Goal: Task Accomplishment & Management: Manage account settings

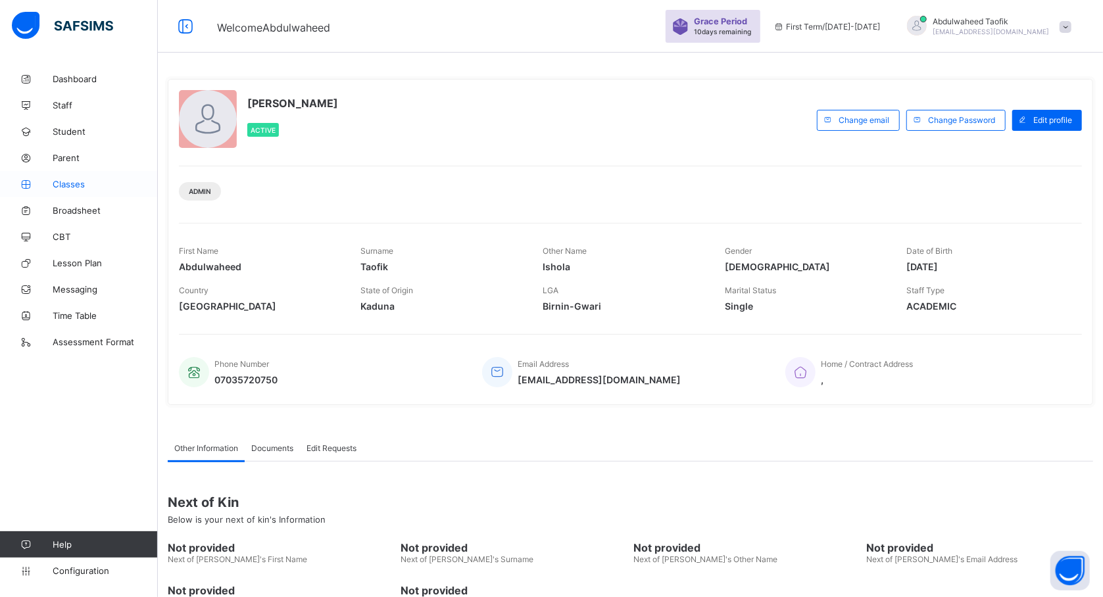
click at [72, 182] on span "Classes" at bounding box center [105, 184] width 105 height 11
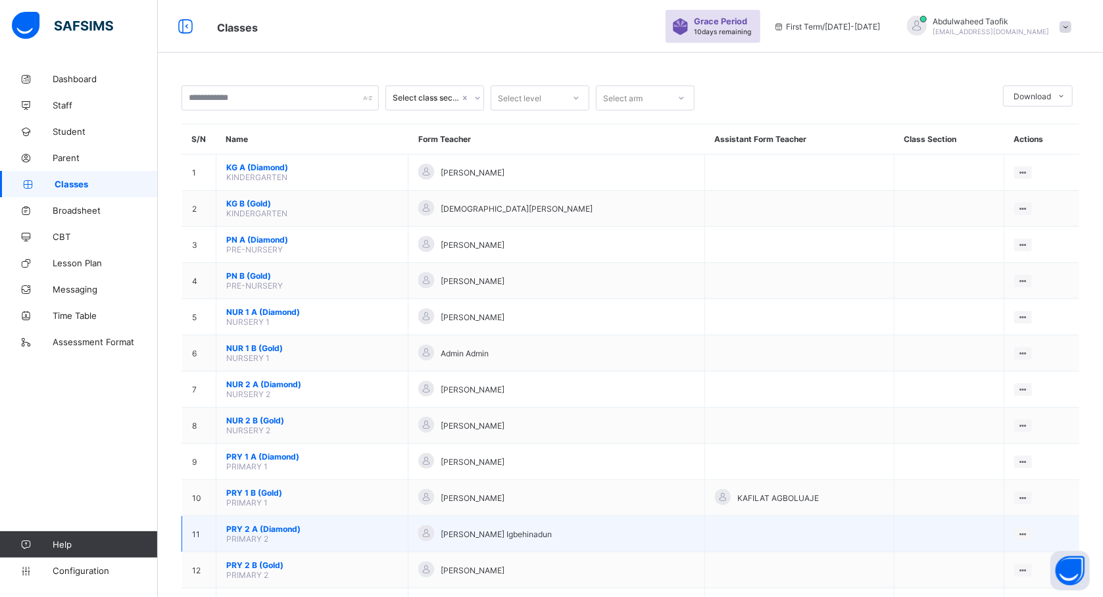
click at [290, 527] on span "PRY 2 A (Diamond)" at bounding box center [312, 529] width 172 height 10
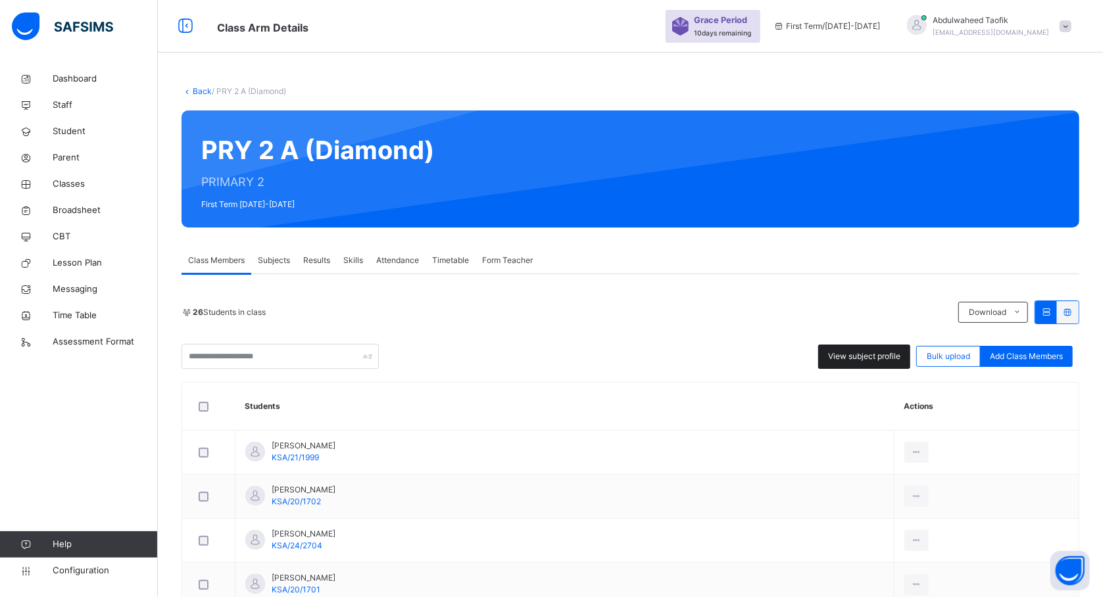
click at [870, 362] on span "View subject profile" at bounding box center [864, 357] width 72 height 12
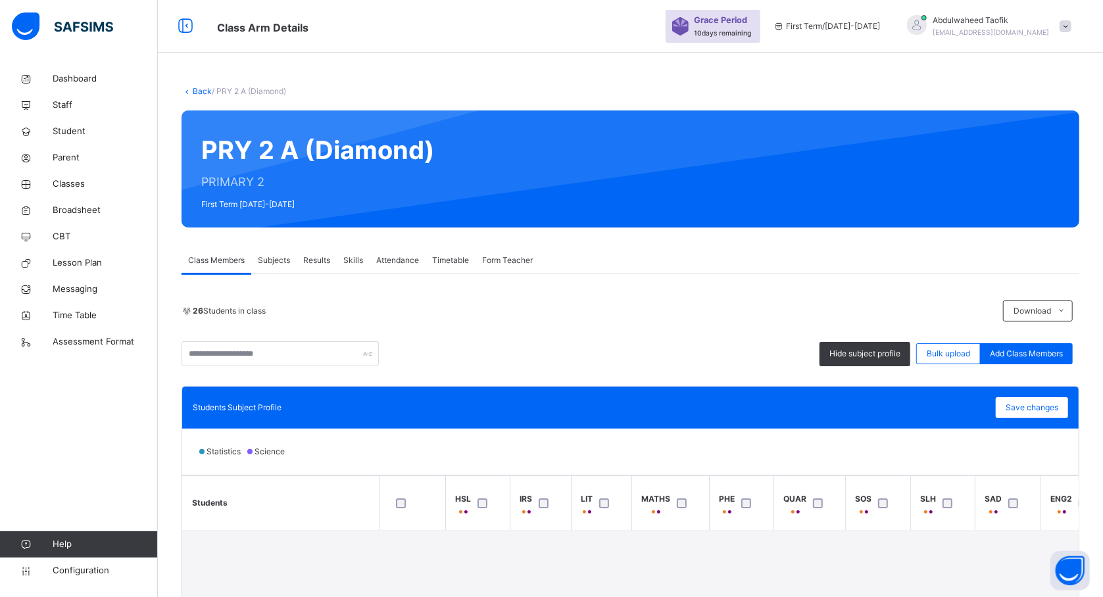
click at [752, 439] on div "Statistics Science" at bounding box center [630, 452] width 897 height 46
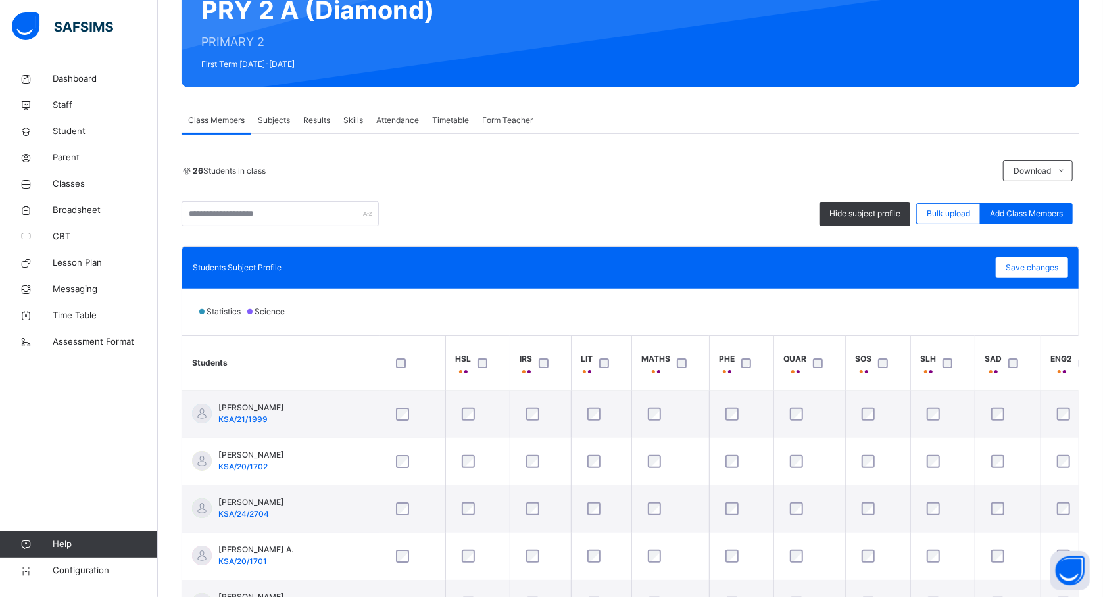
click at [437, 387] on th at bounding box center [413, 363] width 66 height 55
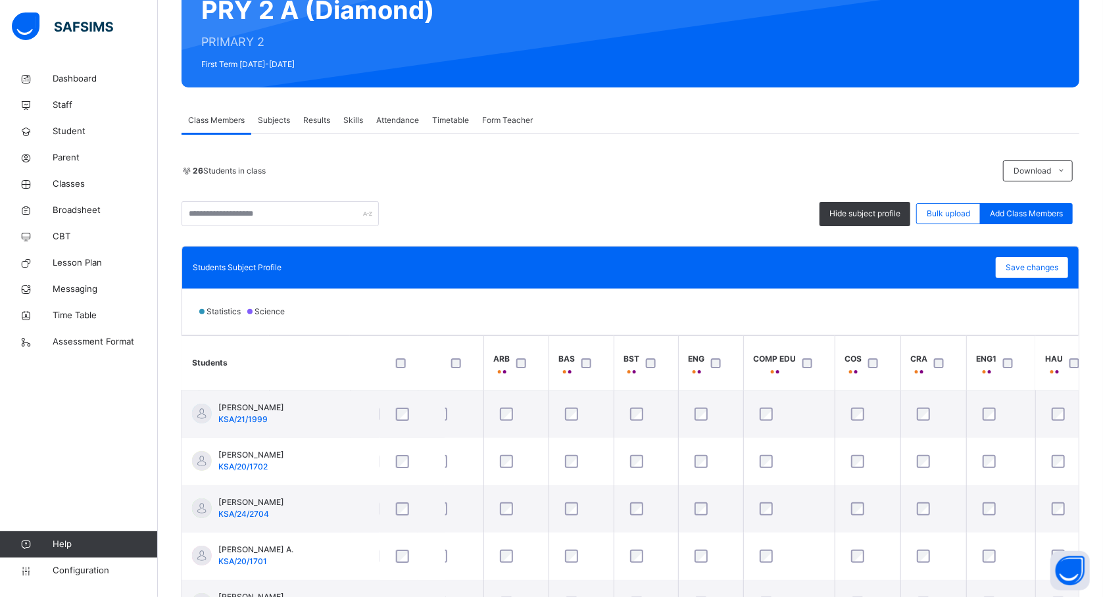
scroll to position [0, 860]
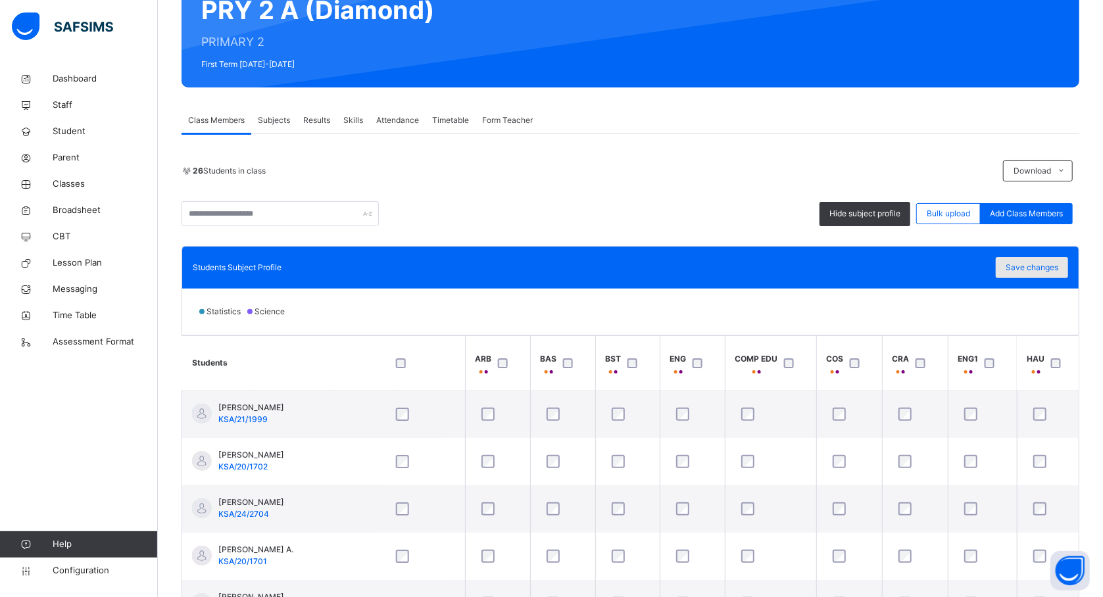
click at [1029, 262] on span "Save changes" at bounding box center [1032, 268] width 53 height 12
click at [1035, 269] on span "Save changes" at bounding box center [1032, 268] width 53 height 12
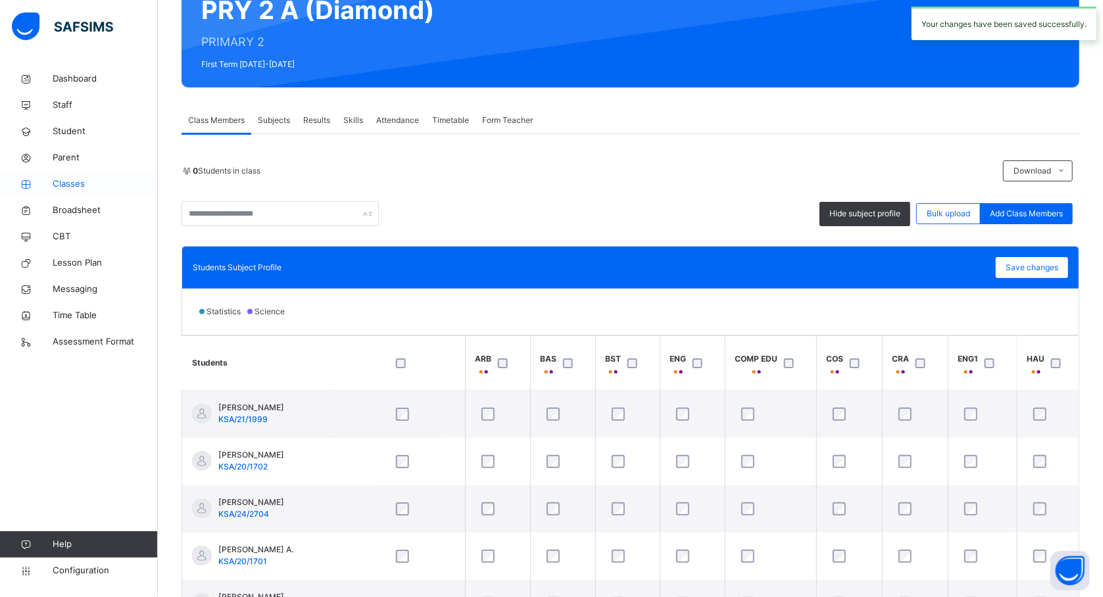
click at [76, 174] on link "Classes" at bounding box center [79, 184] width 158 height 26
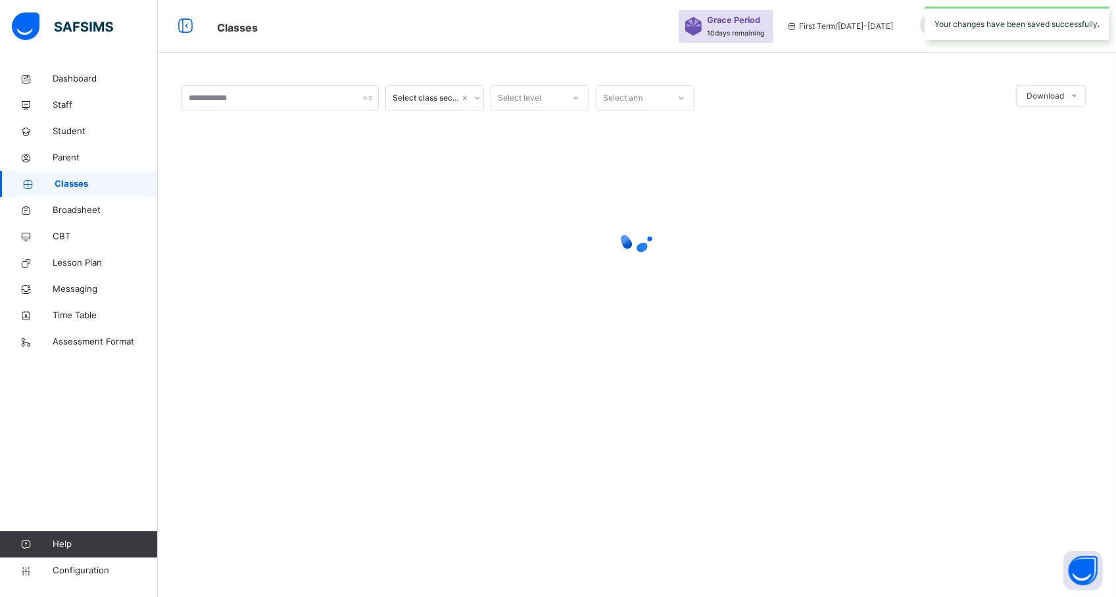
click at [70, 183] on span "Classes" at bounding box center [106, 184] width 103 height 13
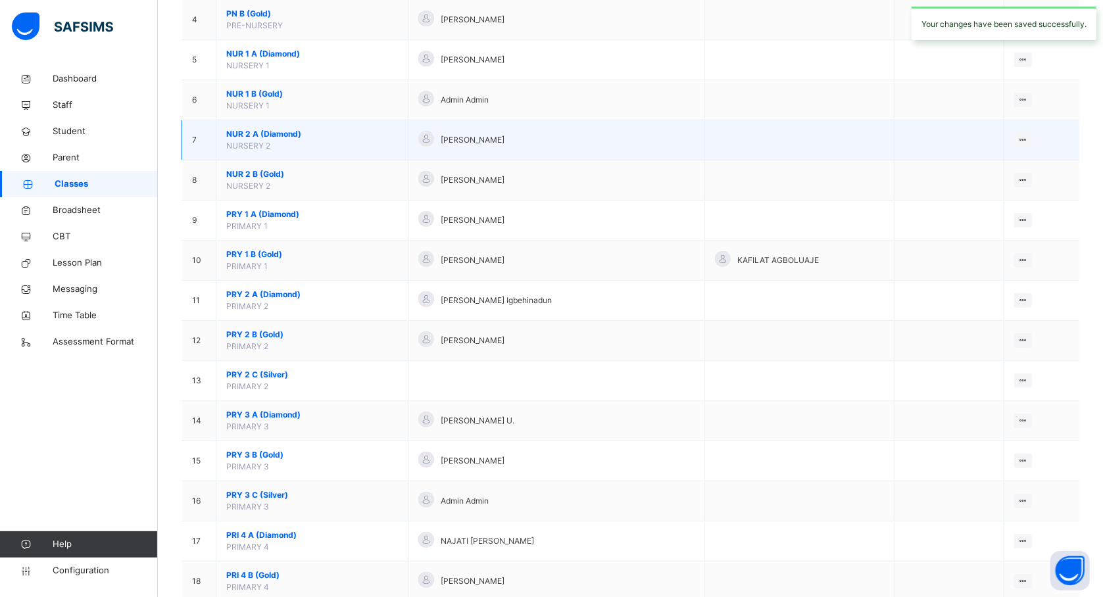
scroll to position [278, 0]
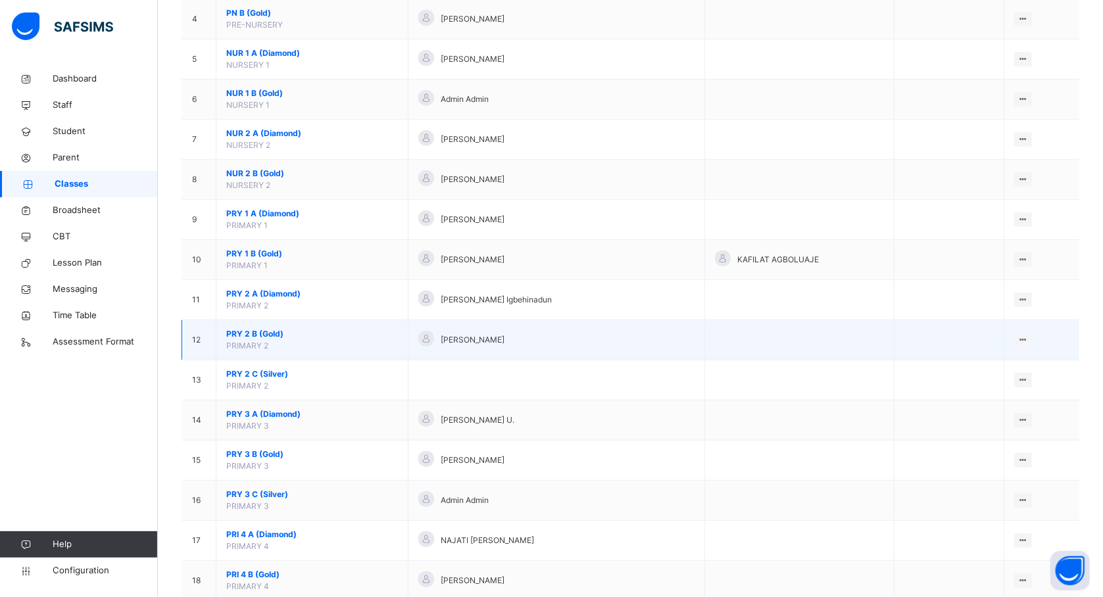
click at [256, 335] on span "PRY 2 B (Gold)" at bounding box center [312, 334] width 172 height 12
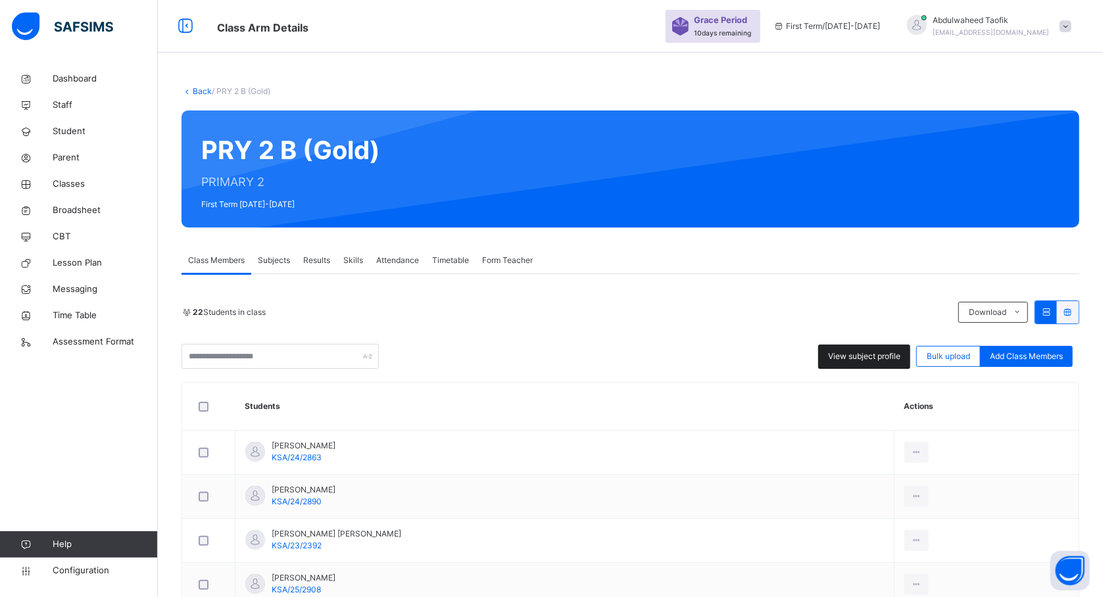
click at [862, 357] on span "View subject profile" at bounding box center [864, 357] width 72 height 12
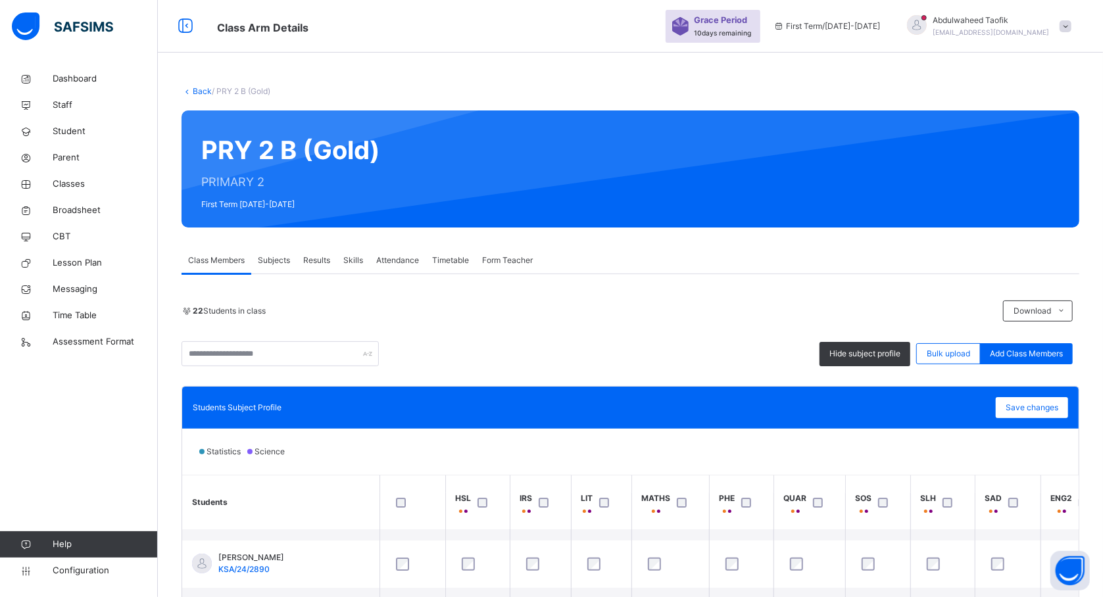
scroll to position [35, 0]
click at [614, 277] on div "22 Students in class Download Pdf Report Excel Report Hide subject profile Bulk…" at bounding box center [631, 539] width 898 height 530
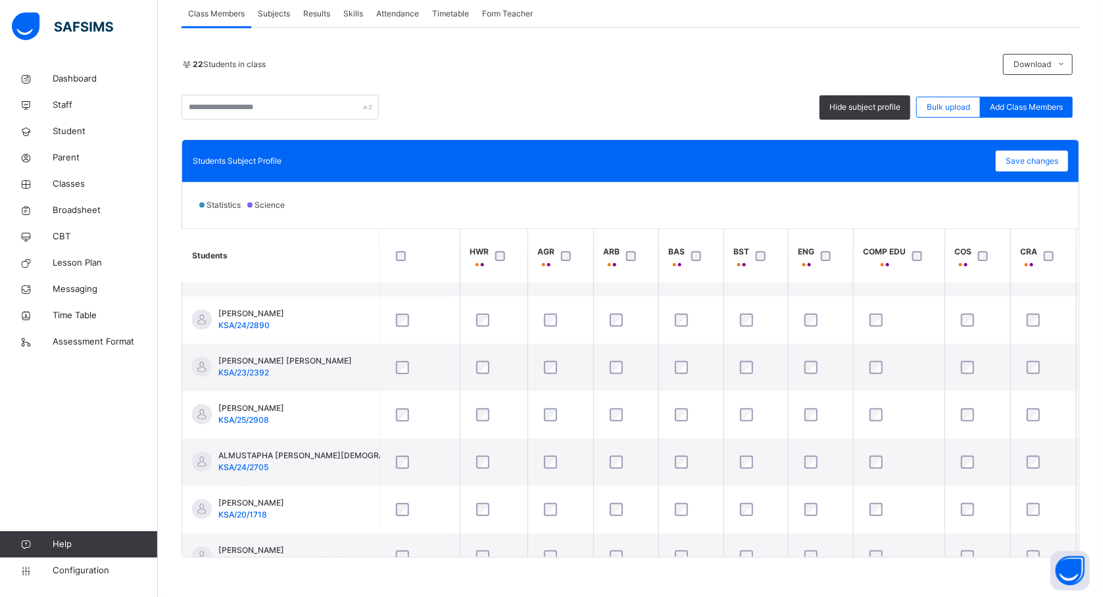
scroll to position [35, 860]
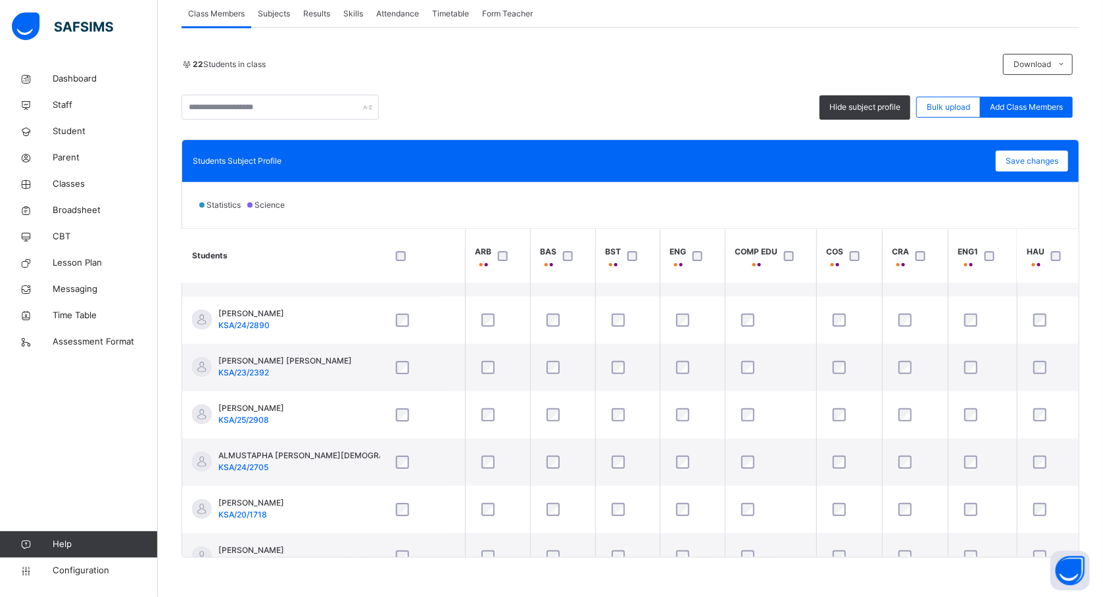
click at [985, 257] on div at bounding box center [993, 256] width 22 height 10
click at [1058, 159] on span "Save changes" at bounding box center [1032, 161] width 53 height 12
click at [722, 103] on div "Hide subject profile Bulk upload Add Class Members" at bounding box center [631, 107] width 898 height 25
click at [1009, 157] on div "Save changes" at bounding box center [1032, 161] width 72 height 21
click at [1037, 164] on span "Save changes" at bounding box center [1032, 161] width 53 height 12
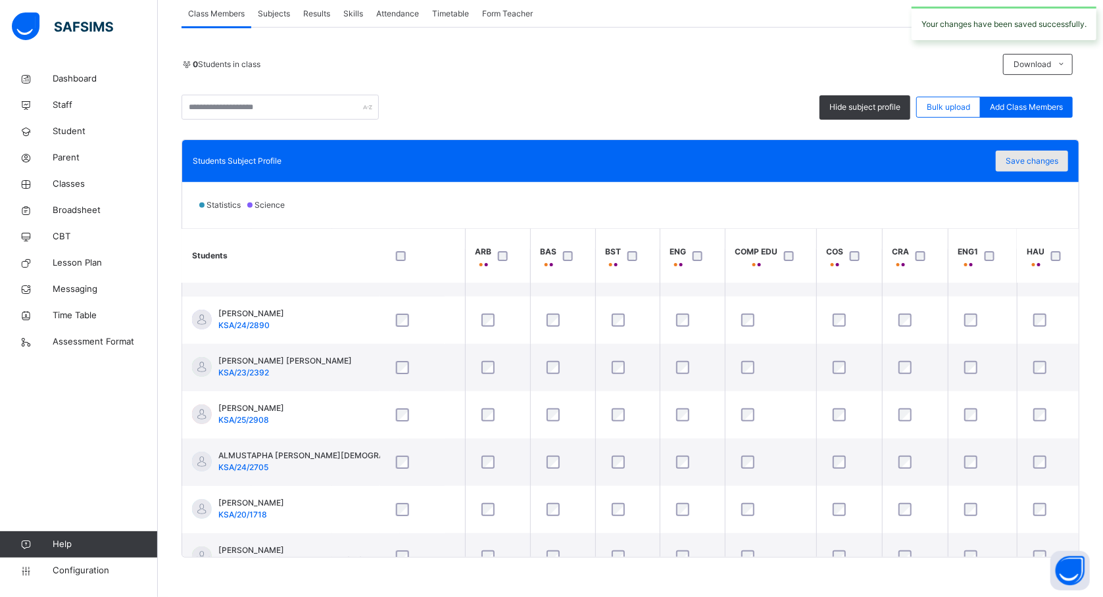
click at [1045, 159] on span "Save changes" at bounding box center [1032, 161] width 53 height 12
click at [1045, 159] on div "Save changes" at bounding box center [1032, 161] width 72 height 21
click at [1045, 159] on span "Save changes" at bounding box center [1032, 161] width 53 height 12
click at [72, 190] on span "Classes" at bounding box center [105, 184] width 105 height 13
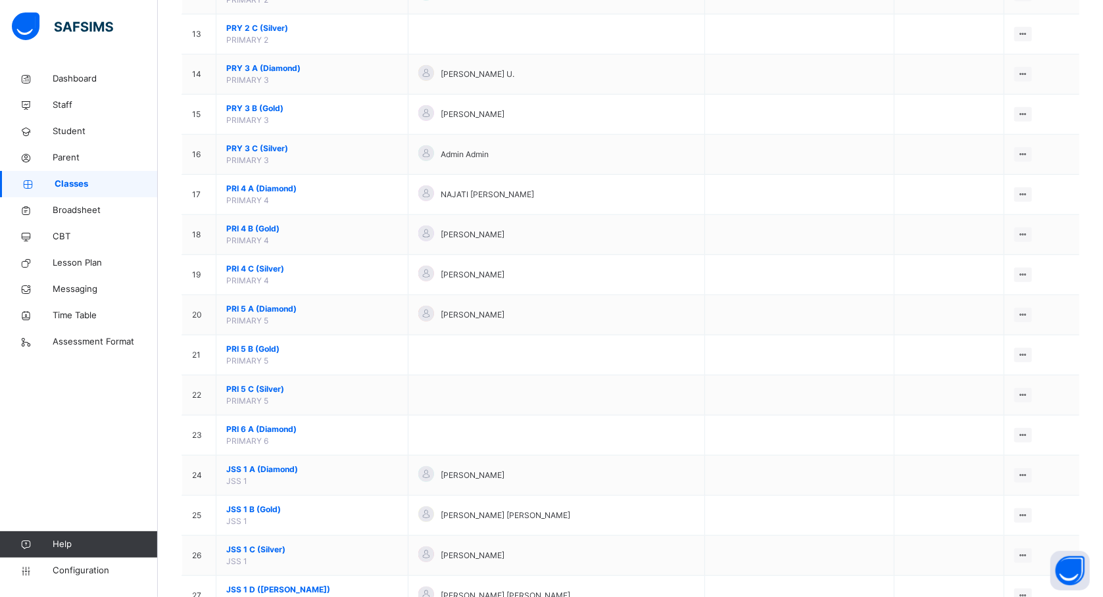
scroll to position [624, 0]
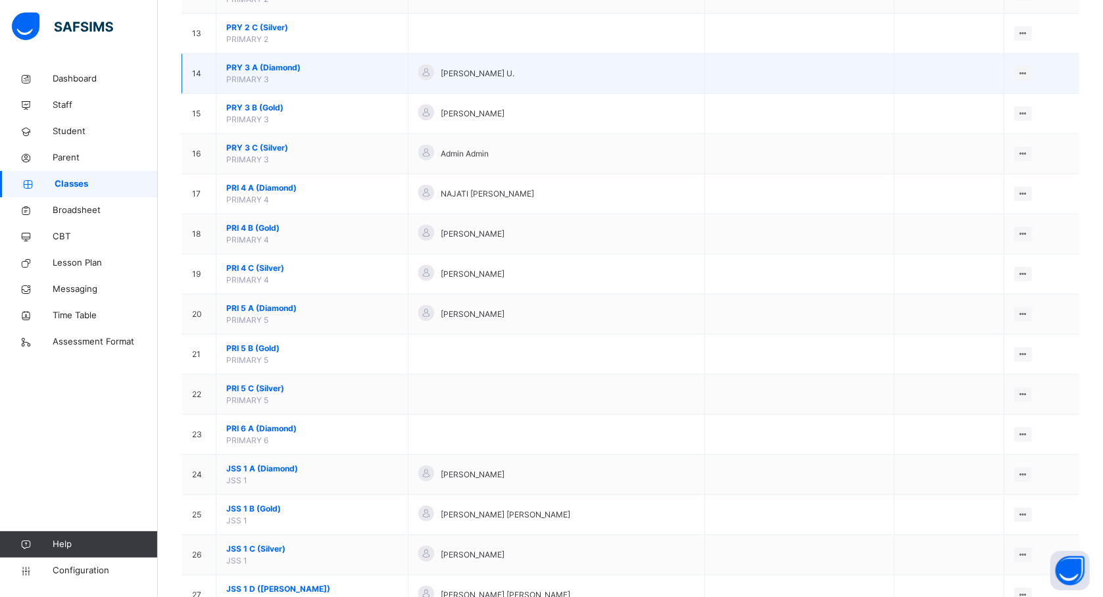
click at [264, 71] on span "PRY 3 A (Diamond)" at bounding box center [312, 68] width 172 height 12
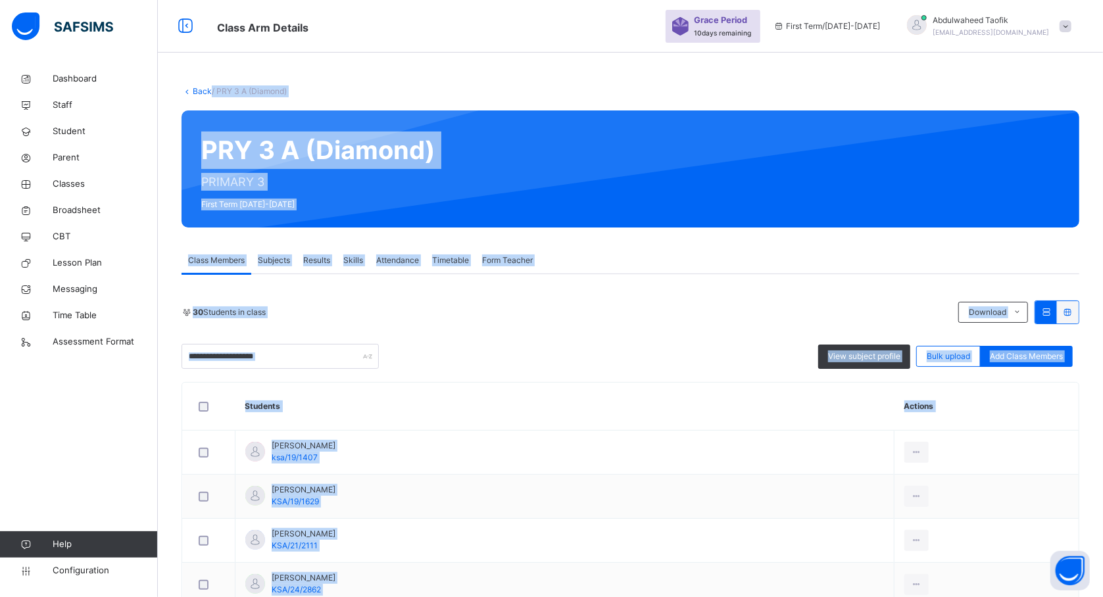
click at [551, 332] on div "30 Students in class Download Pdf Report Excel Report View subject profile Bulk…" at bounding box center [631, 335] width 898 height 68
click at [696, 135] on div "PRY 3 A (Diamond) PRIMARY 3 First Term 2025-2026" at bounding box center [631, 169] width 898 height 117
click at [874, 358] on span "View subject profile" at bounding box center [864, 357] width 72 height 12
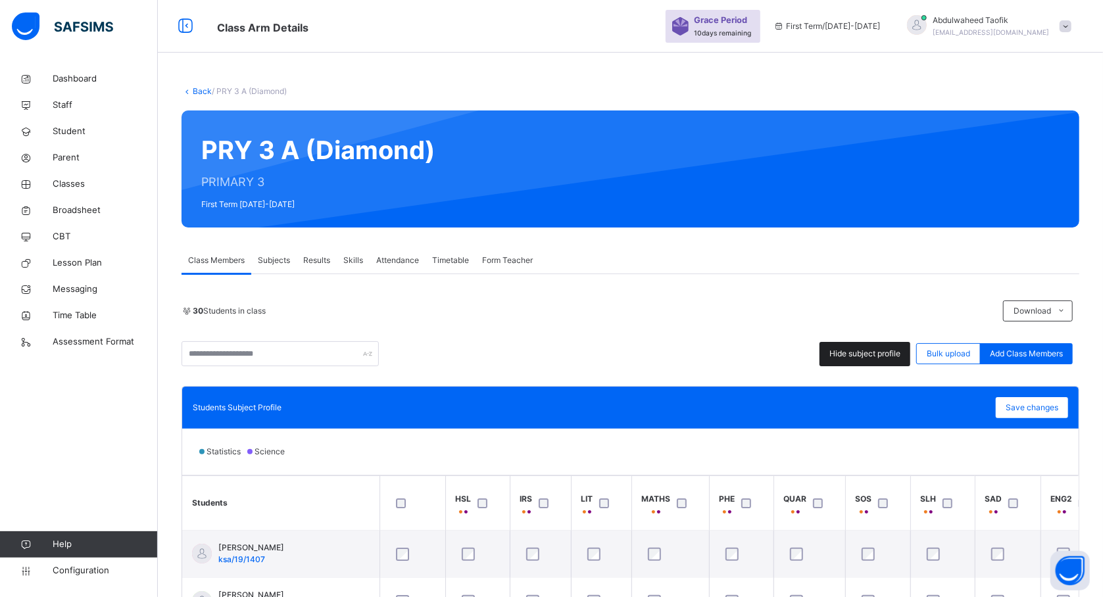
click at [860, 356] on span "Hide subject profile" at bounding box center [864, 354] width 71 height 12
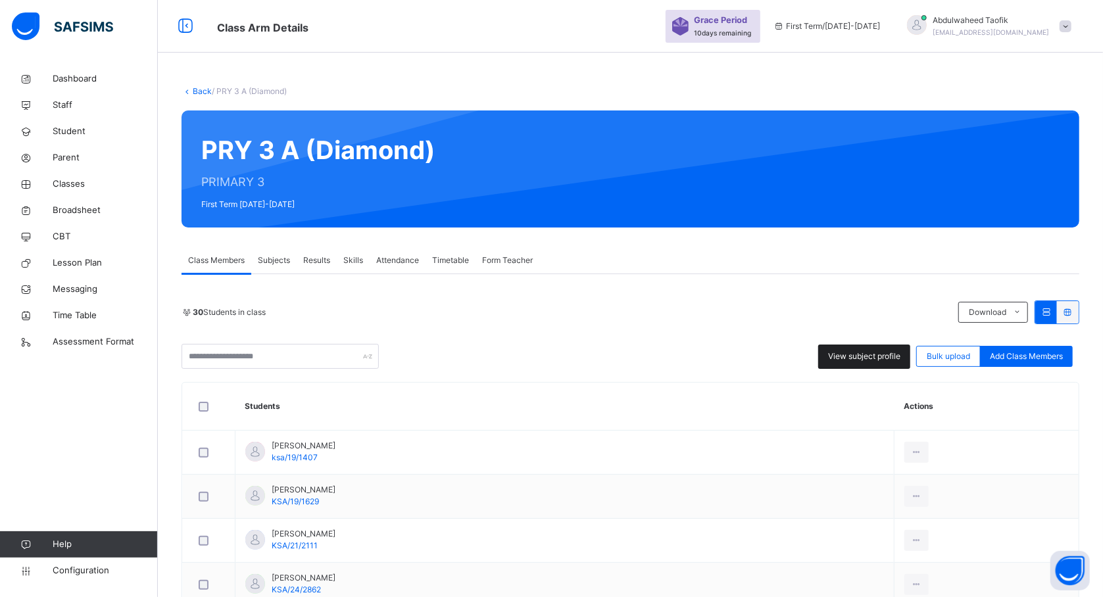
click at [874, 353] on span "View subject profile" at bounding box center [864, 357] width 72 height 12
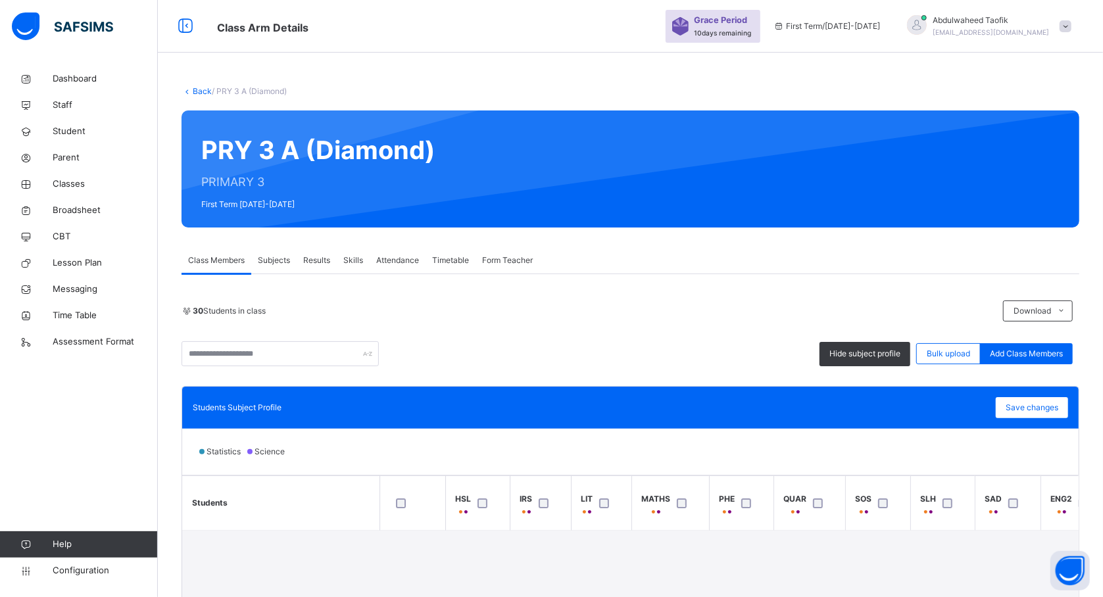
click at [701, 451] on div "Statistics Science" at bounding box center [630, 452] width 897 height 46
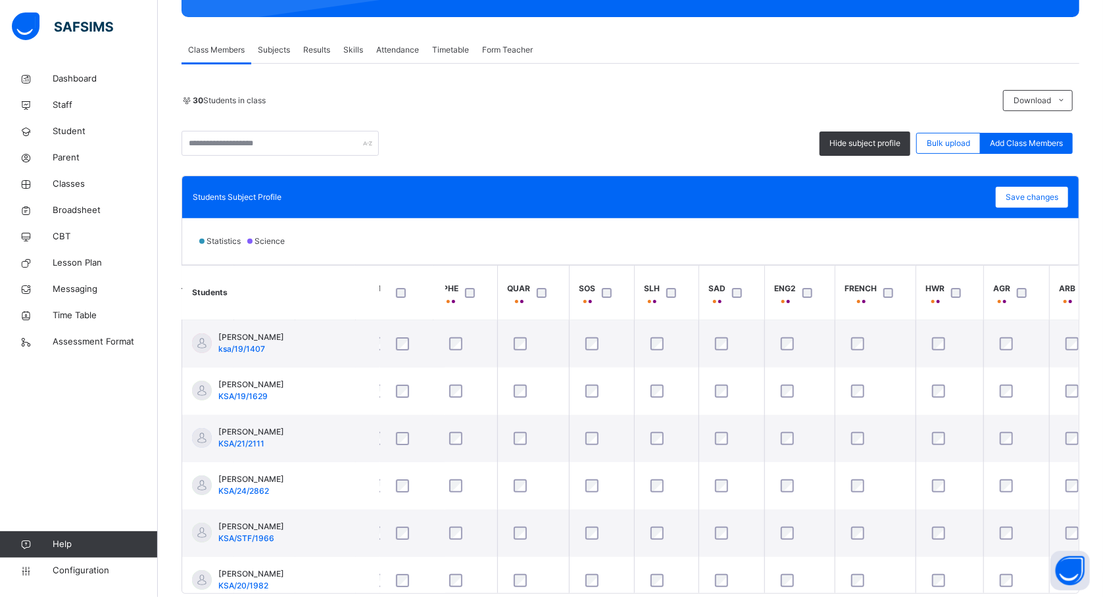
scroll to position [0, 280]
click at [918, 301] on th "HWR" at bounding box center [946, 293] width 68 height 55
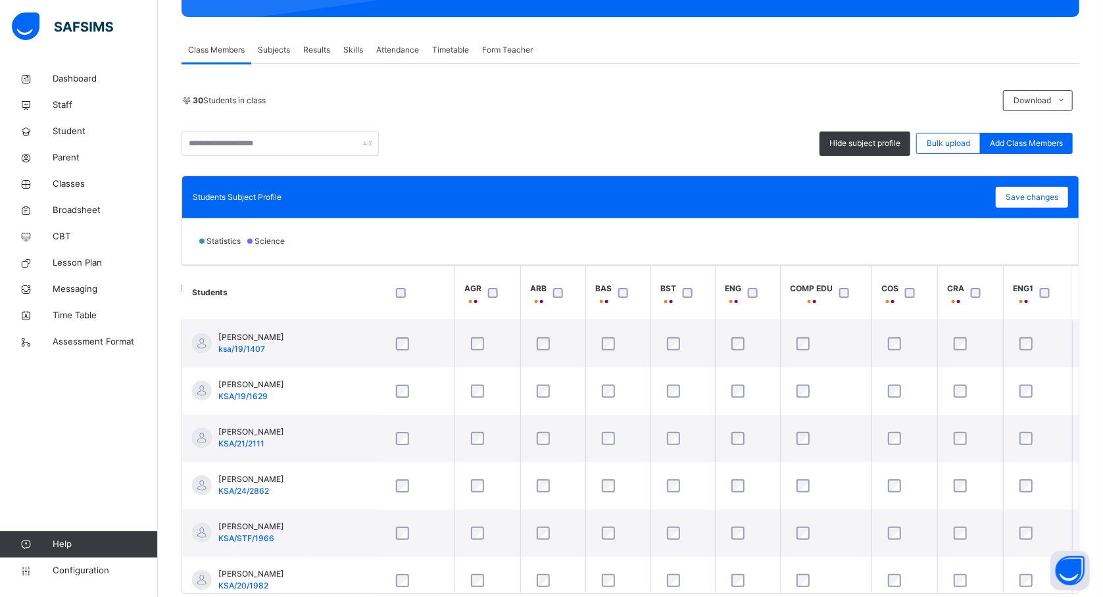
scroll to position [0, 860]
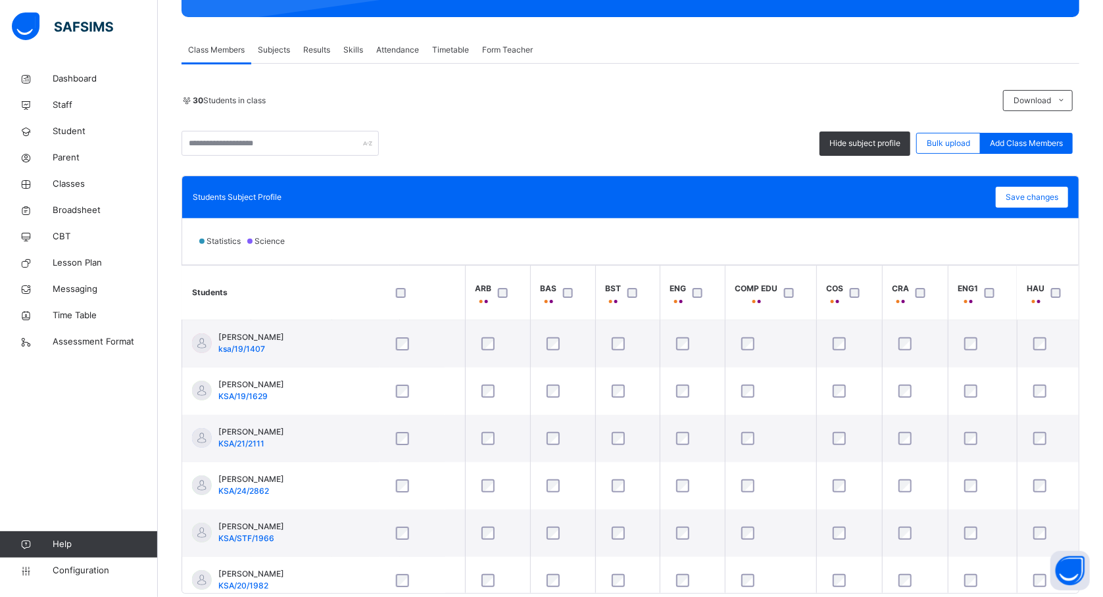
click at [917, 293] on div at bounding box center [924, 293] width 22 height 10
click at [1054, 193] on span "Save changes" at bounding box center [1032, 197] width 53 height 12
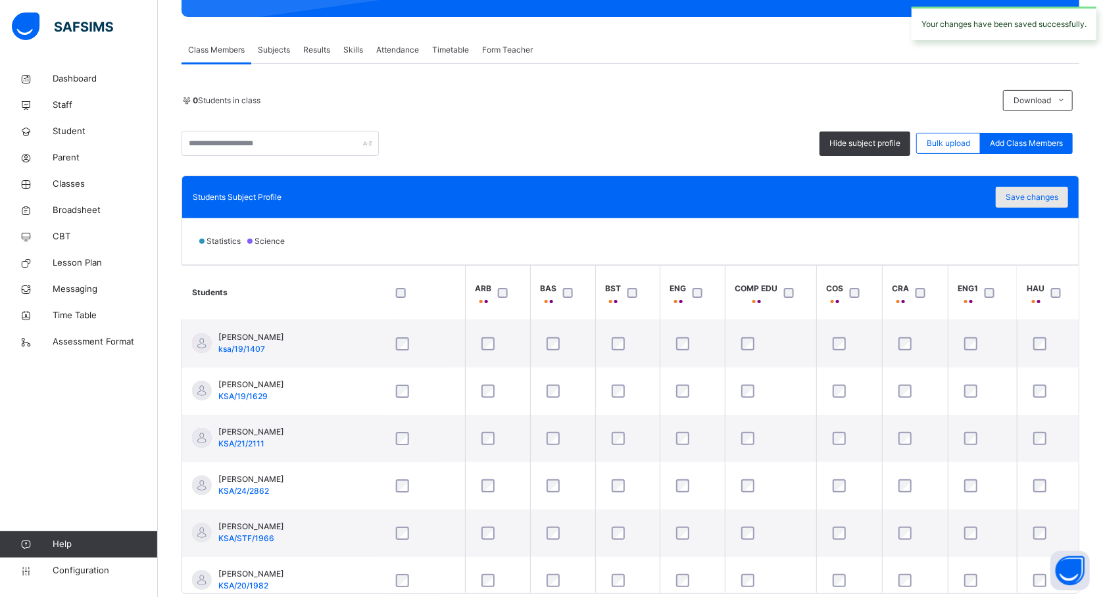
click at [1046, 199] on span "Save changes" at bounding box center [1032, 197] width 53 height 12
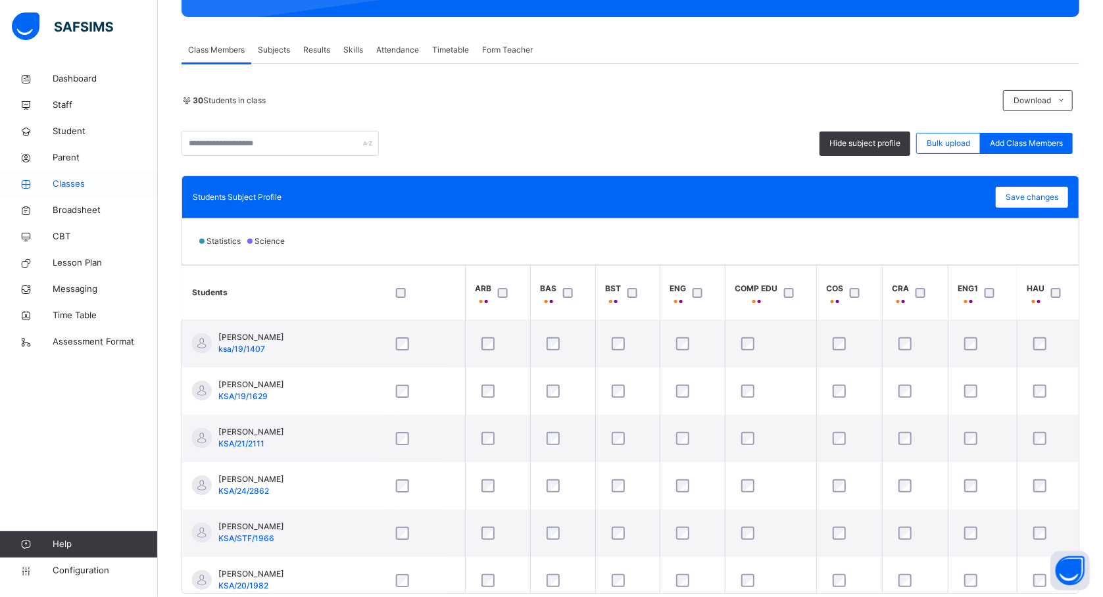
click at [80, 180] on span "Classes" at bounding box center [105, 184] width 105 height 13
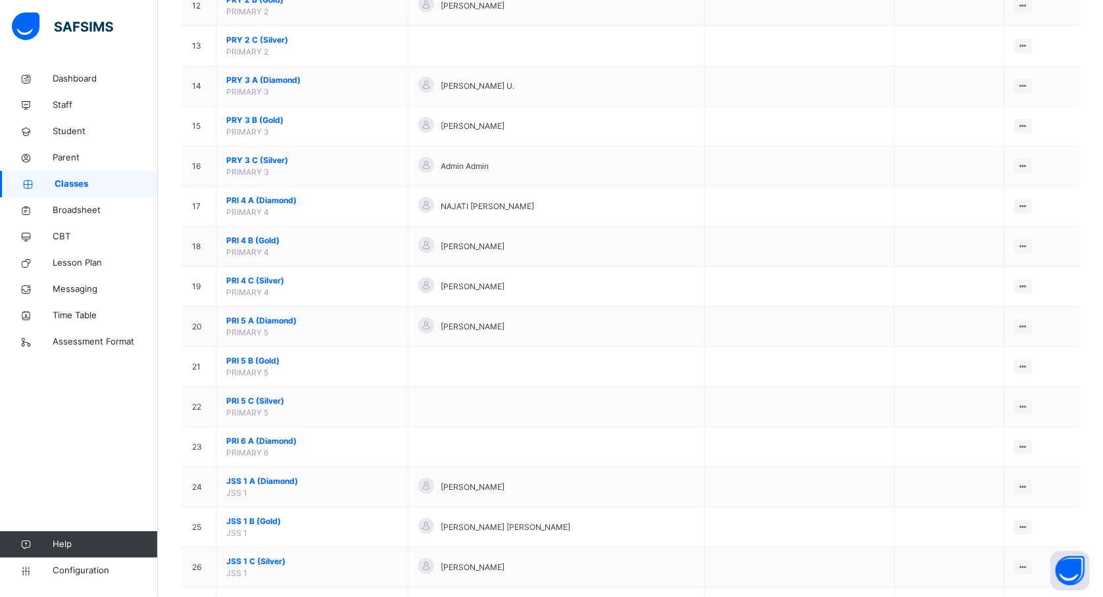
scroll to position [613, 0]
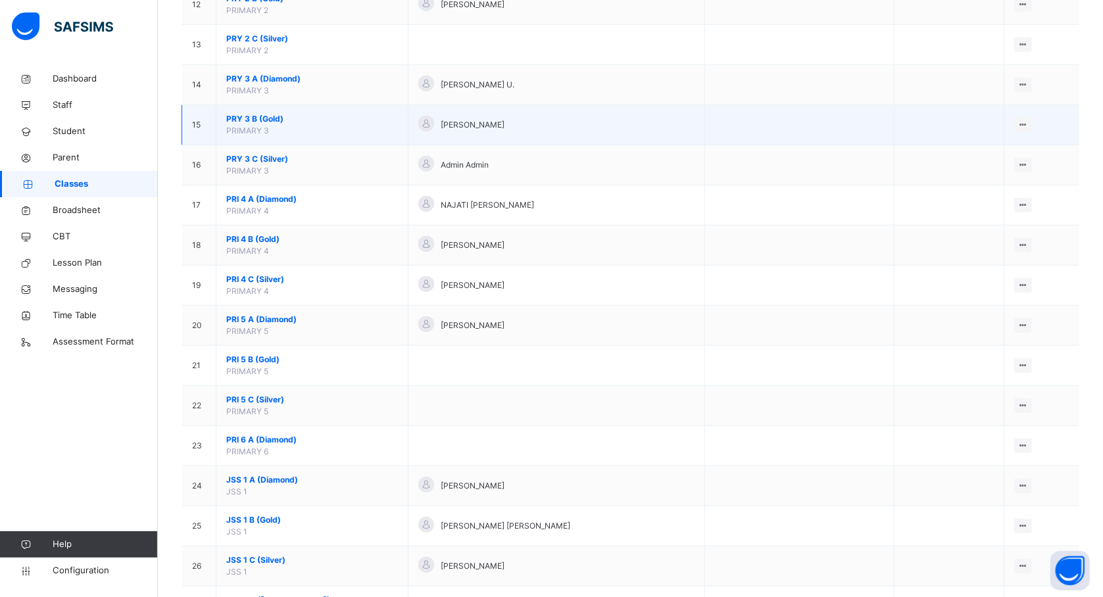
click at [266, 125] on span "PRY 3 B (Gold)" at bounding box center [312, 119] width 172 height 12
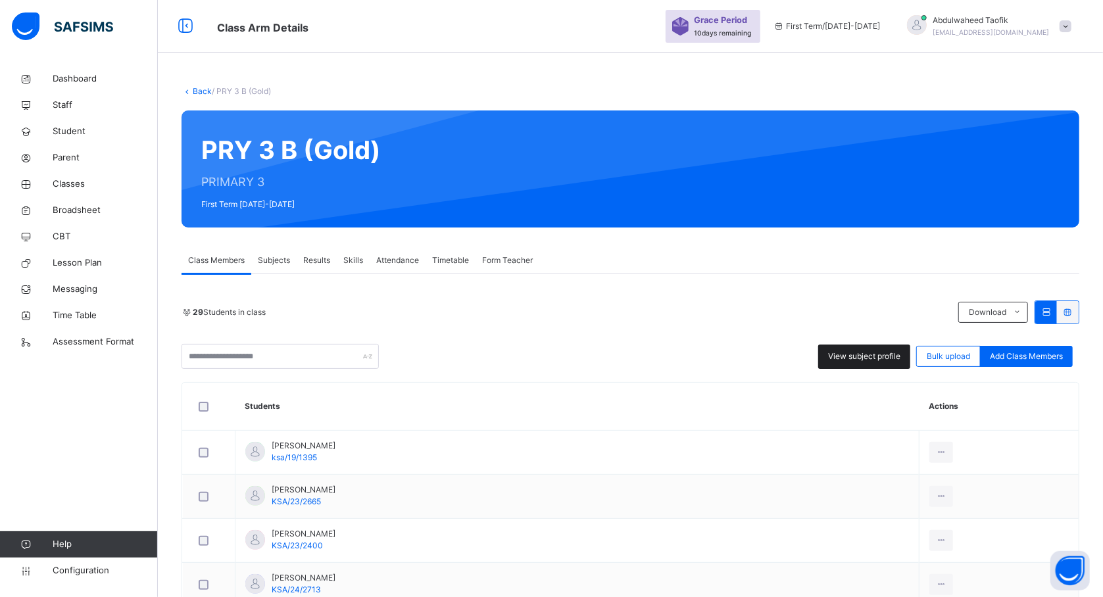
click at [884, 353] on span "View subject profile" at bounding box center [864, 357] width 72 height 12
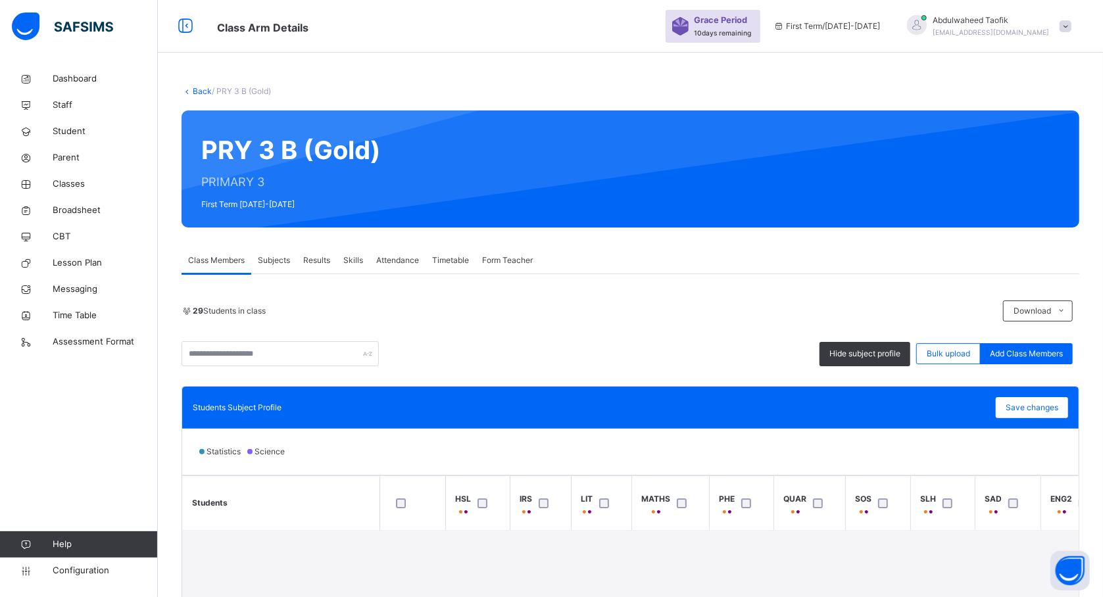
click at [825, 463] on div "Statistics Science" at bounding box center [630, 452] width 897 height 46
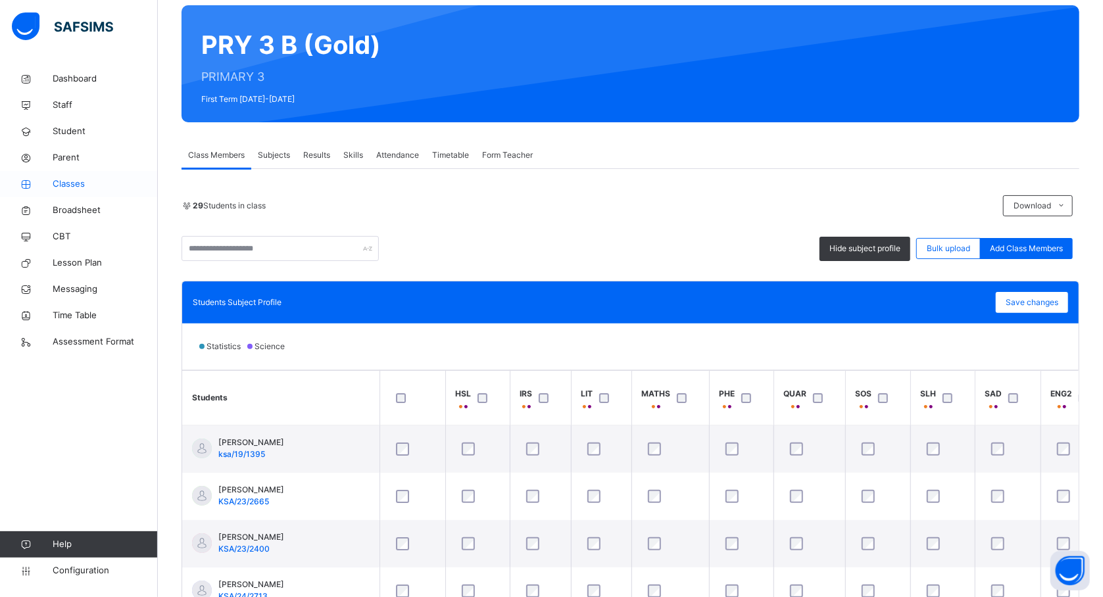
click at [74, 187] on span "Classes" at bounding box center [105, 184] width 105 height 13
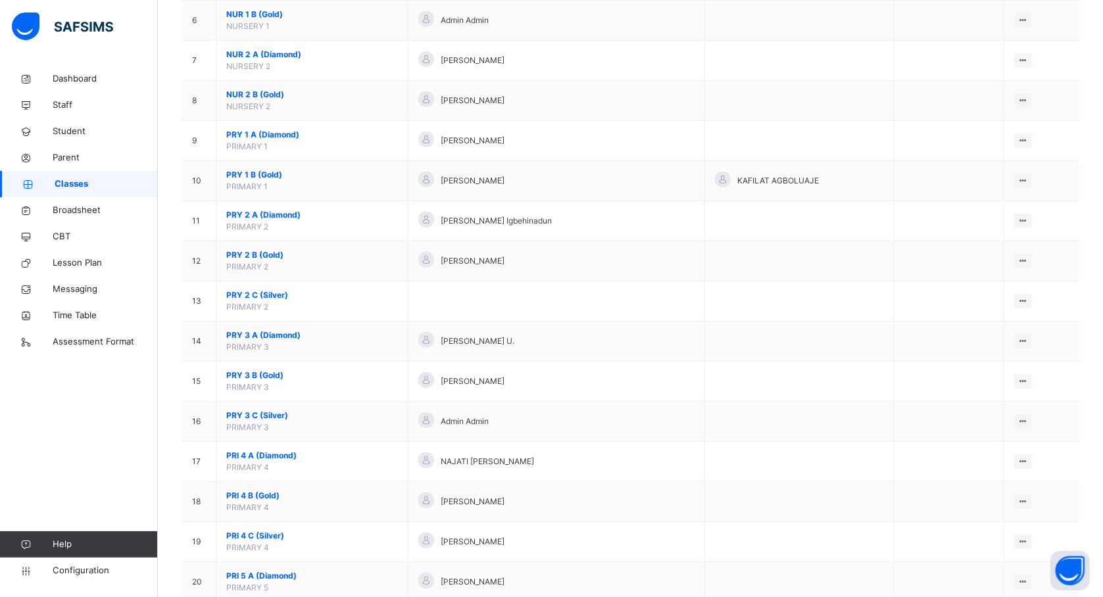
scroll to position [358, 0]
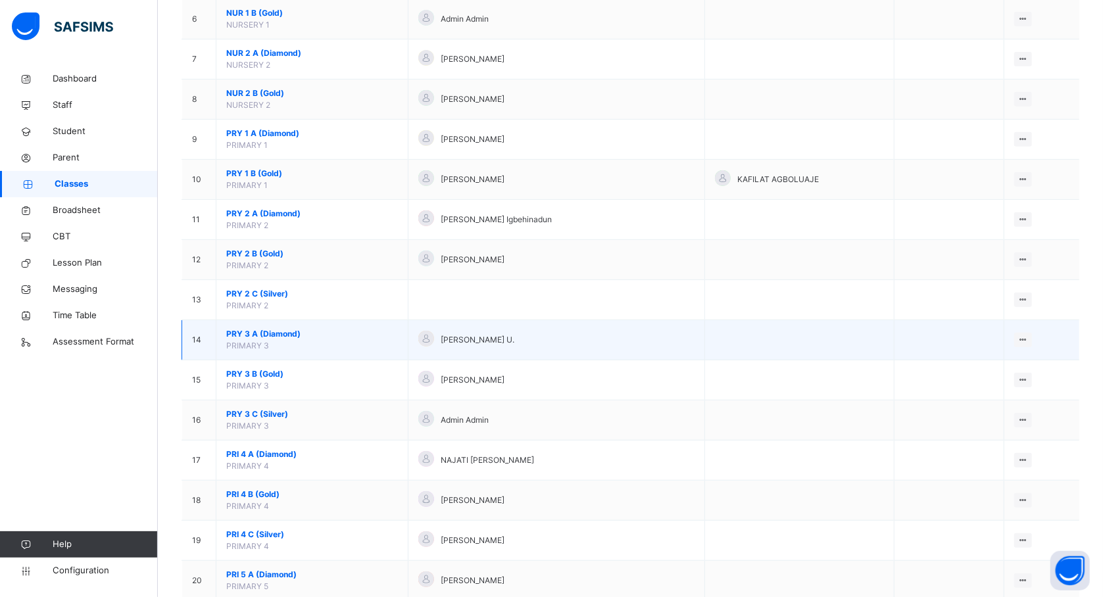
click at [279, 333] on span "PRY 3 A (Diamond)" at bounding box center [312, 334] width 172 height 12
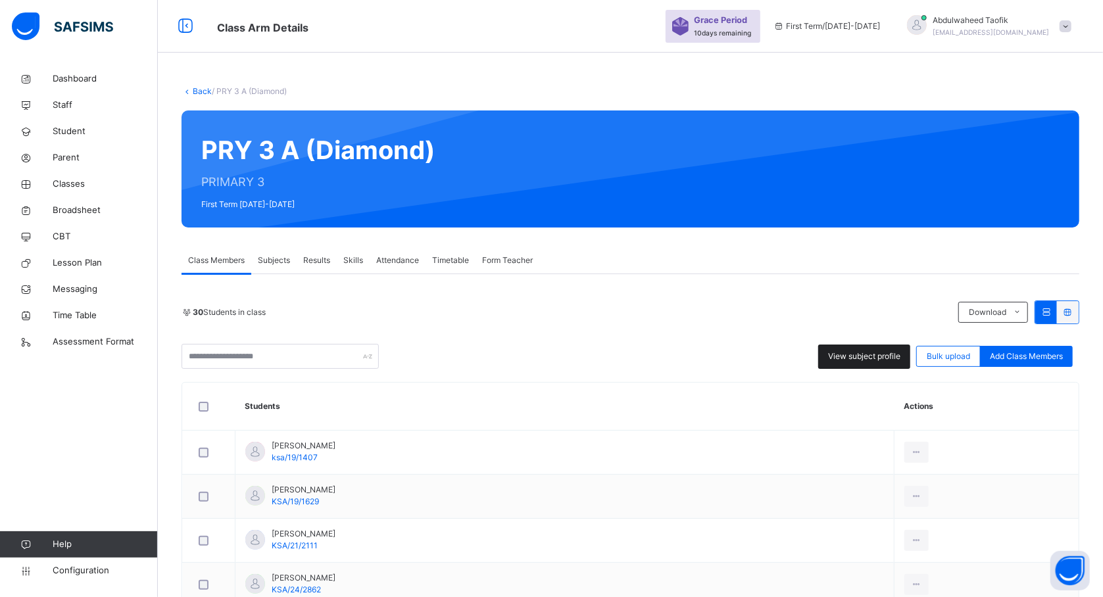
click at [853, 354] on span "View subject profile" at bounding box center [864, 357] width 72 height 12
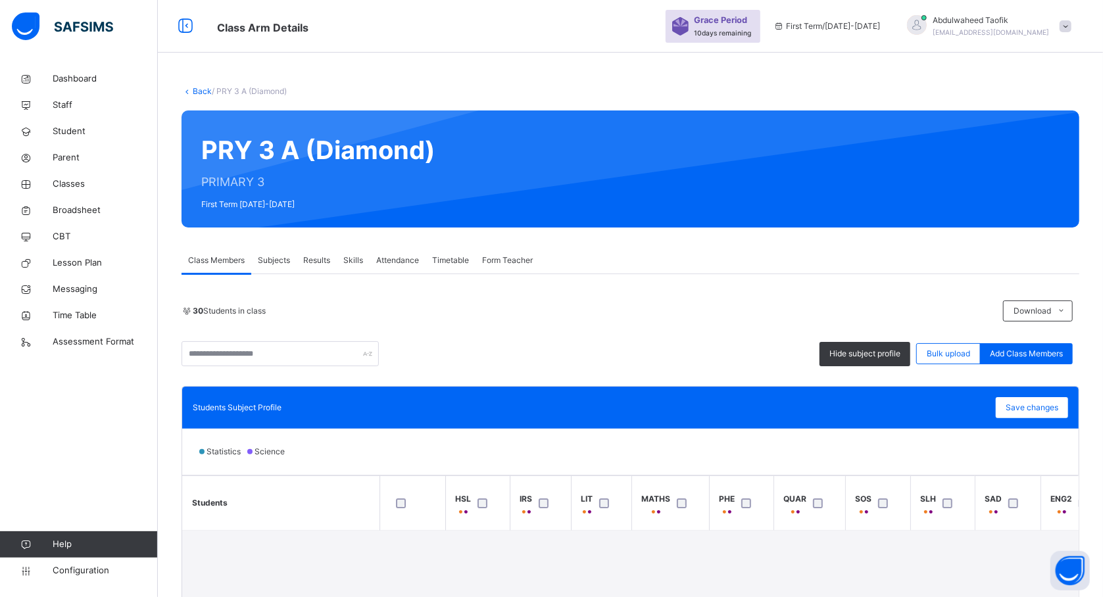
click at [716, 364] on div "Hide subject profile Bulk upload Add Class Members" at bounding box center [631, 353] width 898 height 25
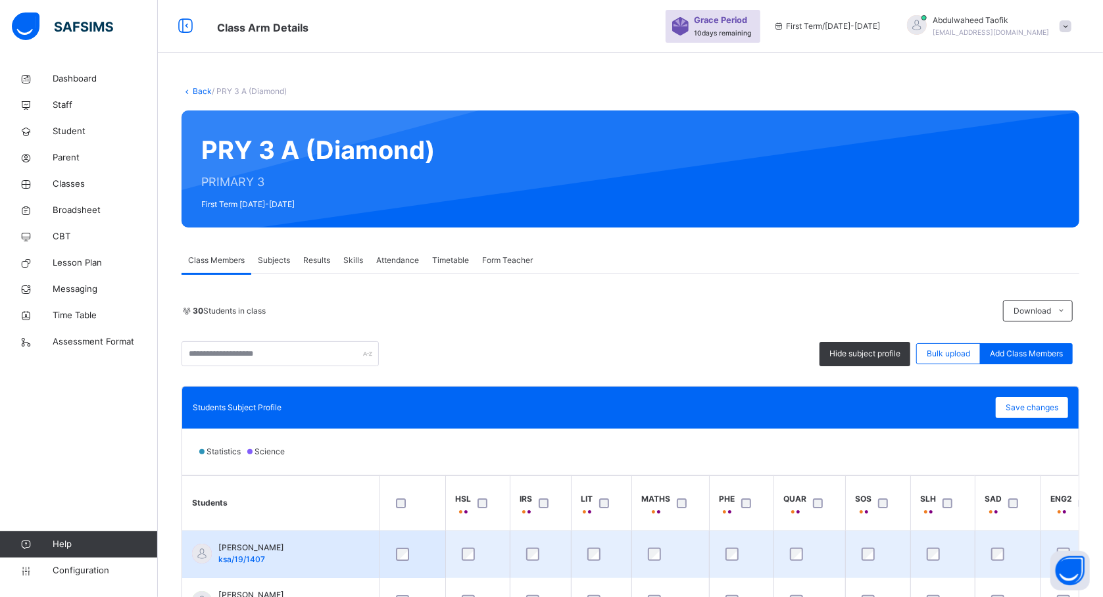
scroll to position [247, 0]
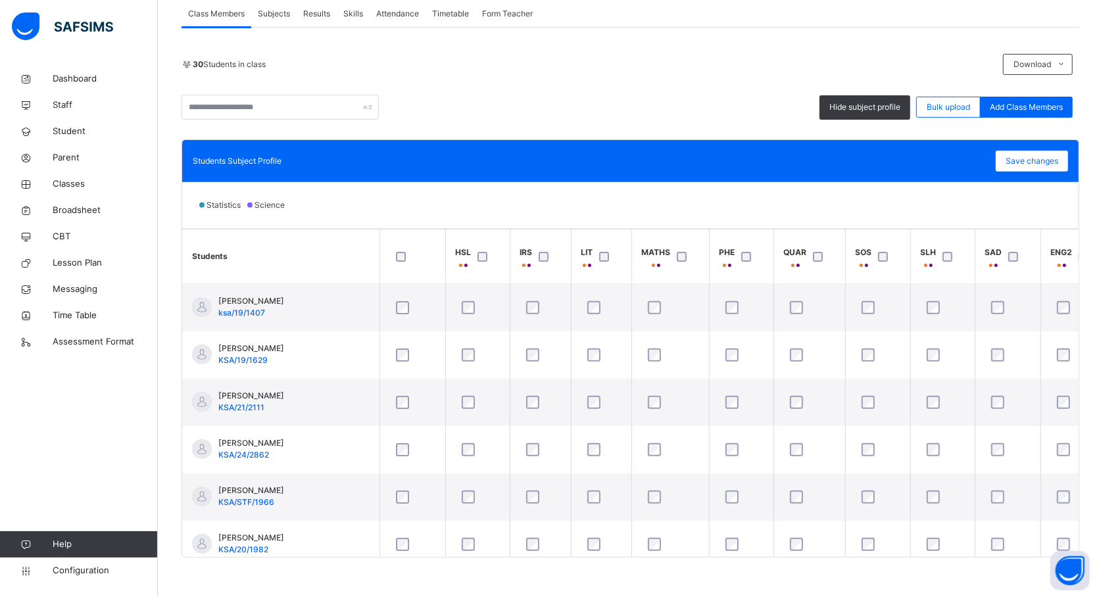
click at [543, 251] on div at bounding box center [547, 257] width 28 height 28
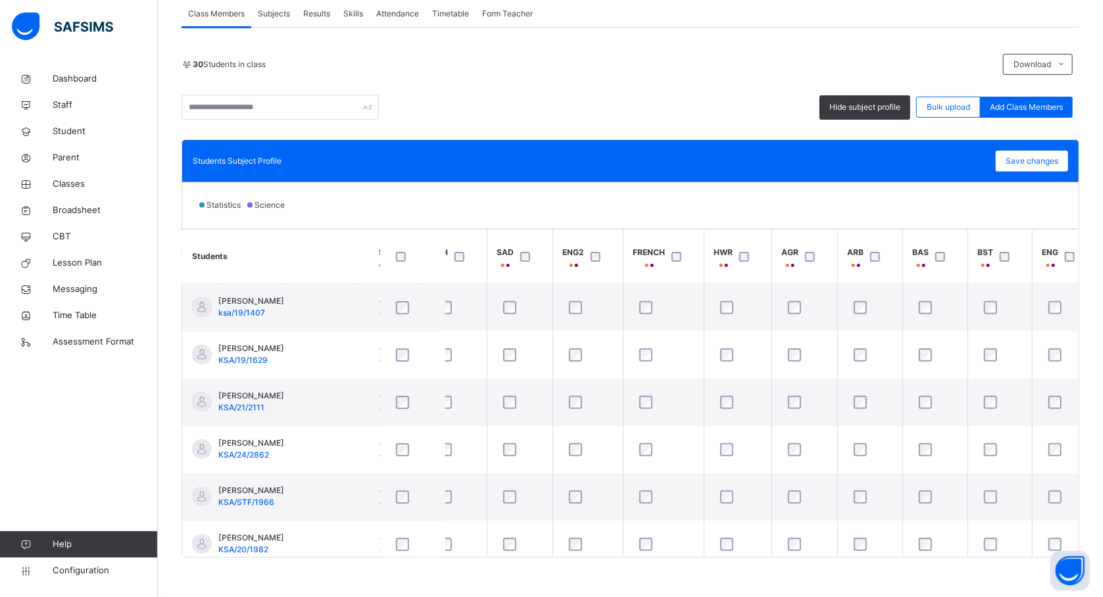
scroll to position [0, 491]
click at [945, 255] on div at bounding box center [941, 257] width 22 height 10
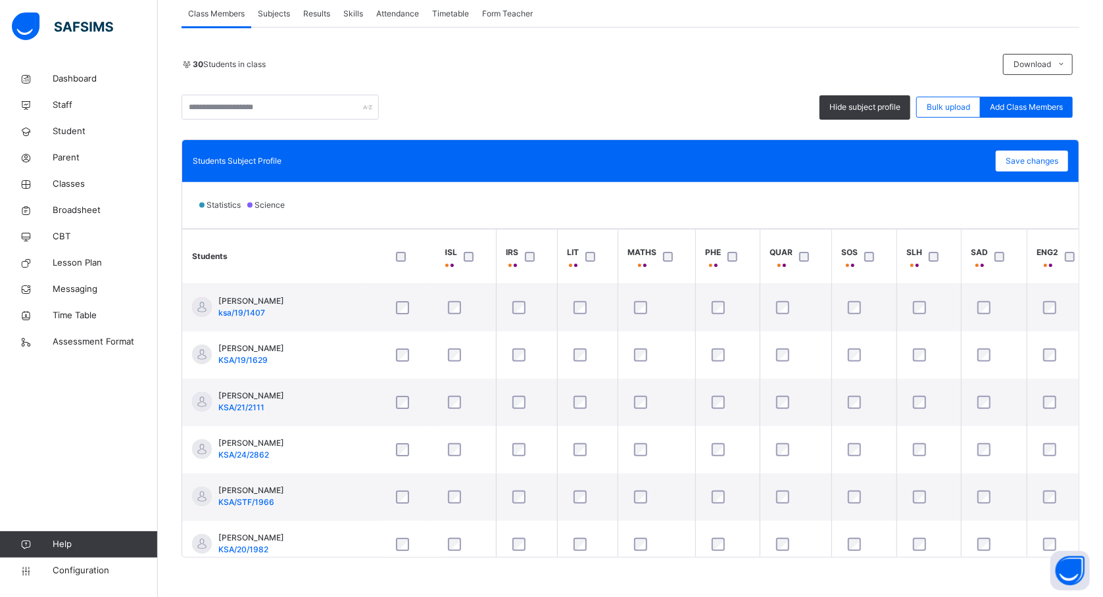
scroll to position [0, 0]
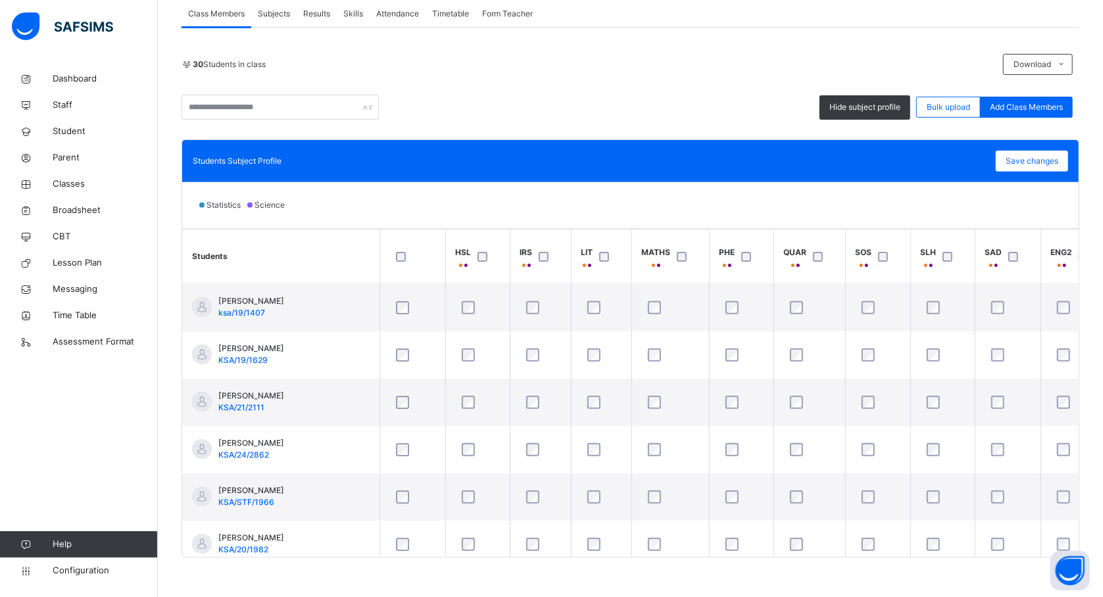
click at [1063, 146] on div "Students Subject Profile Save changes" at bounding box center [630, 161] width 897 height 42
click at [1045, 159] on span "Save changes" at bounding box center [1032, 161] width 53 height 12
click at [1038, 164] on div "Save changes" at bounding box center [1032, 161] width 72 height 21
click at [69, 182] on span "Classes" at bounding box center [105, 184] width 105 height 13
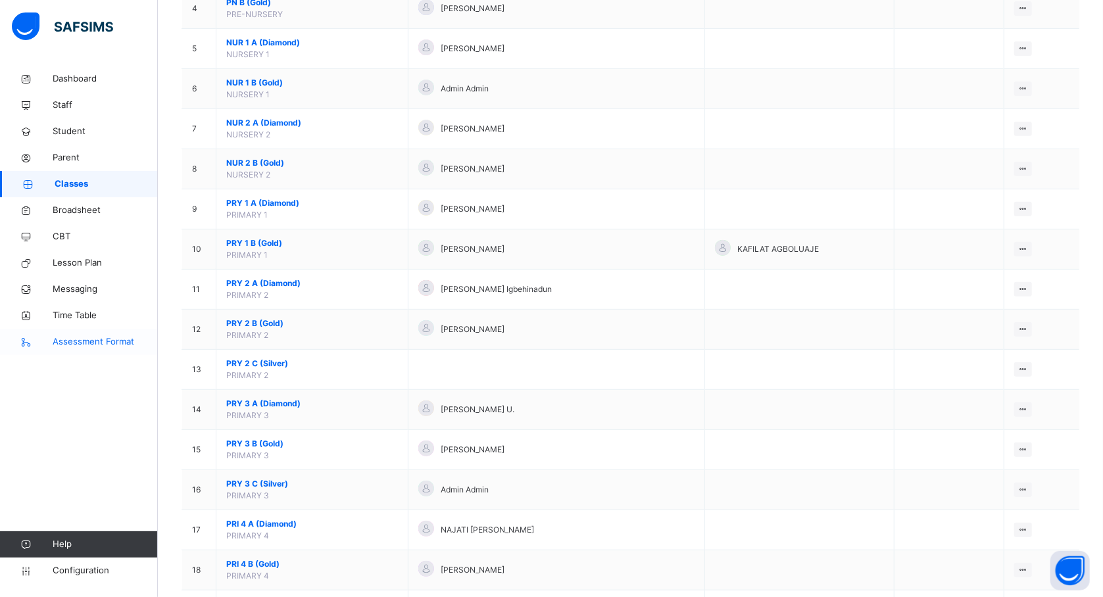
scroll to position [289, 0]
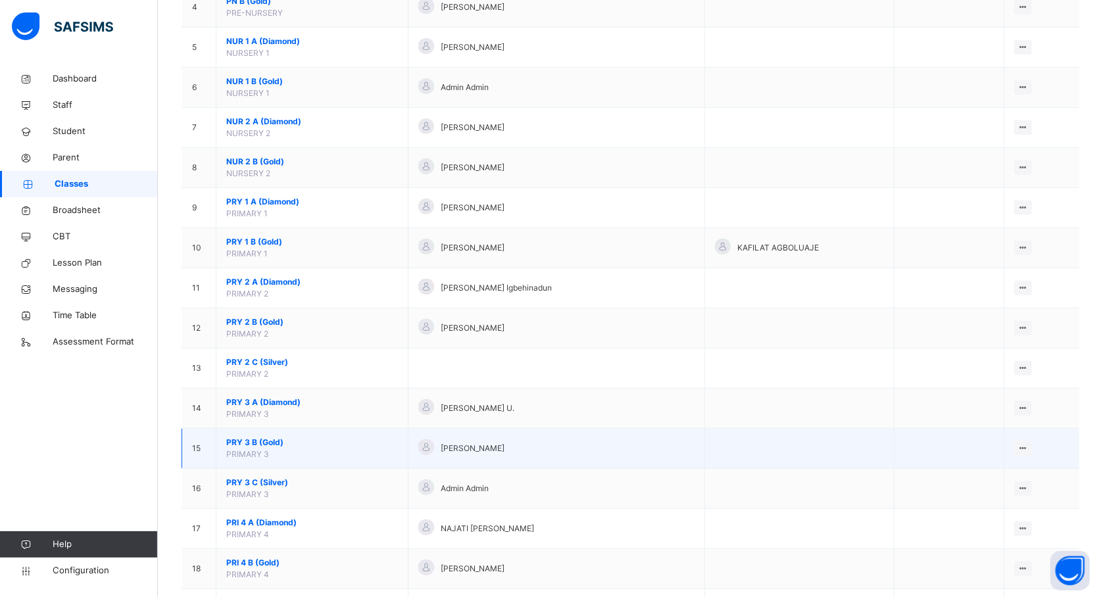
click at [255, 447] on span "PRY 3 B (Gold)" at bounding box center [312, 443] width 172 height 12
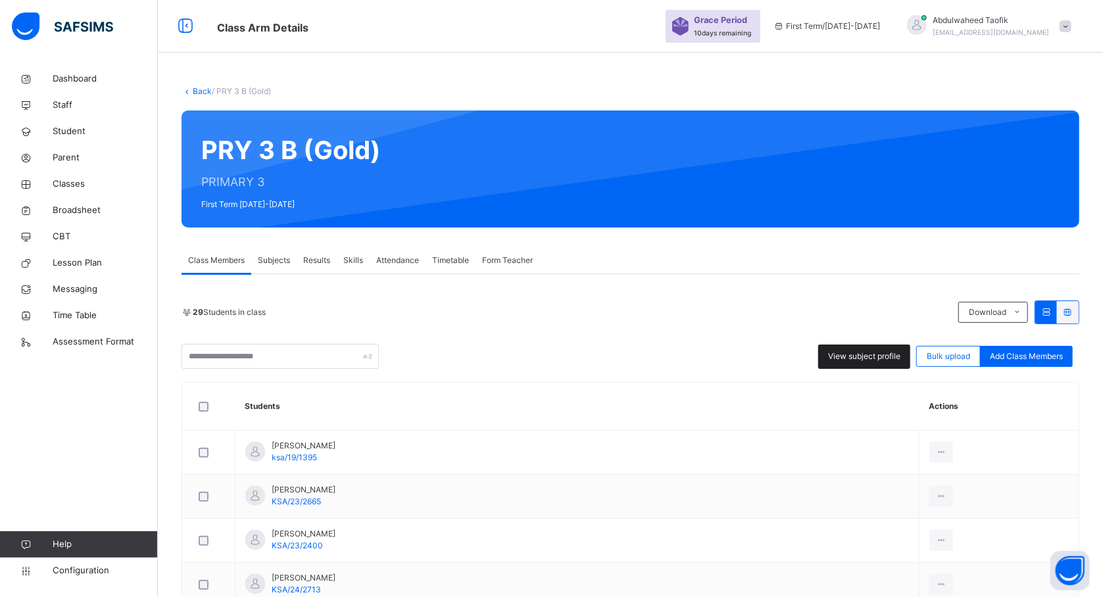
click at [858, 355] on span "View subject profile" at bounding box center [864, 357] width 72 height 12
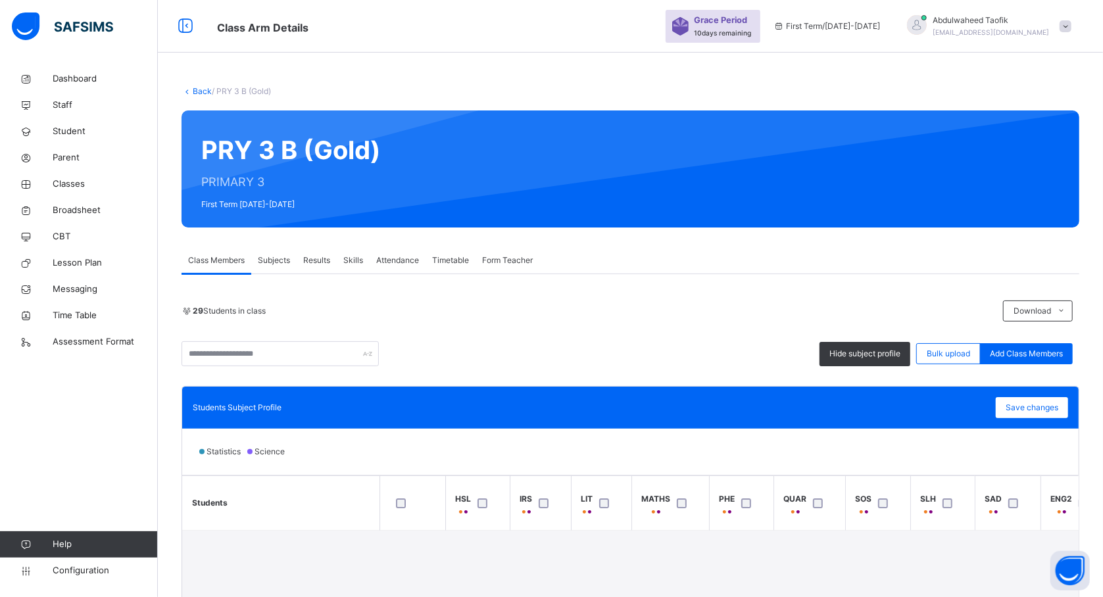
click at [550, 396] on div "Students Subject Profile Save changes" at bounding box center [630, 408] width 897 height 42
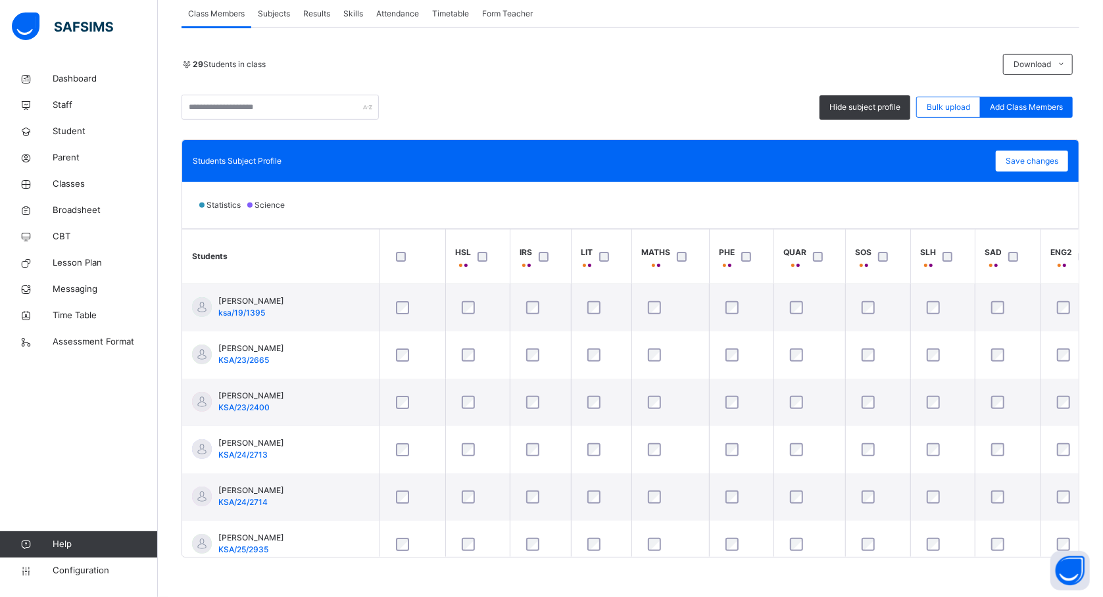
click at [400, 250] on div at bounding box center [412, 257] width 45 height 28
click at [537, 259] on div at bounding box center [547, 257] width 22 height 10
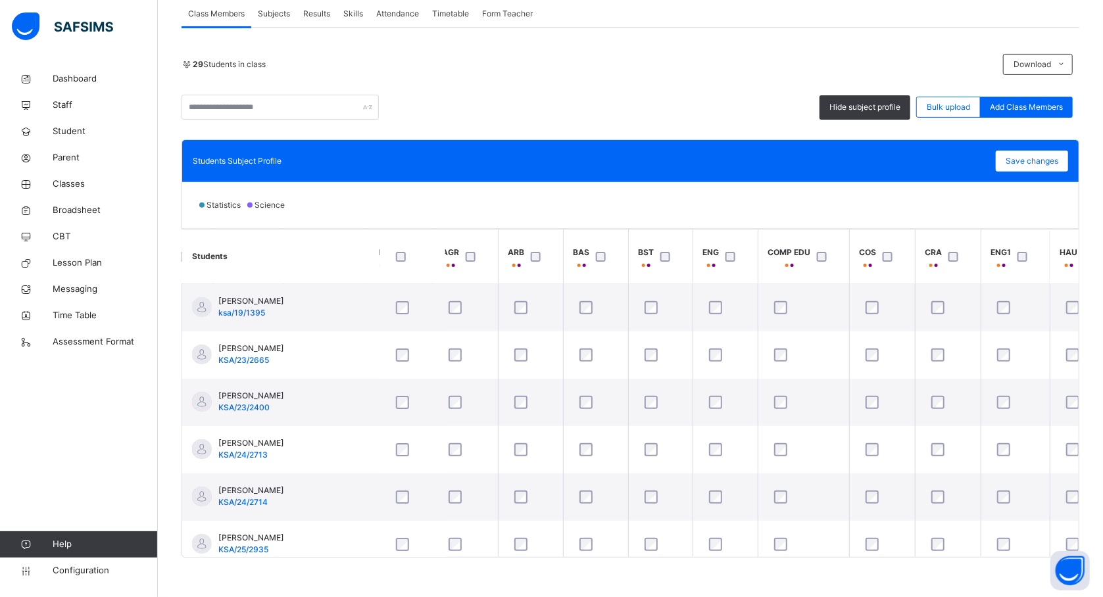
scroll to position [0, 860]
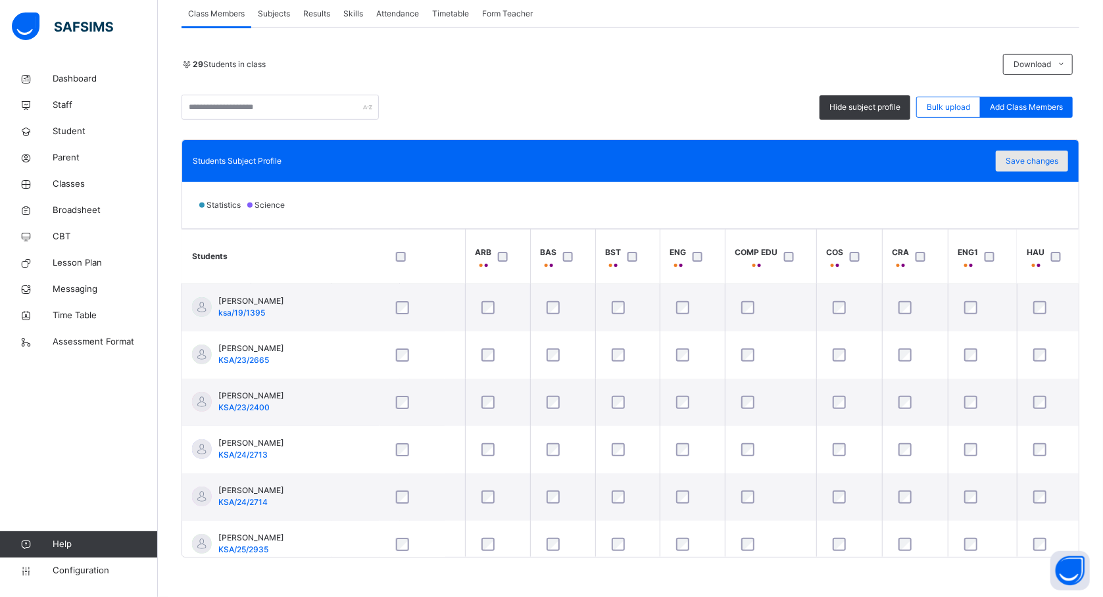
click at [1048, 161] on span "Save changes" at bounding box center [1032, 161] width 53 height 12
click at [1041, 159] on span "Save changes" at bounding box center [1032, 161] width 53 height 12
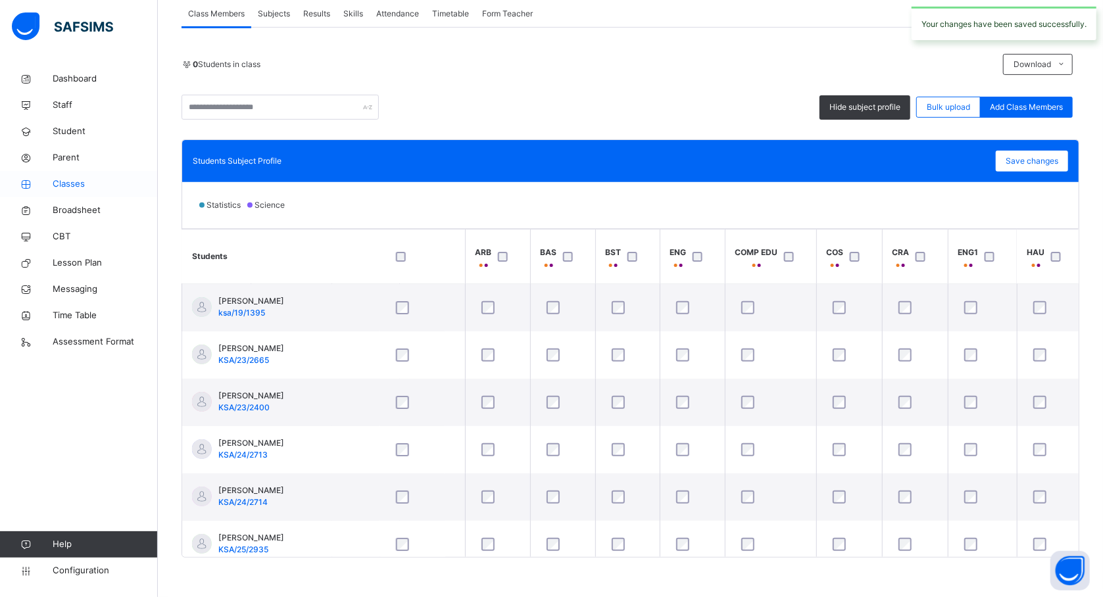
click at [67, 184] on span "Classes" at bounding box center [105, 184] width 105 height 13
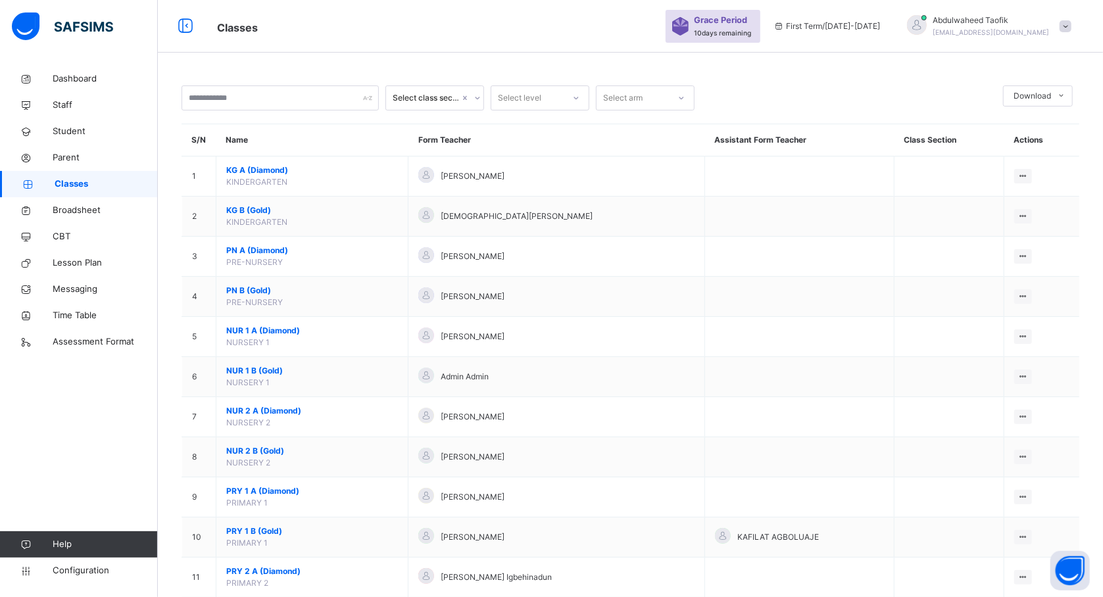
scroll to position [522, 0]
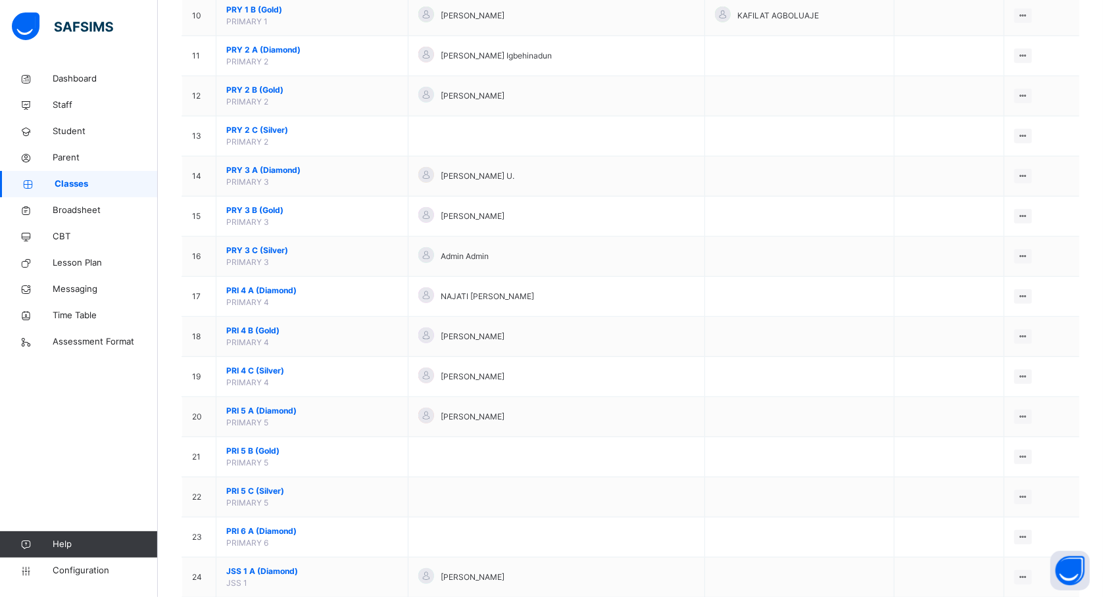
click at [0, 171] on link "Classes" at bounding box center [79, 184] width 158 height 26
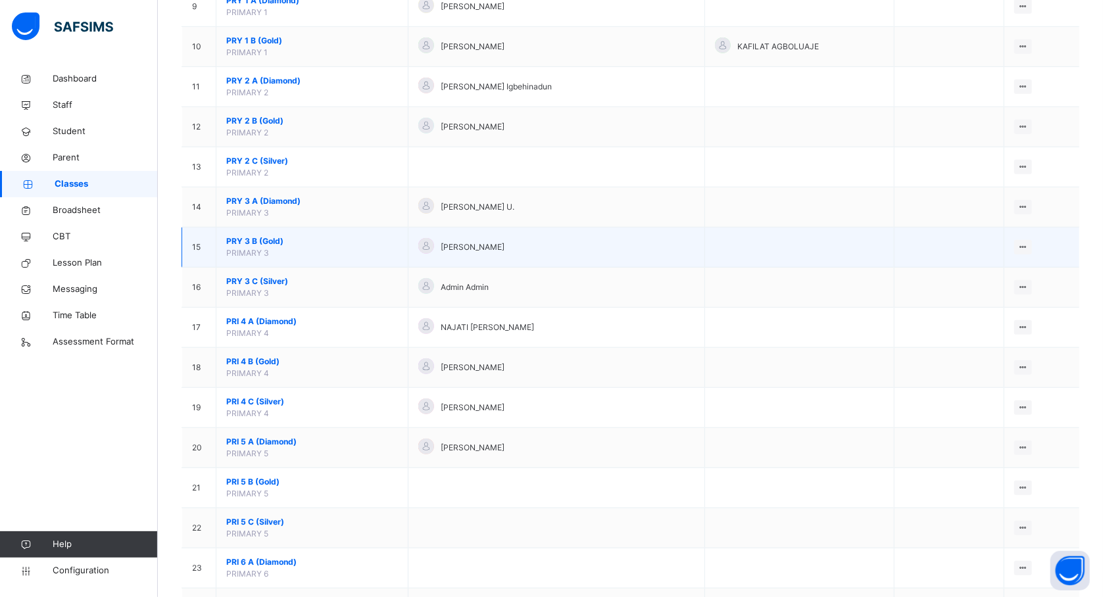
scroll to position [526, 0]
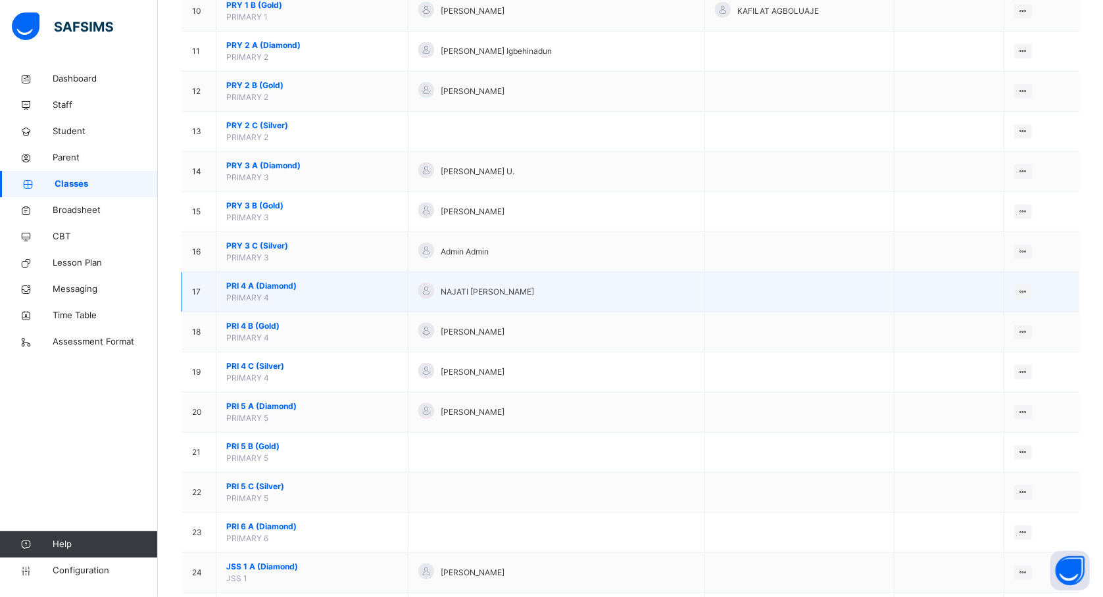
click at [288, 291] on span "PRI 4 A (Diamond)" at bounding box center [312, 286] width 172 height 12
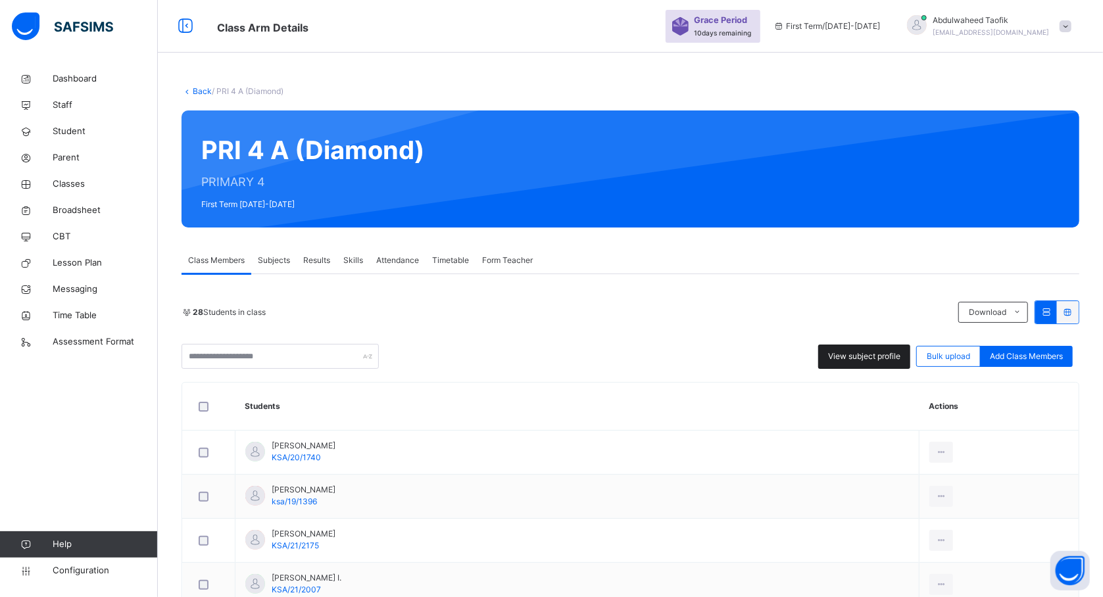
click at [866, 350] on div "View subject profile" at bounding box center [864, 357] width 92 height 24
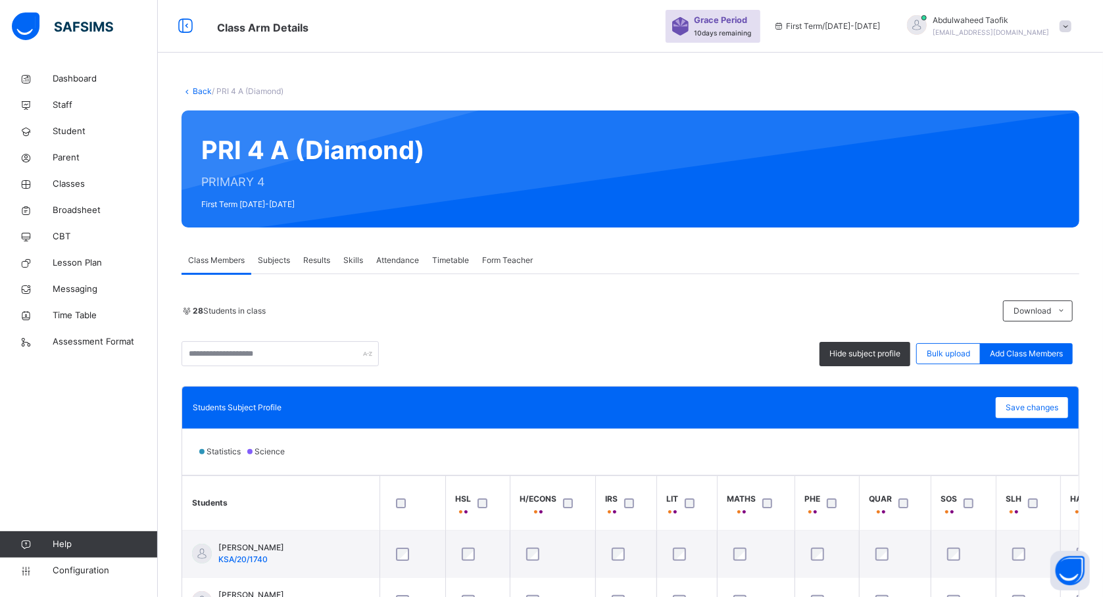
click at [672, 359] on div "Hide subject profile Bulk upload Add Class Members" at bounding box center [631, 353] width 898 height 25
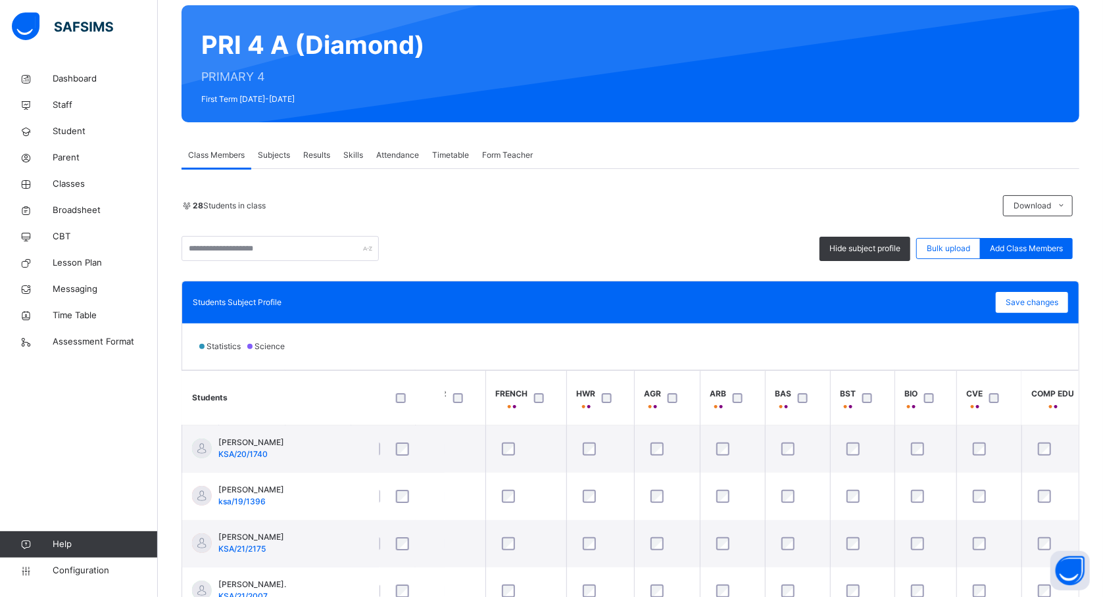
scroll to position [0, 877]
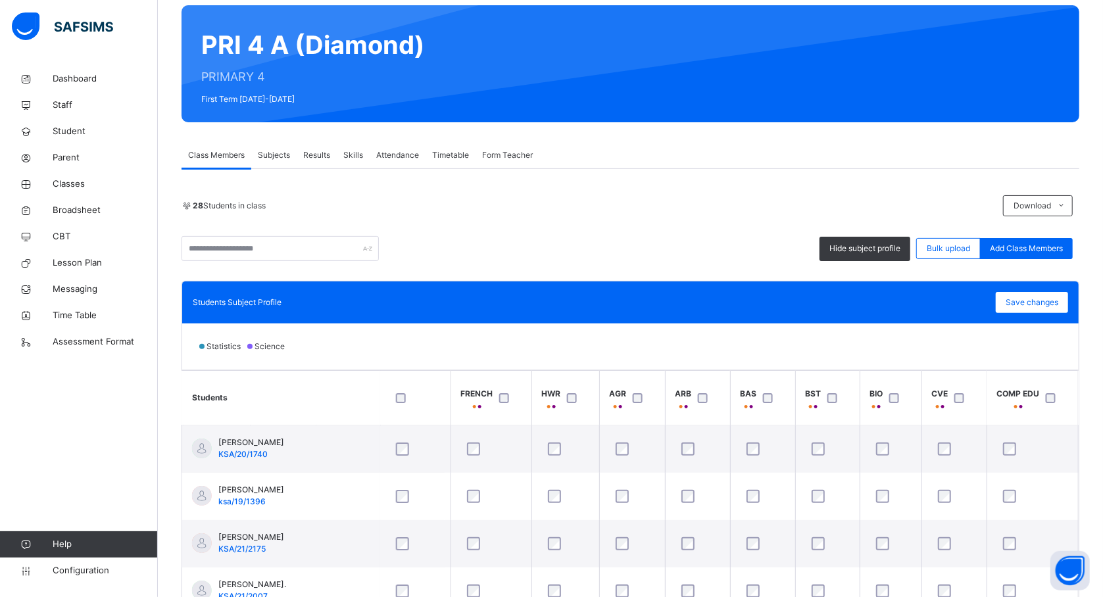
click at [699, 400] on div at bounding box center [706, 398] width 22 height 10
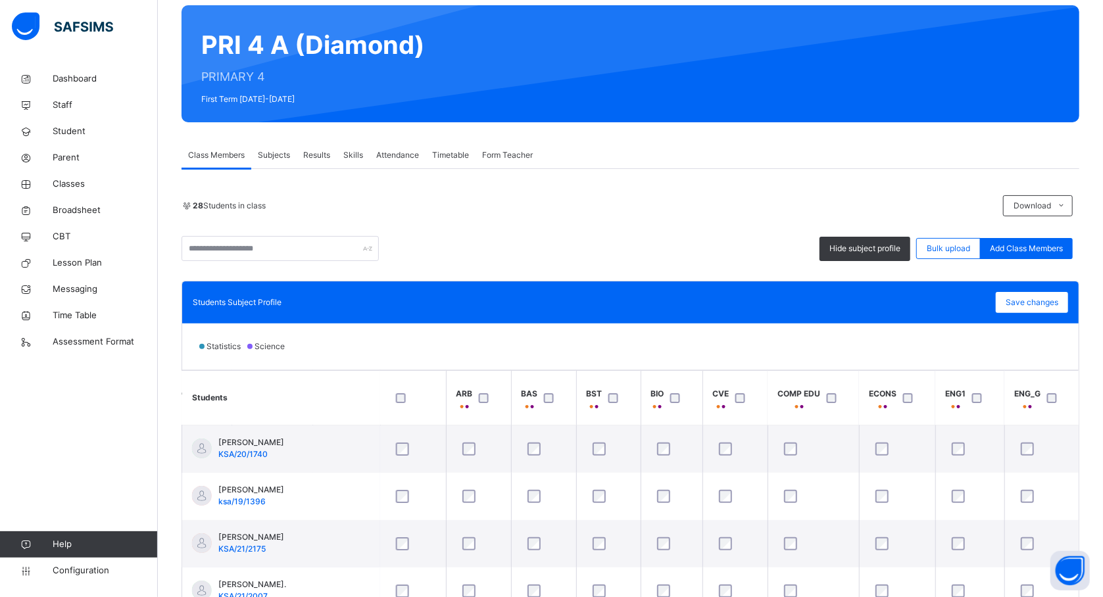
scroll to position [0, 1159]
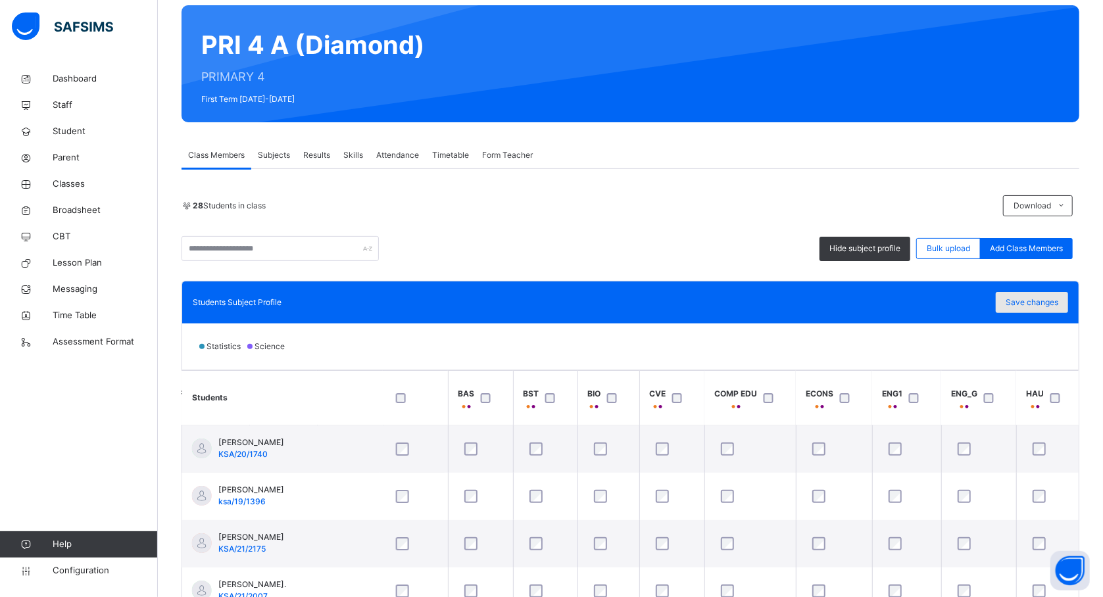
click at [1054, 307] on span "Save changes" at bounding box center [1032, 303] width 53 height 12
click at [1043, 300] on div "Save changes" at bounding box center [1032, 302] width 72 height 21
click at [1043, 300] on span "Save changes" at bounding box center [1032, 303] width 53 height 12
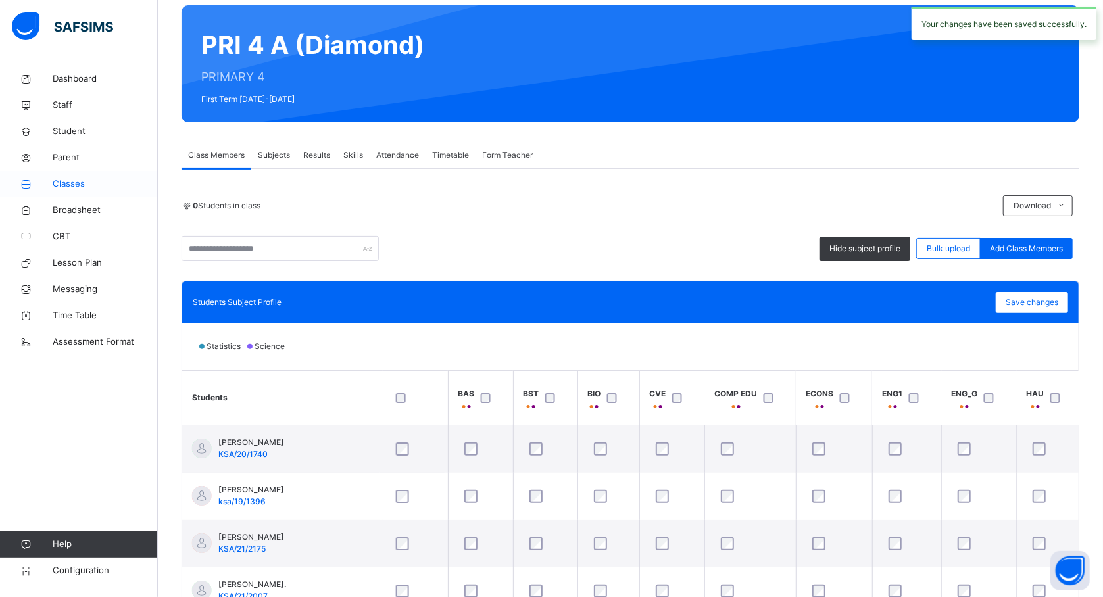
click at [76, 187] on span "Classes" at bounding box center [105, 184] width 105 height 13
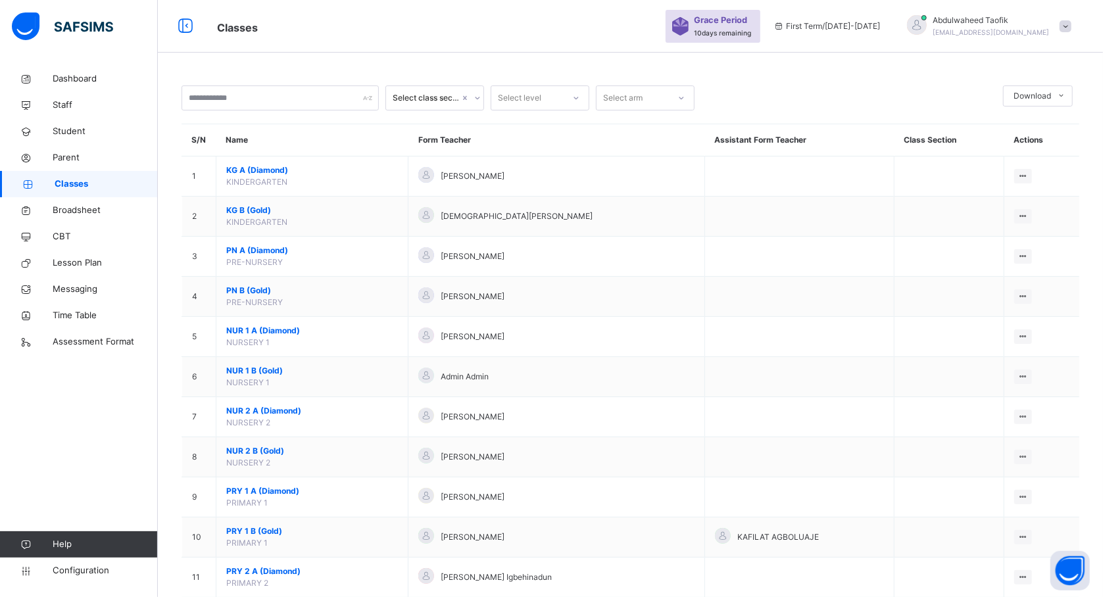
click at [91, 190] on span "Classes" at bounding box center [106, 184] width 103 height 13
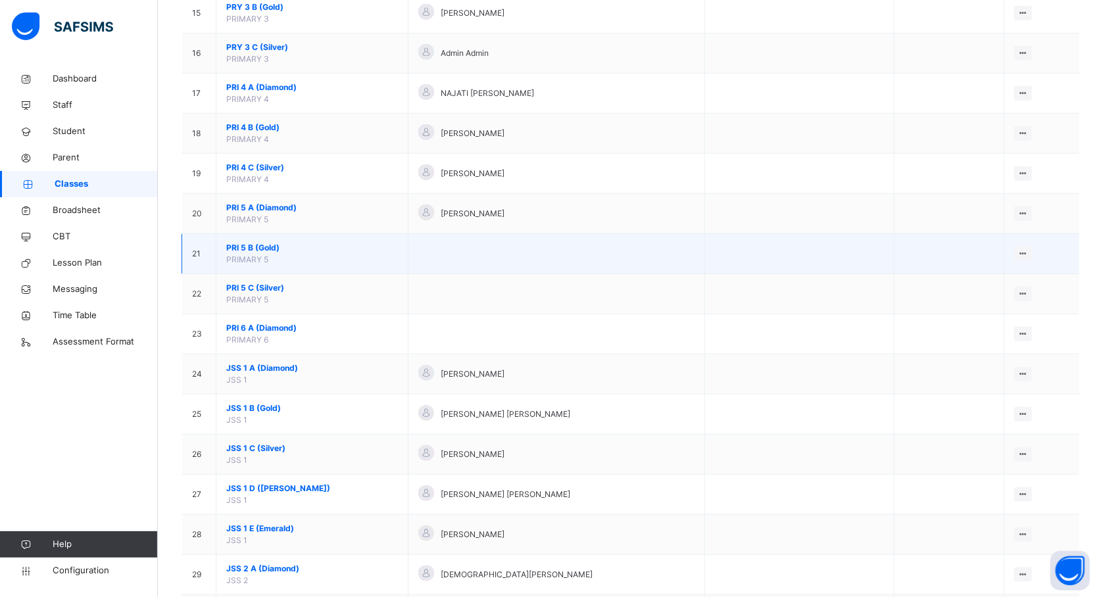
scroll to position [724, 0]
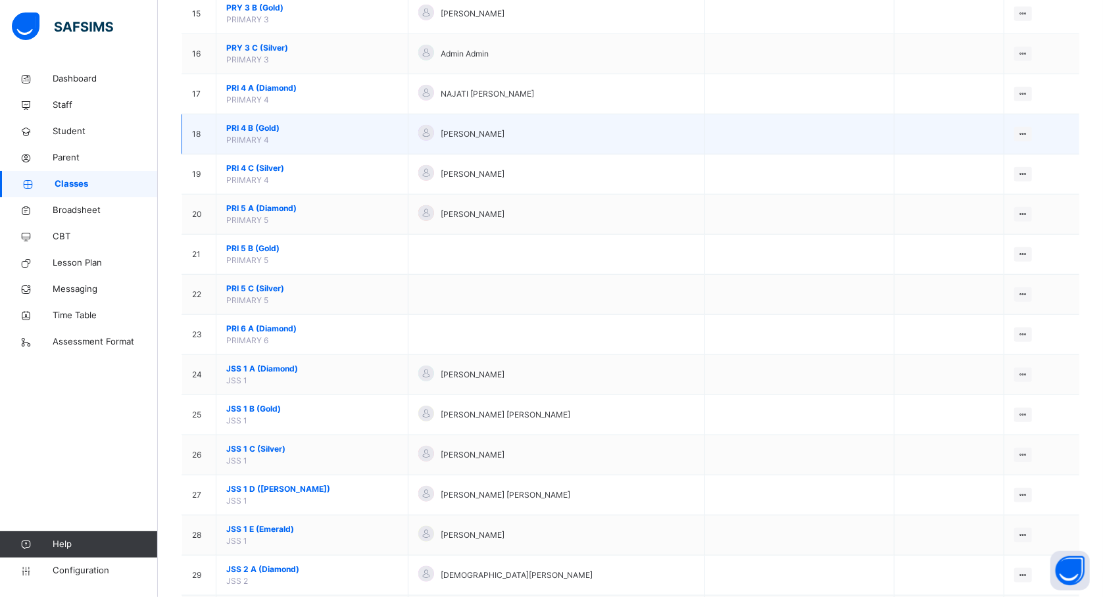
click at [250, 130] on span "PRI 4 B (Gold)" at bounding box center [312, 128] width 172 height 12
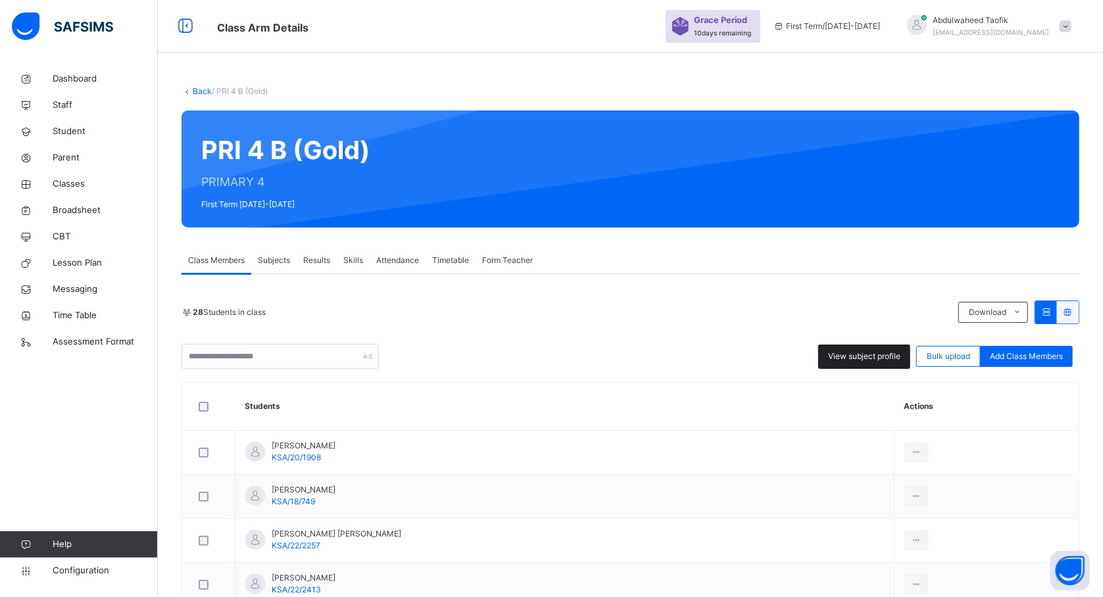
click at [840, 351] on span "View subject profile" at bounding box center [864, 357] width 72 height 12
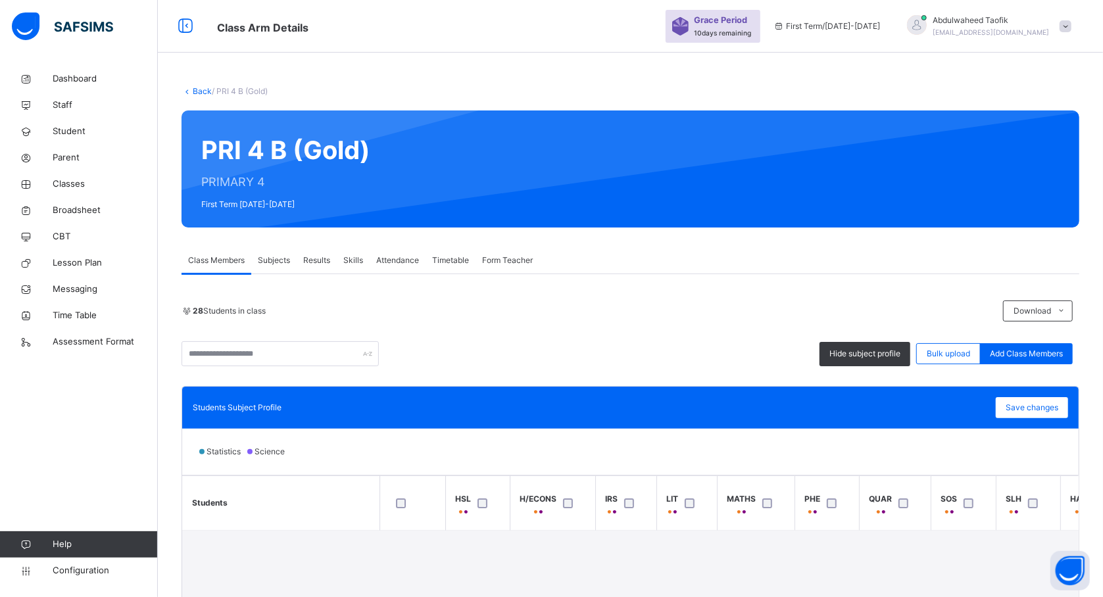
click at [725, 458] on div "Statistics Science" at bounding box center [630, 452] width 897 height 46
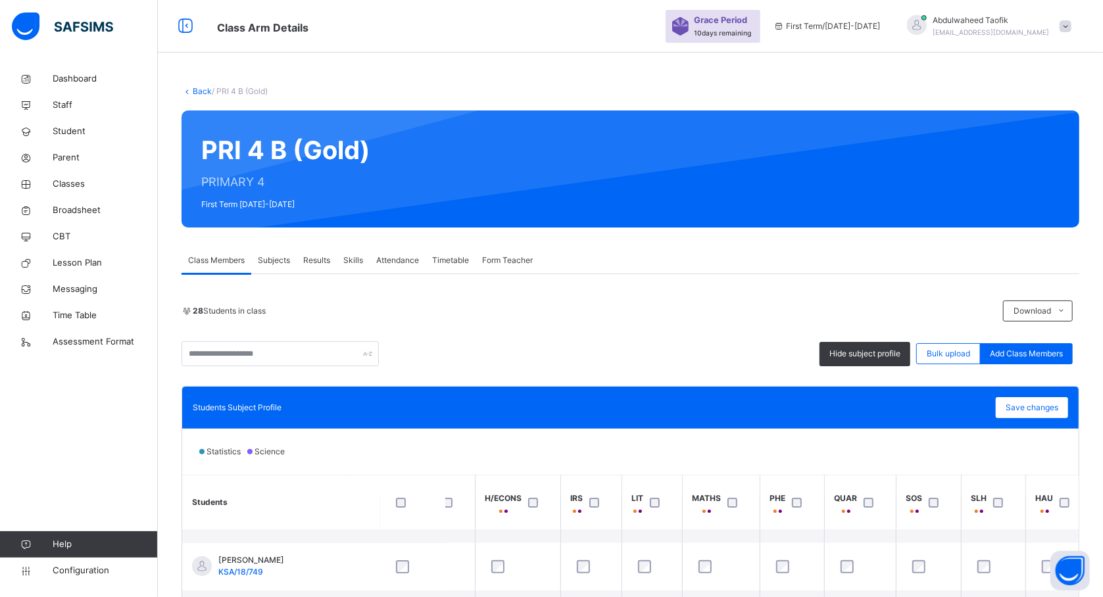
scroll to position [140, 35]
click at [619, 345] on div "Hide subject profile Bulk upload Add Class Members" at bounding box center [631, 353] width 898 height 25
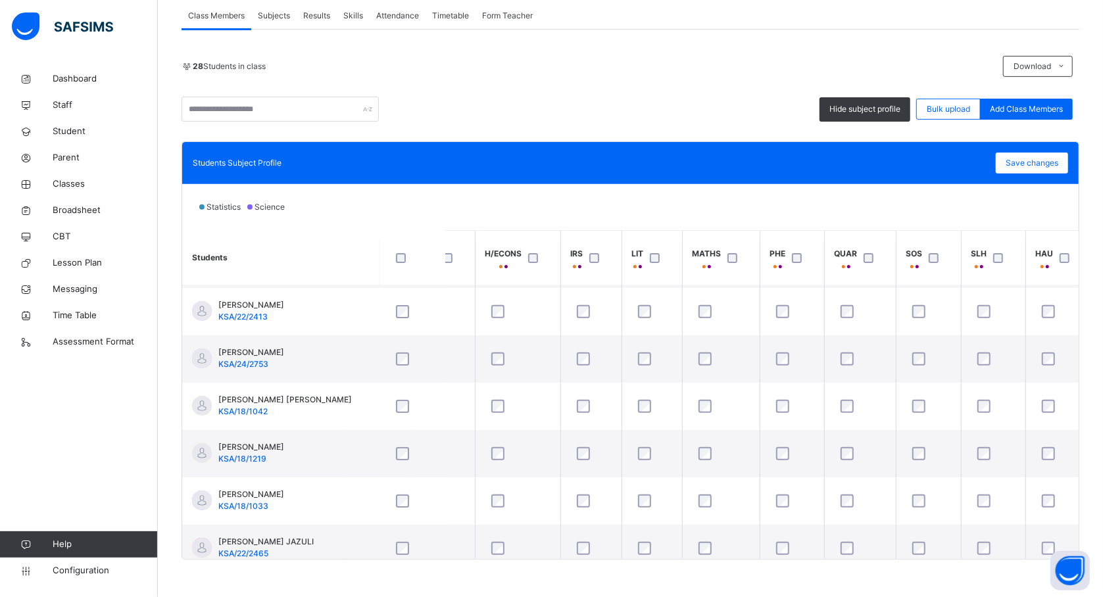
scroll to position [245, 0]
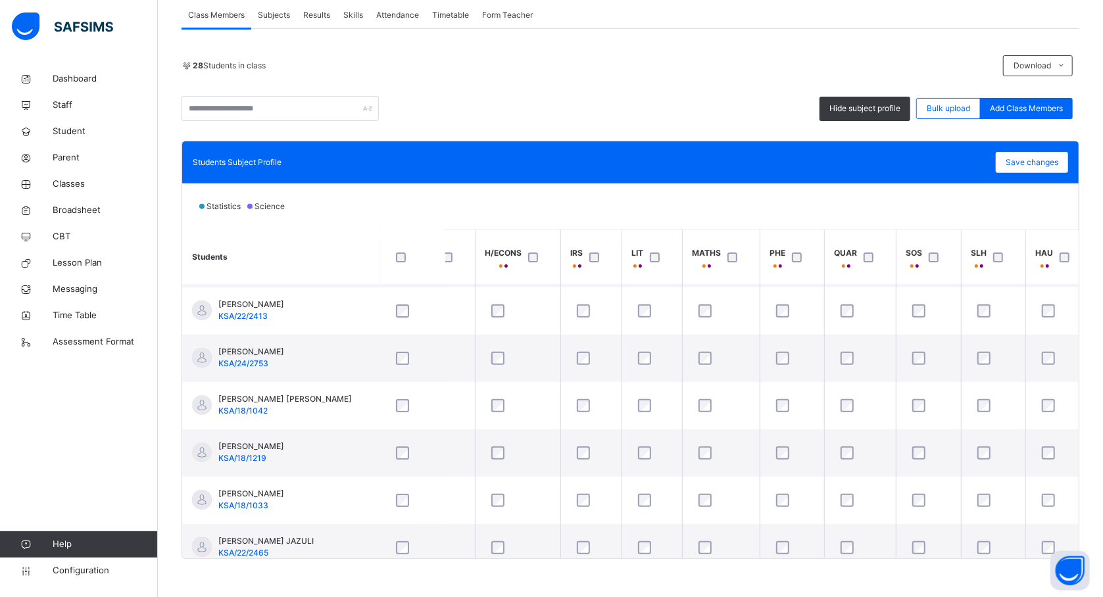
click at [449, 275] on th "HSL" at bounding box center [442, 257] width 64 height 55
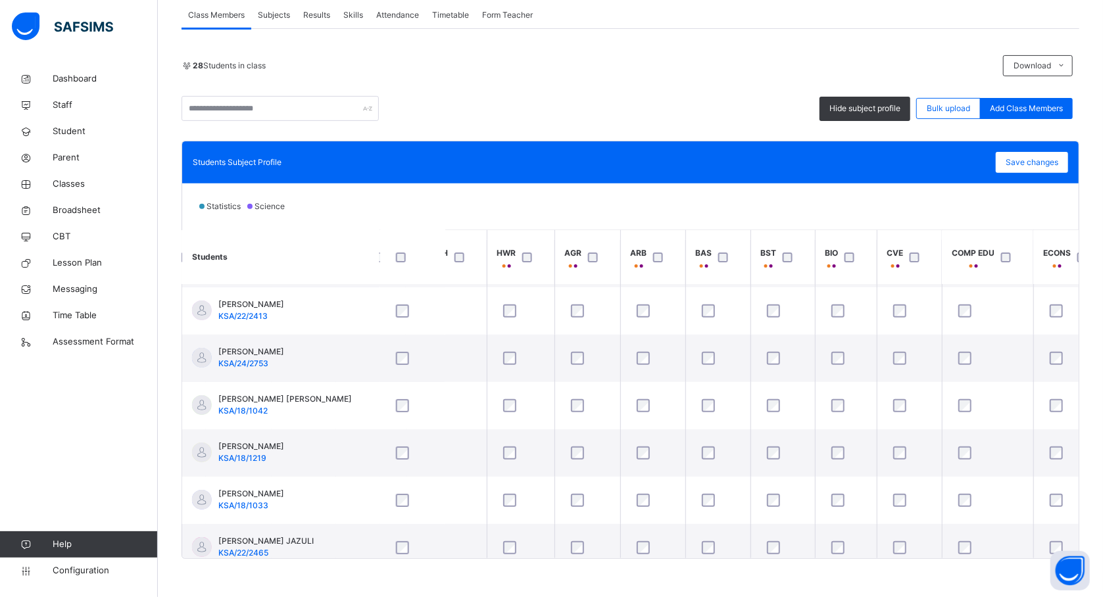
scroll to position [140, 1159]
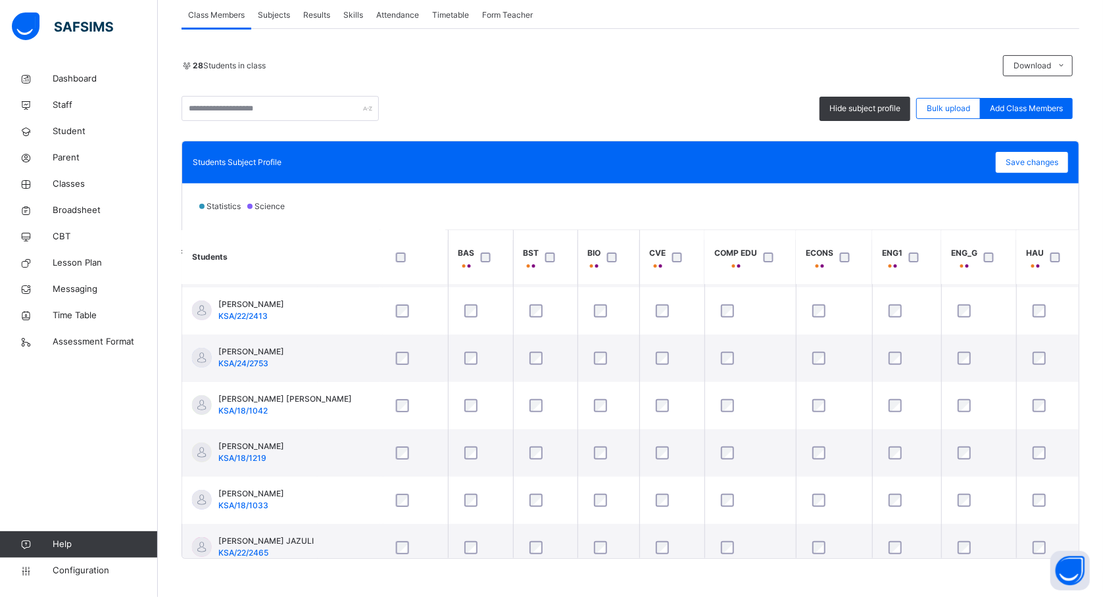
click at [910, 258] on div at bounding box center [917, 258] width 22 height 10
click at [1038, 166] on span "Save changes" at bounding box center [1032, 163] width 53 height 12
click at [1034, 166] on div "Save changes" at bounding box center [1032, 162] width 72 height 21
click at [1034, 166] on span "Save changes" at bounding box center [1032, 163] width 53 height 12
click at [1034, 166] on div "Save changes" at bounding box center [1032, 162] width 72 height 21
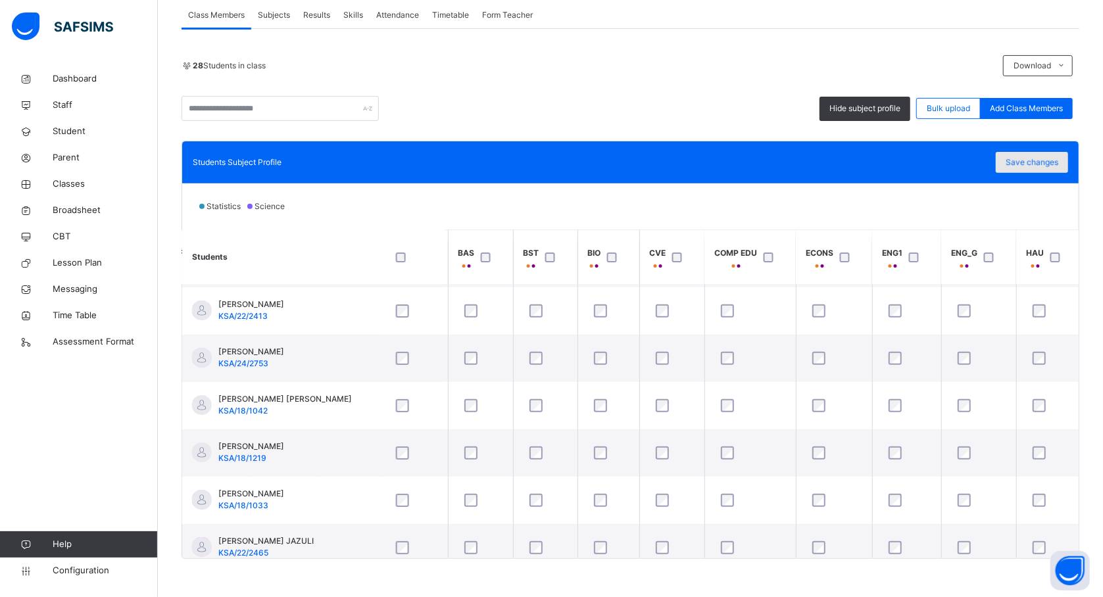
click at [1054, 169] on div "Save changes" at bounding box center [1032, 162] width 72 height 21
click at [1037, 160] on div "Save changes" at bounding box center [1032, 162] width 72 height 21
click at [63, 185] on span "Classes" at bounding box center [105, 184] width 105 height 13
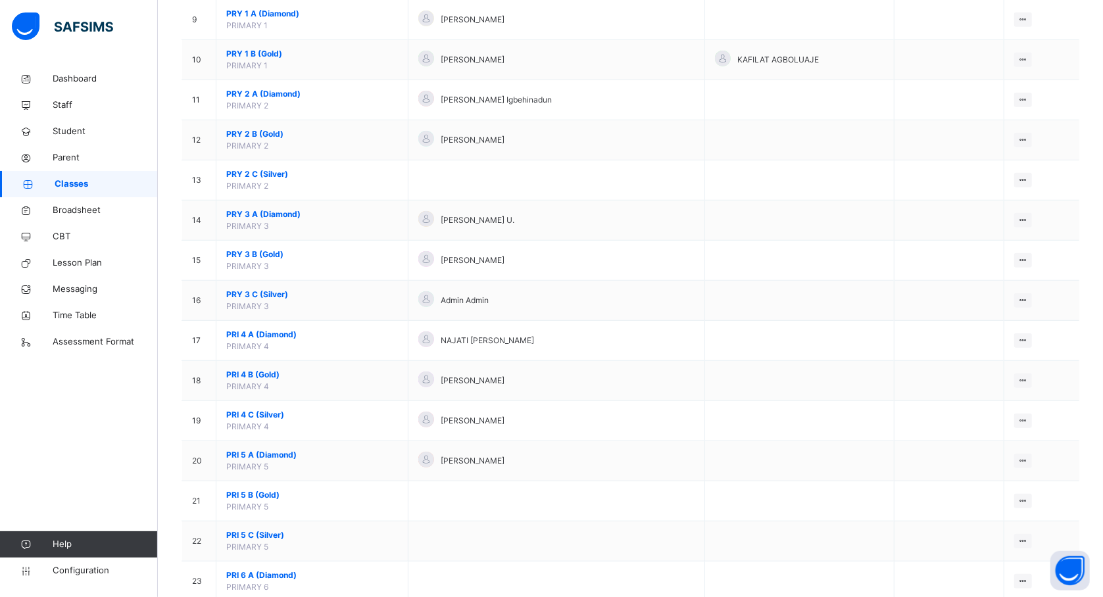
scroll to position [480, 0]
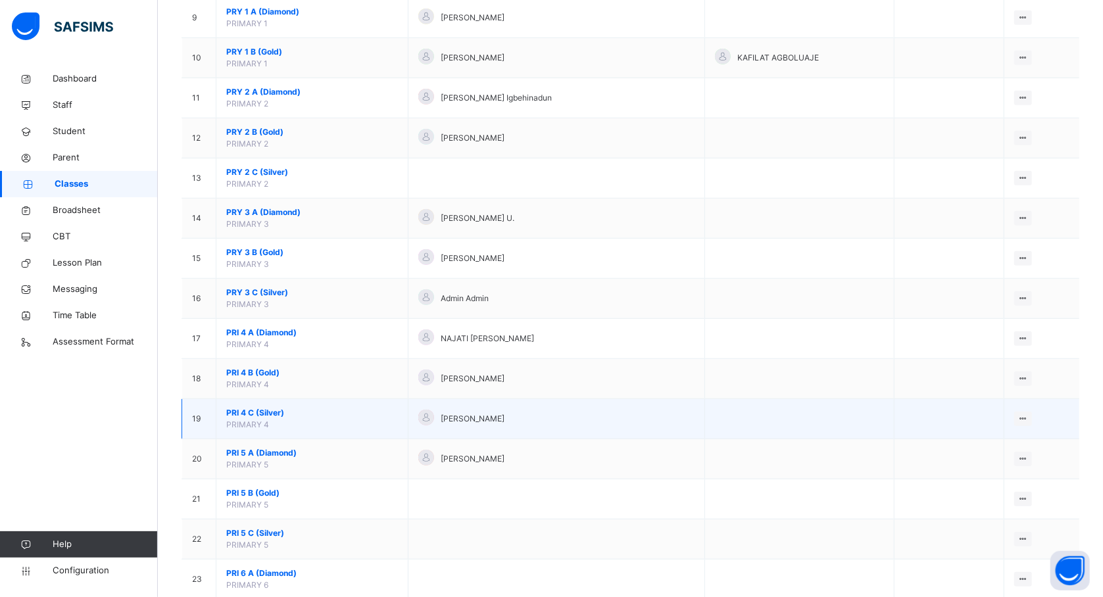
click at [272, 416] on span "PRI 4 C (Silver)" at bounding box center [312, 413] width 172 height 12
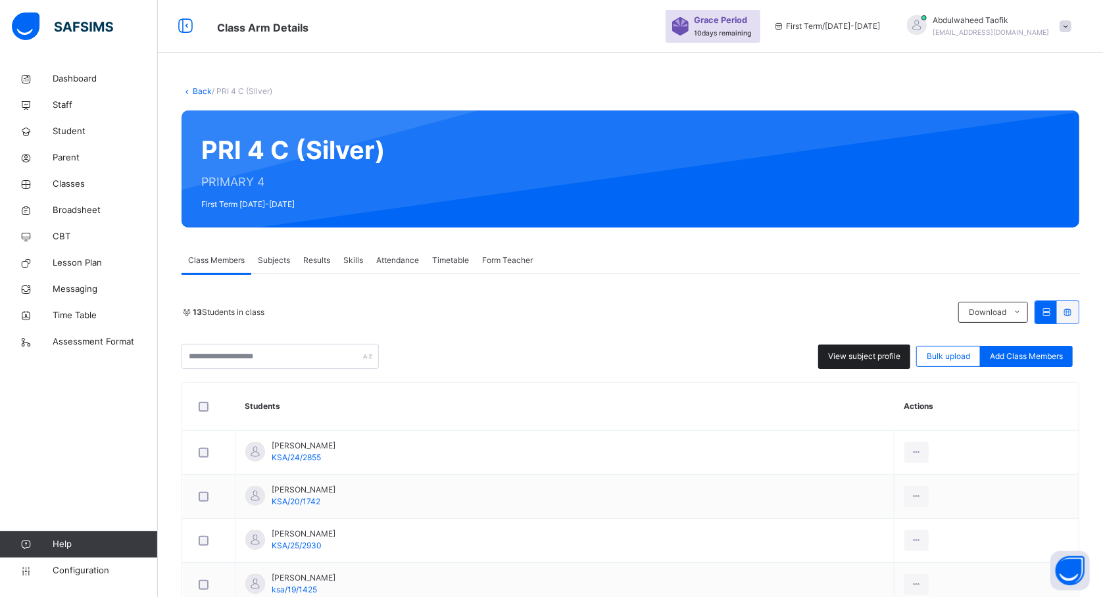
click at [850, 351] on span "View subject profile" at bounding box center [864, 357] width 72 height 12
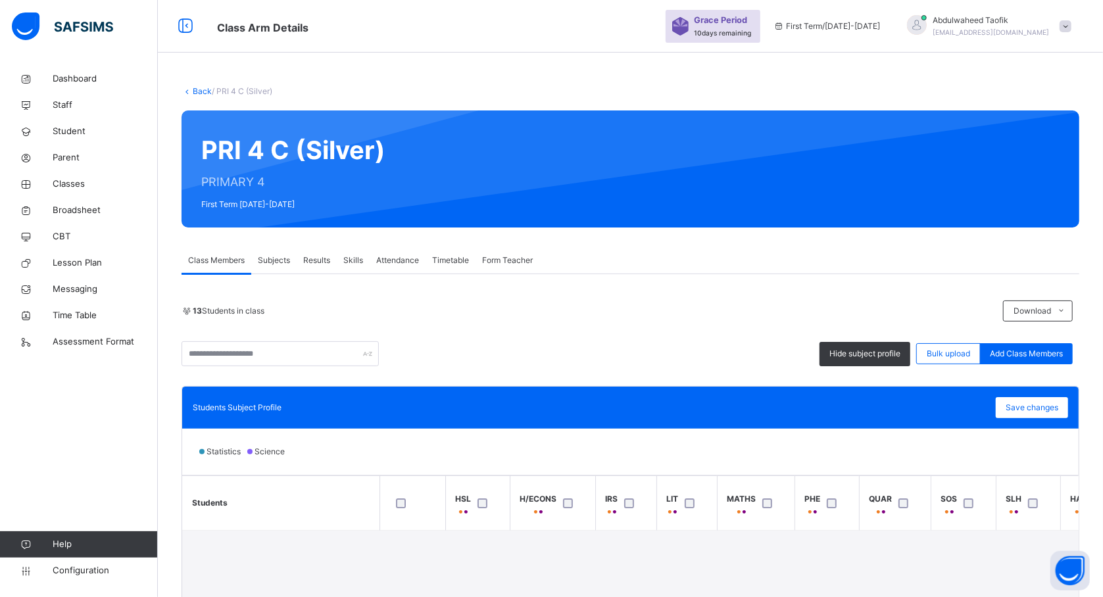
click at [749, 451] on div "Statistics Science" at bounding box center [630, 452] width 897 height 46
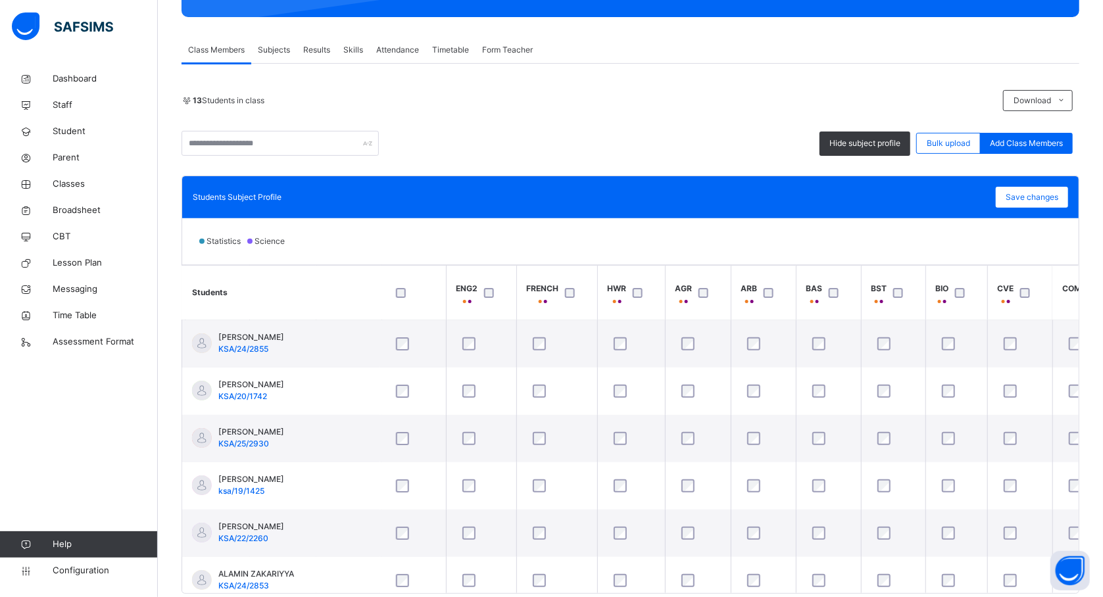
scroll to position [0, 842]
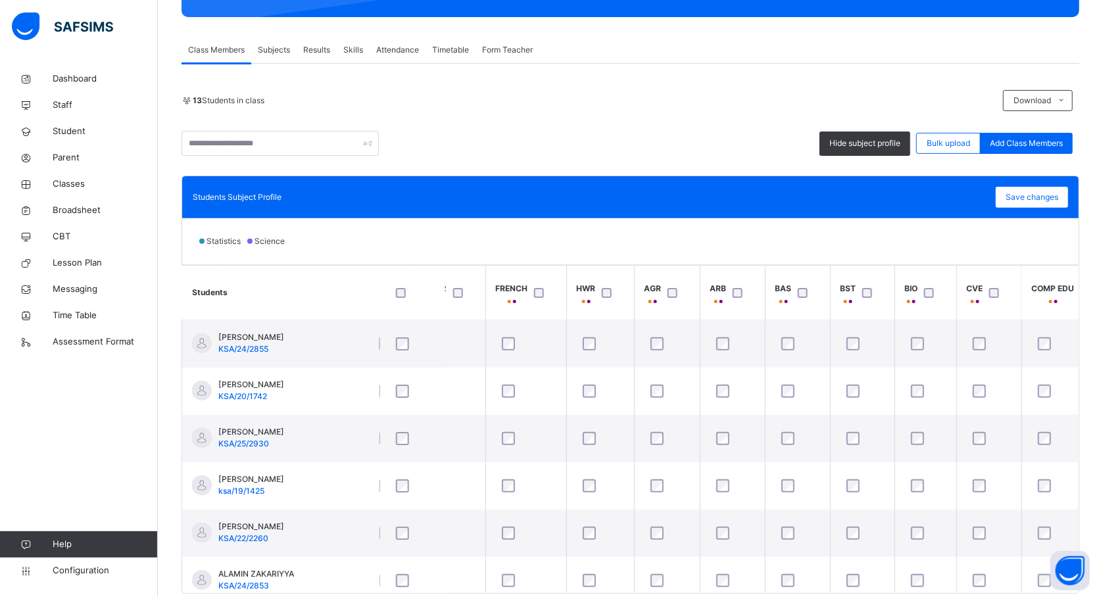
click at [992, 293] on div at bounding box center [998, 293] width 22 height 10
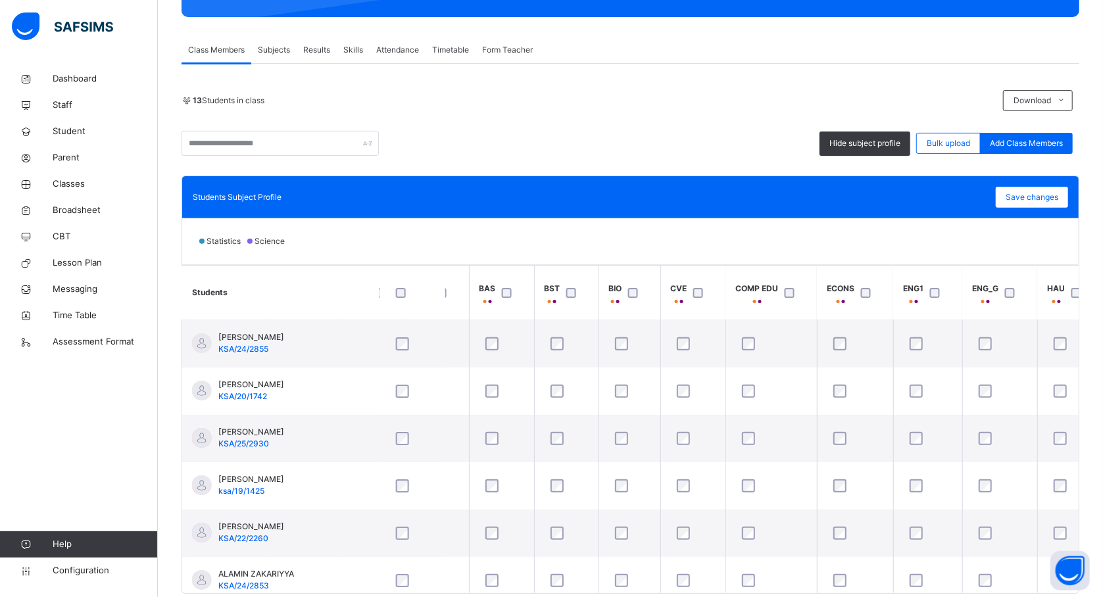
scroll to position [0, 1159]
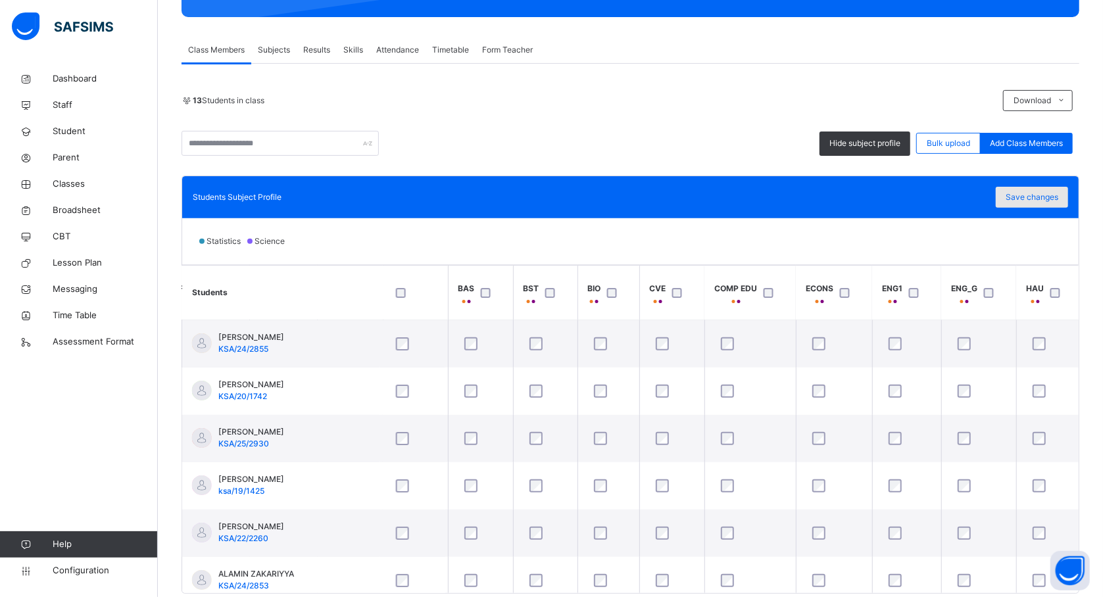
click at [1032, 193] on span "Save changes" at bounding box center [1032, 197] width 53 height 12
click at [1016, 196] on div "Save changes" at bounding box center [1032, 197] width 72 height 21
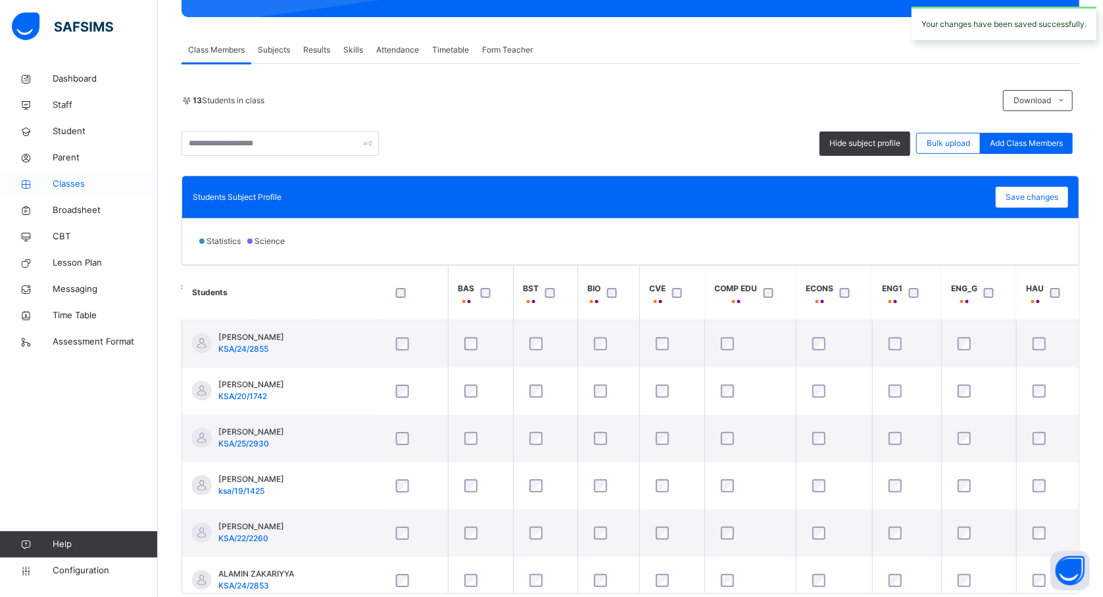
click at [71, 182] on span "Classes" at bounding box center [105, 184] width 105 height 13
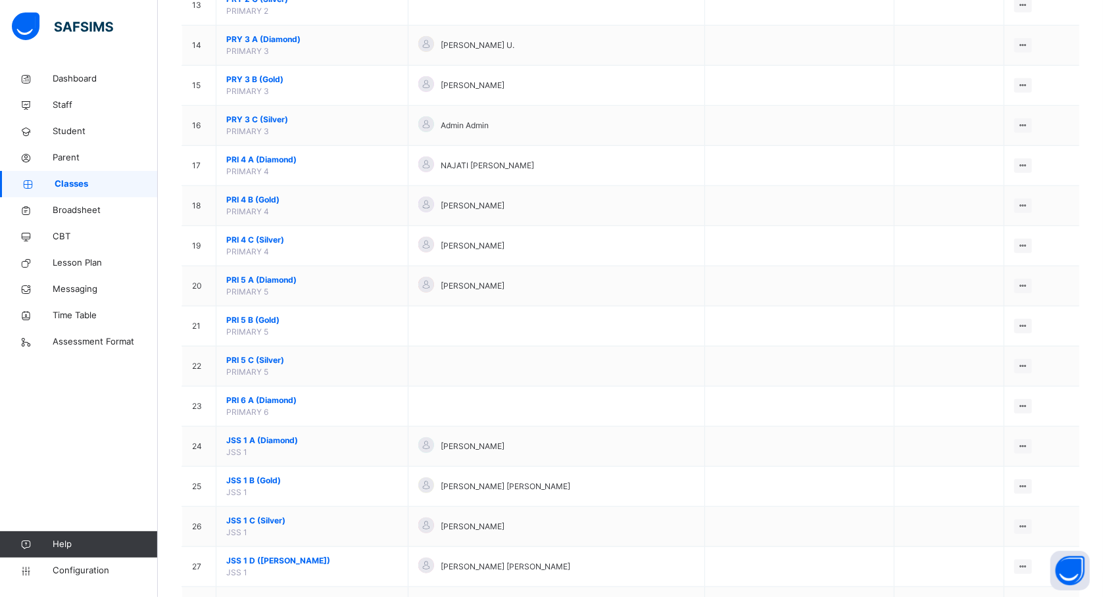
scroll to position [656, 0]
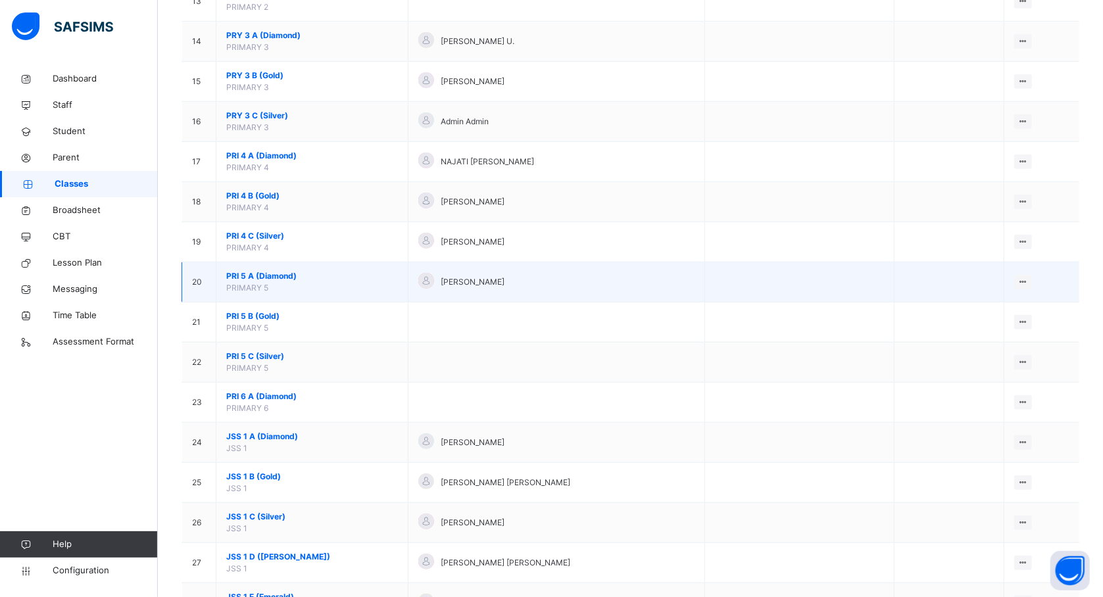
click at [259, 282] on span "PRI 5 A (Diamond)" at bounding box center [312, 276] width 172 height 12
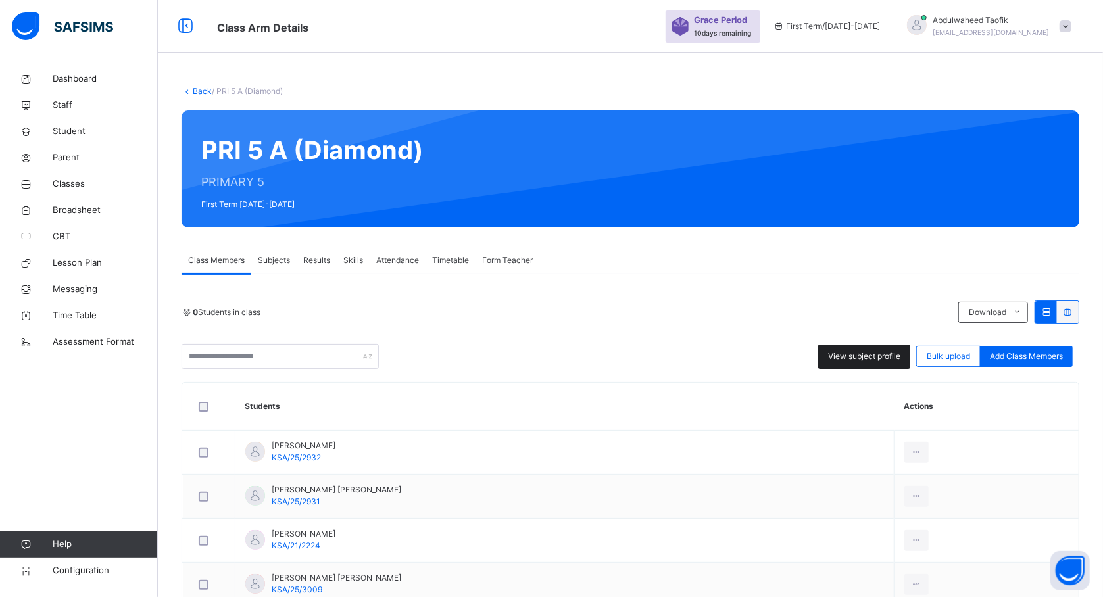
click at [874, 357] on span "View subject profile" at bounding box center [864, 357] width 72 height 12
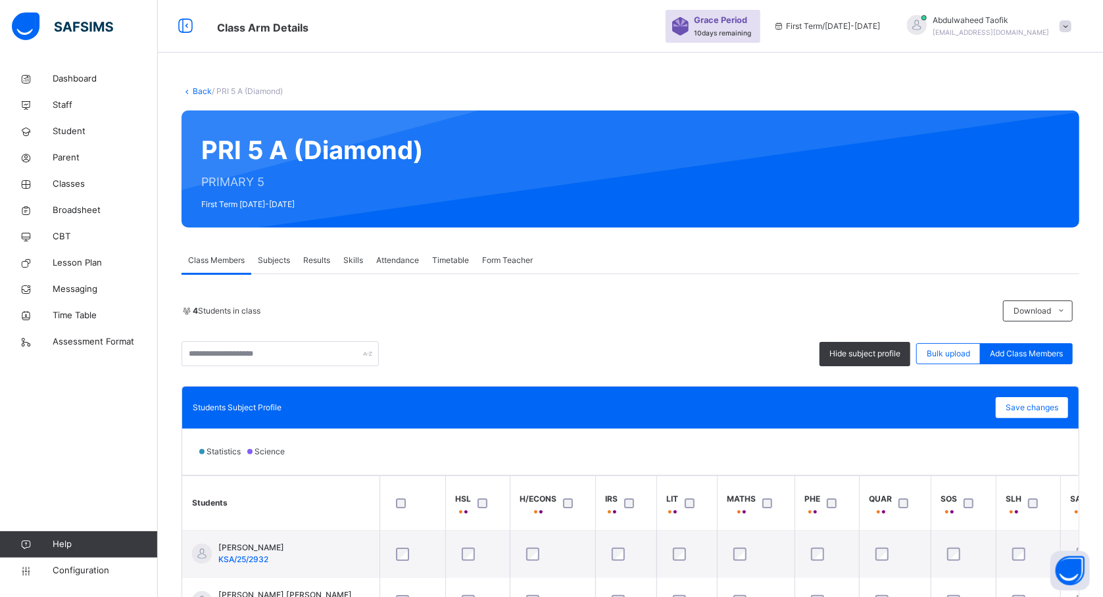
click at [782, 459] on div "Statistics Science" at bounding box center [630, 452] width 897 height 46
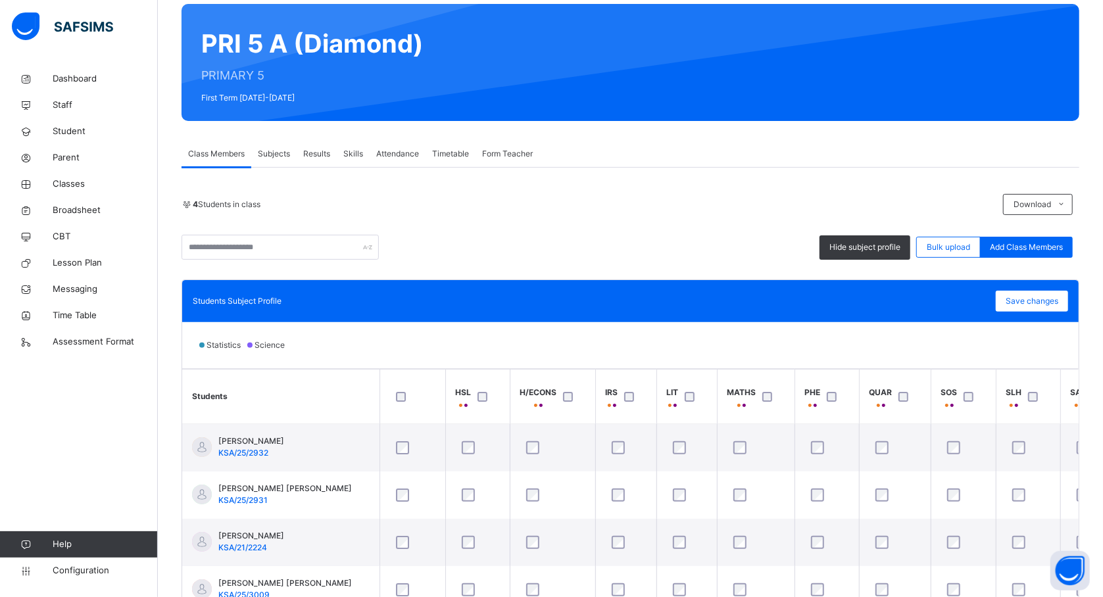
scroll to position [140, 0]
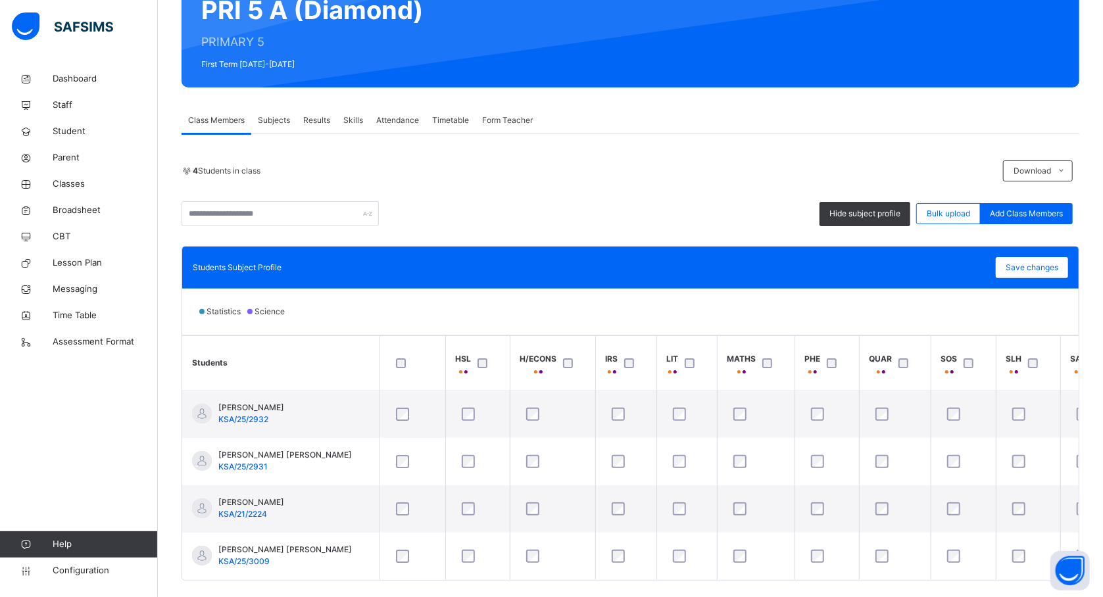
click at [766, 363] on div at bounding box center [770, 363] width 28 height 28
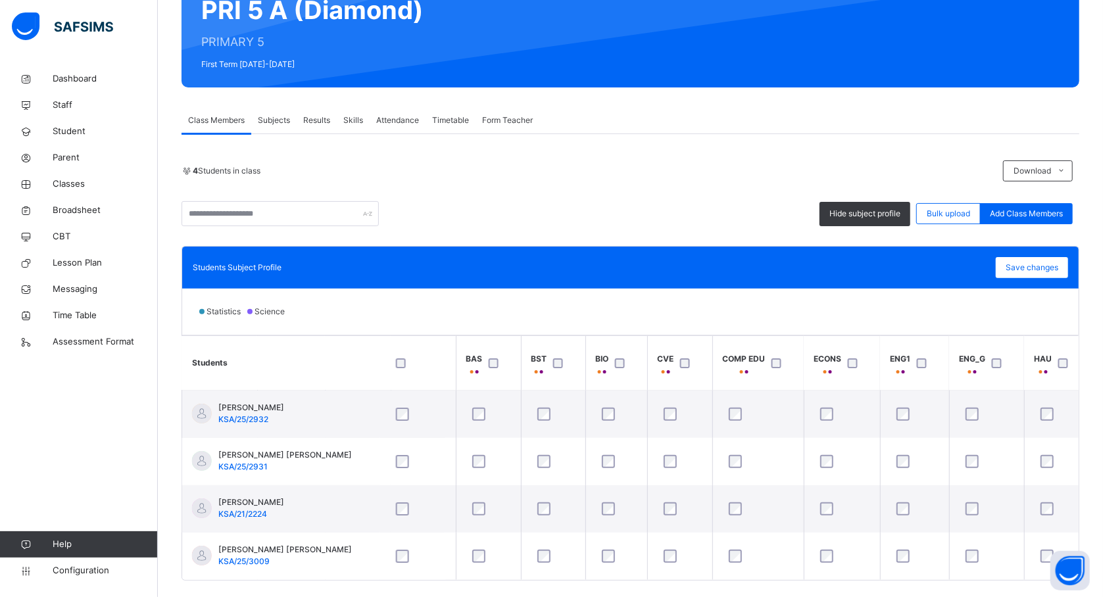
scroll to position [0, 1087]
click at [1039, 269] on span "Save changes" at bounding box center [1032, 268] width 53 height 12
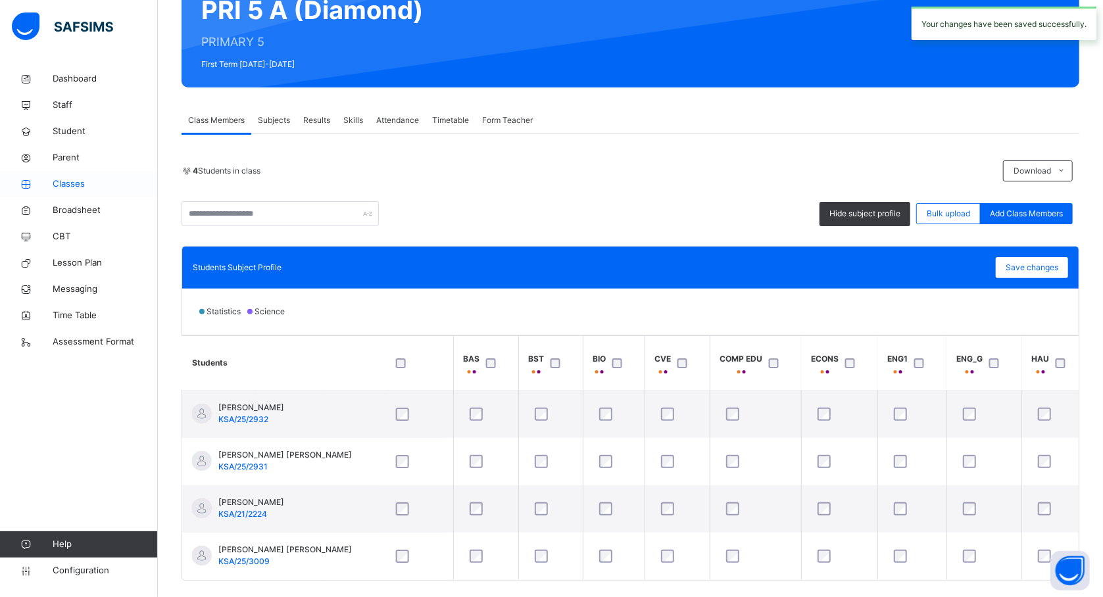
click at [69, 183] on span "Classes" at bounding box center [105, 184] width 105 height 13
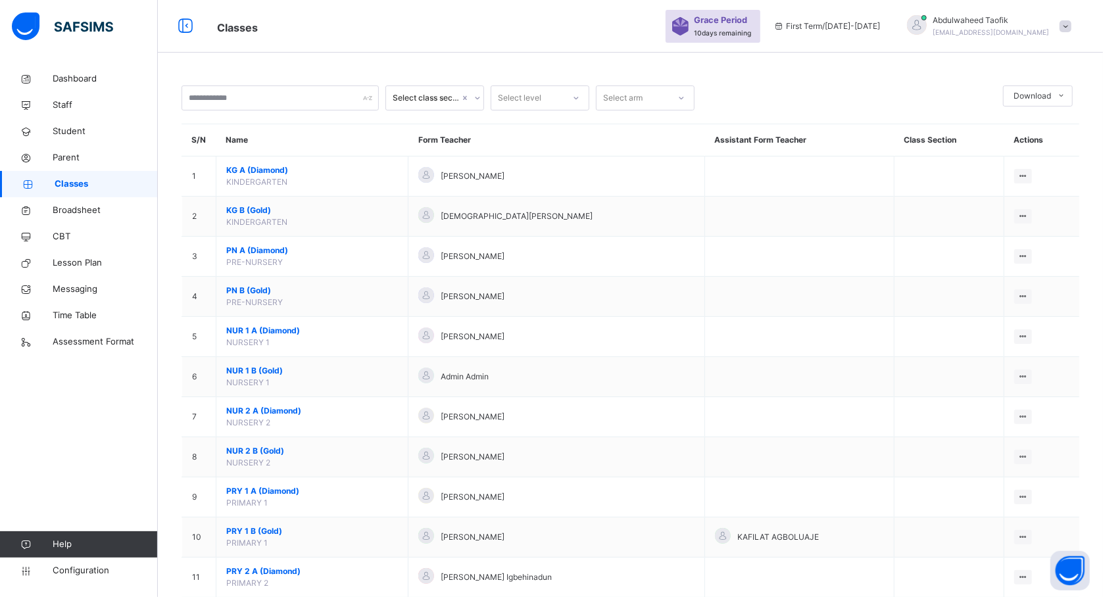
click at [83, 182] on span "Classes" at bounding box center [106, 184] width 103 height 13
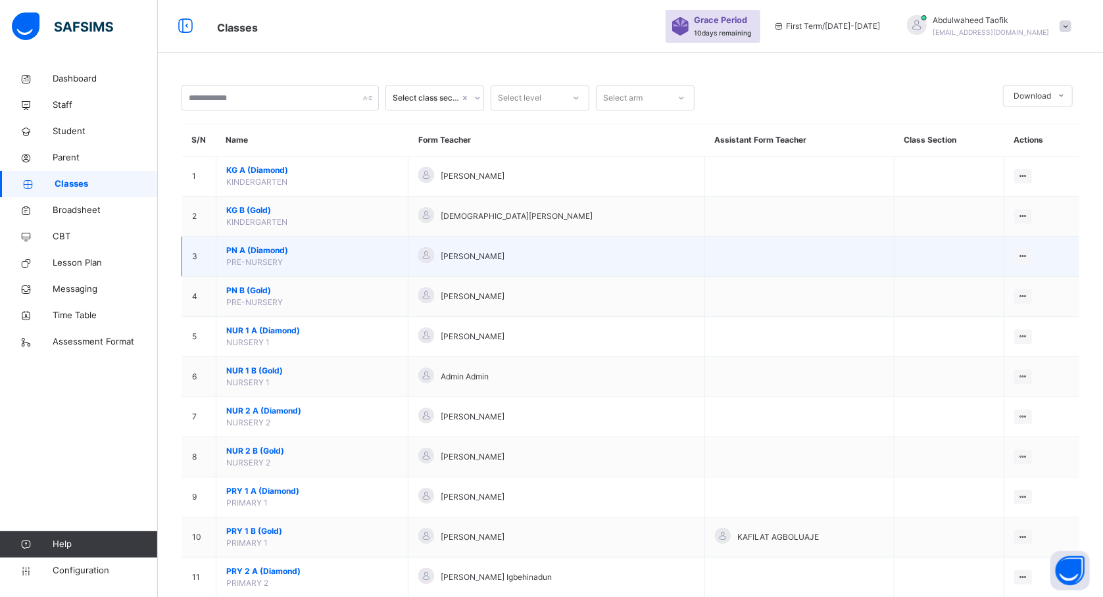
click at [229, 268] on td "PN A (Diamond) PRE-NURSERY" at bounding box center [312, 257] width 192 height 40
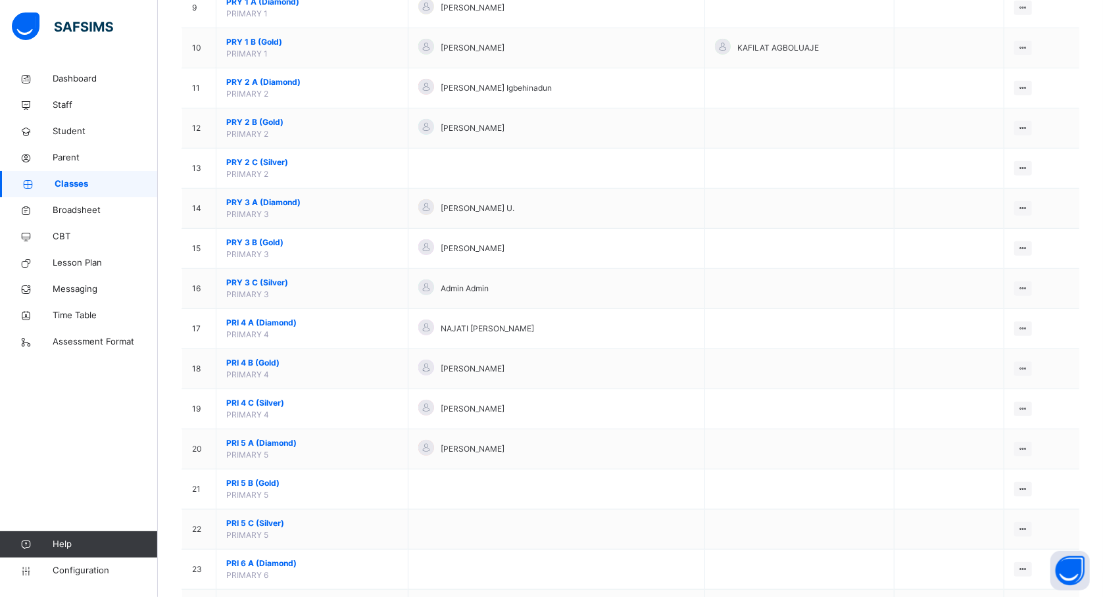
scroll to position [526, 0]
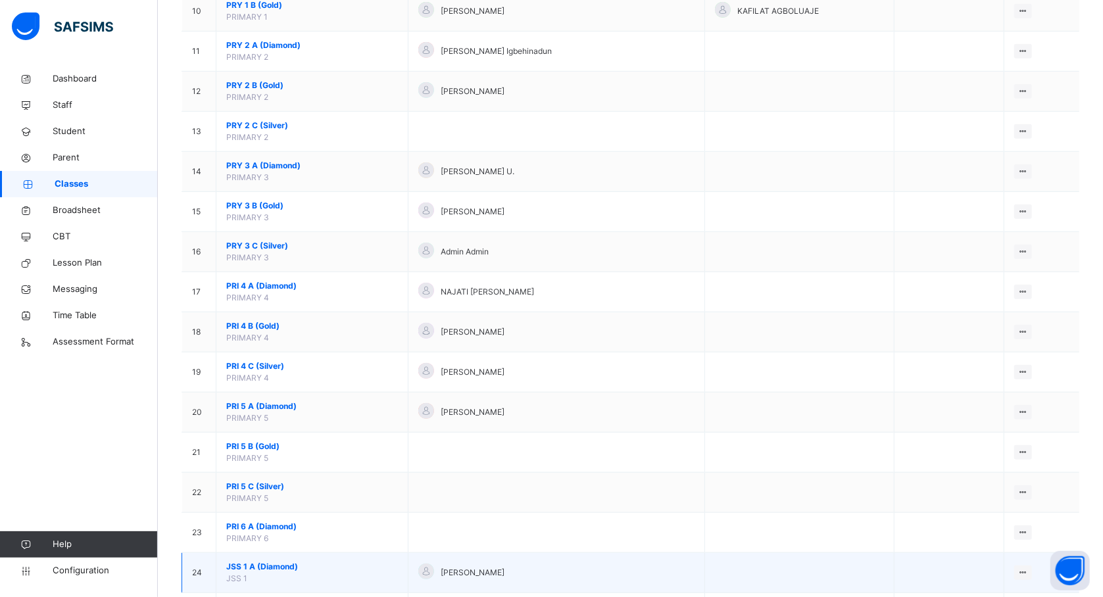
click at [288, 571] on span "JSS 1 A (Diamond)" at bounding box center [312, 567] width 172 height 12
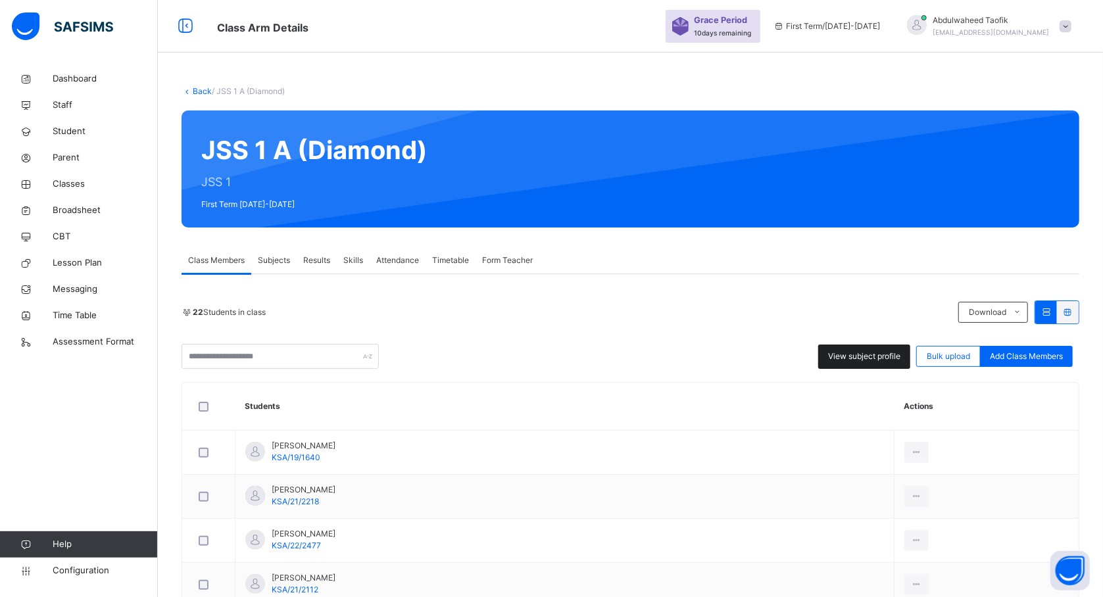
click at [879, 348] on div "View subject profile" at bounding box center [864, 357] width 92 height 24
click at [879, 351] on span "View subject profile" at bounding box center [864, 357] width 72 height 12
click at [879, 348] on div "View subject profile" at bounding box center [864, 357] width 92 height 24
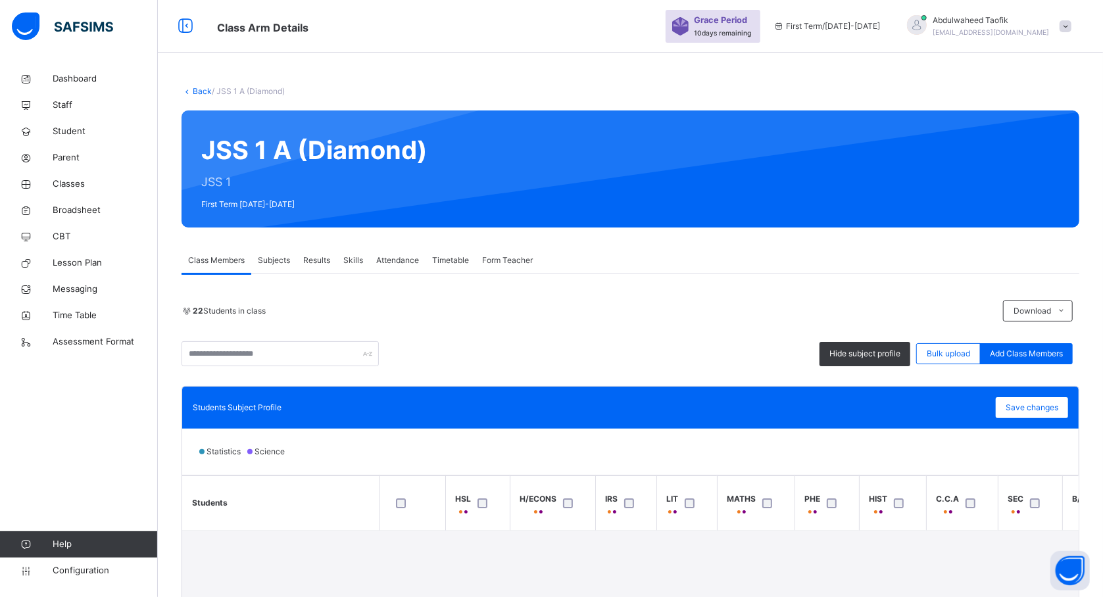
click at [529, 376] on div "22 Students in class Download Pdf Report Excel Report Hide subject profile Bulk…" at bounding box center [631, 551] width 898 height 501
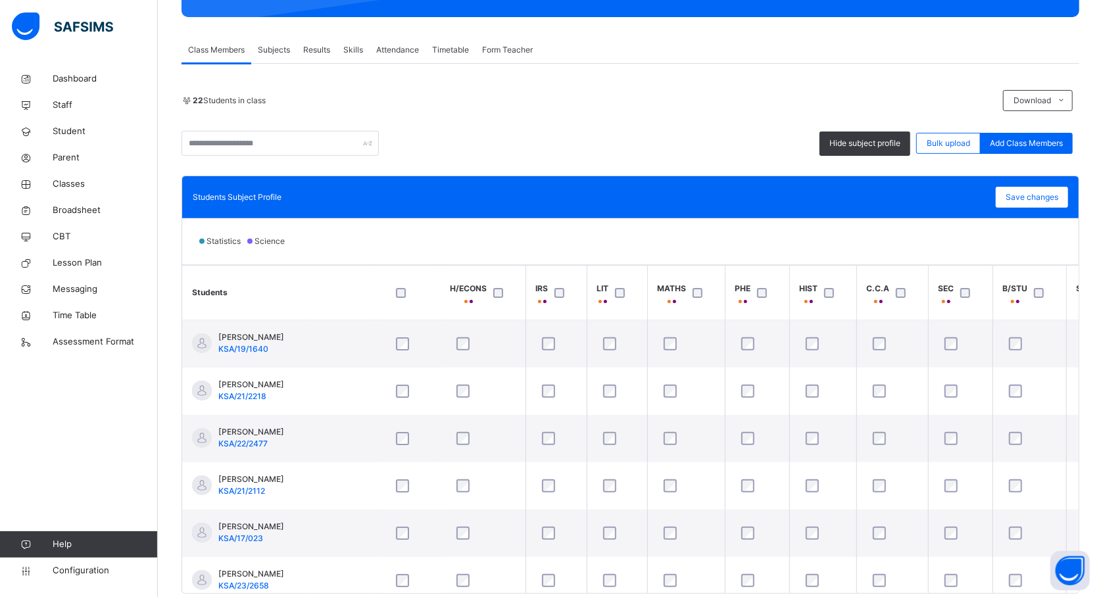
scroll to position [0, 105]
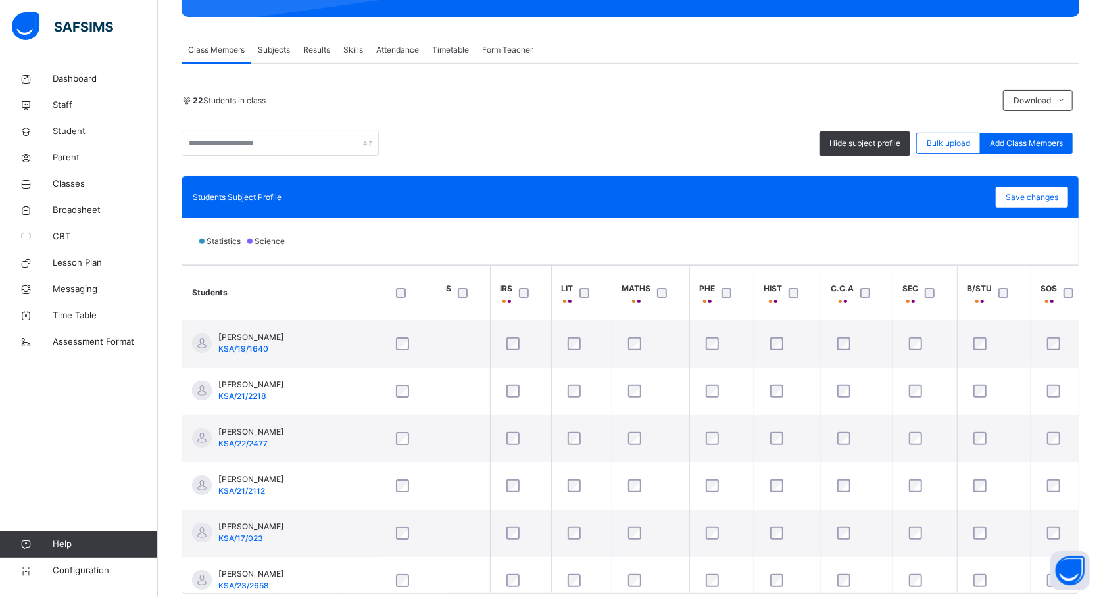
click at [734, 291] on div at bounding box center [730, 293] width 22 height 10
click at [860, 293] on div at bounding box center [869, 293] width 22 height 10
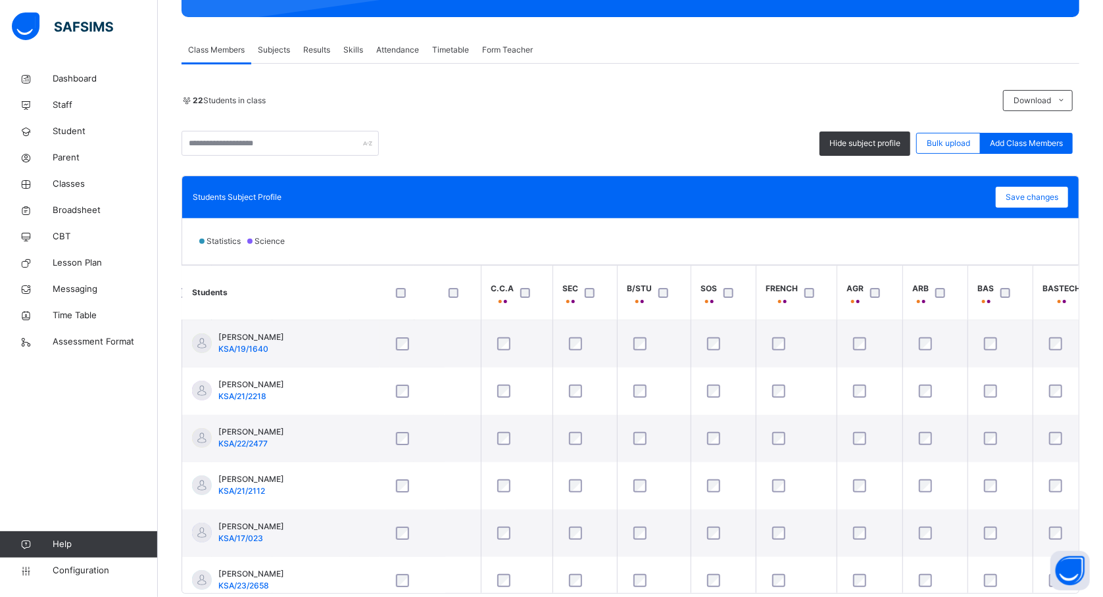
scroll to position [0, 456]
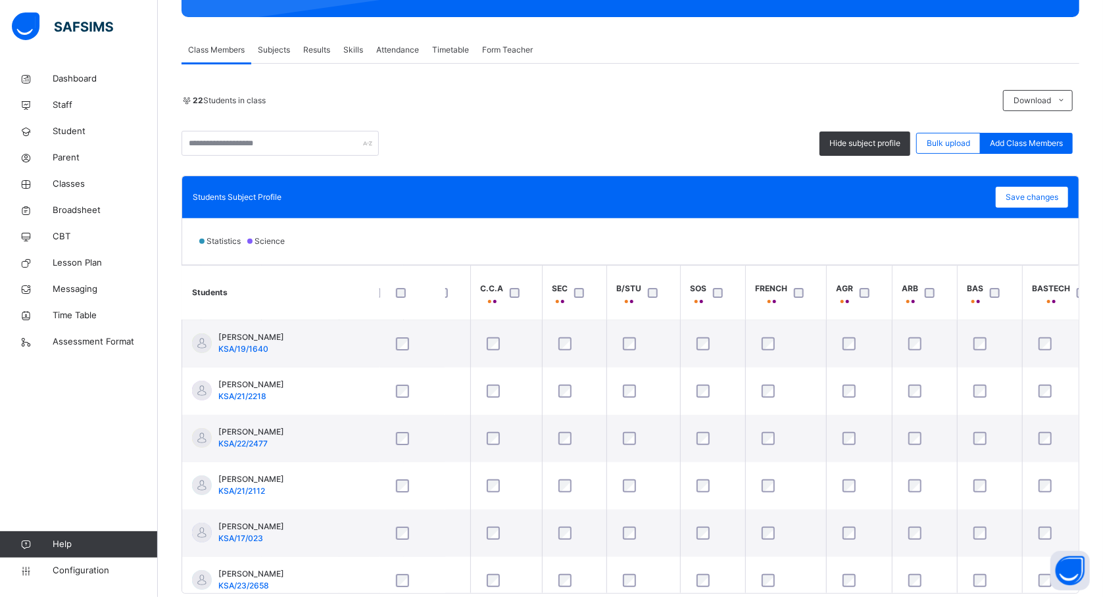
click at [725, 293] on div at bounding box center [721, 293] width 22 height 10
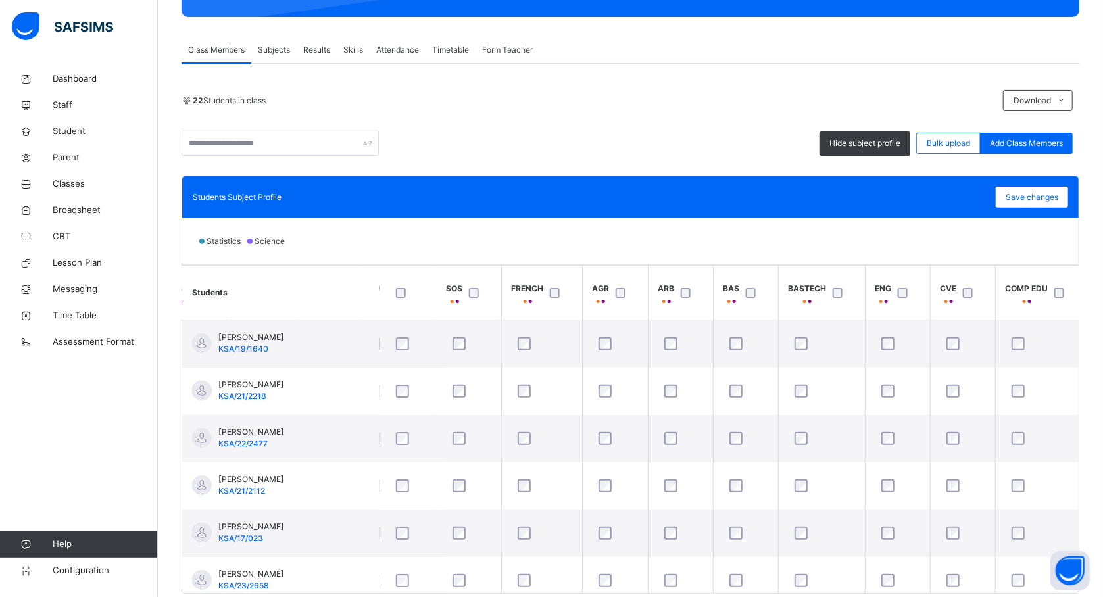
scroll to position [0, 701]
click at [908, 292] on div at bounding box center [905, 293] width 22 height 10
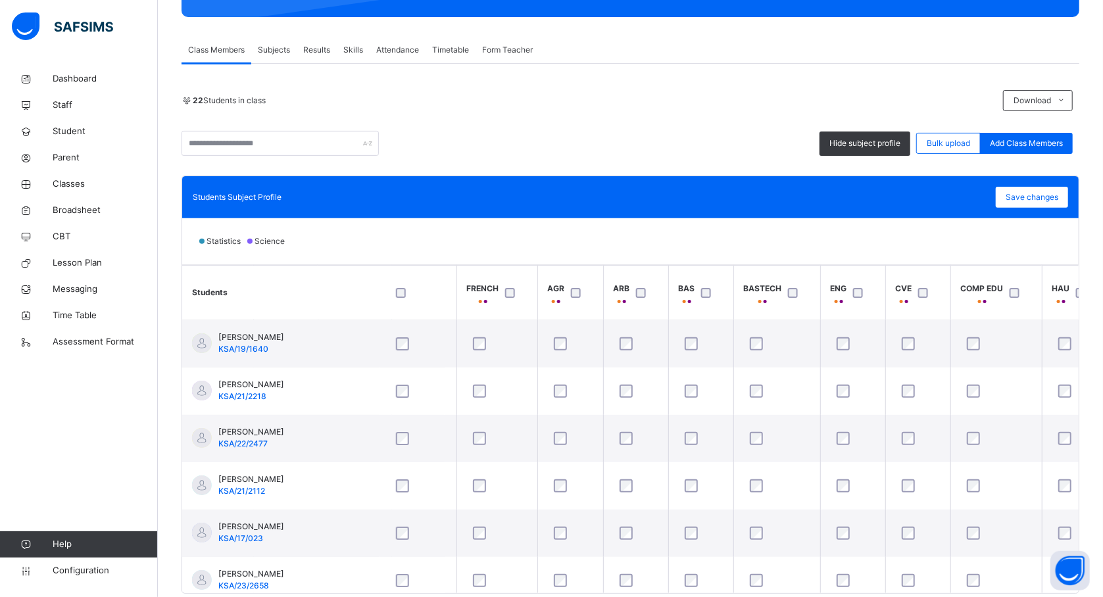
scroll to position [0, 769]
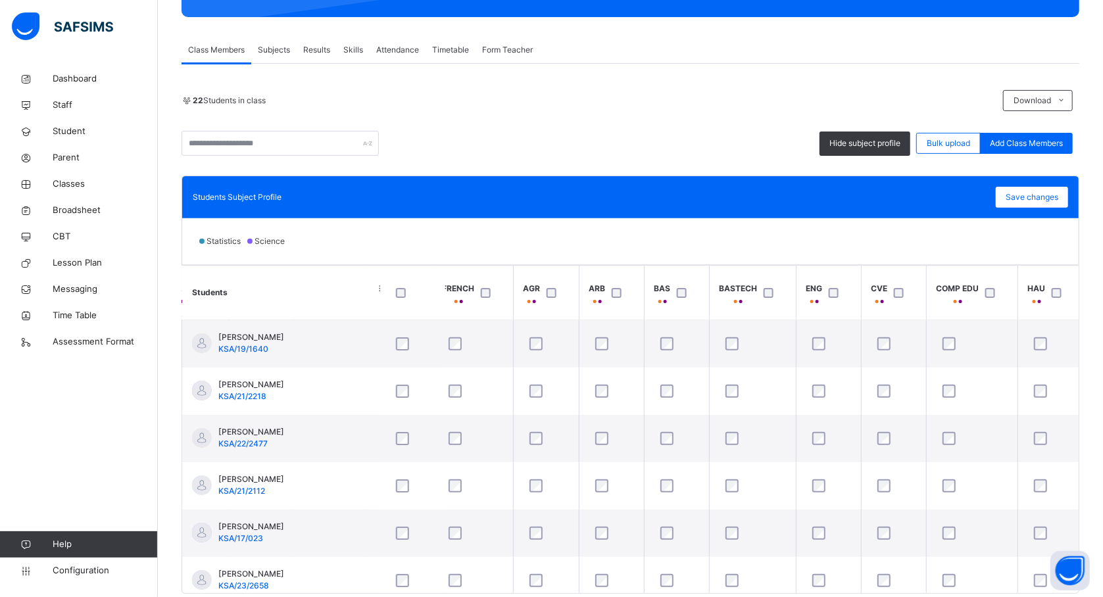
click at [998, 292] on div at bounding box center [994, 293] width 22 height 10
click at [1048, 201] on span "Save changes" at bounding box center [1032, 197] width 53 height 12
click at [1079, 240] on div "Statistics Science" at bounding box center [630, 241] width 897 height 46
click at [72, 187] on span "Classes" at bounding box center [105, 184] width 105 height 13
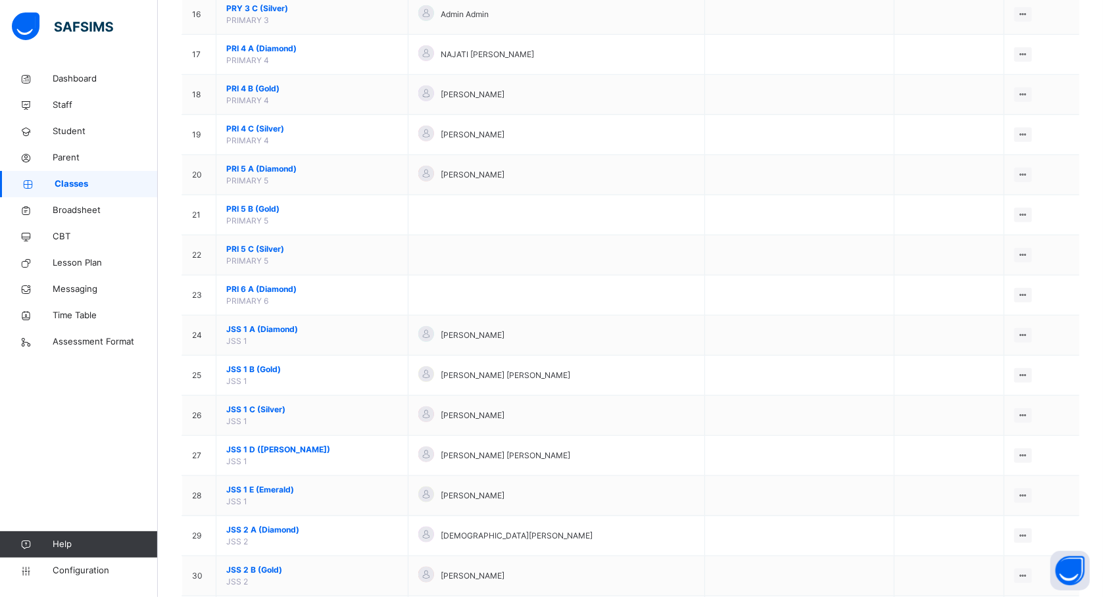
scroll to position [790, 0]
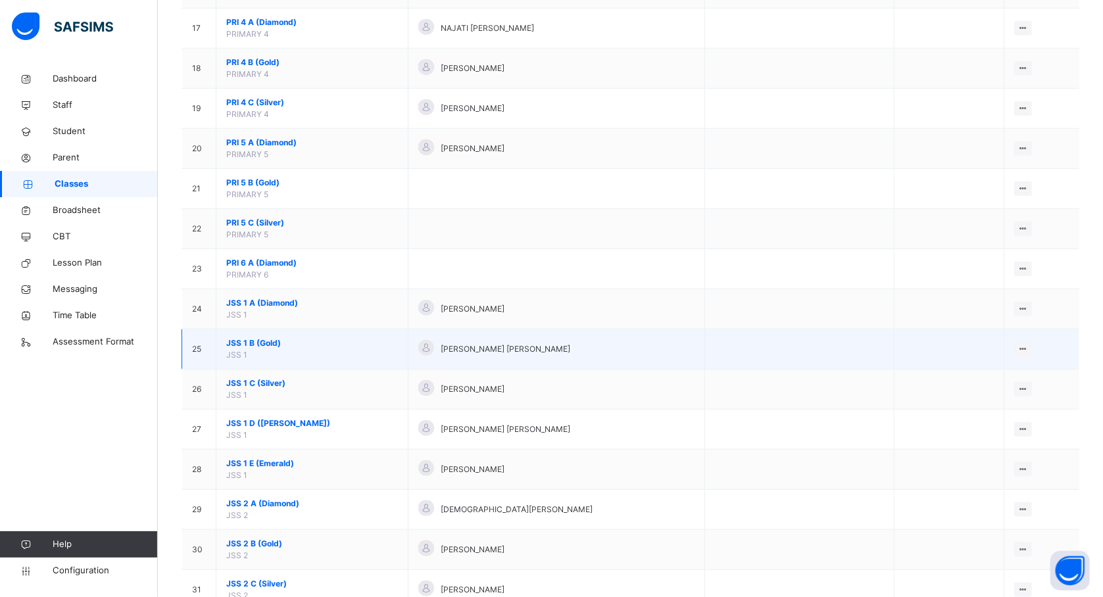
click at [255, 348] on span "JSS 1 B (Gold)" at bounding box center [312, 343] width 172 height 12
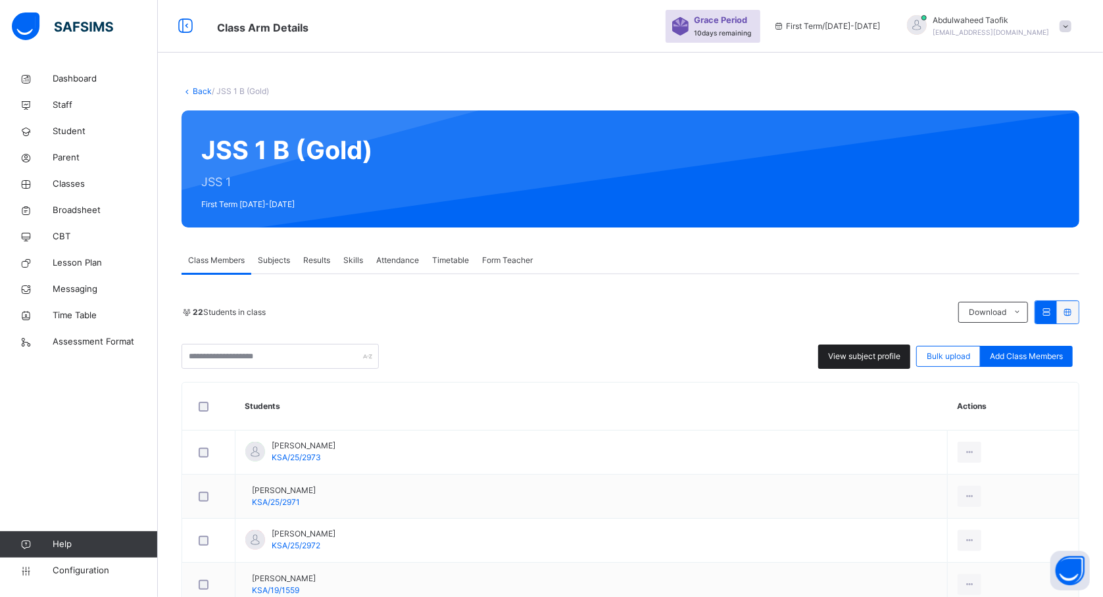
click at [864, 353] on span "View subject profile" at bounding box center [864, 357] width 72 height 12
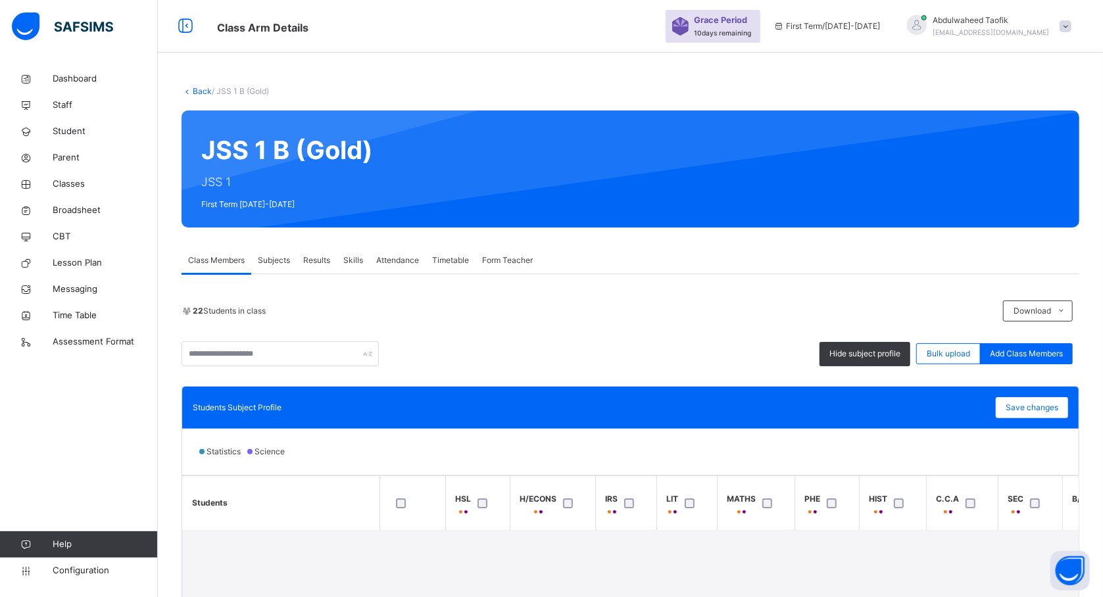
click at [422, 459] on div "Statistics Science" at bounding box center [630, 452] width 897 height 46
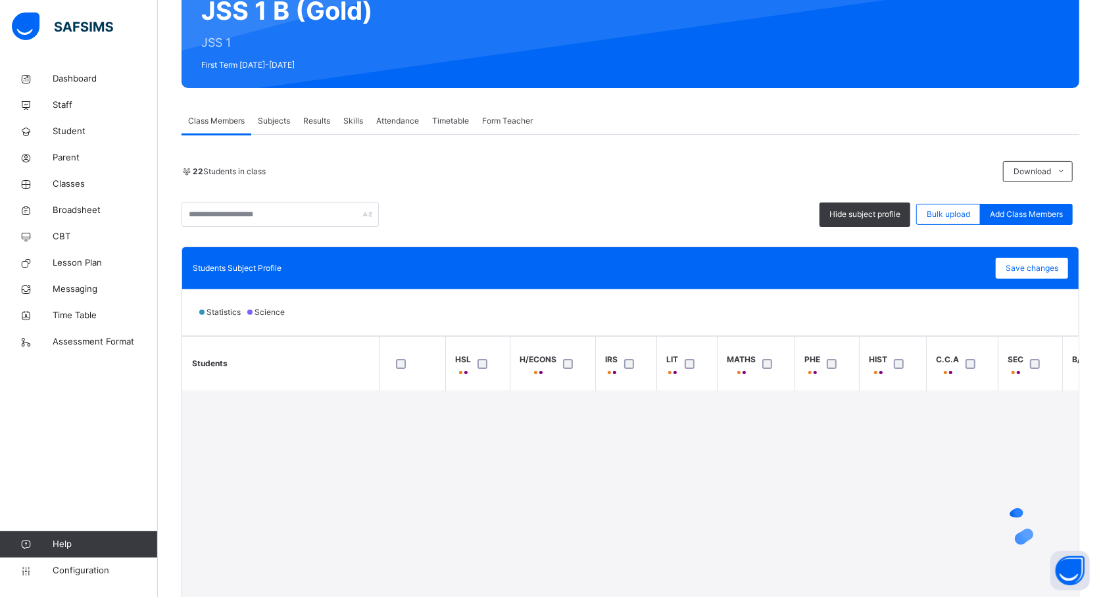
scroll to position [140, 0]
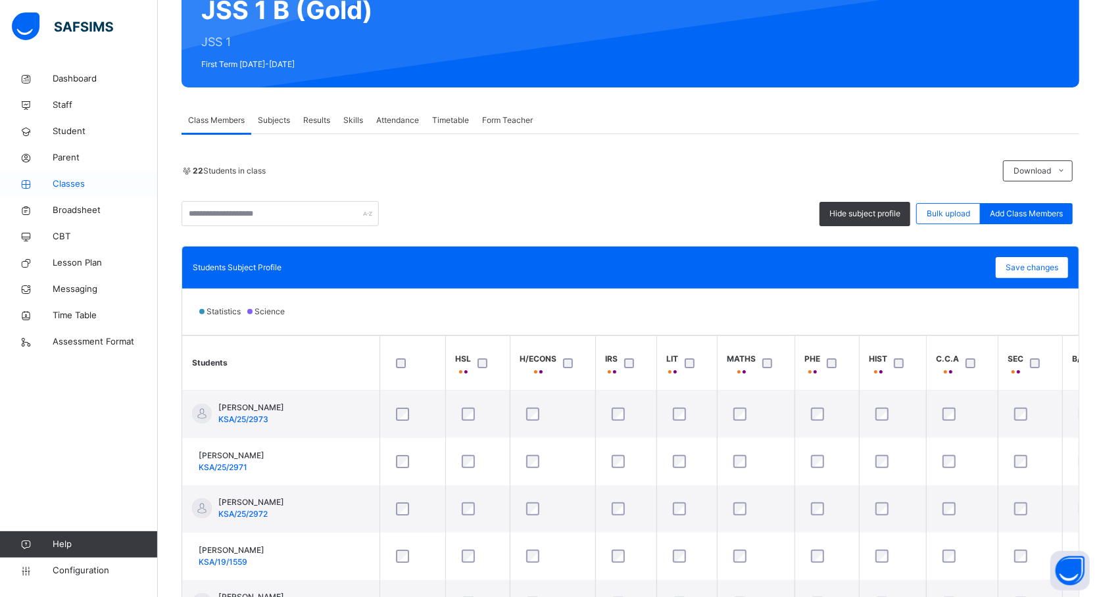
click at [71, 179] on span "Classes" at bounding box center [105, 184] width 105 height 13
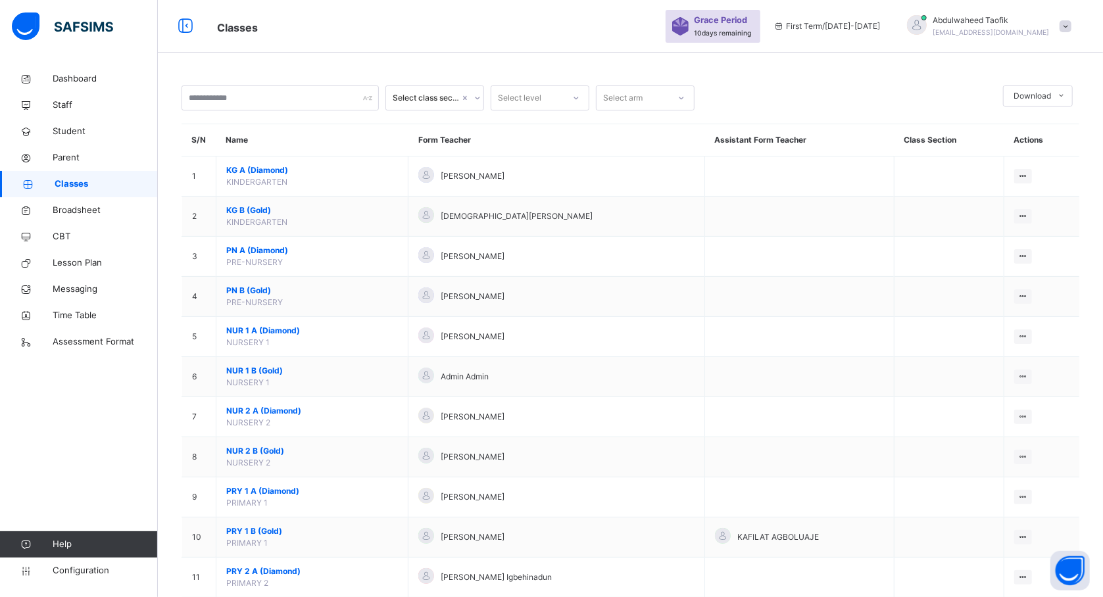
click at [71, 179] on span "Classes" at bounding box center [106, 184] width 103 height 13
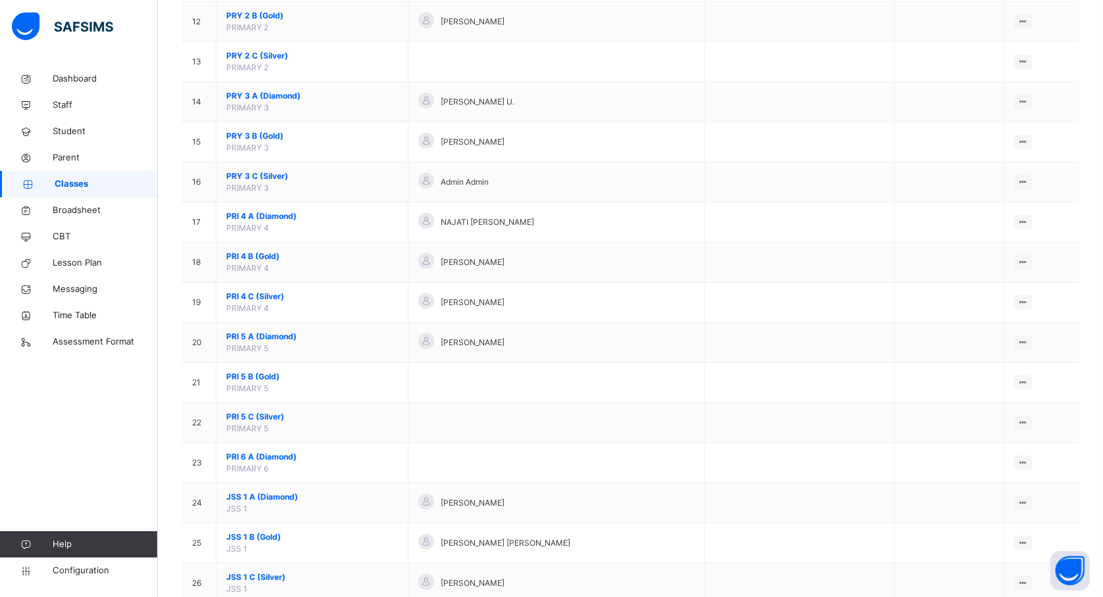
scroll to position [597, 0]
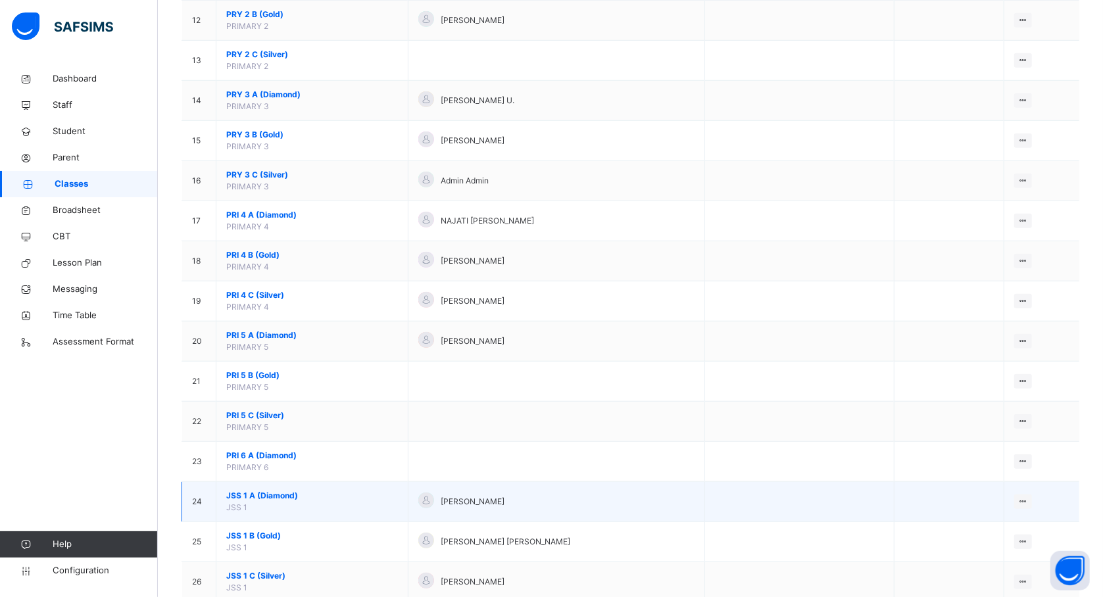
click at [263, 500] on span "JSS 1 A (Diamond)" at bounding box center [312, 496] width 172 height 12
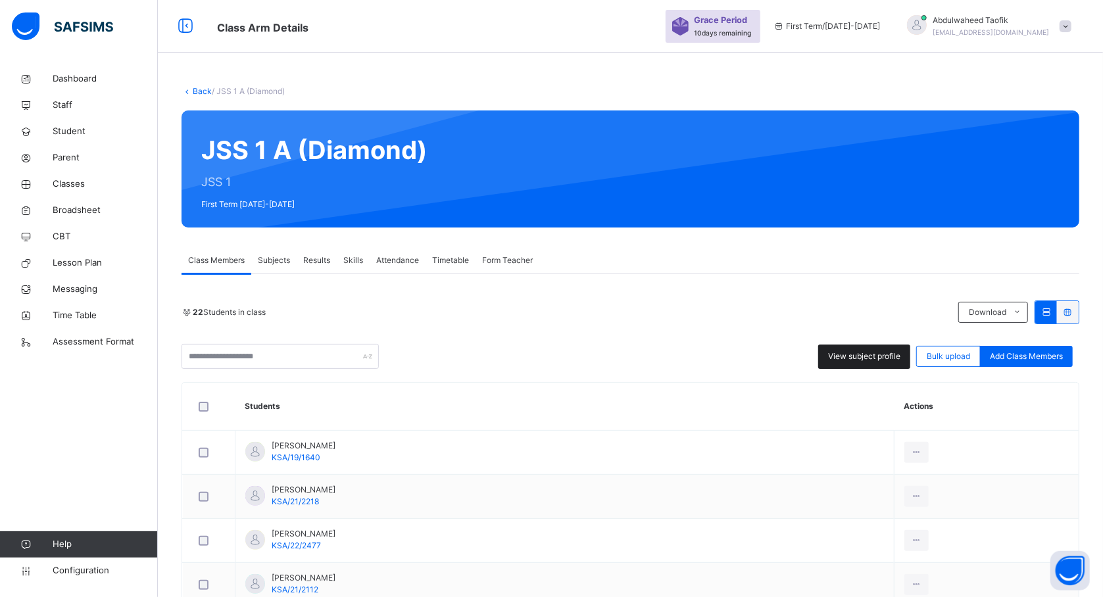
click at [858, 355] on span "View subject profile" at bounding box center [864, 357] width 72 height 12
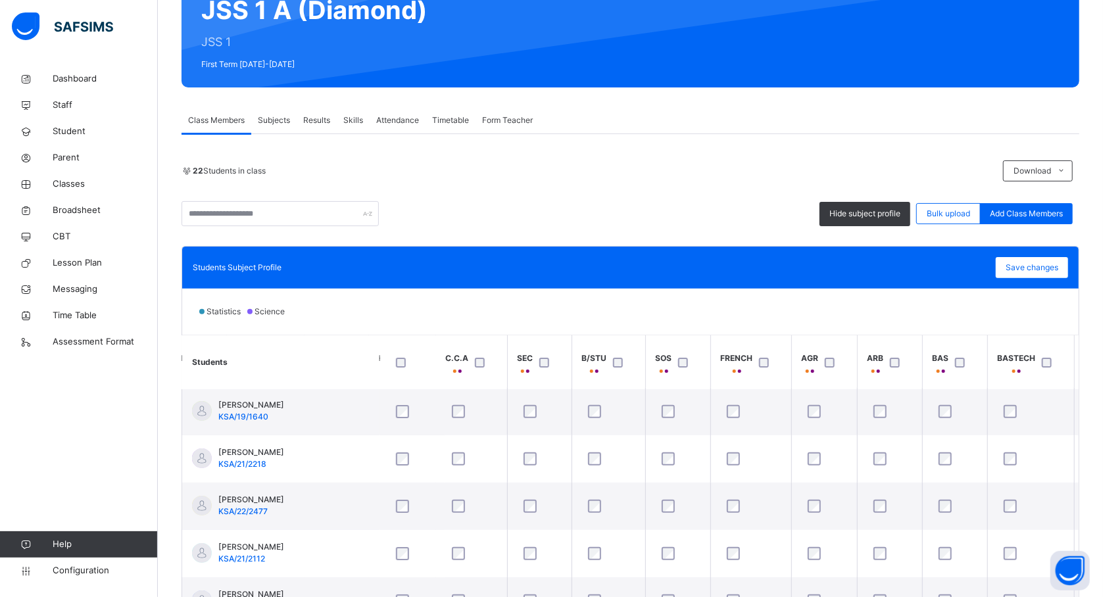
scroll to position [3, 526]
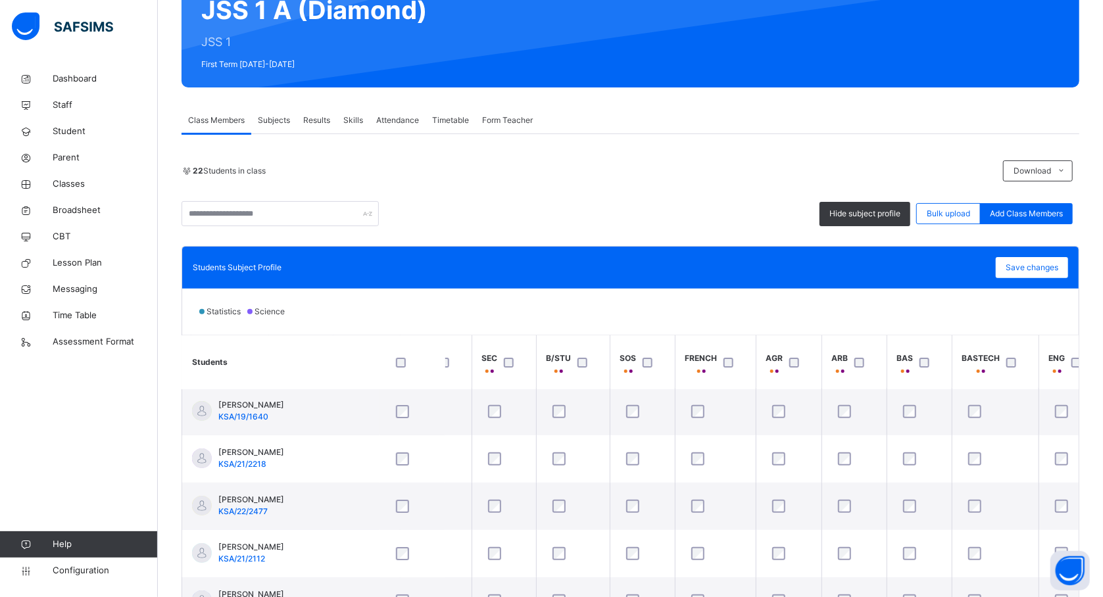
click at [1012, 369] on div at bounding box center [1014, 363] width 28 height 28
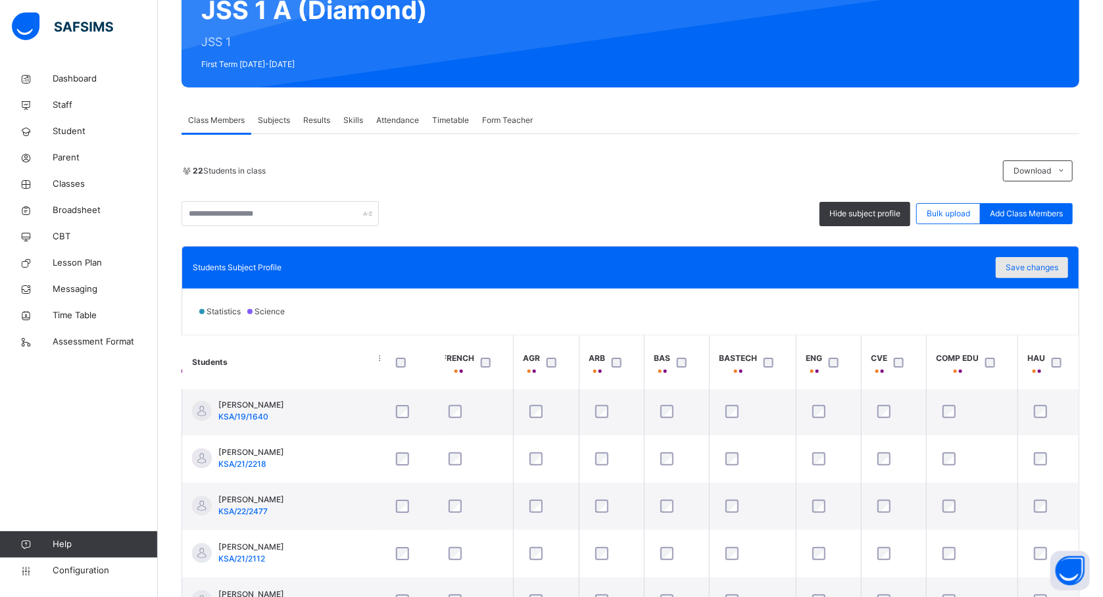
click at [1047, 263] on span "Save changes" at bounding box center [1032, 268] width 53 height 12
click at [1066, 385] on th "HAU" at bounding box center [1051, 362] width 66 height 55
click at [1031, 262] on span "Save changes" at bounding box center [1032, 268] width 53 height 12
click at [1047, 272] on div "Save changes" at bounding box center [1032, 267] width 72 height 21
click at [1034, 267] on span "Save changes" at bounding box center [1032, 268] width 53 height 12
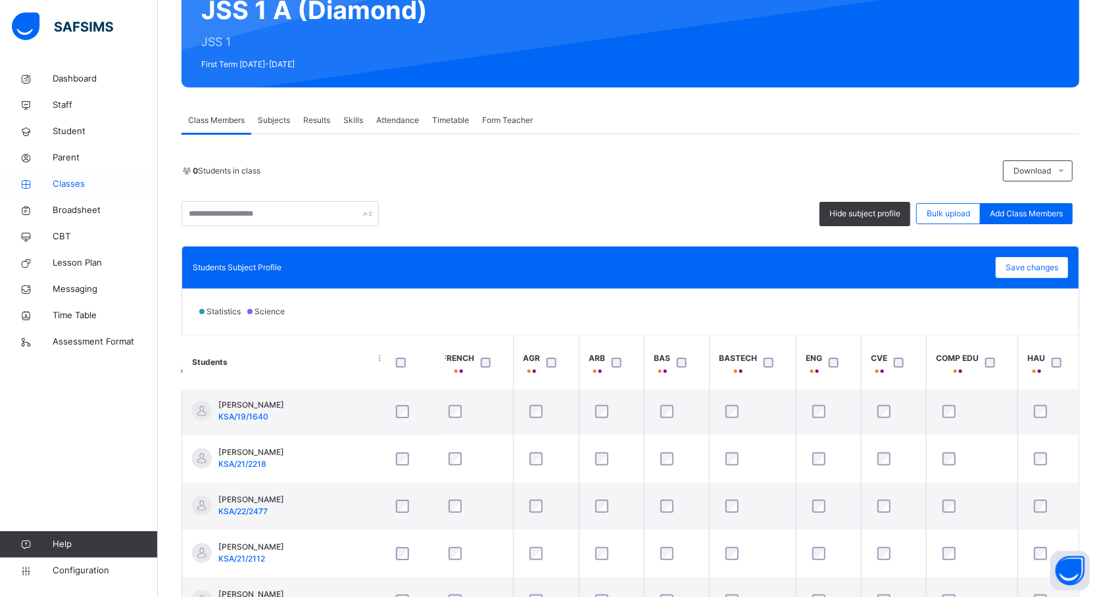
click at [63, 185] on span "Classes" at bounding box center [105, 184] width 105 height 13
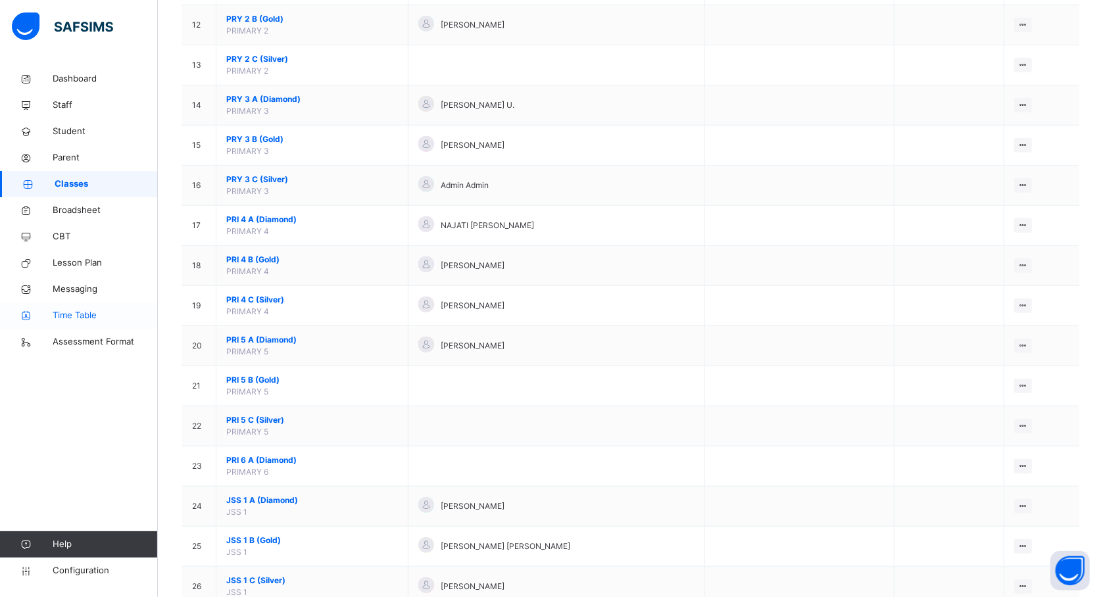
scroll to position [610, 0]
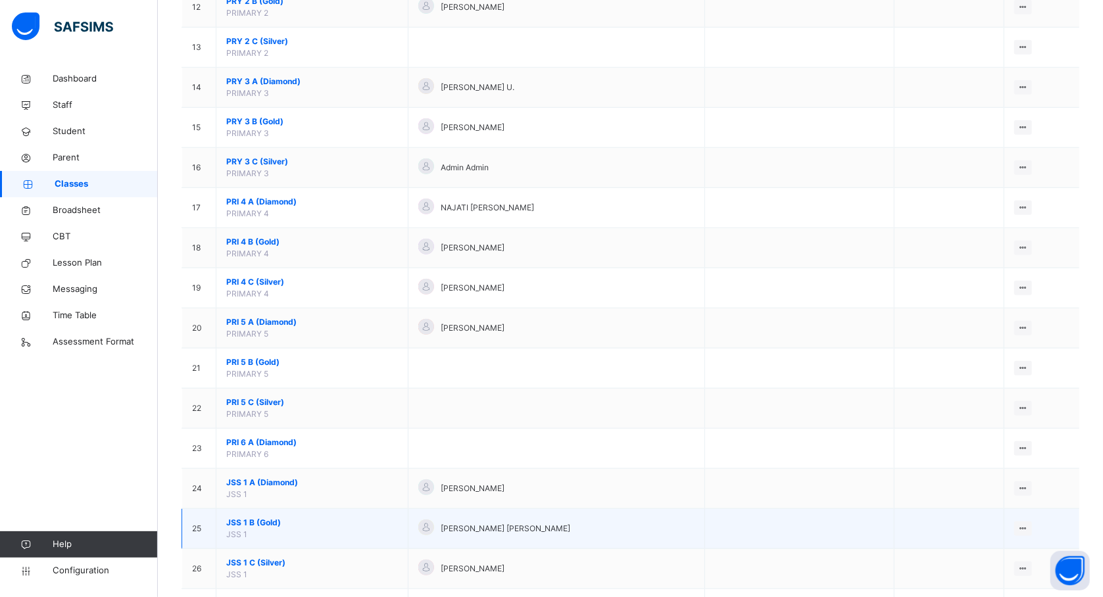
click at [253, 529] on span "JSS 1 B (Gold)" at bounding box center [312, 523] width 172 height 12
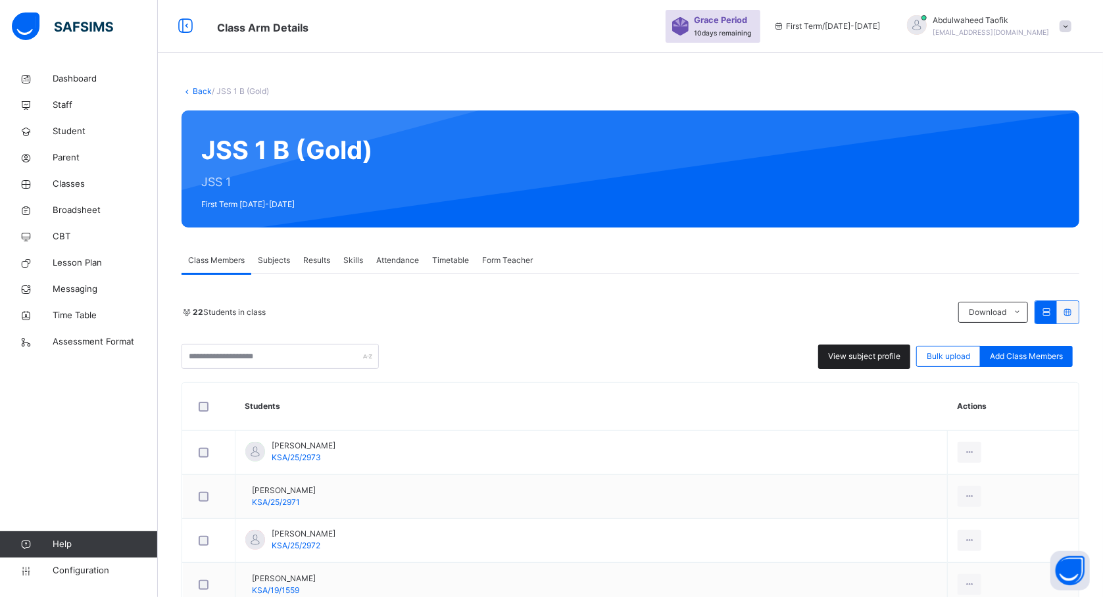
click at [876, 358] on span "View subject profile" at bounding box center [864, 357] width 72 height 12
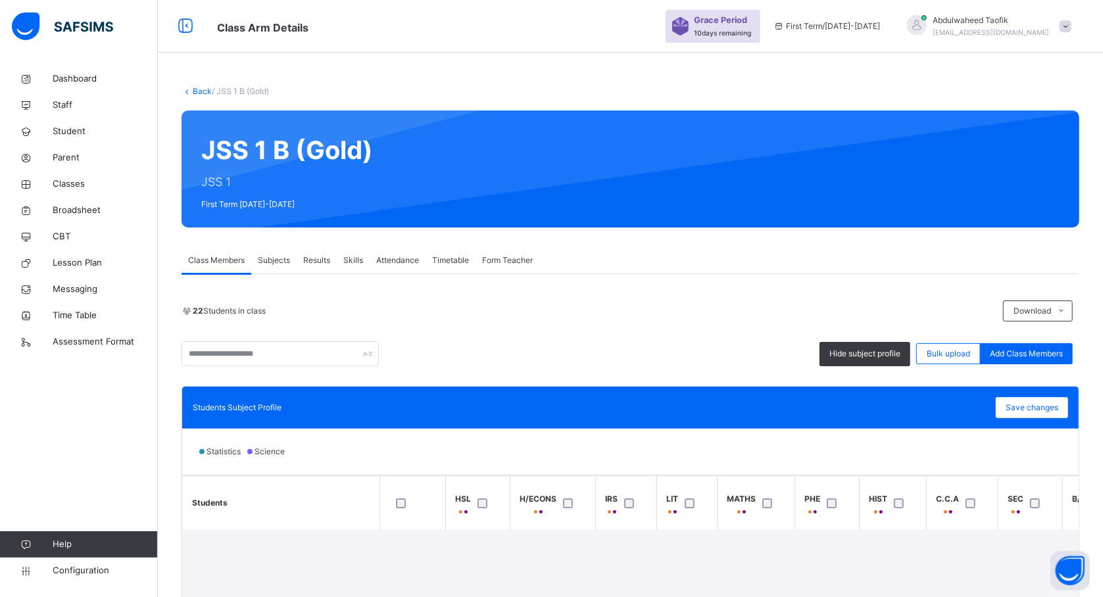
click at [685, 471] on div "Statistics Science" at bounding box center [630, 452] width 897 height 46
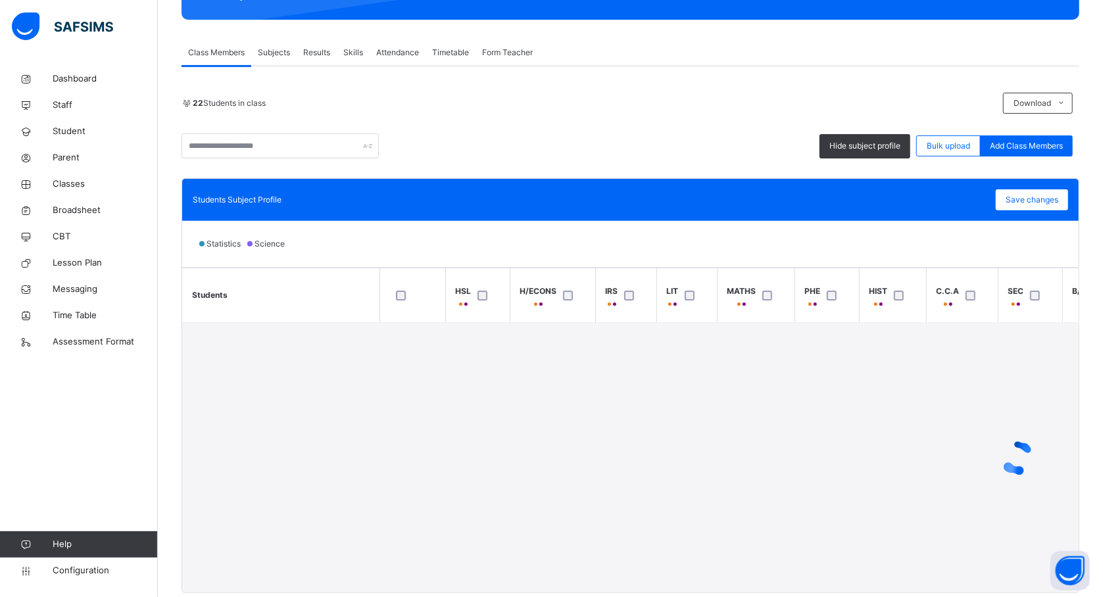
scroll to position [210, 0]
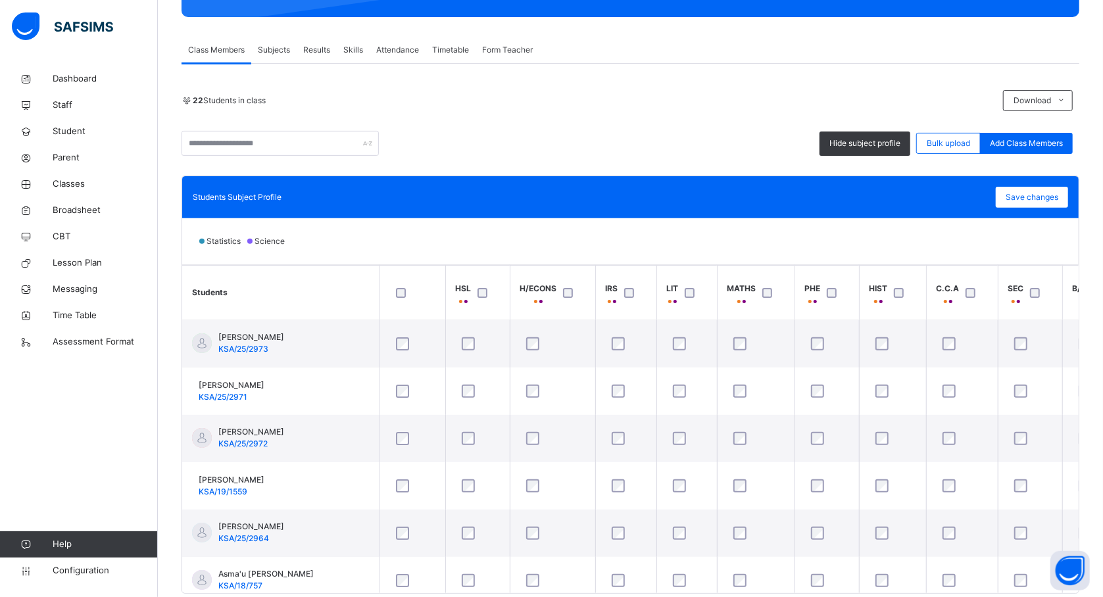
click at [393, 289] on div at bounding box center [412, 293] width 39 height 10
click at [435, 284] on th at bounding box center [413, 293] width 66 height 55
click at [977, 289] on div at bounding box center [974, 293] width 22 height 10
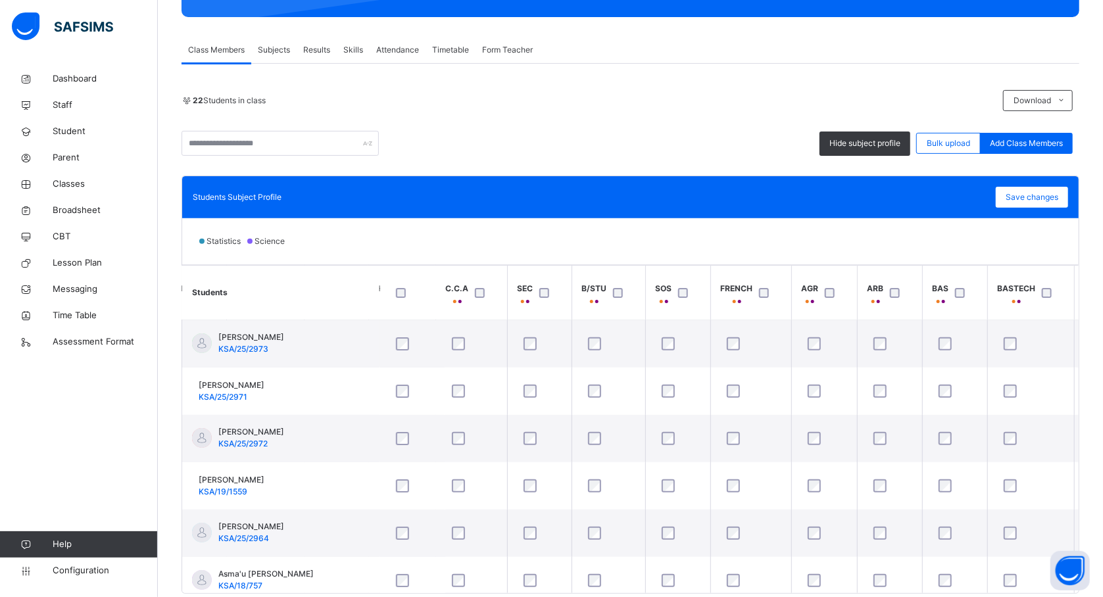
scroll to position [0, 526]
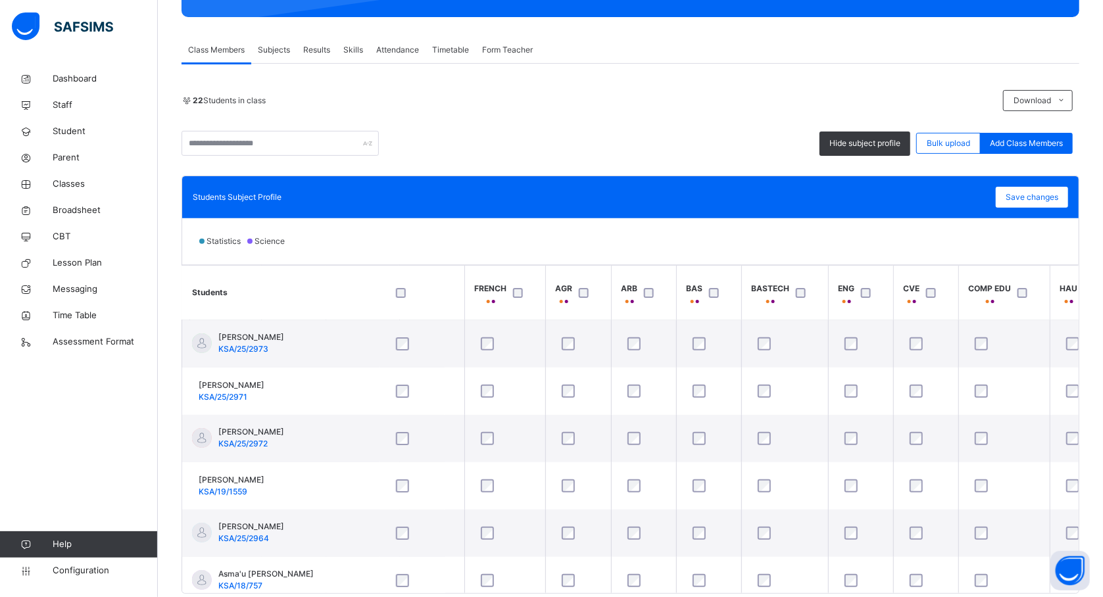
scroll to position [0, 769]
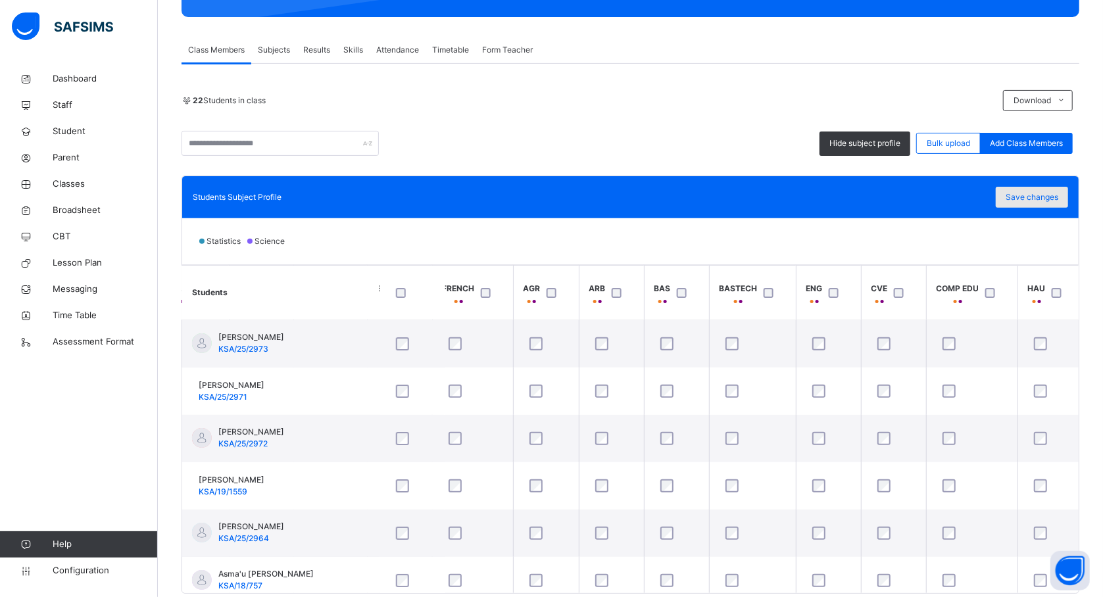
click at [1058, 199] on span "Save changes" at bounding box center [1032, 197] width 53 height 12
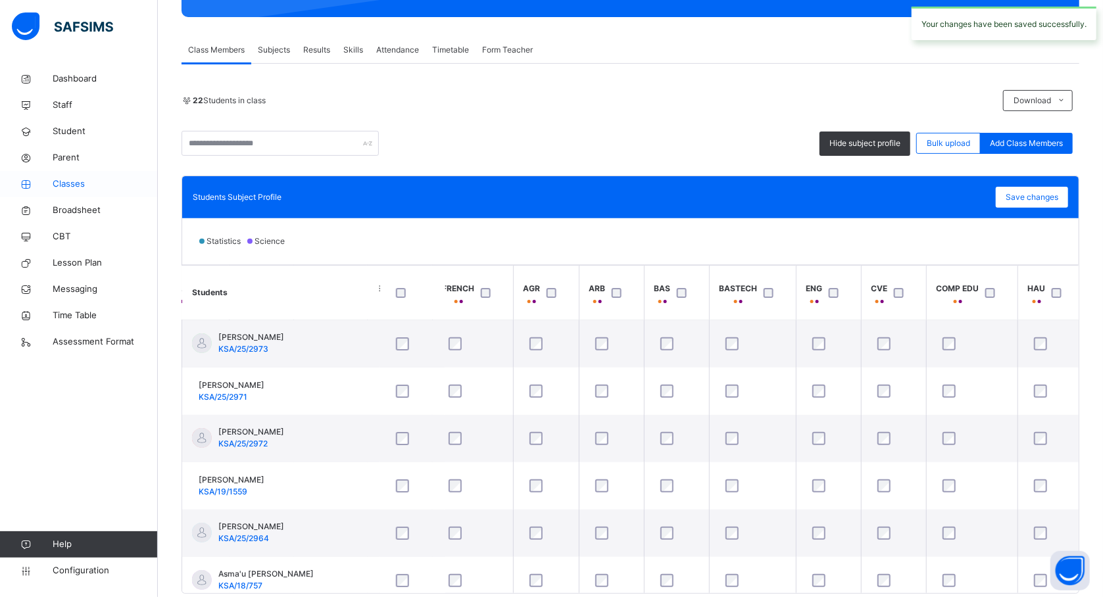
click at [70, 195] on link "Classes" at bounding box center [79, 184] width 158 height 26
click at [72, 184] on span "Classes" at bounding box center [105, 184] width 105 height 13
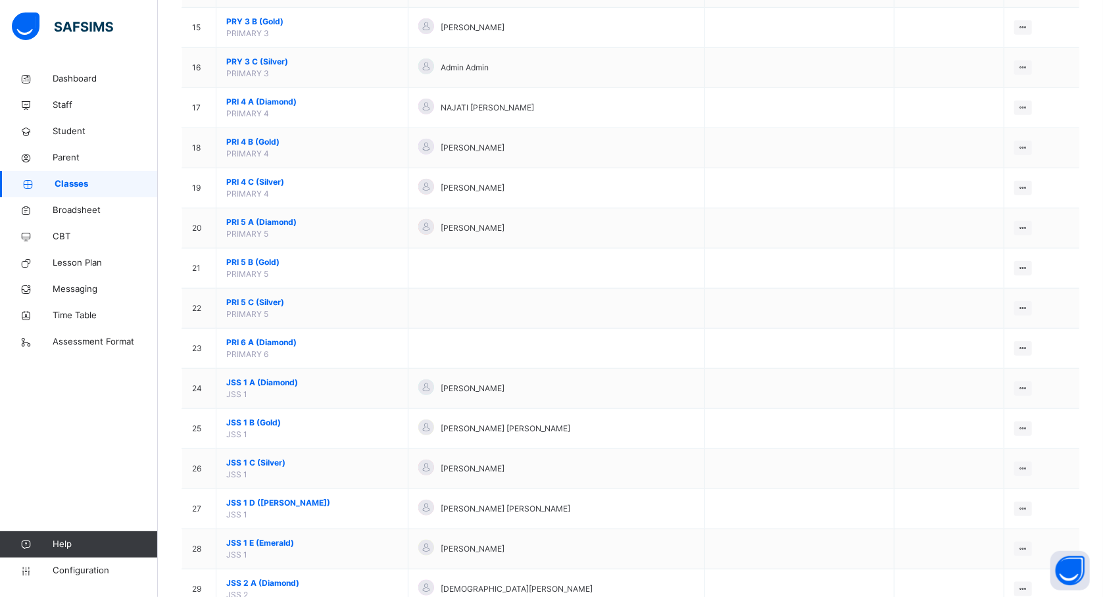
scroll to position [805, 0]
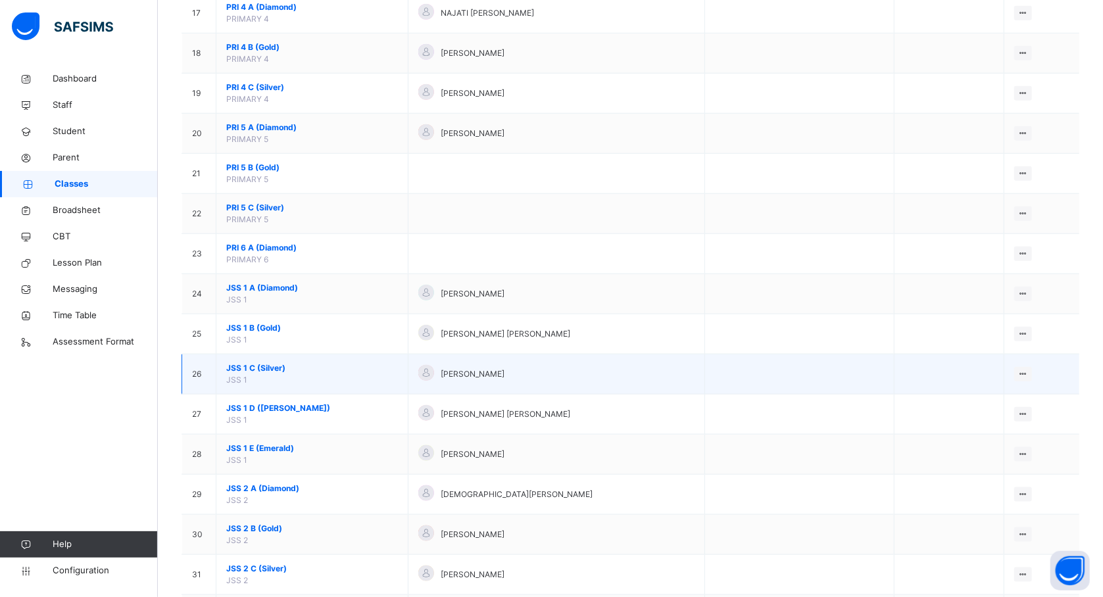
click at [264, 372] on span "JSS 1 C (Silver)" at bounding box center [312, 368] width 172 height 12
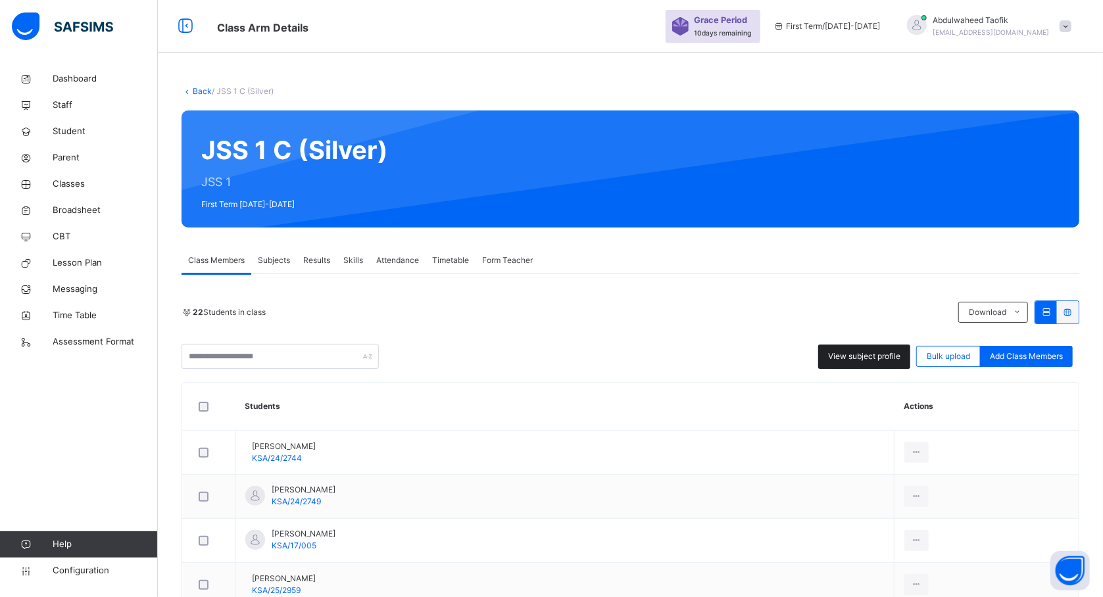
click at [859, 351] on span "View subject profile" at bounding box center [864, 357] width 72 height 12
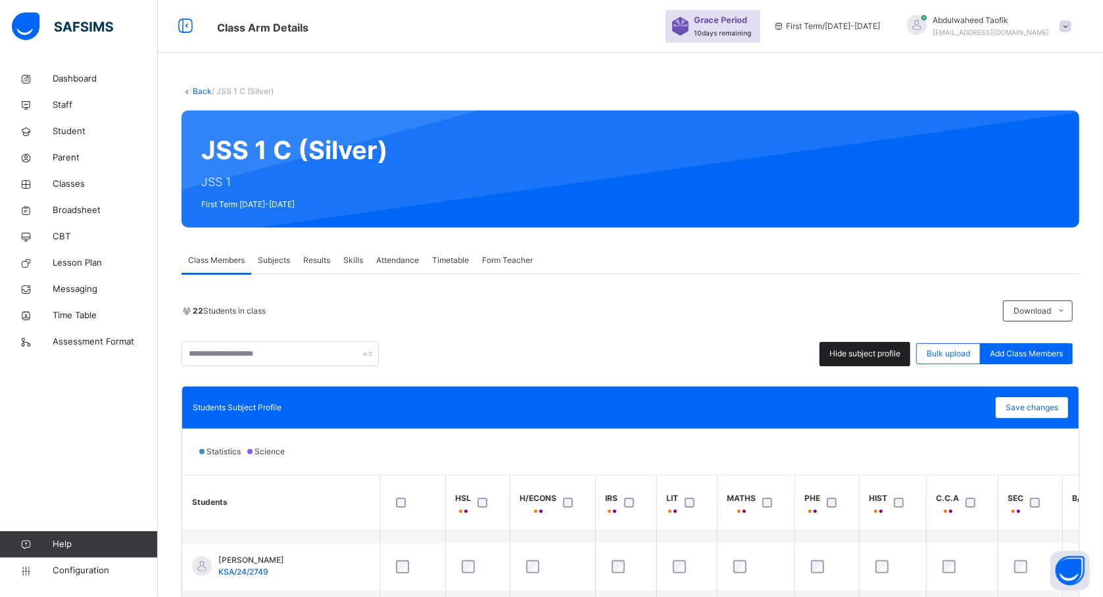
scroll to position [70, 0]
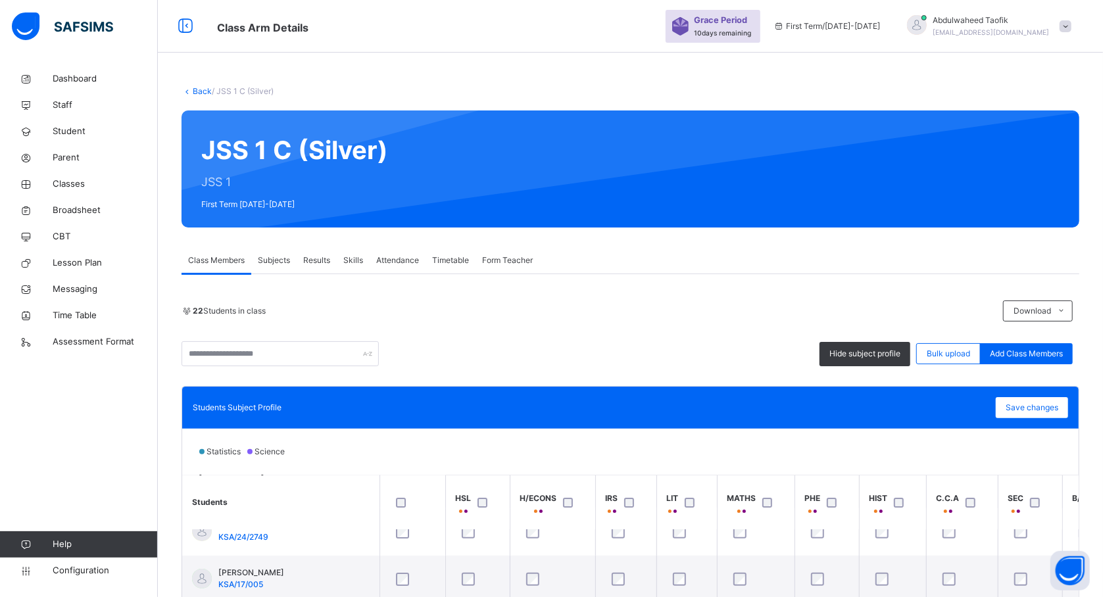
click at [587, 378] on div "22 Students in class Download Pdf Report Excel Report Hide subject profile Bulk…" at bounding box center [631, 553] width 898 height 504
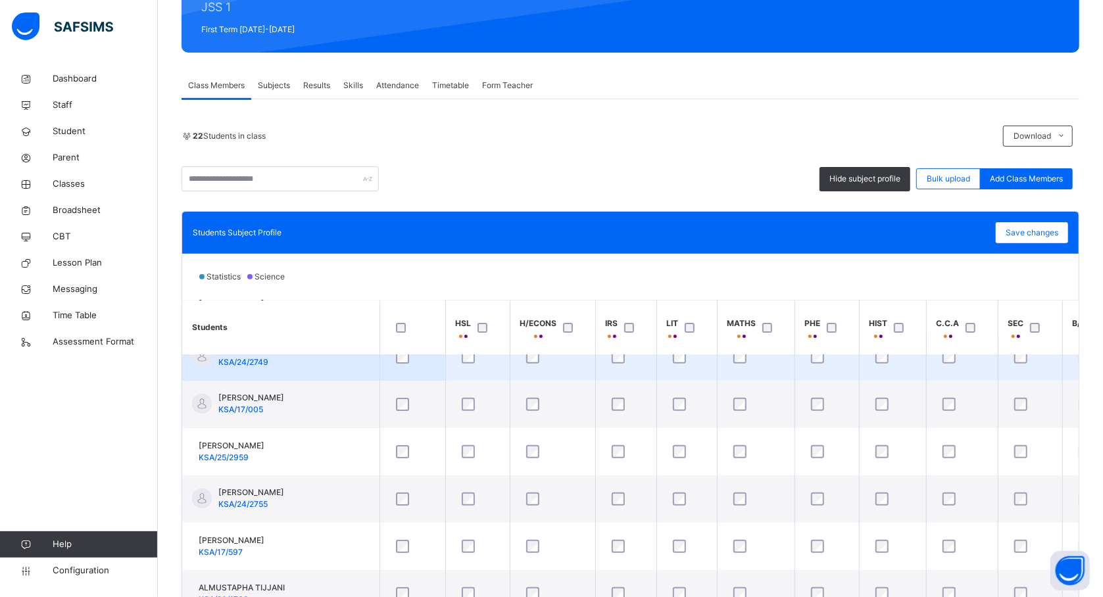
scroll to position [210, 0]
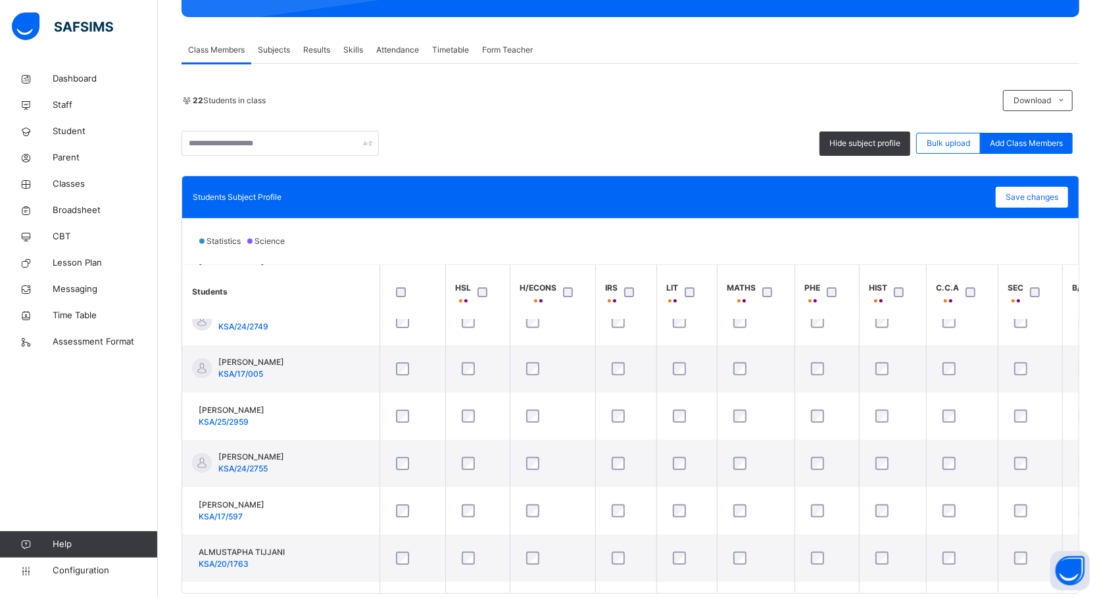
click at [562, 292] on div at bounding box center [571, 292] width 22 height 10
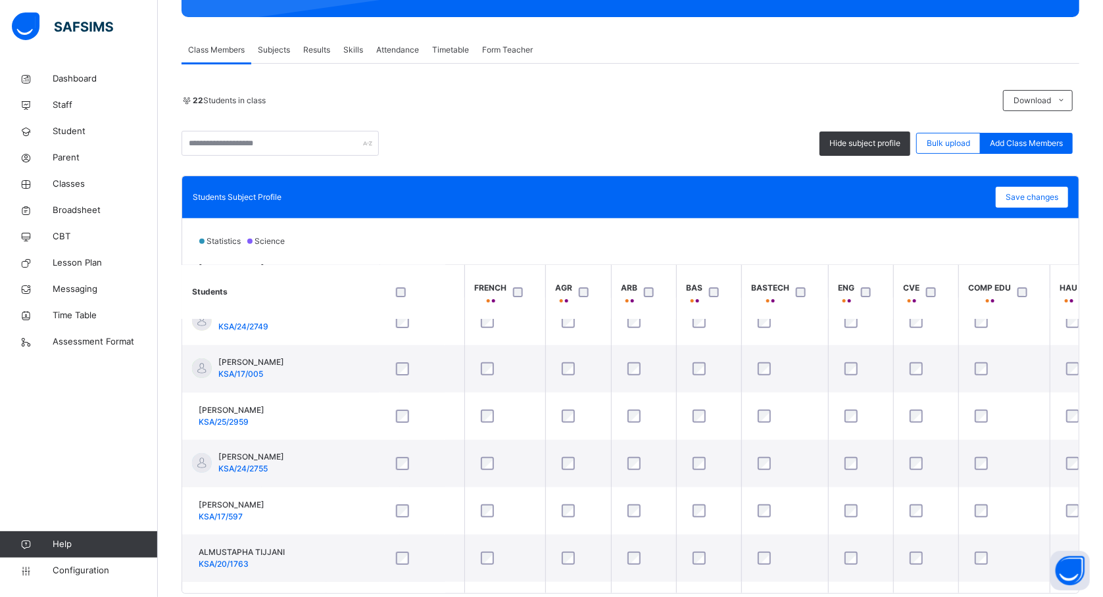
scroll to position [70, 769]
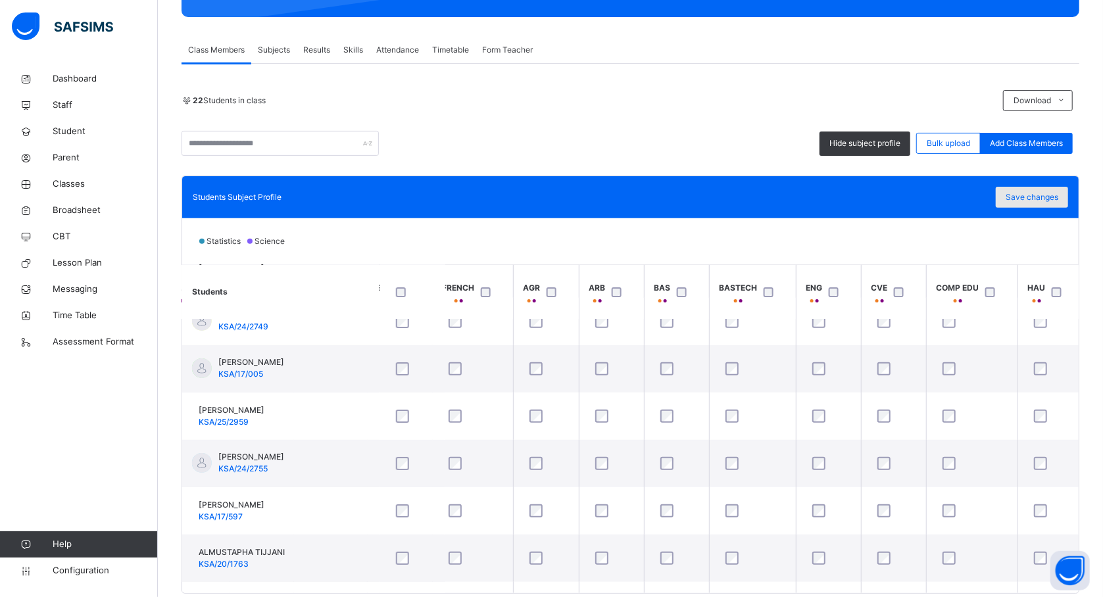
click at [1047, 189] on div "Save changes" at bounding box center [1032, 197] width 72 height 21
click at [1037, 200] on span "Save changes" at bounding box center [1032, 197] width 53 height 12
click at [535, 259] on div "Statistics Science" at bounding box center [630, 241] width 897 height 46
click at [513, 284] on th "FRENCH" at bounding box center [472, 292] width 81 height 55
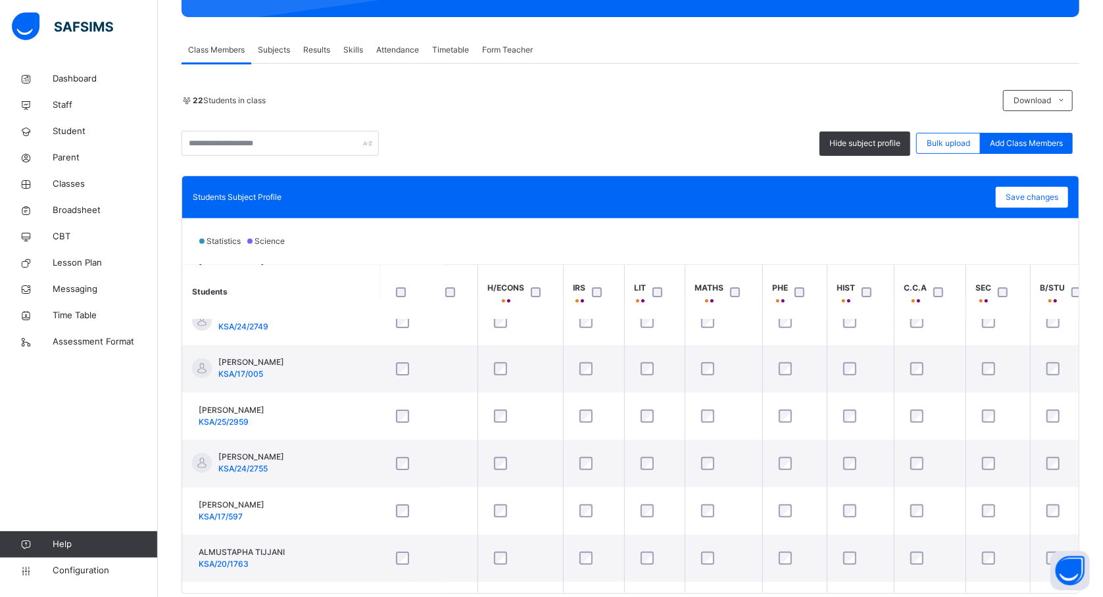
scroll to position [70, 0]
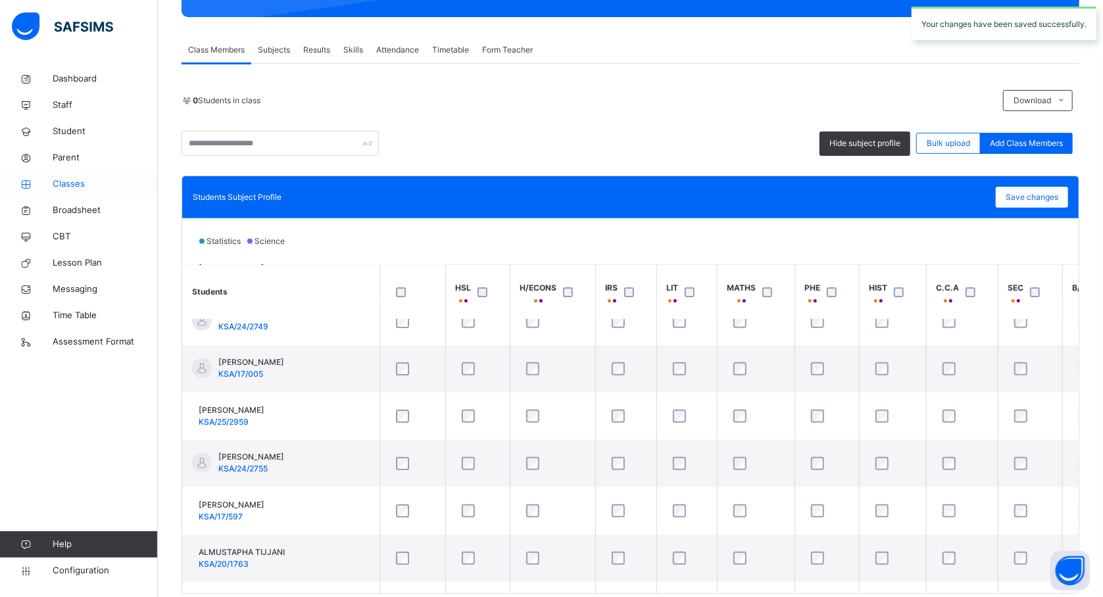
click at [79, 185] on span "Classes" at bounding box center [105, 184] width 105 height 13
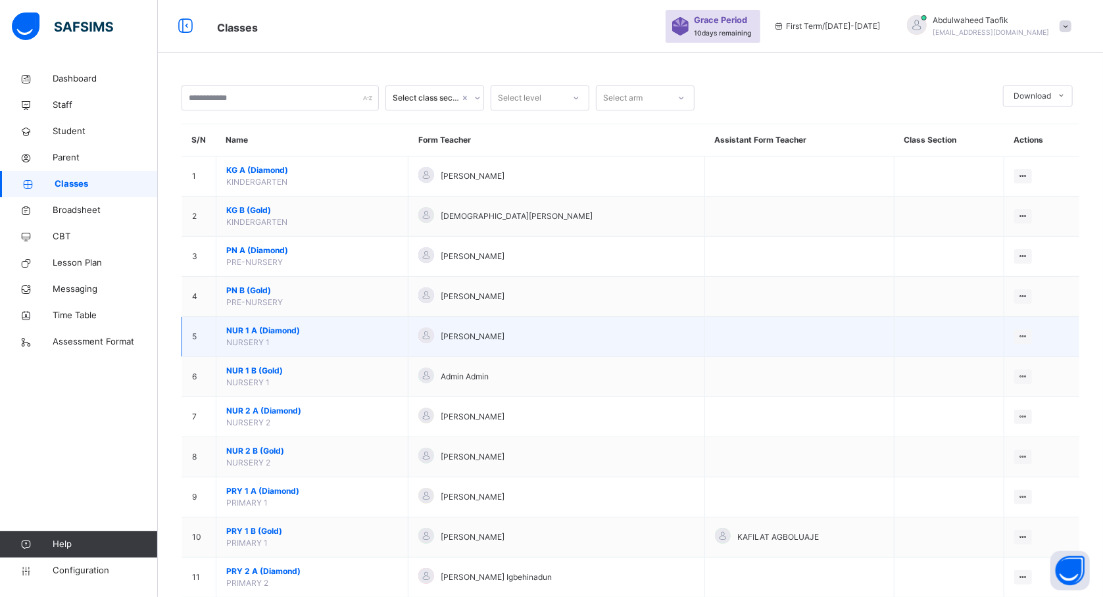
click at [300, 349] on td "NUR 1 A (Diamond) NURSERY 1" at bounding box center [312, 337] width 192 height 40
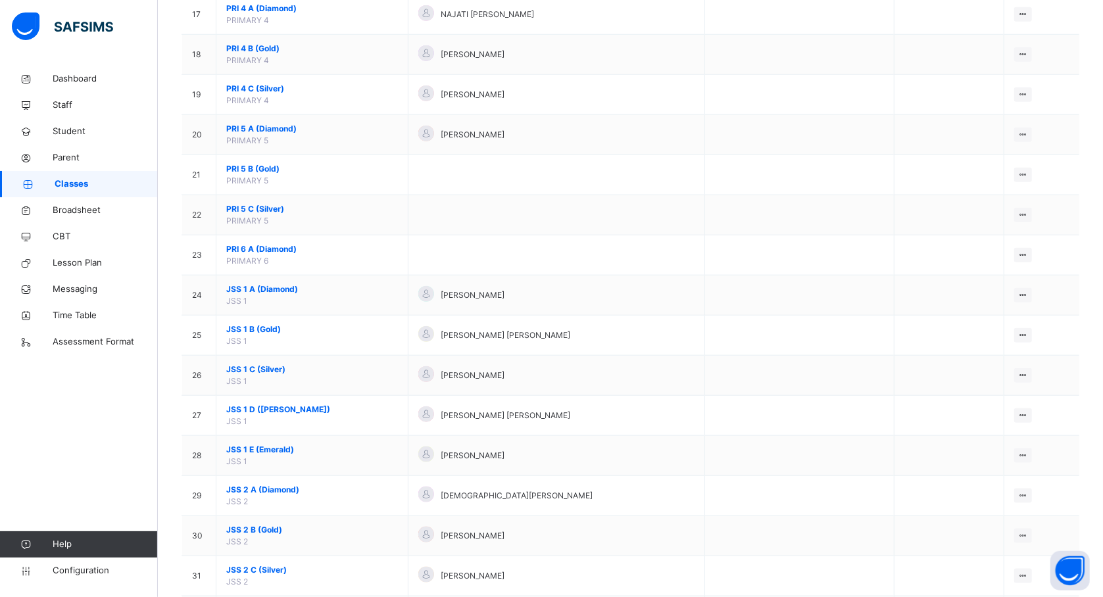
scroll to position [806, 0]
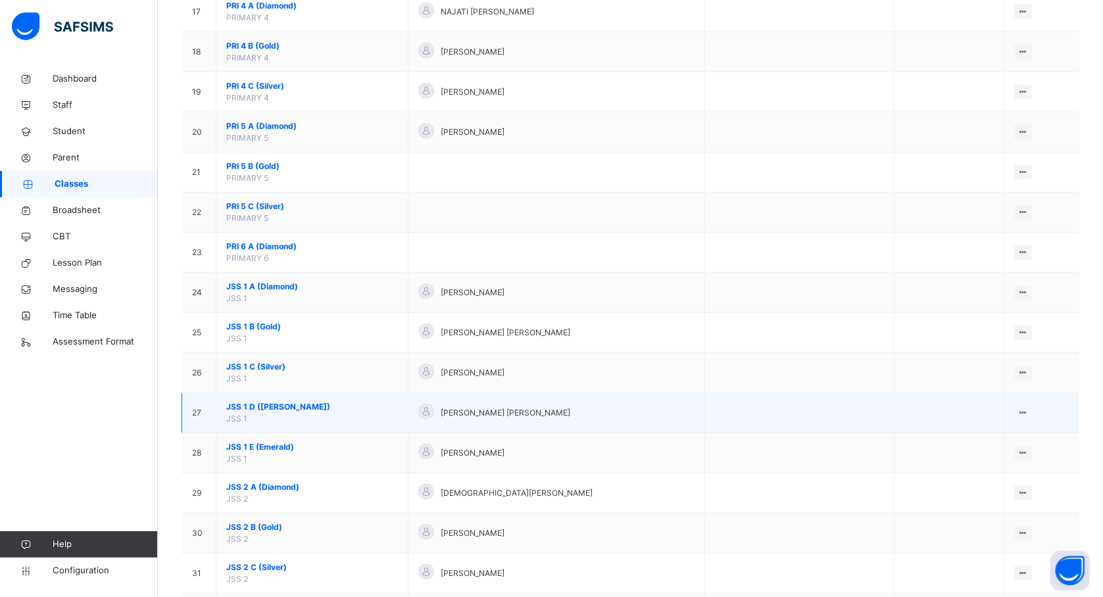
click at [253, 409] on span "JSS 1 D (Ruby)" at bounding box center [312, 407] width 172 height 12
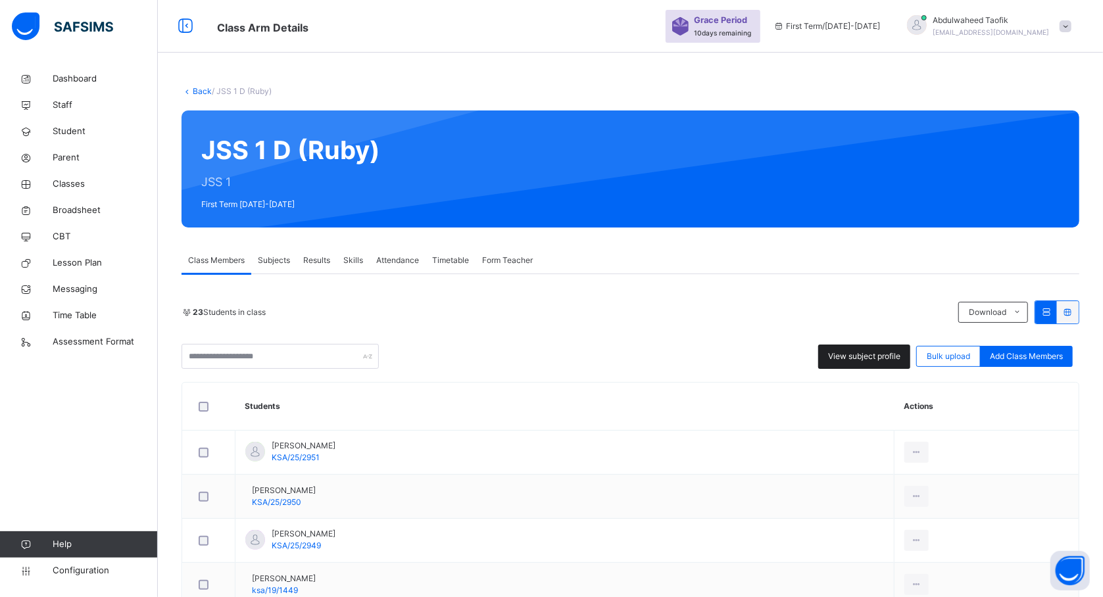
click at [859, 358] on span "View subject profile" at bounding box center [864, 357] width 72 height 12
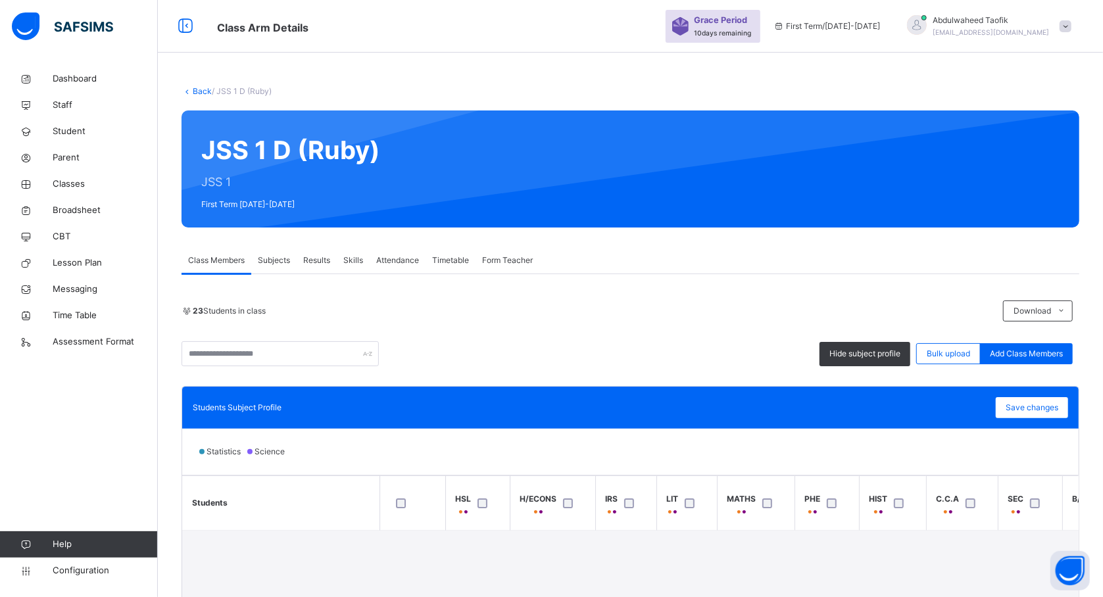
click at [747, 472] on div "Statistics Science" at bounding box center [630, 452] width 897 height 46
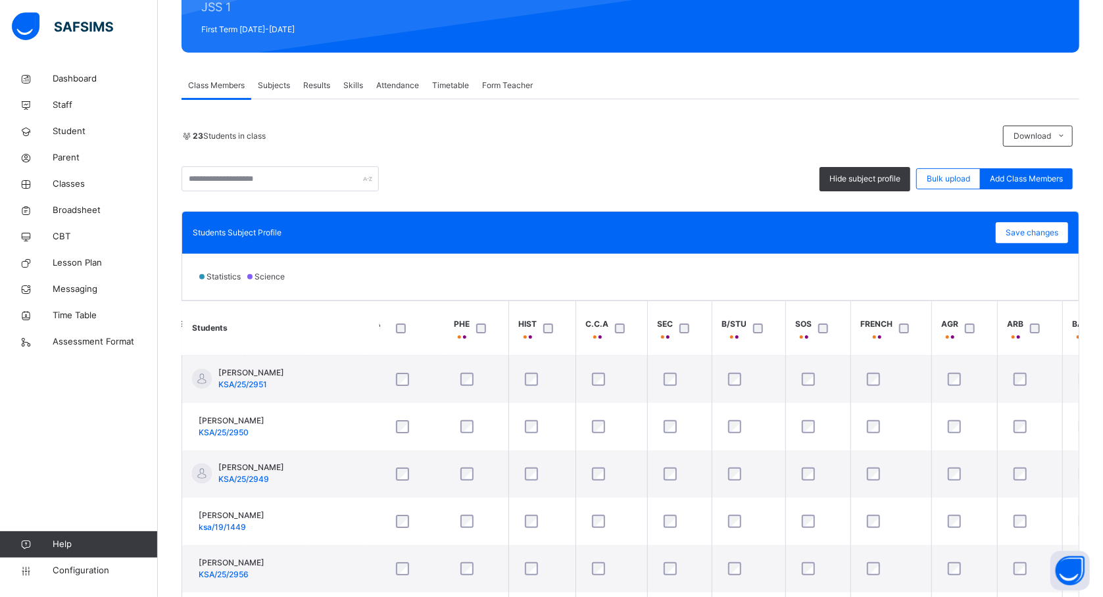
scroll to position [0, 385]
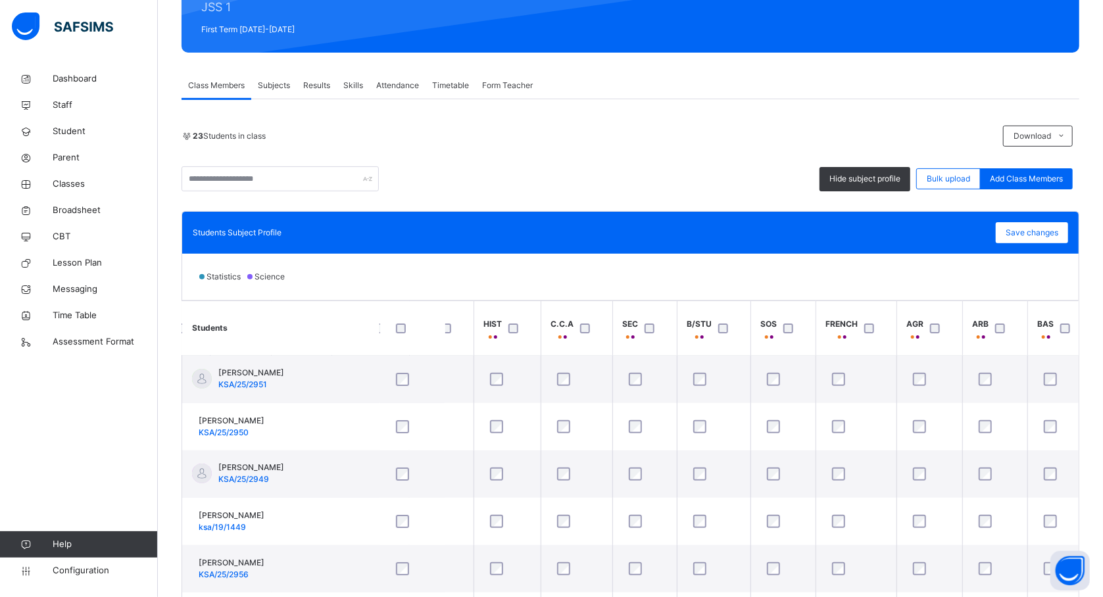
click at [1069, 322] on div at bounding box center [1068, 328] width 28 height 28
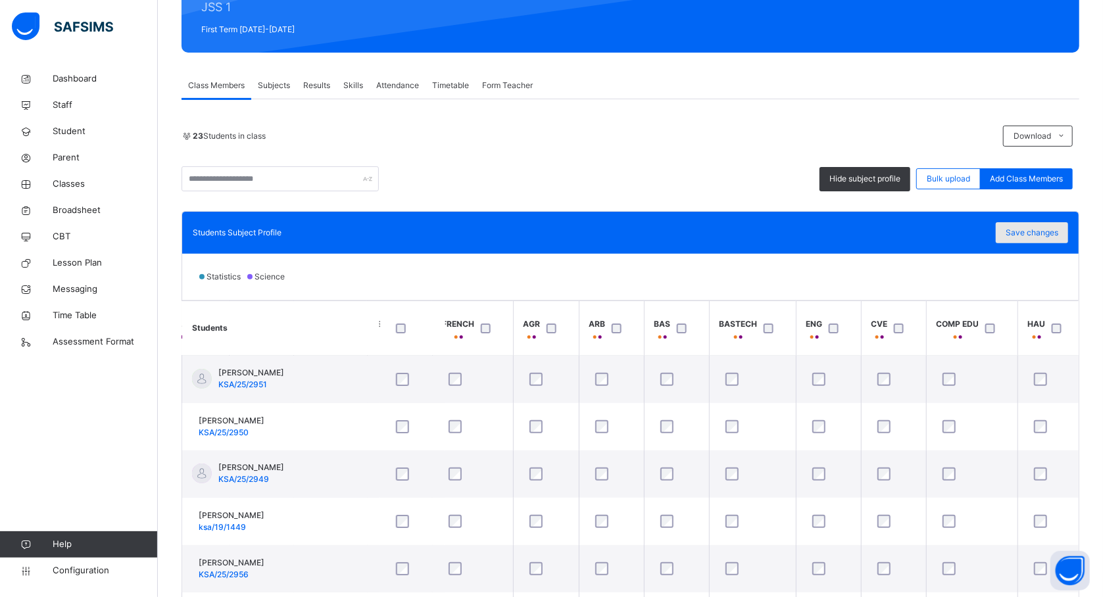
click at [1046, 233] on span "Save changes" at bounding box center [1032, 233] width 53 height 12
click at [1010, 355] on th "COMP EDU" at bounding box center [971, 328] width 91 height 55
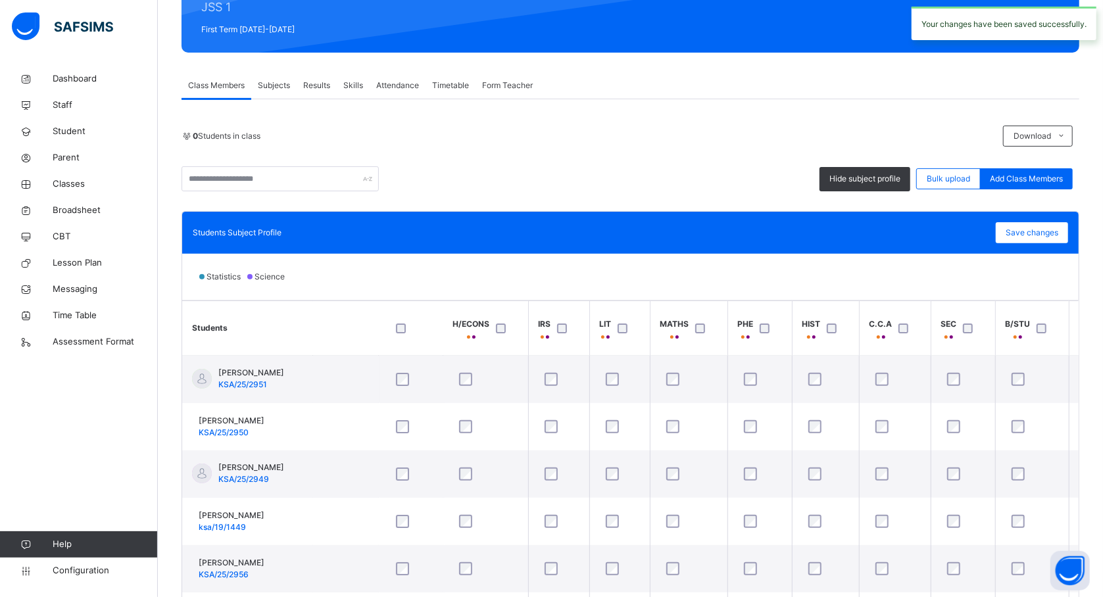
scroll to position [0, 0]
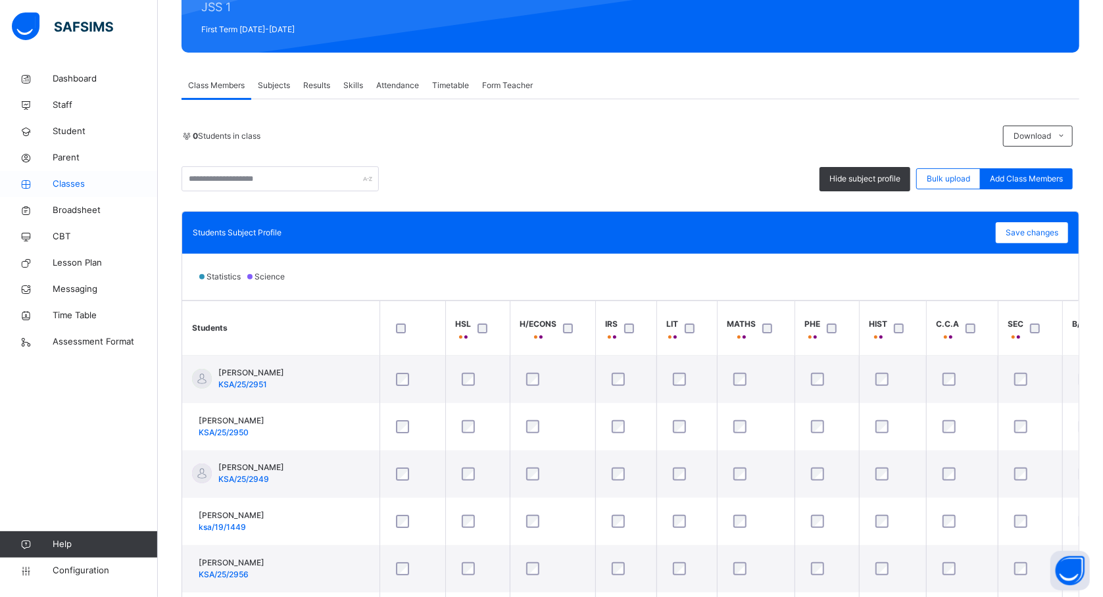
click at [72, 189] on span "Classes" at bounding box center [105, 184] width 105 height 13
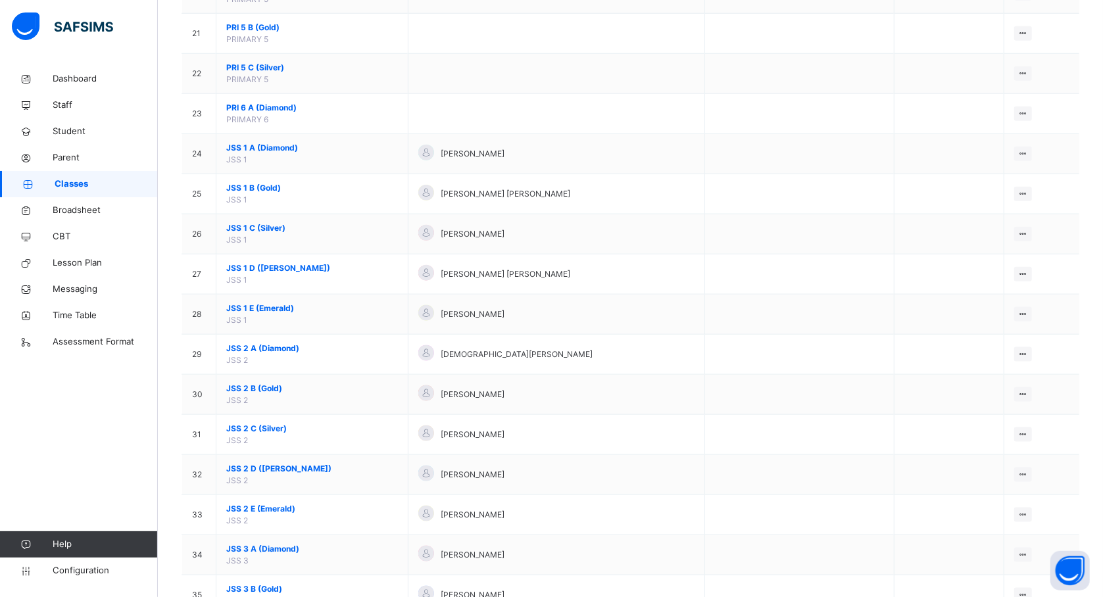
scroll to position [948, 0]
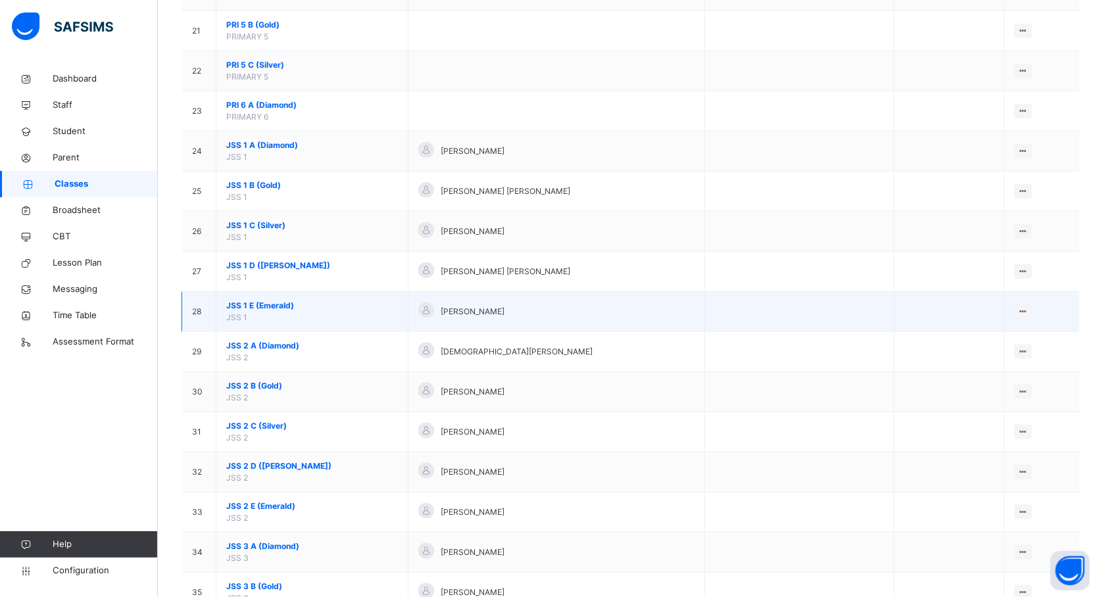
click at [255, 311] on span "JSS 1 E (Emerald)" at bounding box center [312, 306] width 172 height 12
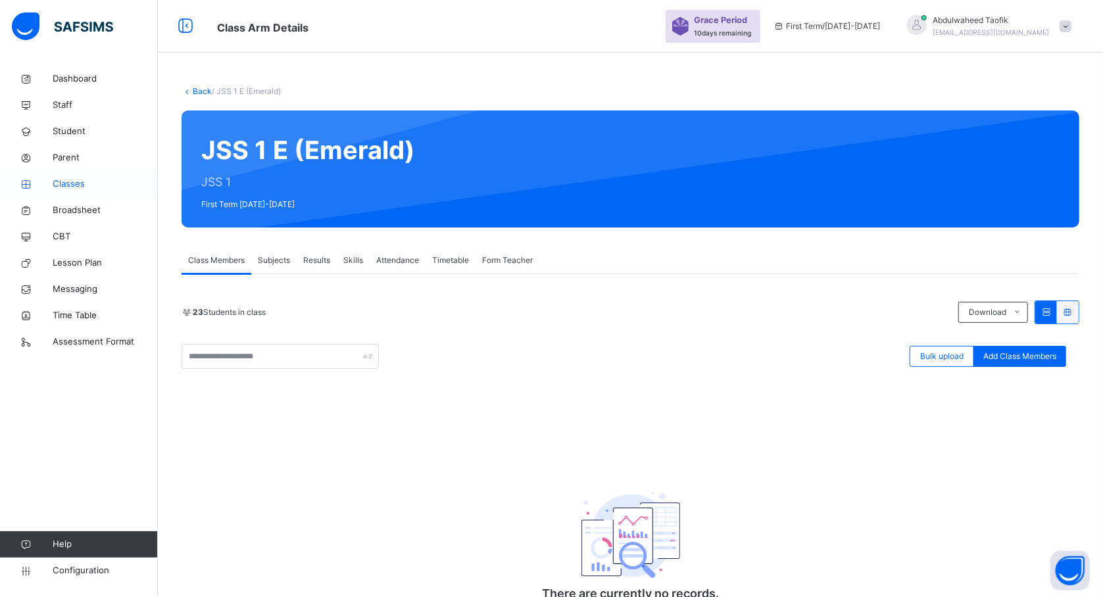
click at [69, 183] on span "Classes" at bounding box center [105, 184] width 105 height 13
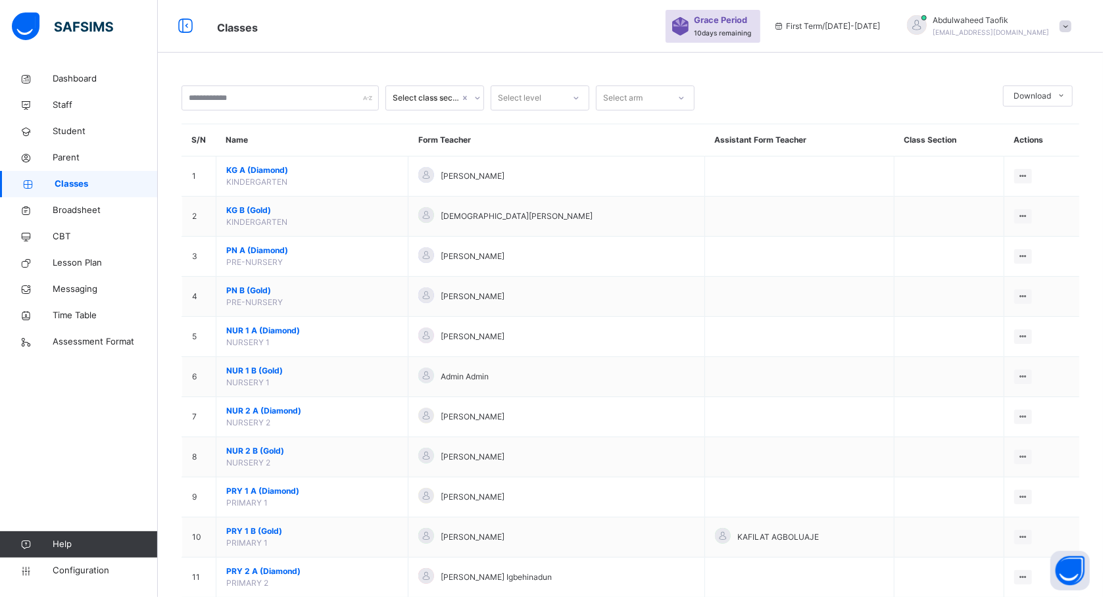
click at [69, 183] on span "Classes" at bounding box center [106, 184] width 103 height 13
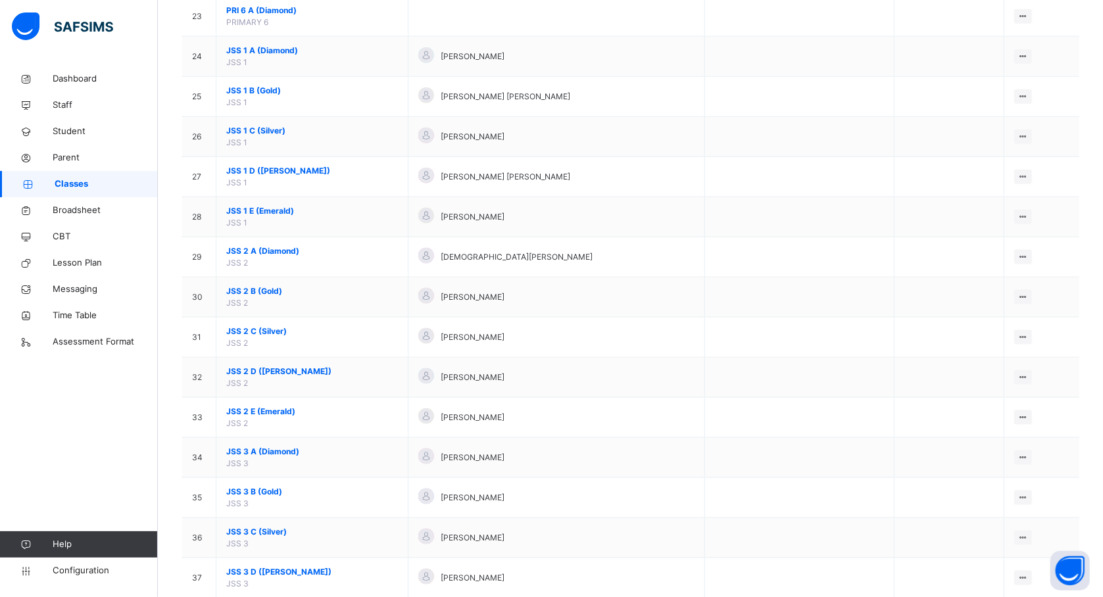
scroll to position [1043, 0]
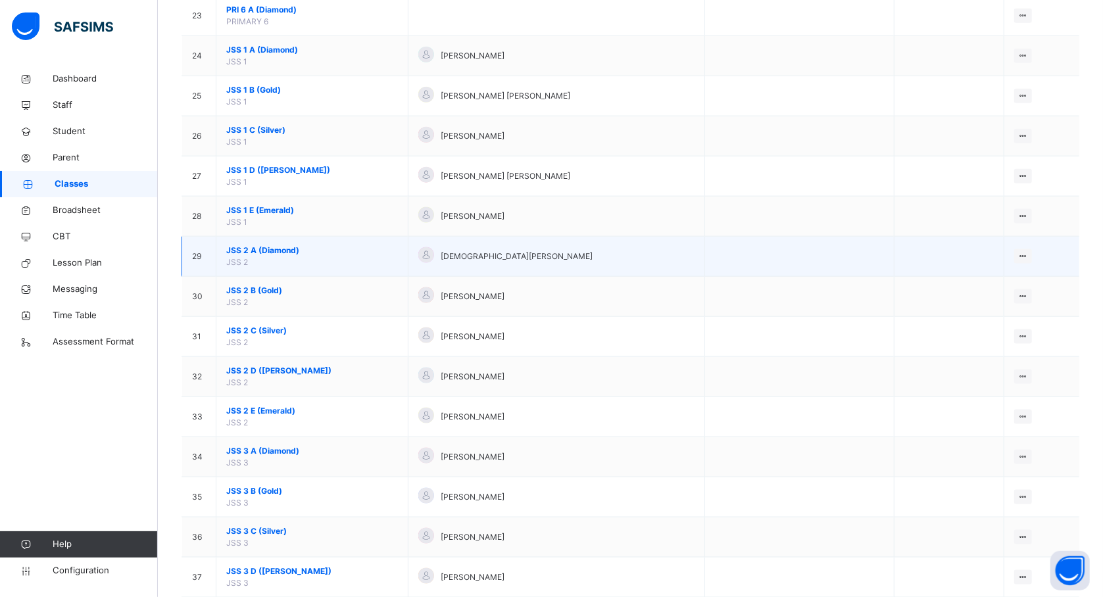
scroll to position [1043, 0]
click at [262, 255] on span "JSS 2 A (Diamond)" at bounding box center [312, 251] width 172 height 12
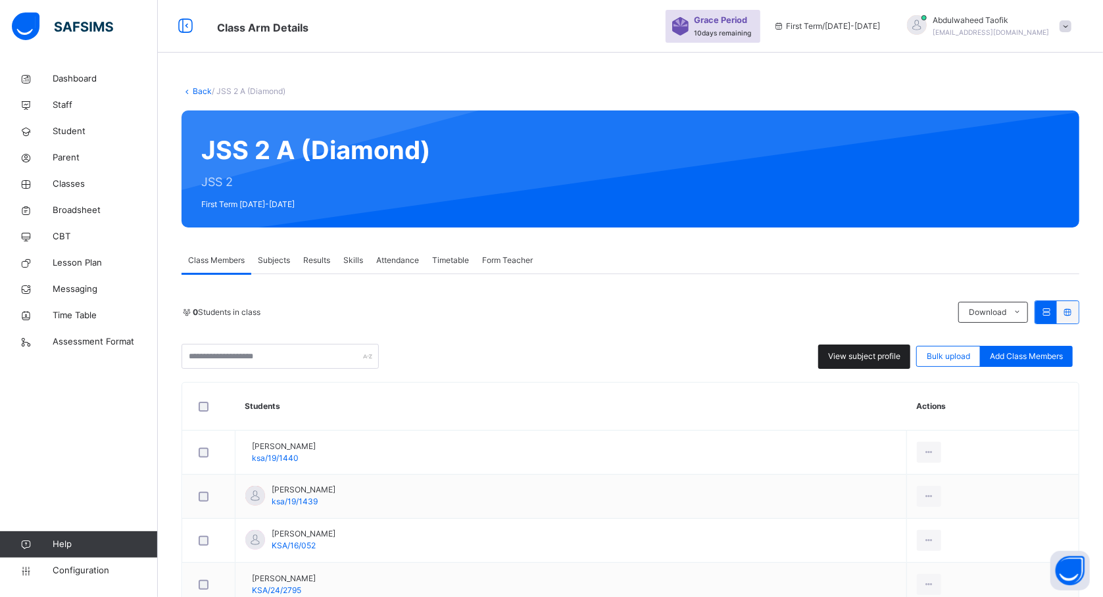
click at [893, 358] on span "View subject profile" at bounding box center [864, 357] width 72 height 12
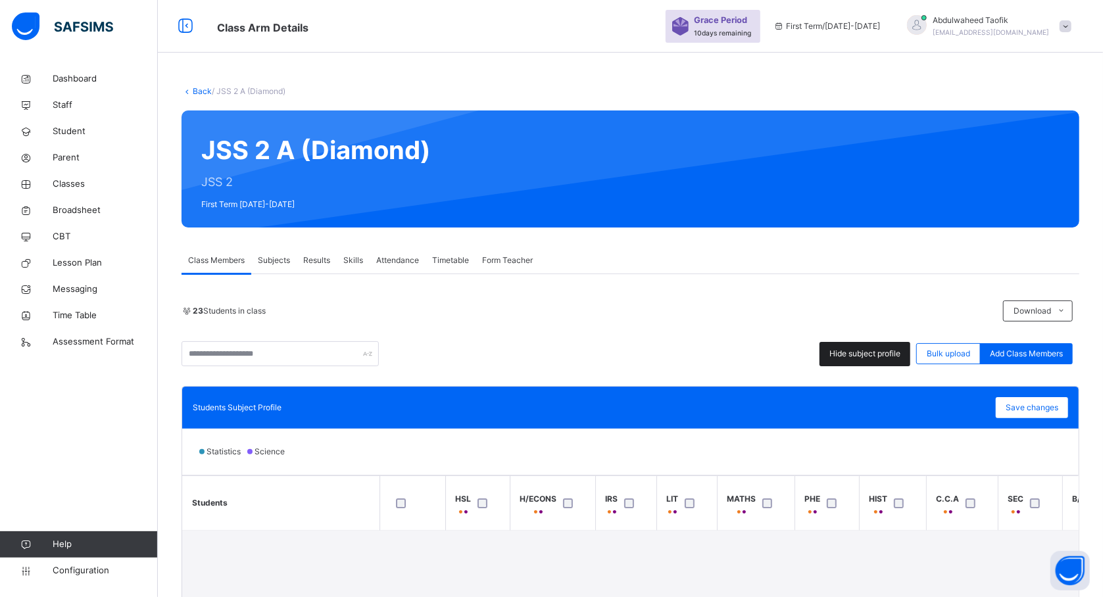
click at [872, 353] on span "Hide subject profile" at bounding box center [864, 354] width 71 height 12
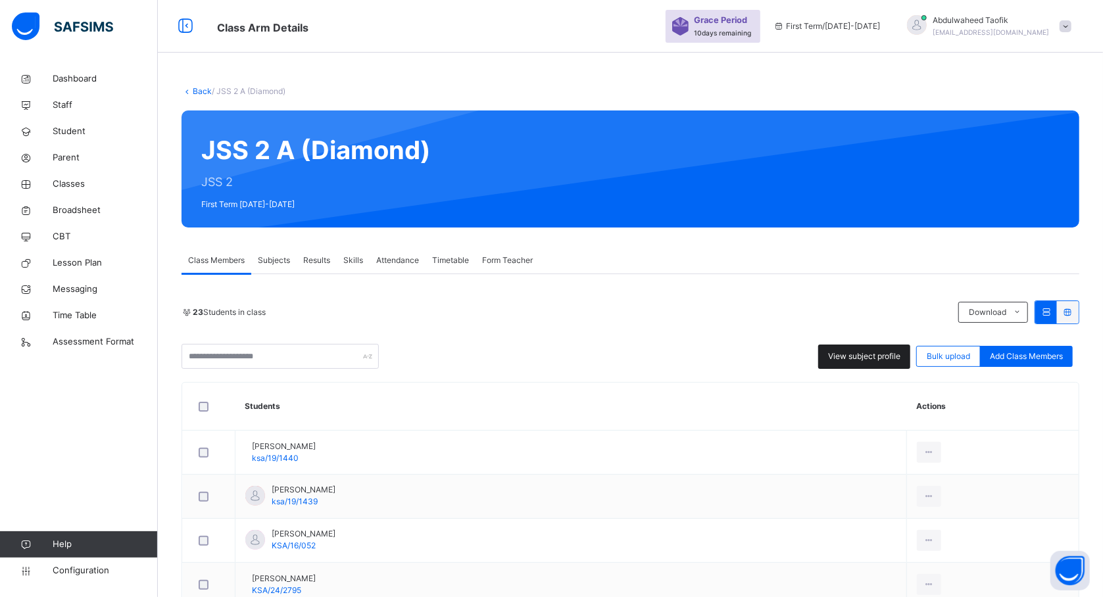
click at [856, 355] on span "View subject profile" at bounding box center [864, 357] width 72 height 12
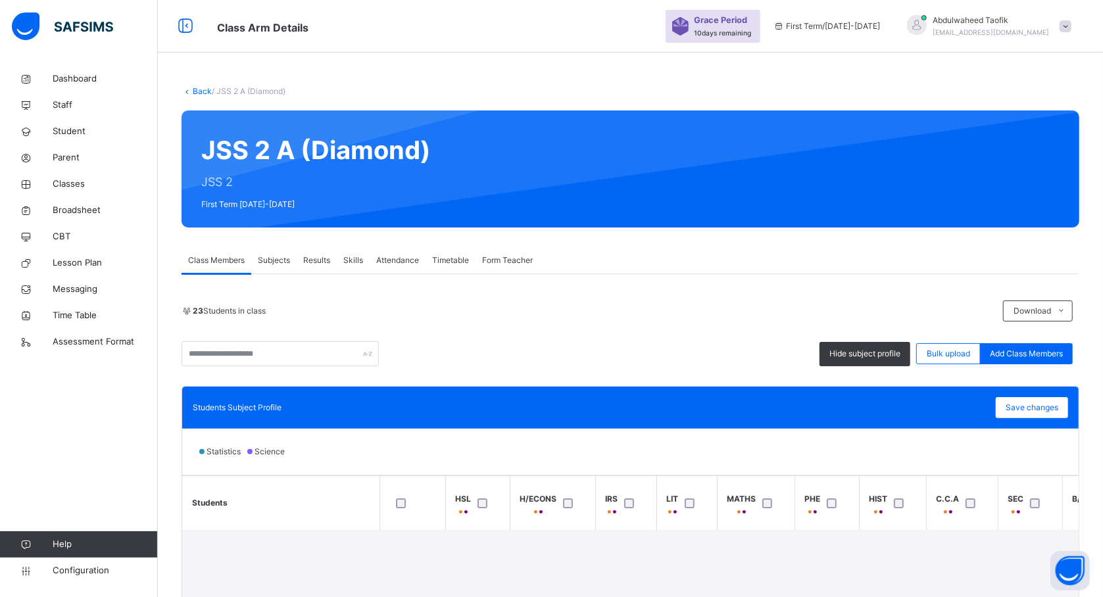
click at [371, 454] on div "Statistics Science" at bounding box center [630, 452] width 897 height 46
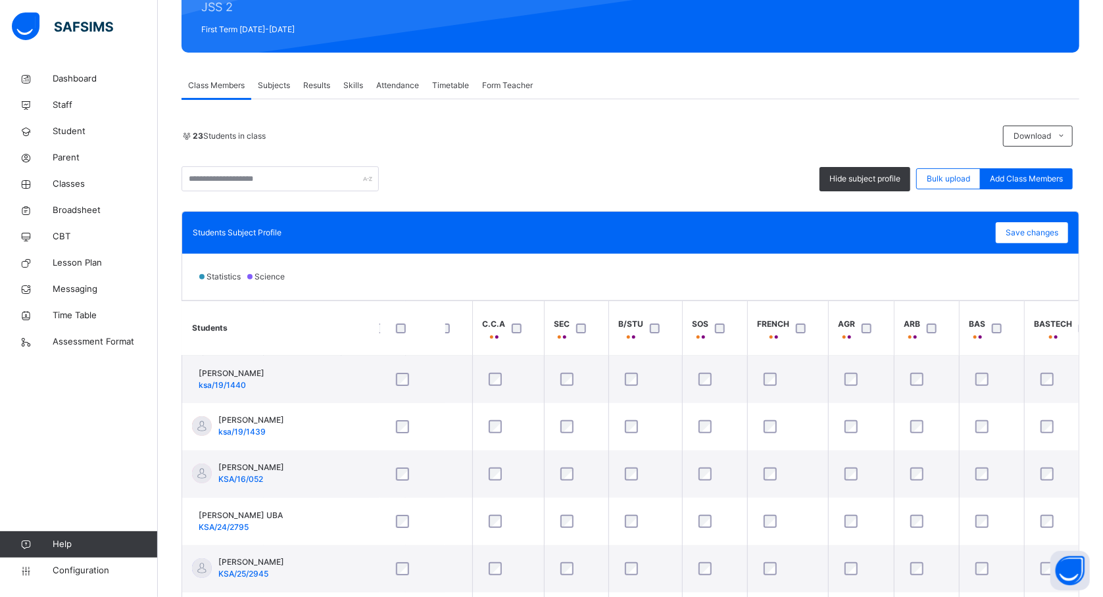
scroll to position [0, 456]
click at [1001, 322] on div at bounding box center [998, 328] width 28 height 28
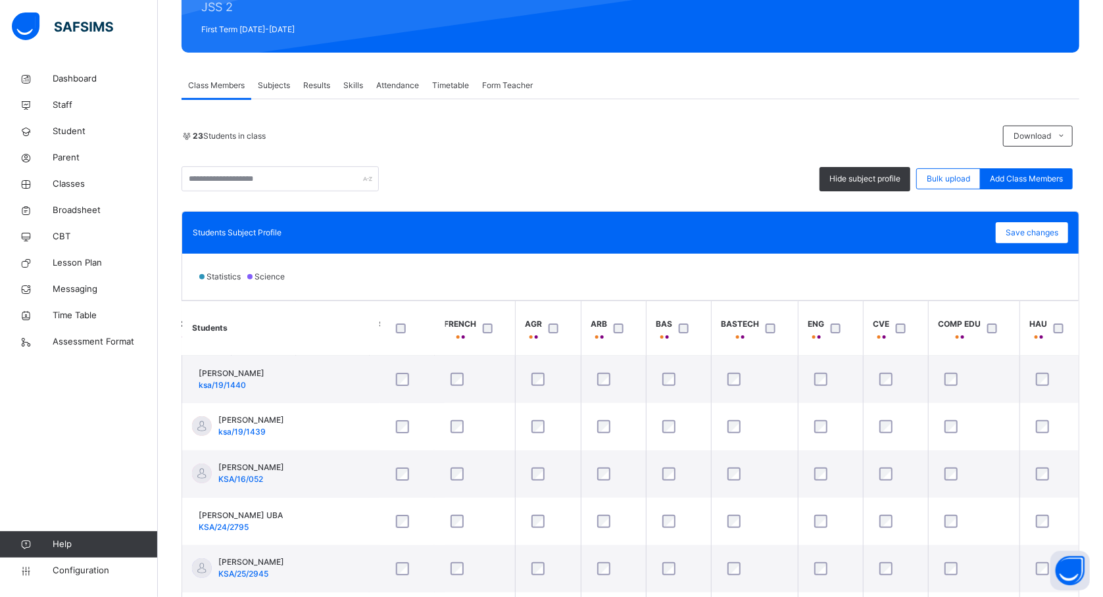
scroll to position [0, 769]
click at [1045, 235] on span "Save changes" at bounding box center [1032, 233] width 53 height 12
click at [1027, 234] on span "Save changes" at bounding box center [1032, 233] width 53 height 12
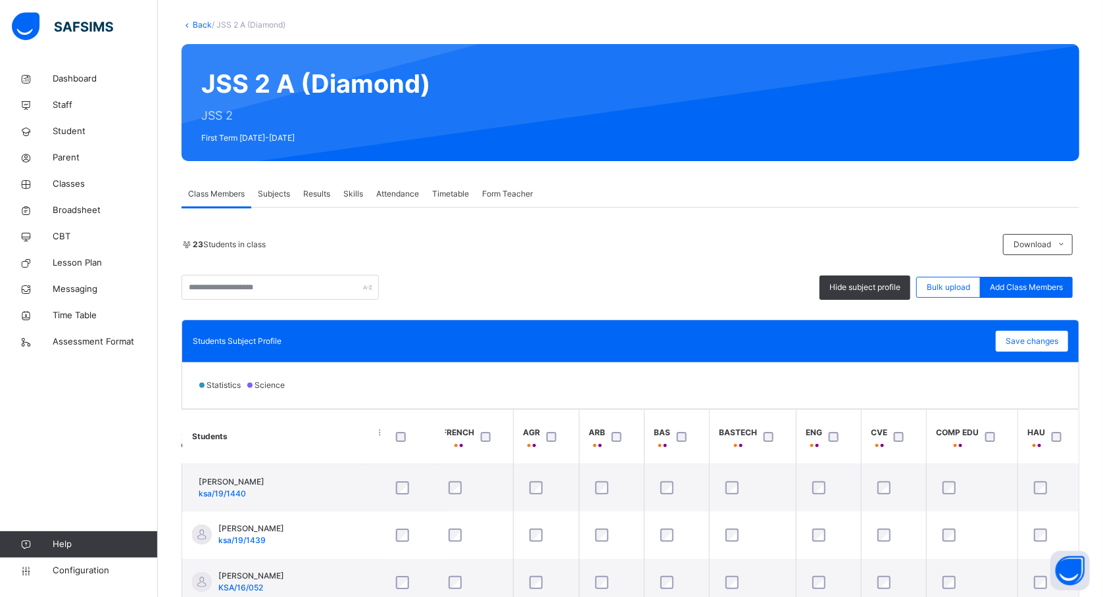
scroll to position [70, 0]
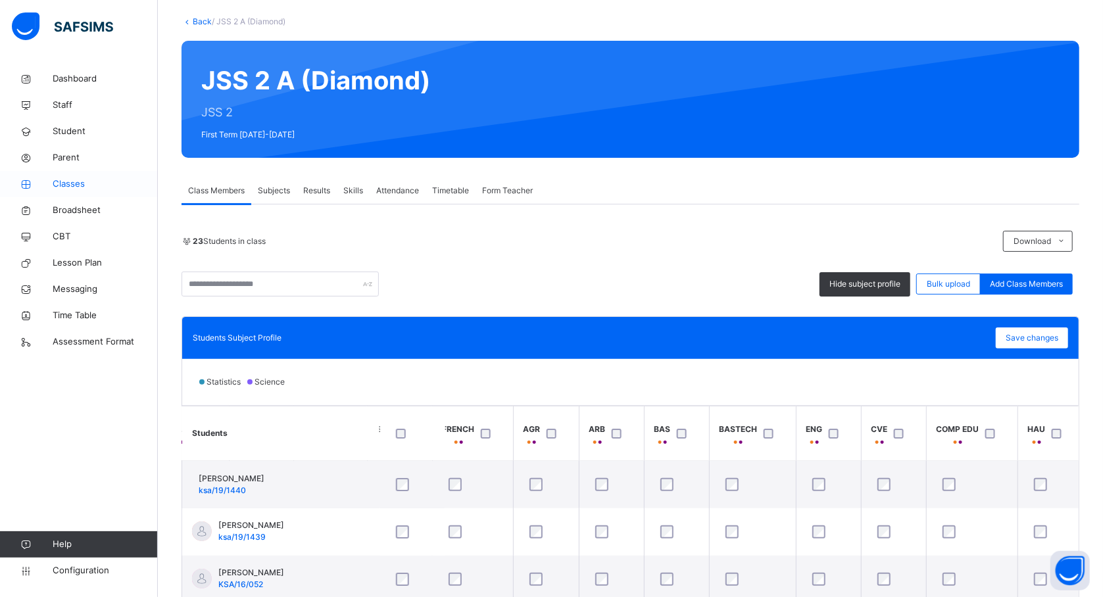
click at [82, 180] on span "Classes" at bounding box center [105, 184] width 105 height 13
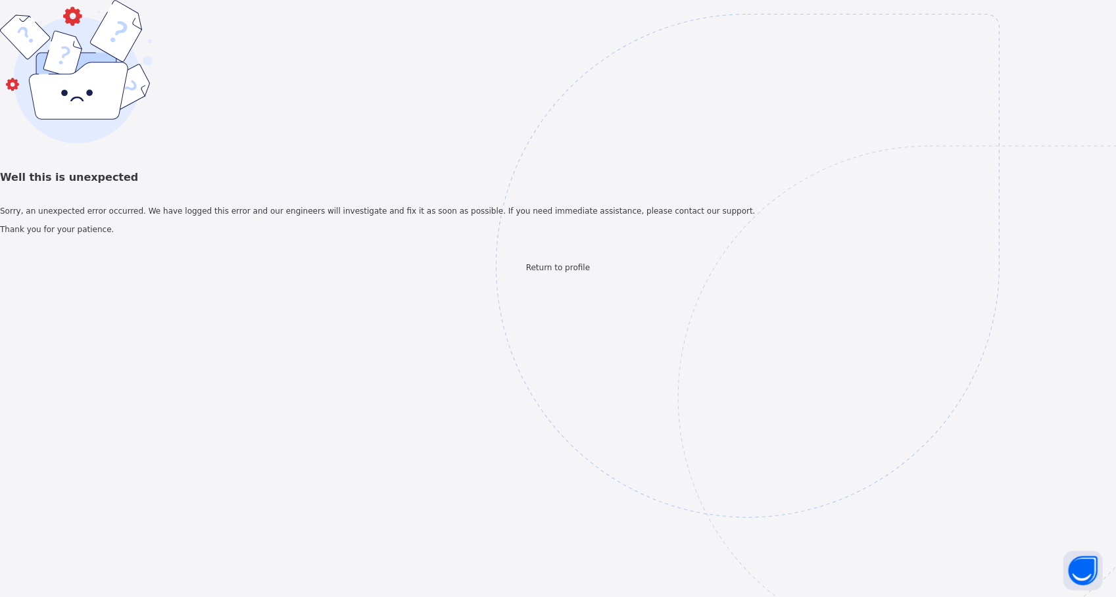
click at [569, 272] on span "Return to profile" at bounding box center [558, 267] width 64 height 9
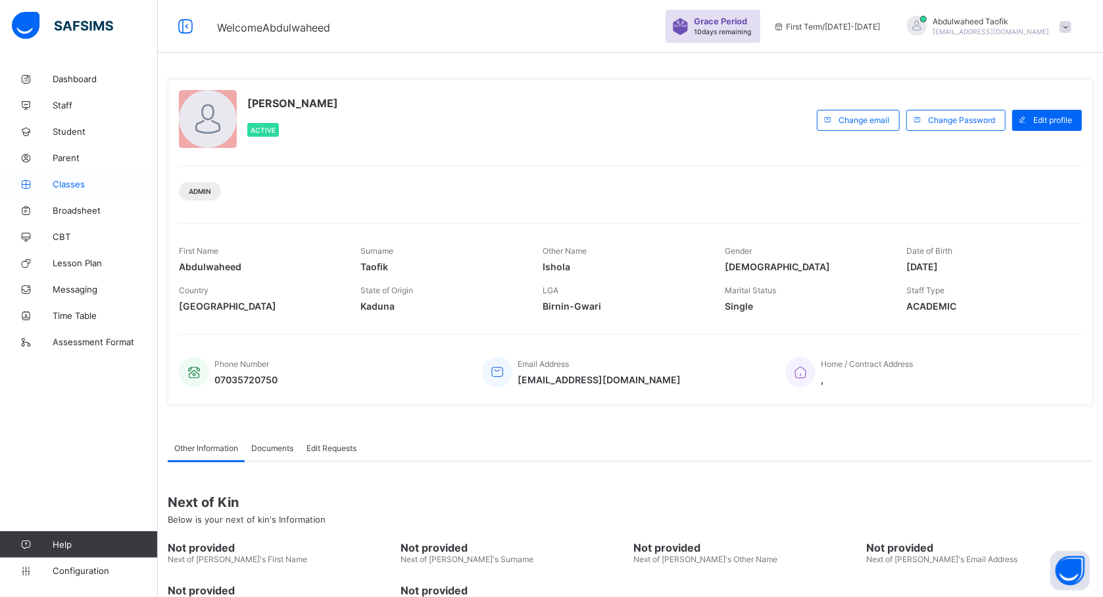
click at [80, 184] on span "Classes" at bounding box center [105, 184] width 105 height 11
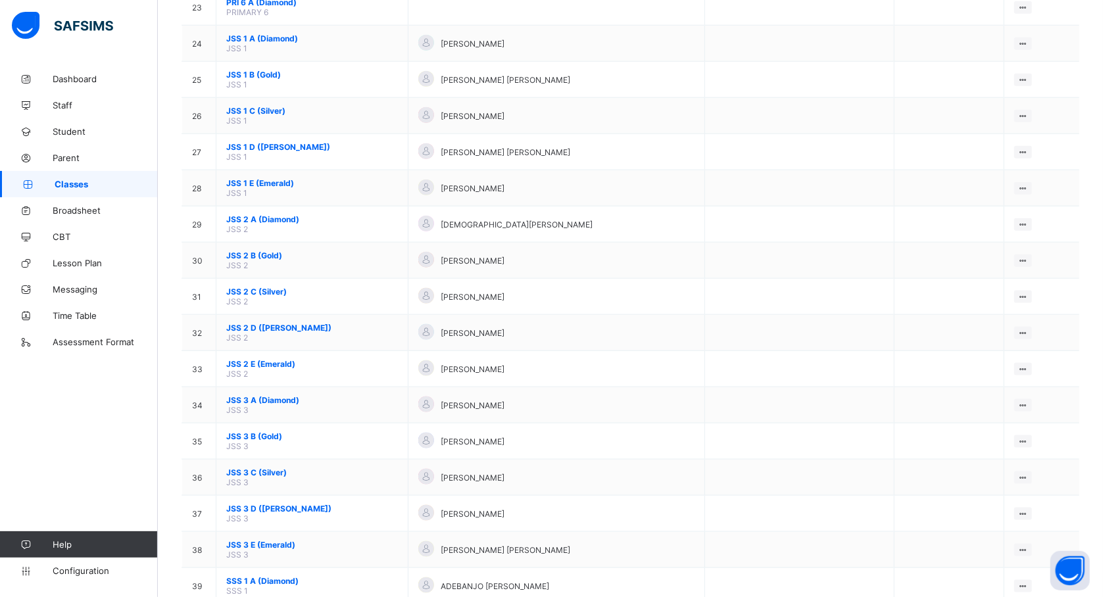
scroll to position [962, 0]
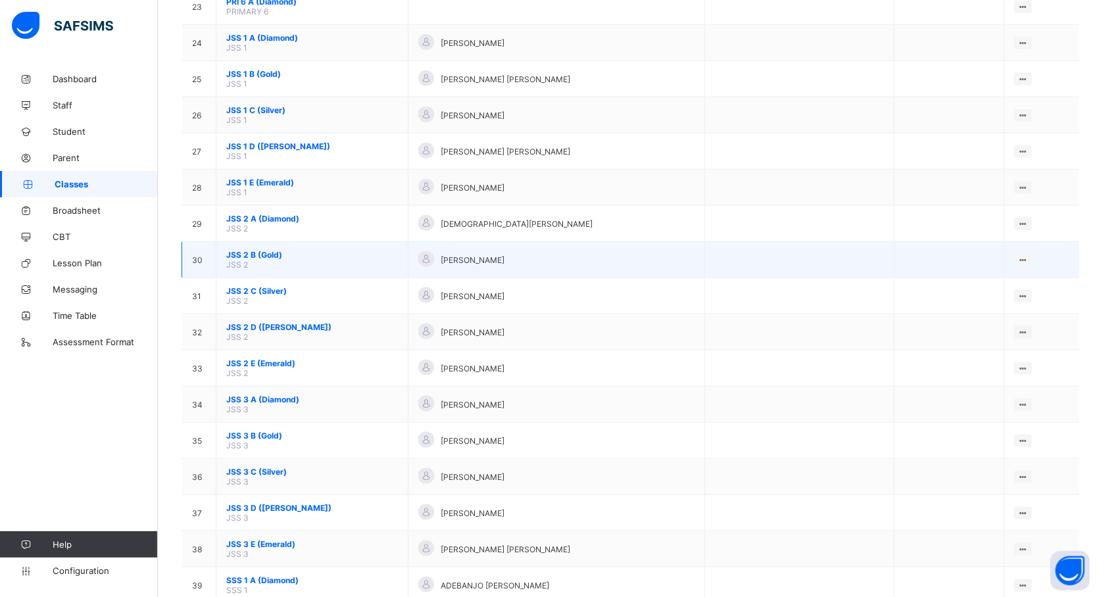
click at [251, 250] on span "JSS 2 B (Gold)" at bounding box center [312, 255] width 172 height 10
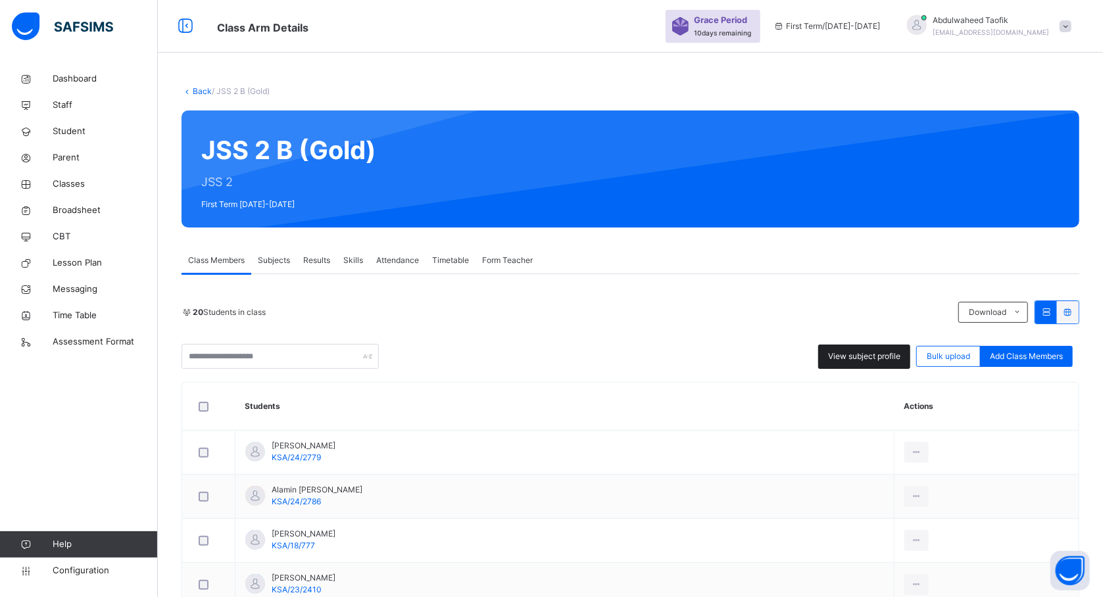
click at [856, 359] on span "View subject profile" at bounding box center [864, 357] width 72 height 12
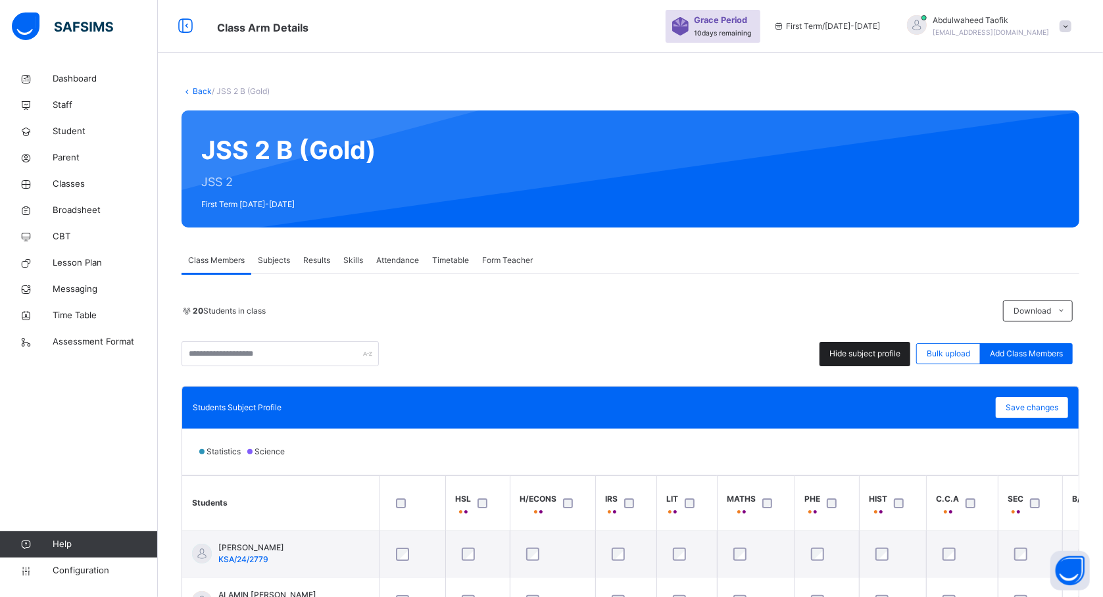
click at [879, 354] on span "Hide subject profile" at bounding box center [864, 354] width 71 height 12
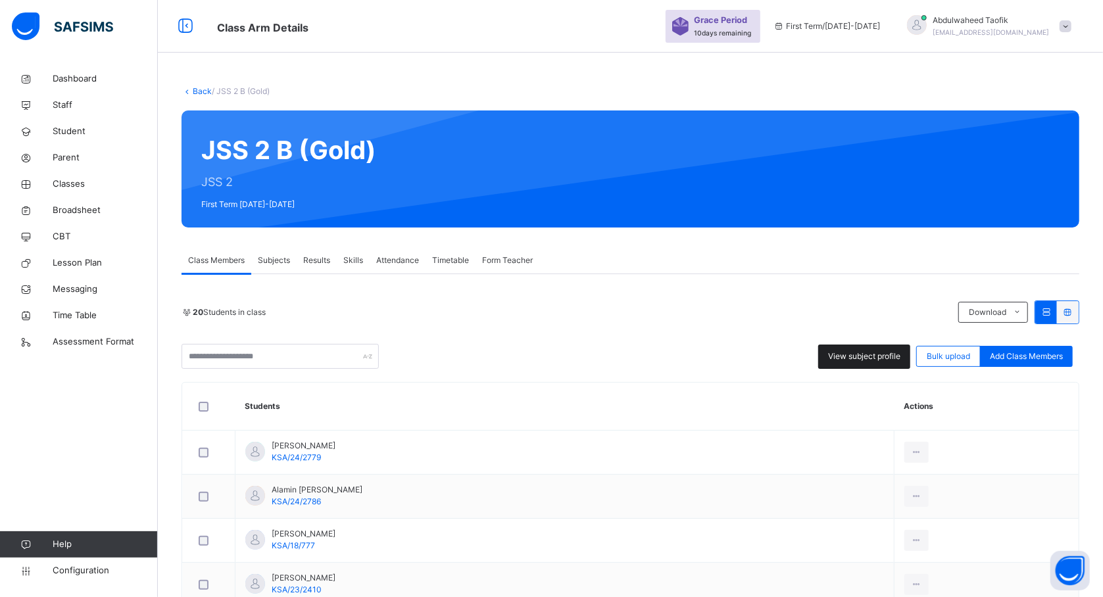
click at [879, 354] on span "View subject profile" at bounding box center [864, 357] width 72 height 12
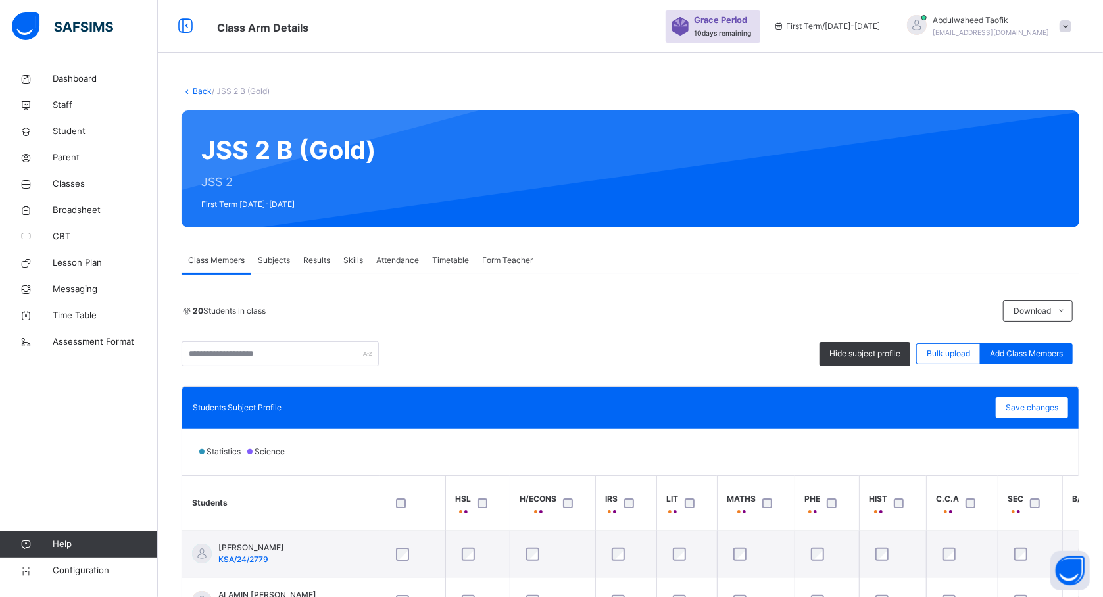
click at [505, 443] on div "Statistics Science" at bounding box center [630, 452] width 897 height 46
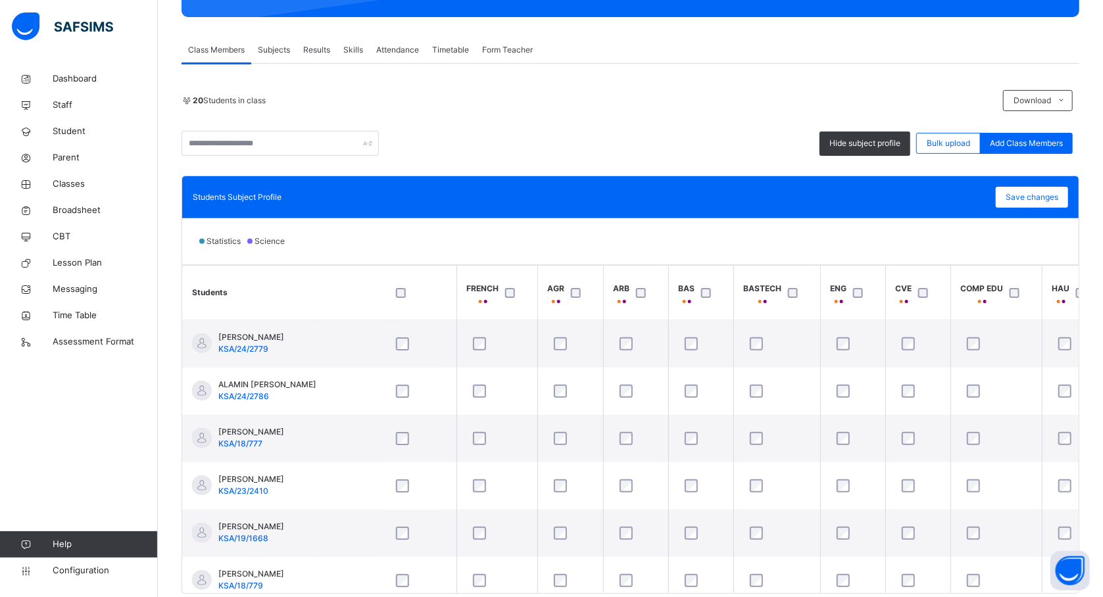
scroll to position [0, 769]
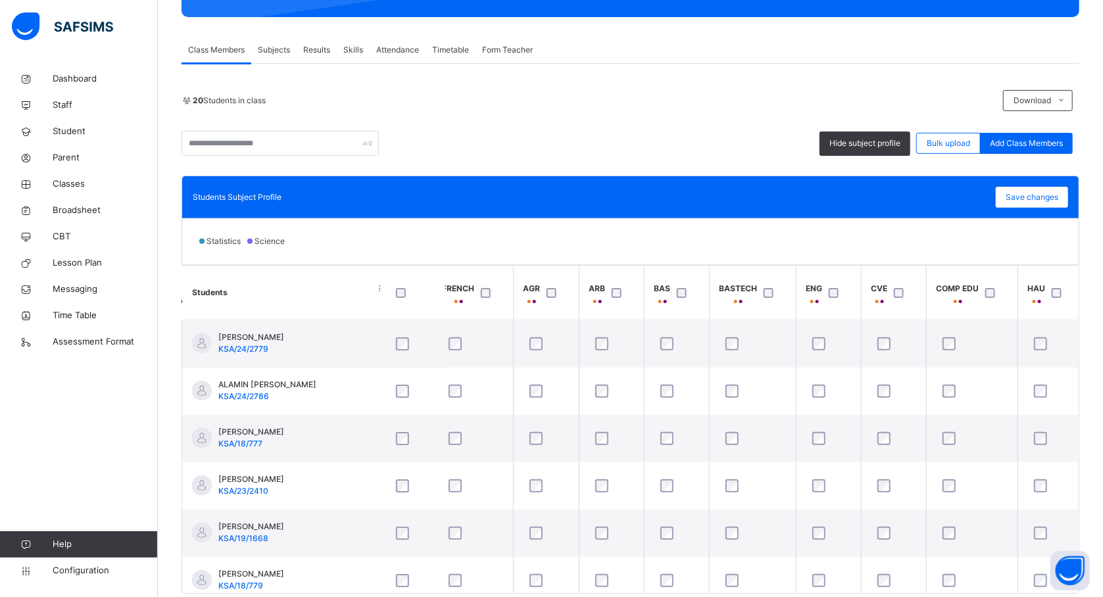
click at [842, 291] on div at bounding box center [837, 293] width 22 height 10
click at [1045, 204] on div "Save changes" at bounding box center [1032, 197] width 72 height 21
click at [71, 183] on span "Classes" at bounding box center [105, 184] width 105 height 13
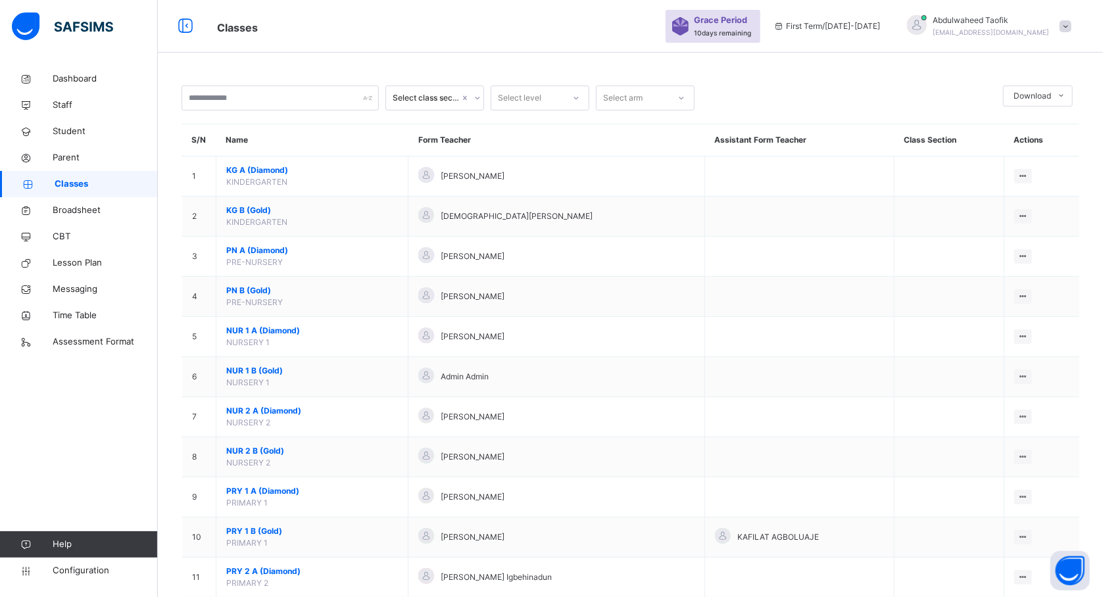
click at [71, 183] on span "Classes" at bounding box center [106, 184] width 103 height 13
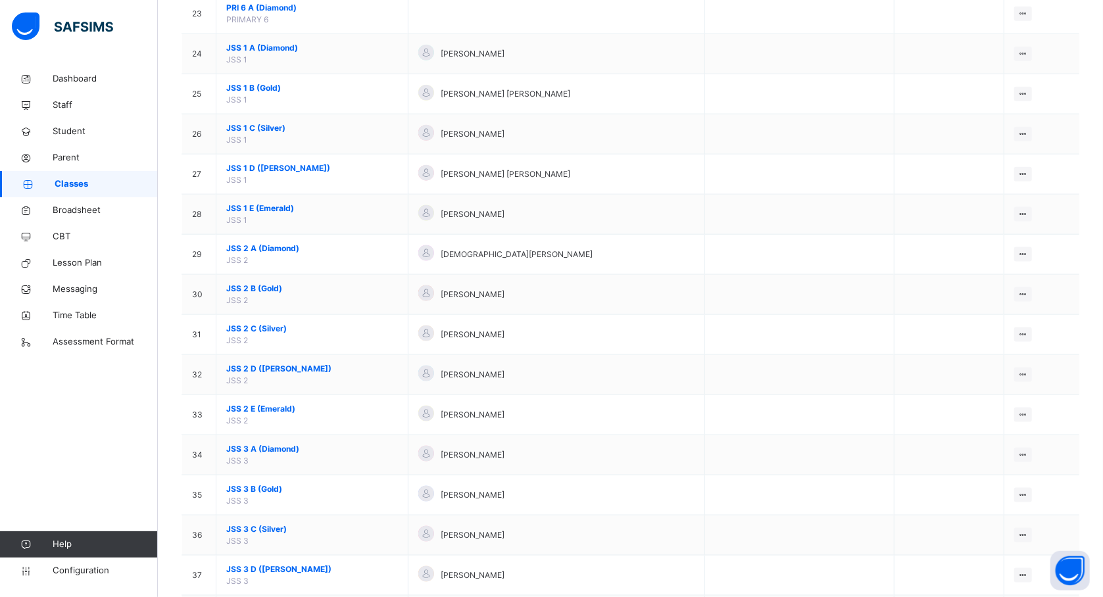
scroll to position [1048, 0]
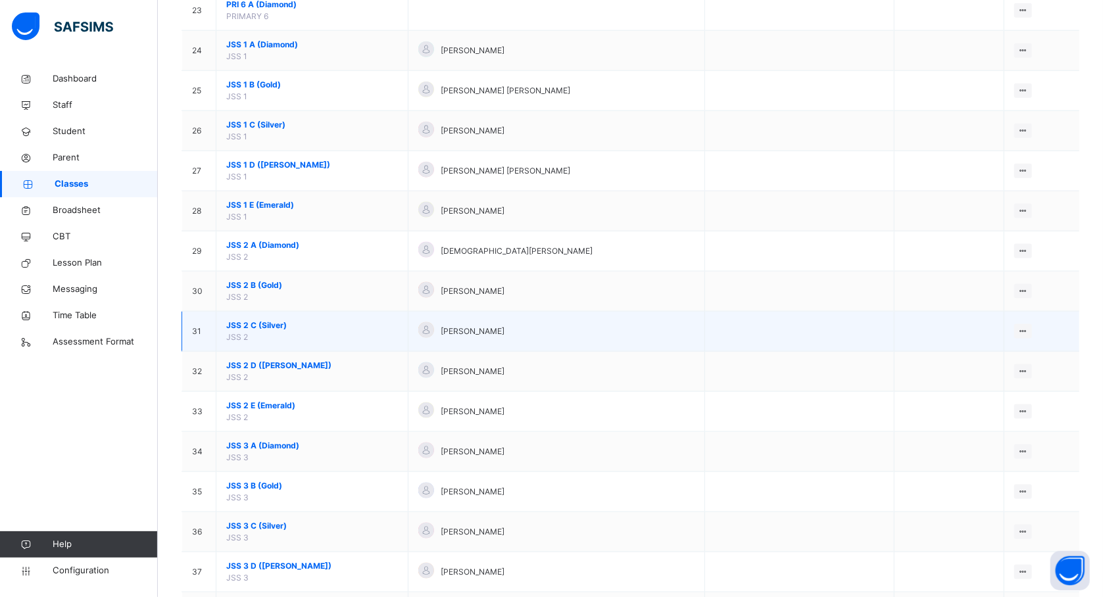
click at [257, 332] on span "JSS 2 C (Silver)" at bounding box center [312, 326] width 172 height 12
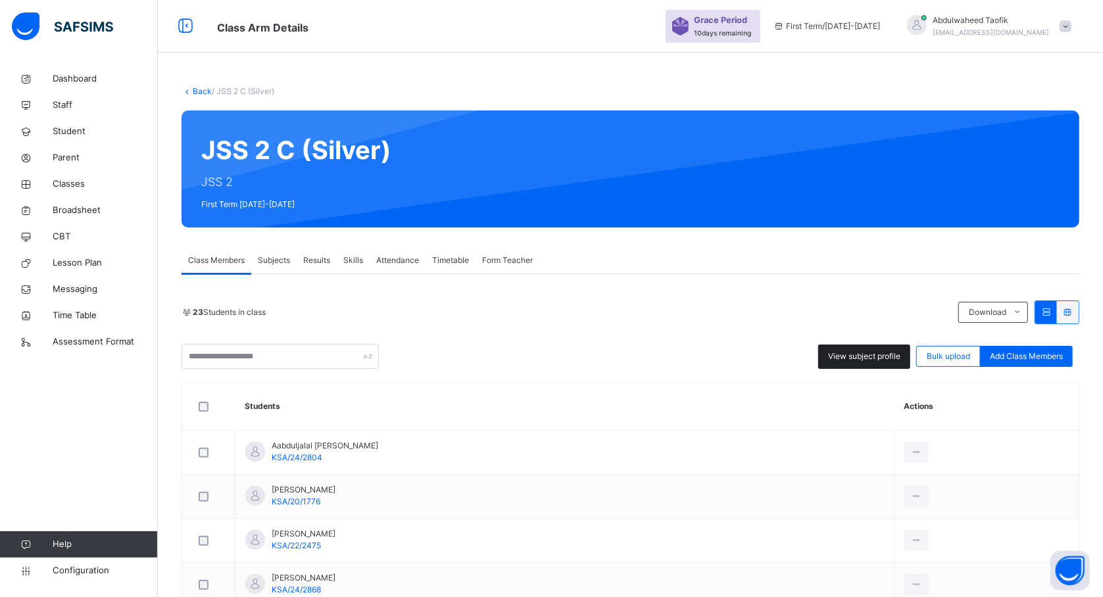
click at [885, 354] on span "View subject profile" at bounding box center [864, 357] width 72 height 12
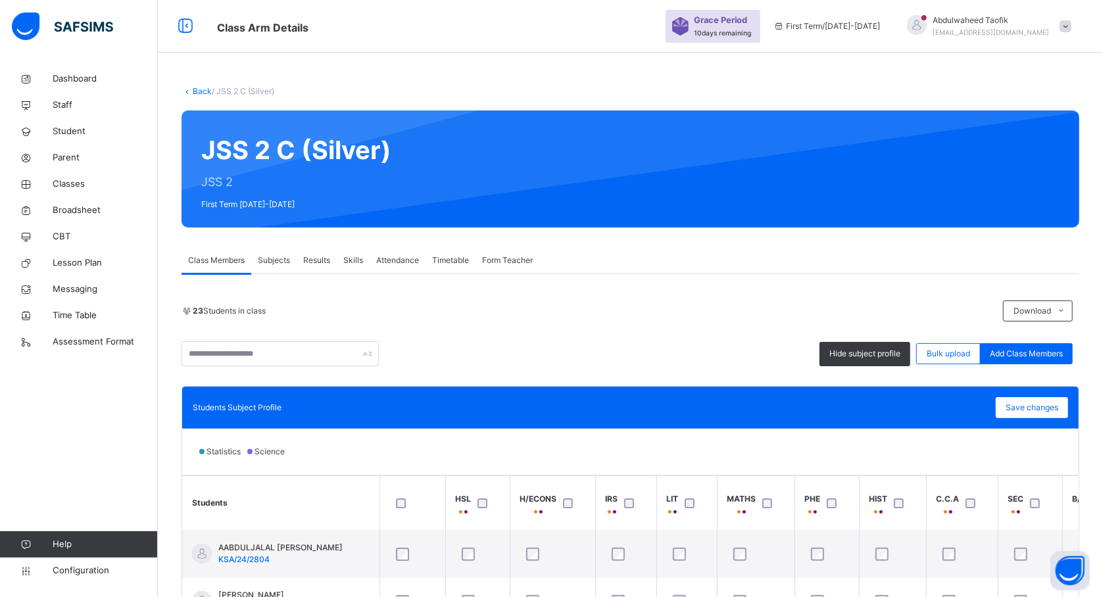
click at [422, 476] on th at bounding box center [413, 503] width 66 height 55
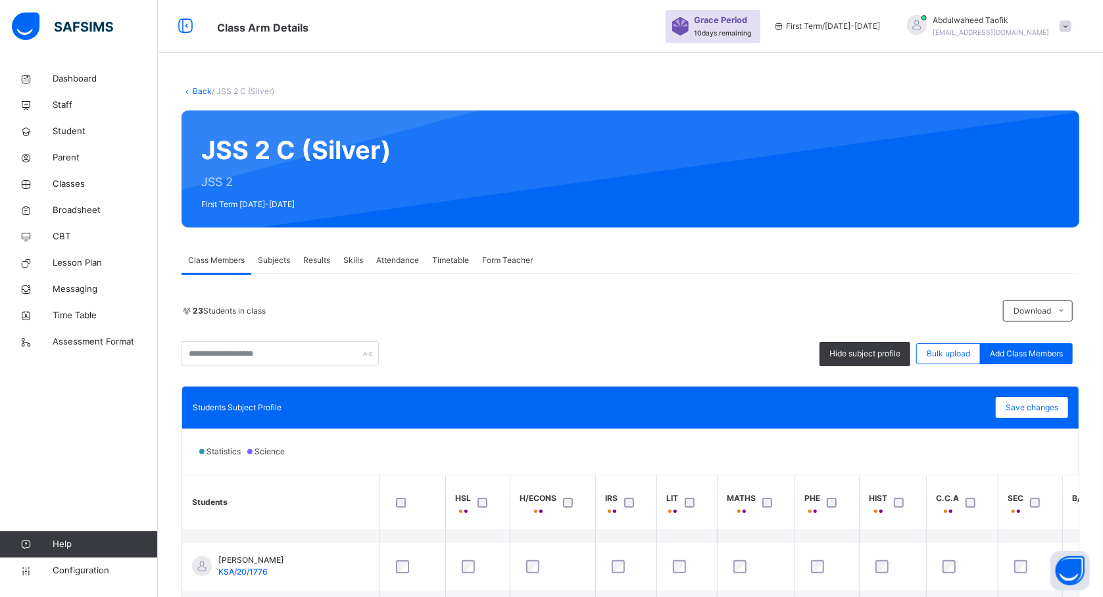
scroll to position [70, 0]
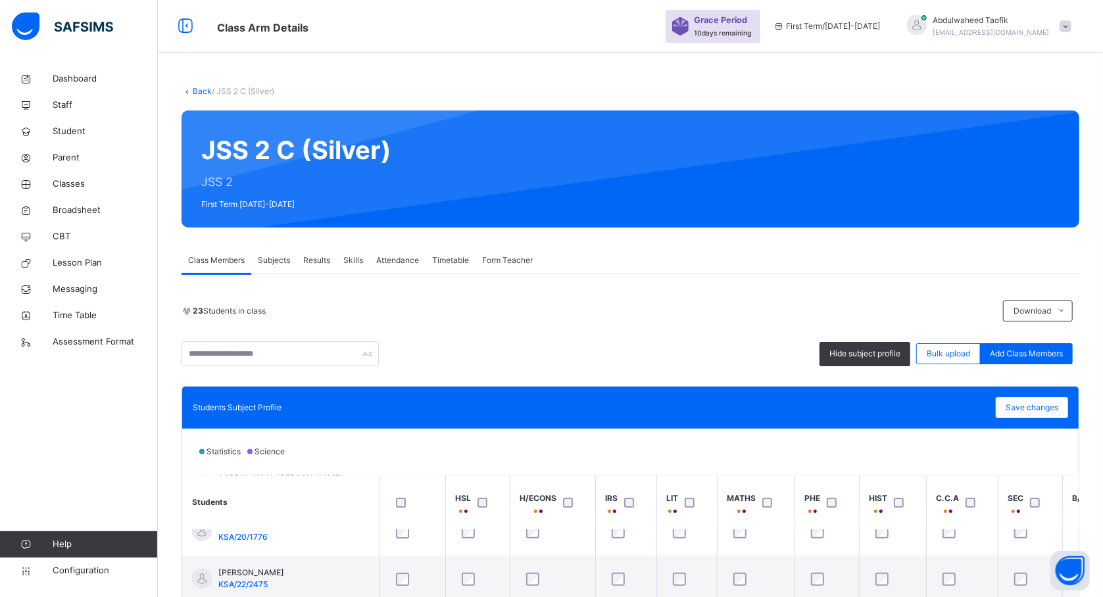
click at [517, 445] on div "Statistics Science" at bounding box center [630, 452] width 897 height 46
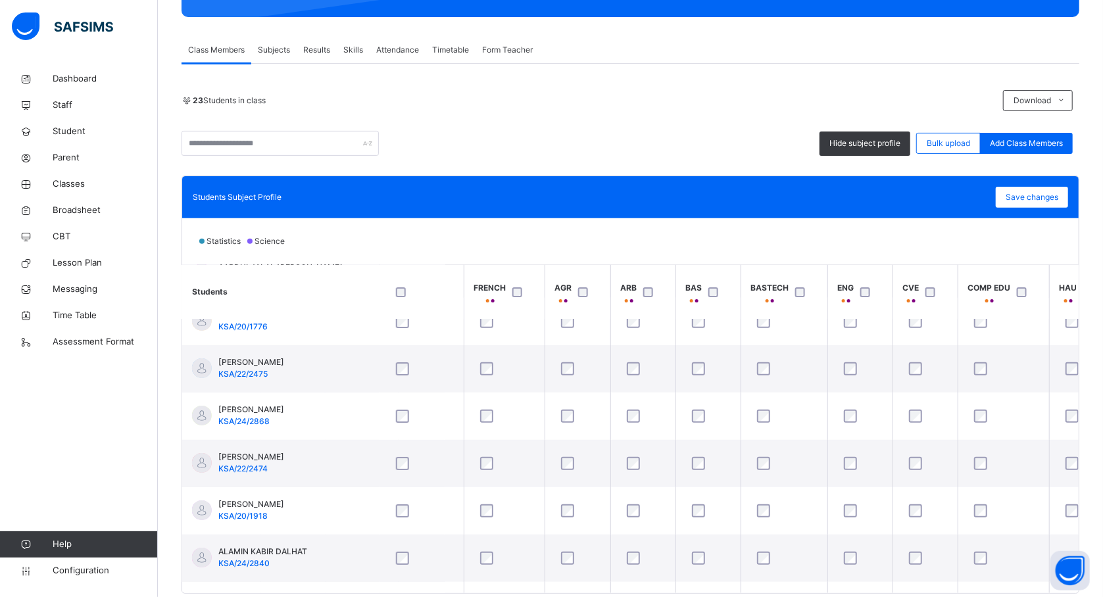
scroll to position [70, 769]
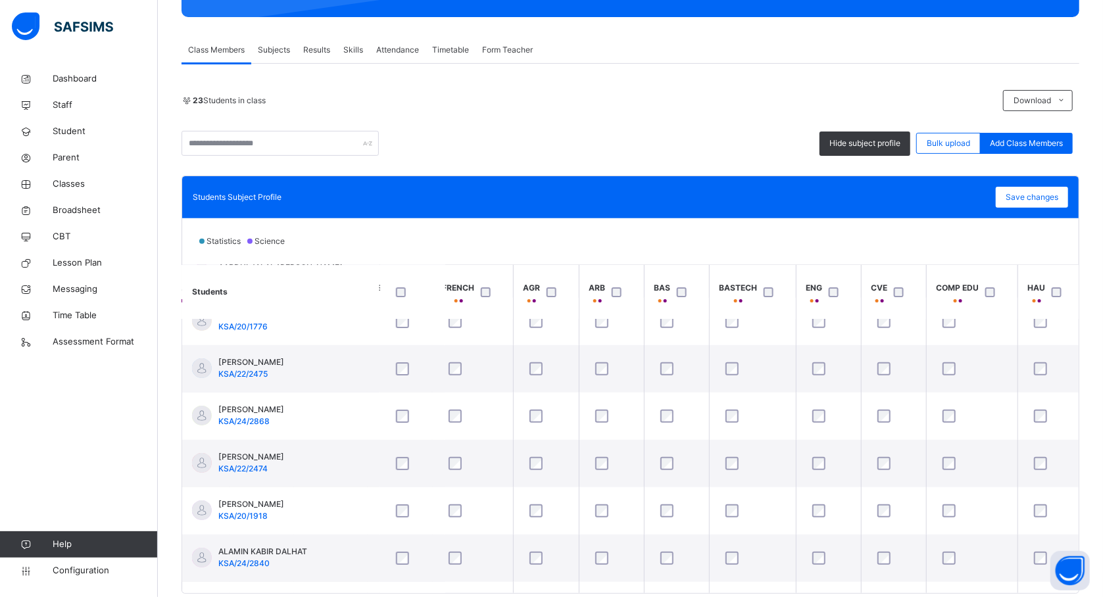
click at [998, 295] on div at bounding box center [994, 292] width 22 height 10
click at [1056, 251] on tr "Students HSL H/ECONS IRS LIT MATHS PHE HIST C.C.A SEC B/STU SOS FRENCH AGR ARB …" at bounding box center [248, 223] width 1671 height 55
click at [1041, 201] on span "Save changes" at bounding box center [1032, 197] width 53 height 12
click at [1047, 193] on div "Save changes" at bounding box center [1032, 197] width 72 height 21
click at [1043, 195] on span "Save changes" at bounding box center [1032, 197] width 53 height 12
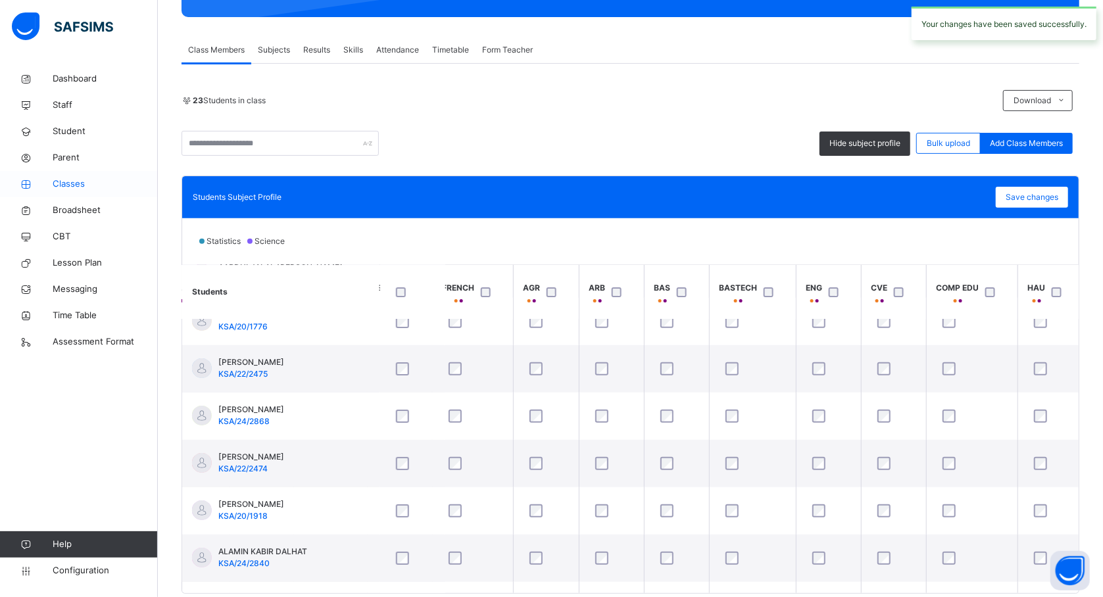
click at [70, 182] on span "Classes" at bounding box center [105, 184] width 105 height 13
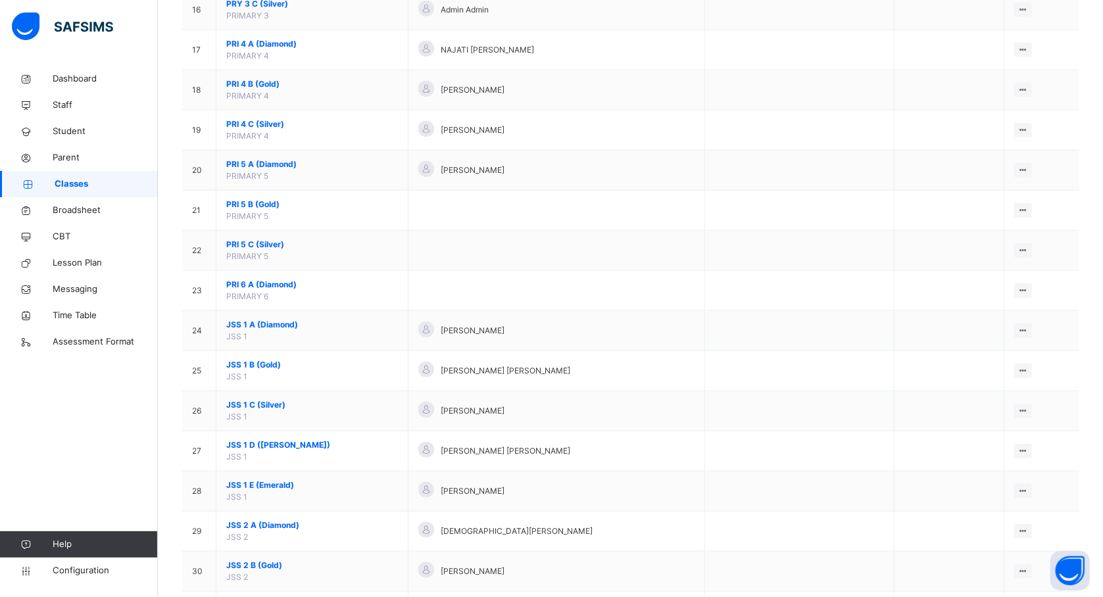
scroll to position [1058, 0]
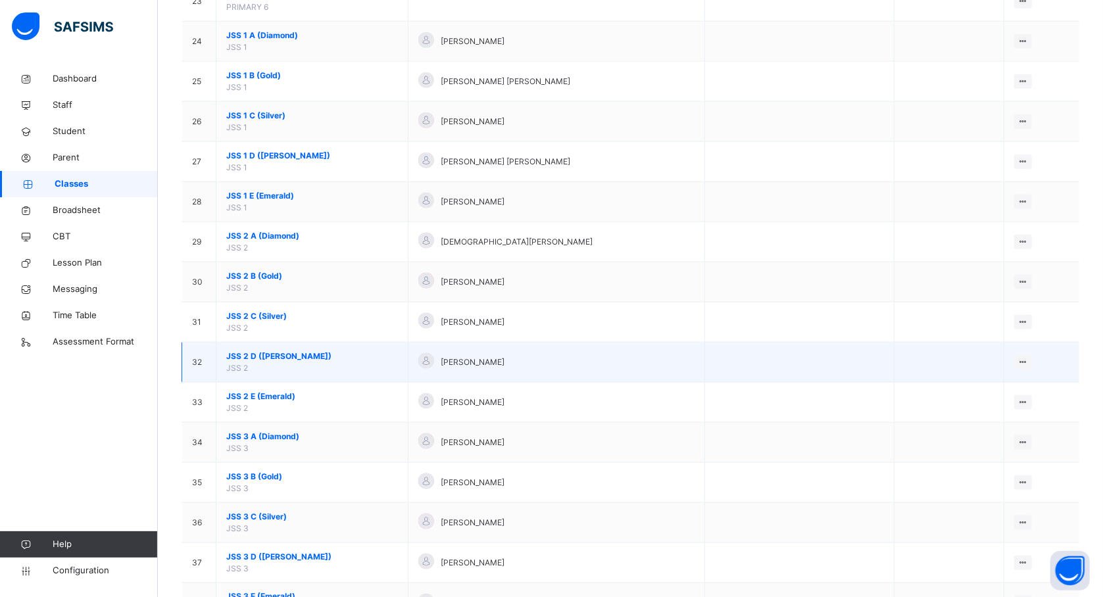
click at [253, 362] on span "JSS 2 D (Ruby)" at bounding box center [312, 357] width 172 height 12
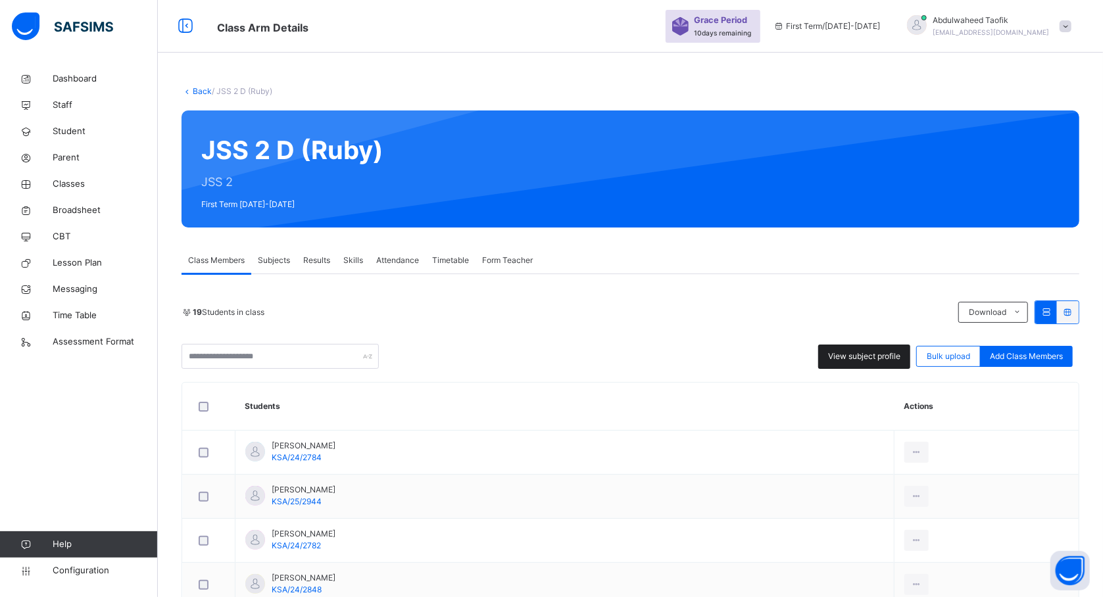
click at [874, 353] on span "View subject profile" at bounding box center [864, 357] width 72 height 12
click at [858, 355] on span "View subject profile" at bounding box center [864, 357] width 72 height 12
click at [850, 356] on span "View subject profile" at bounding box center [864, 357] width 72 height 12
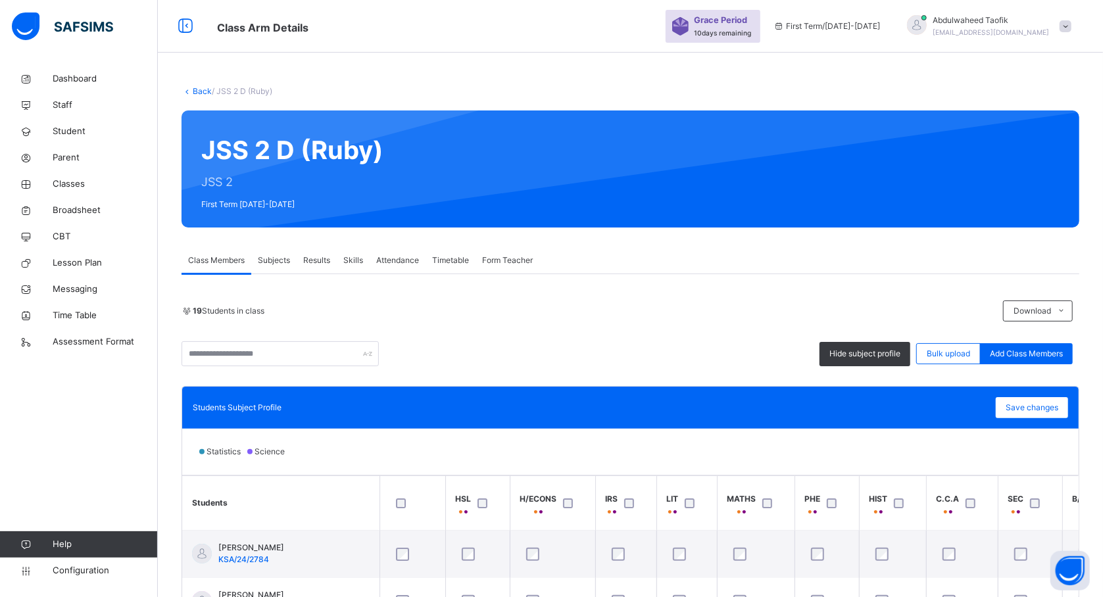
click at [521, 448] on div "Statistics Science" at bounding box center [630, 452] width 897 height 46
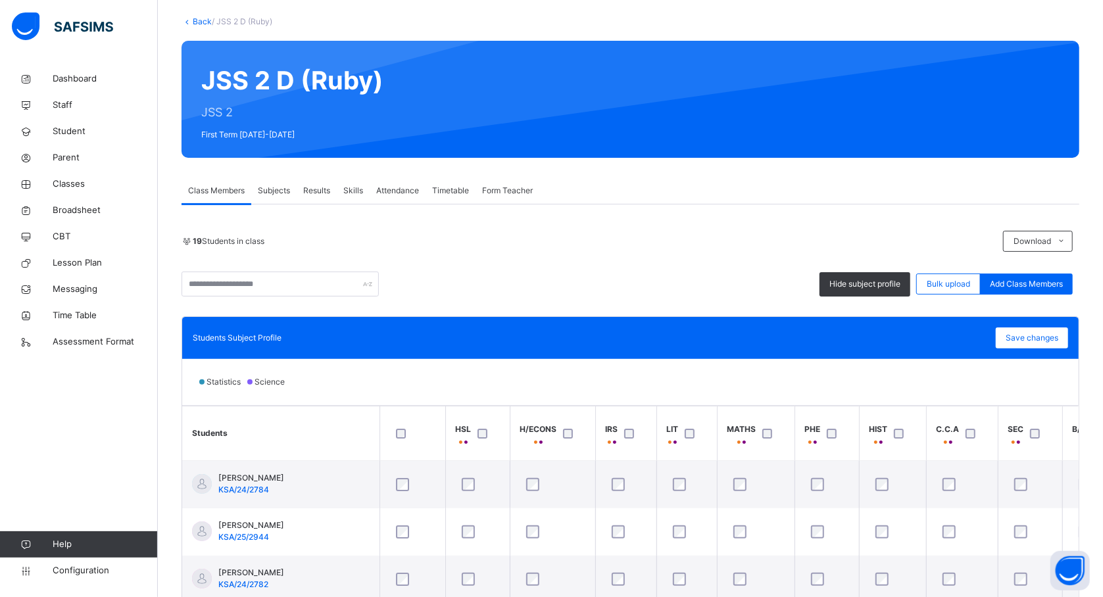
scroll to position [105, 0]
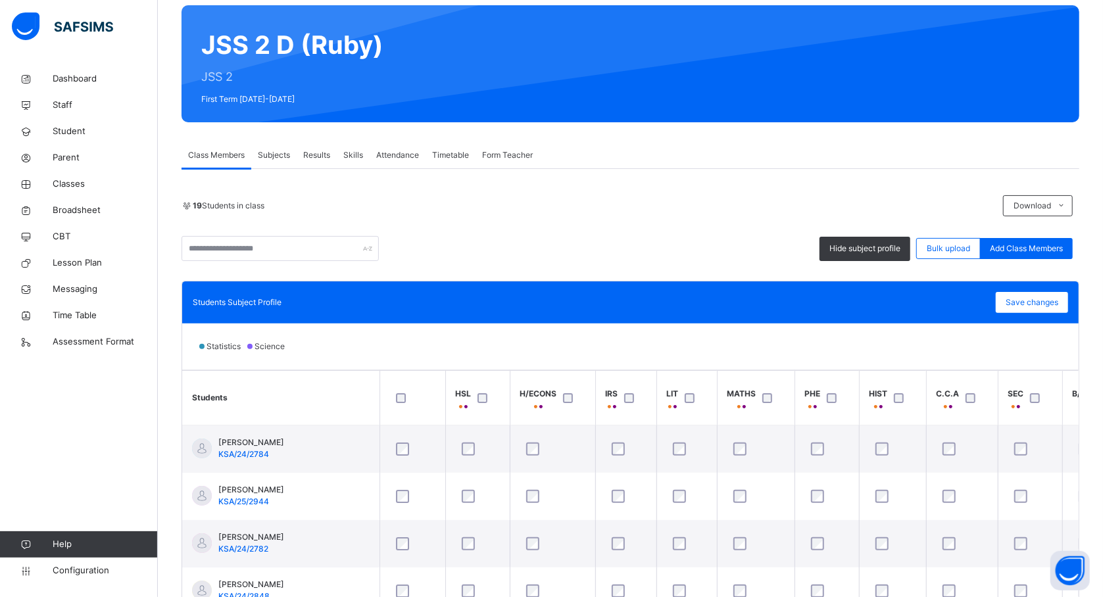
click at [403, 404] on div at bounding box center [412, 398] width 45 height 28
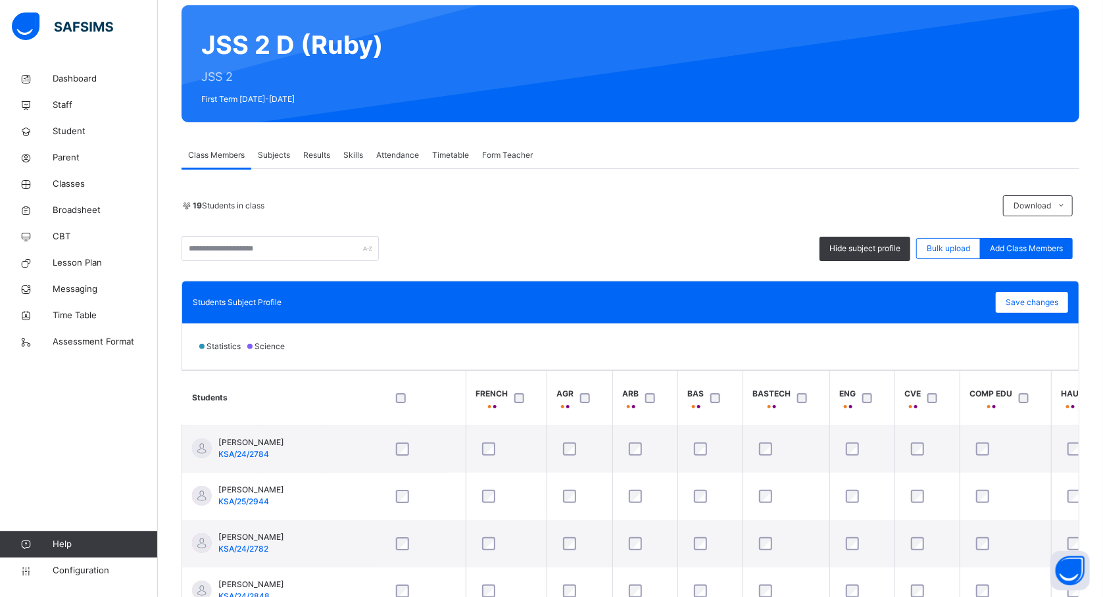
scroll to position [0, 737]
click at [716, 404] on div at bounding box center [717, 398] width 28 height 28
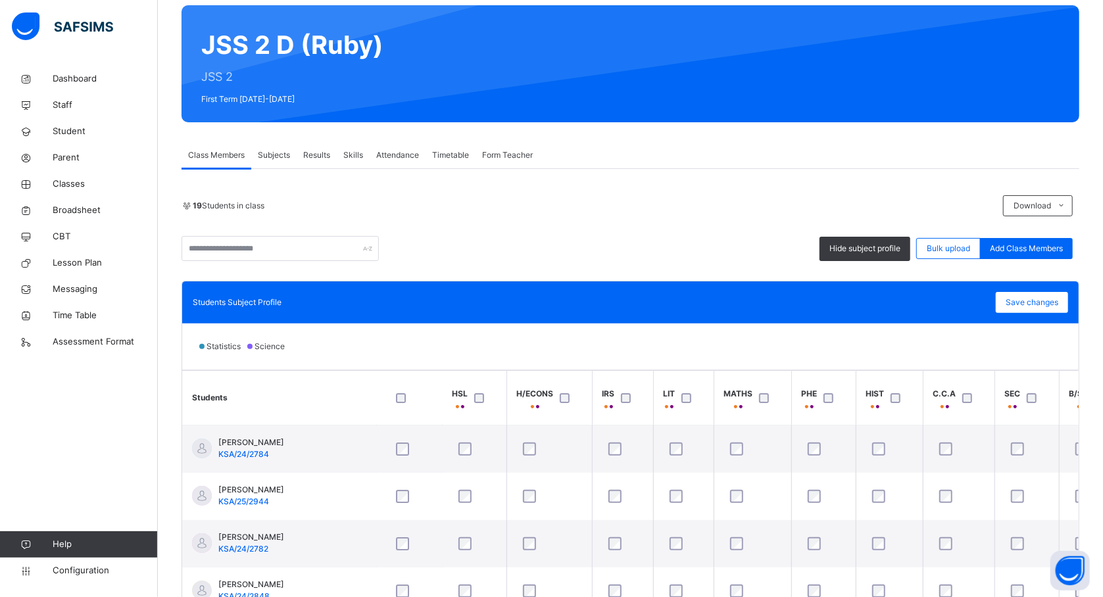
scroll to position [0, 0]
click at [1058, 306] on span "Save changes" at bounding box center [1032, 303] width 53 height 12
click at [1045, 307] on div "Save changes" at bounding box center [1032, 302] width 72 height 21
click at [921, 406] on th "HIST" at bounding box center [892, 398] width 67 height 55
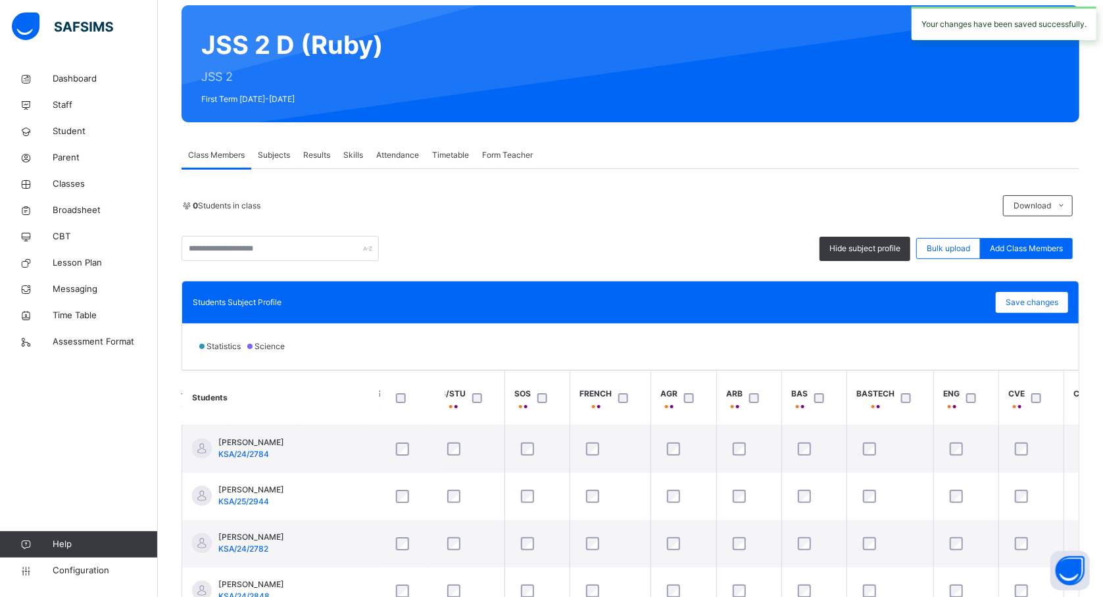
scroll to position [0, 769]
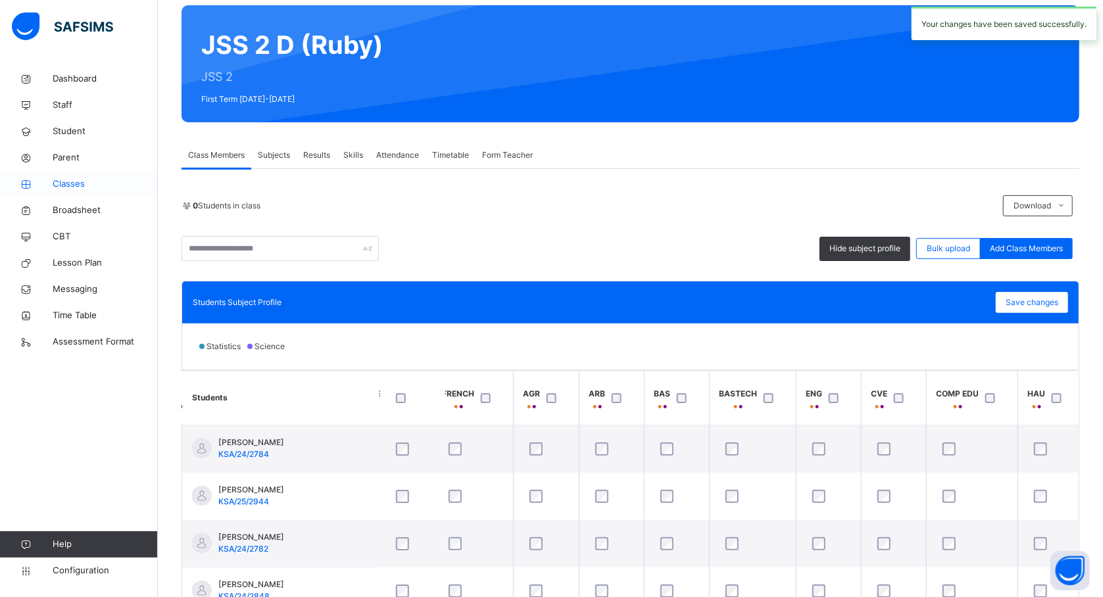
click at [61, 187] on span "Classes" at bounding box center [105, 184] width 105 height 13
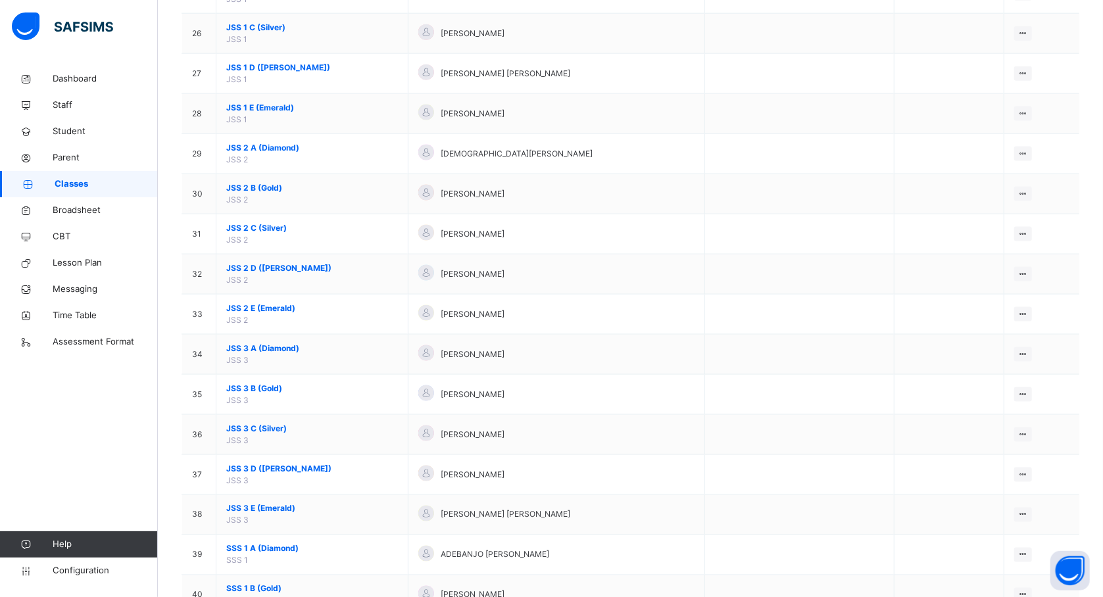
scroll to position [1148, 0]
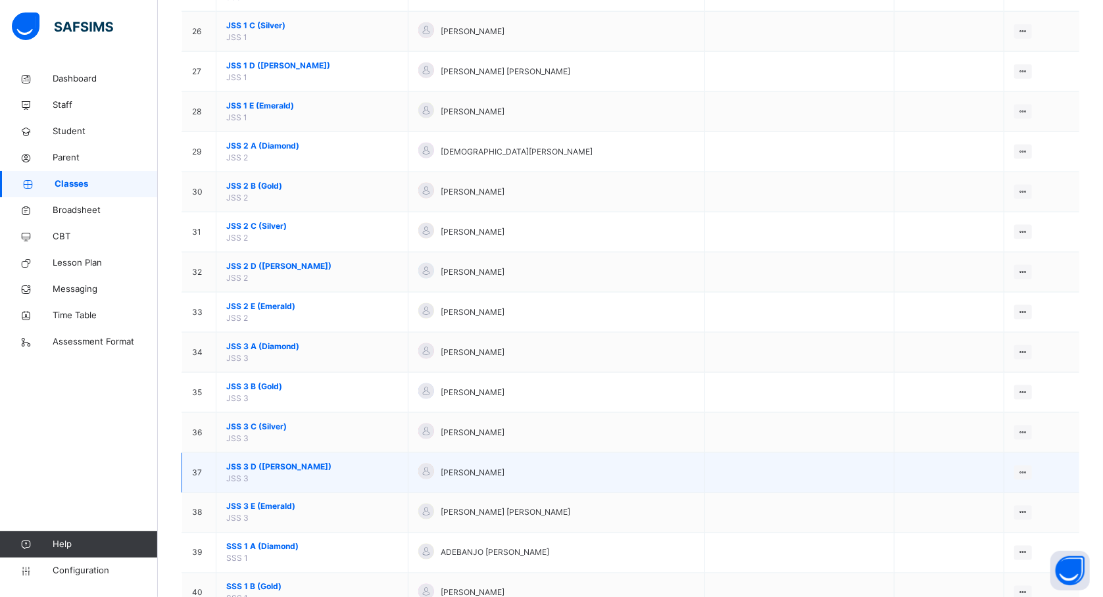
click at [267, 473] on span "JSS 3 D (Ruby)" at bounding box center [312, 467] width 172 height 12
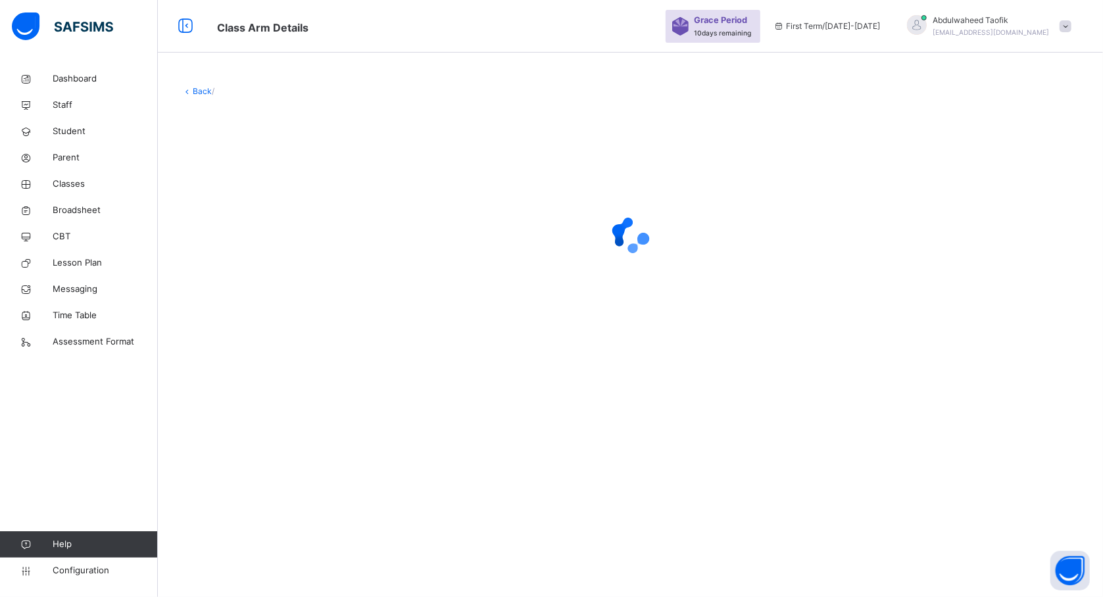
click at [267, 474] on div "Back /" at bounding box center [630, 298] width 945 height 597
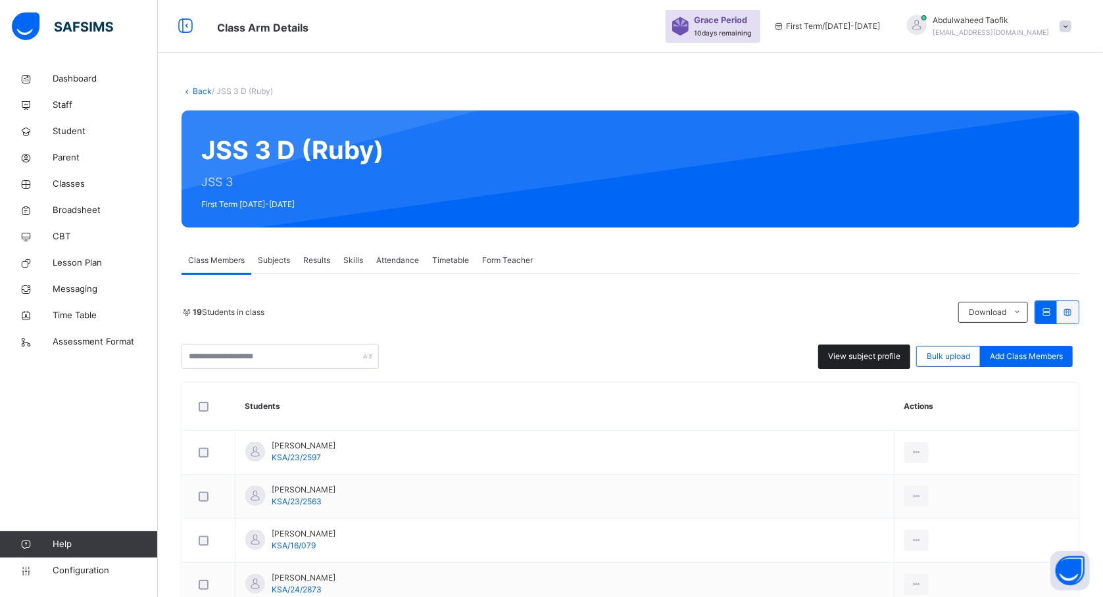
click at [871, 353] on span "View subject profile" at bounding box center [864, 357] width 72 height 12
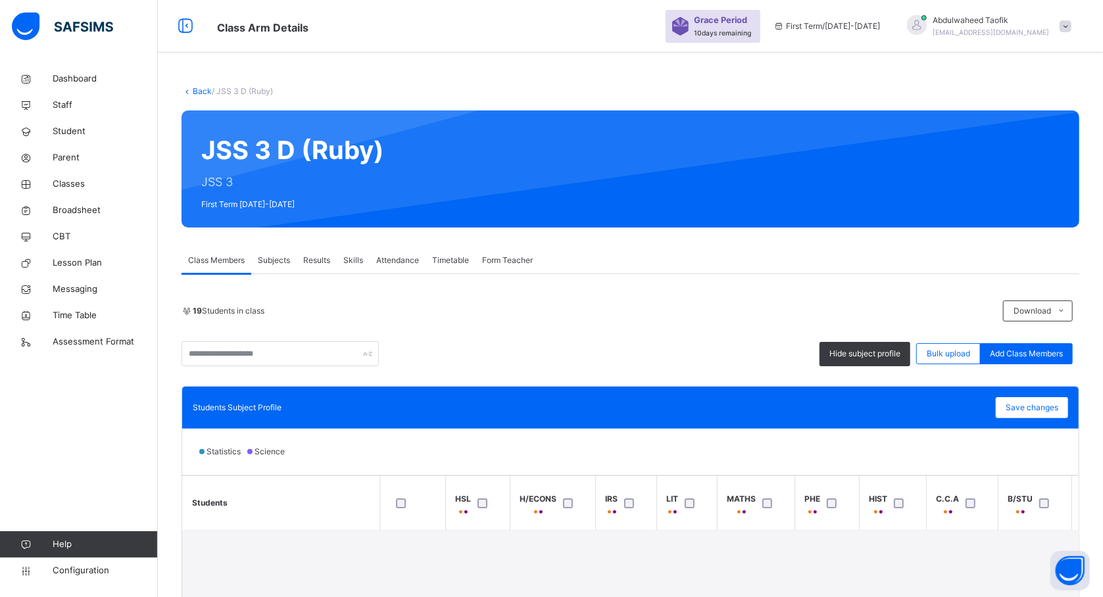
click at [324, 485] on th "Students" at bounding box center [280, 503] width 197 height 55
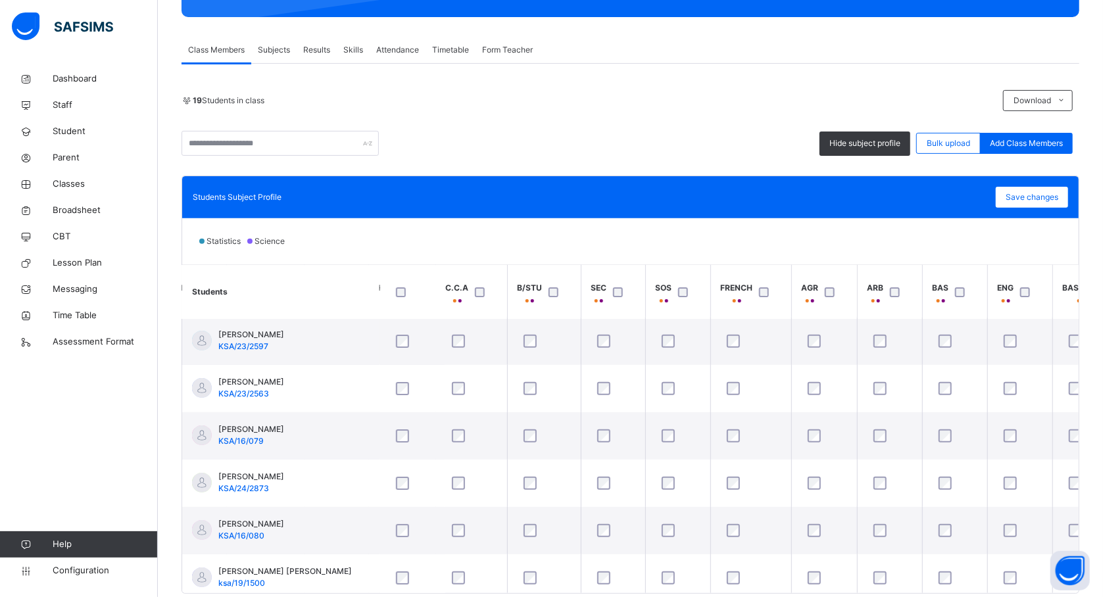
scroll to position [3, 526]
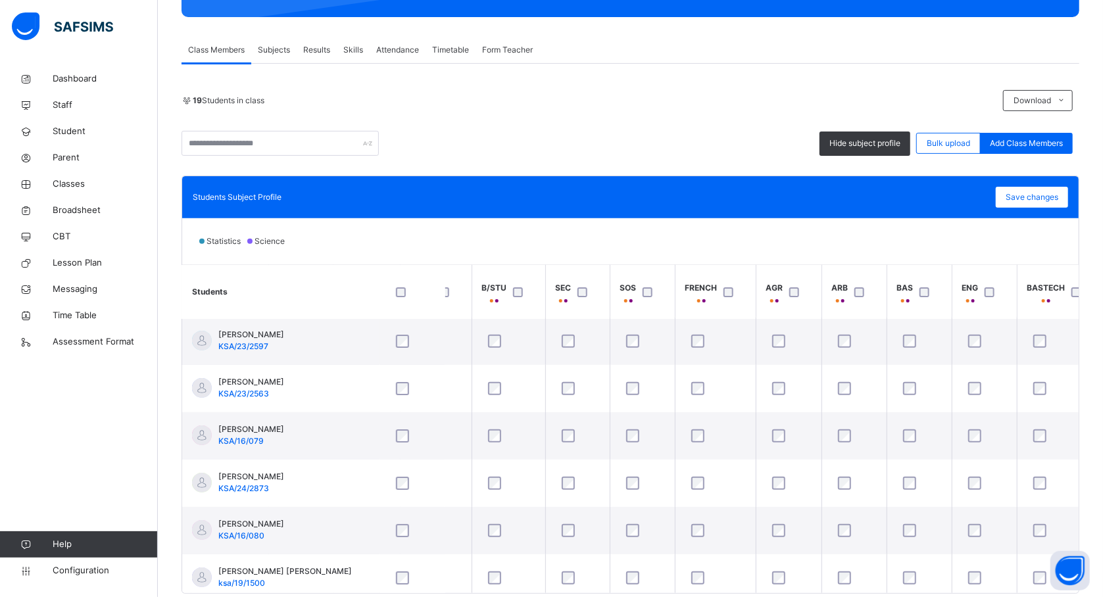
click at [919, 291] on div at bounding box center [928, 292] width 22 height 10
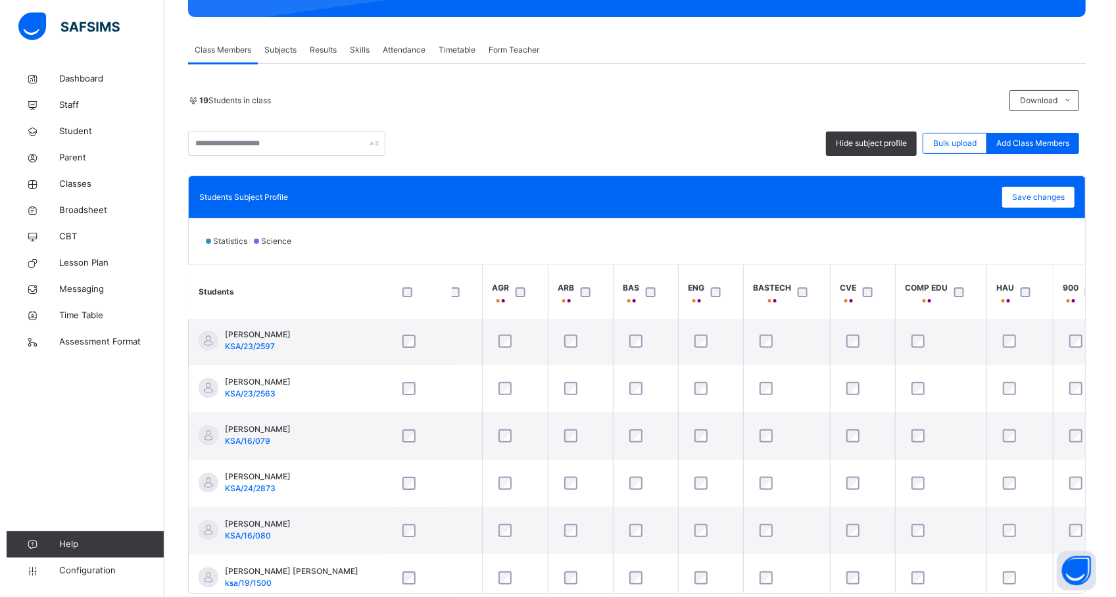
scroll to position [3, 834]
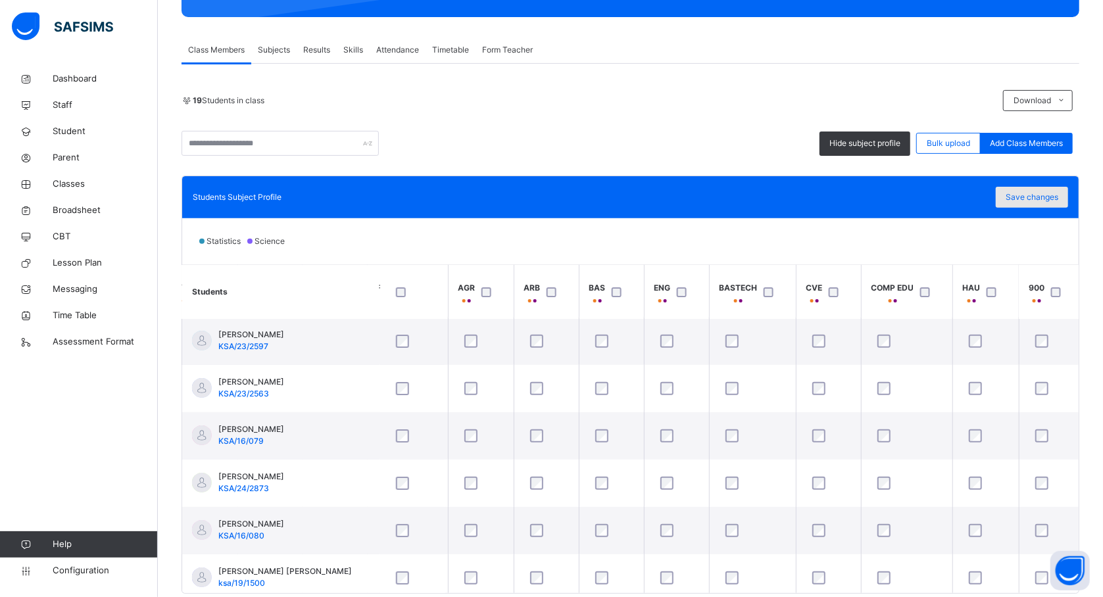
click at [1041, 195] on span "Save changes" at bounding box center [1032, 197] width 53 height 12
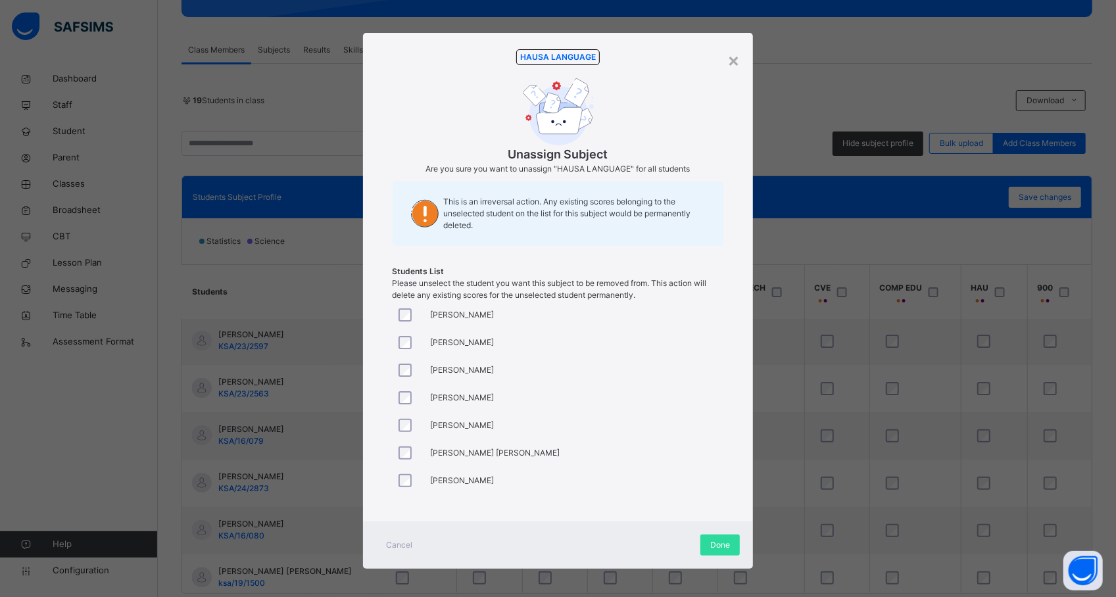
click at [401, 416] on div at bounding box center [409, 426] width 32 height 28
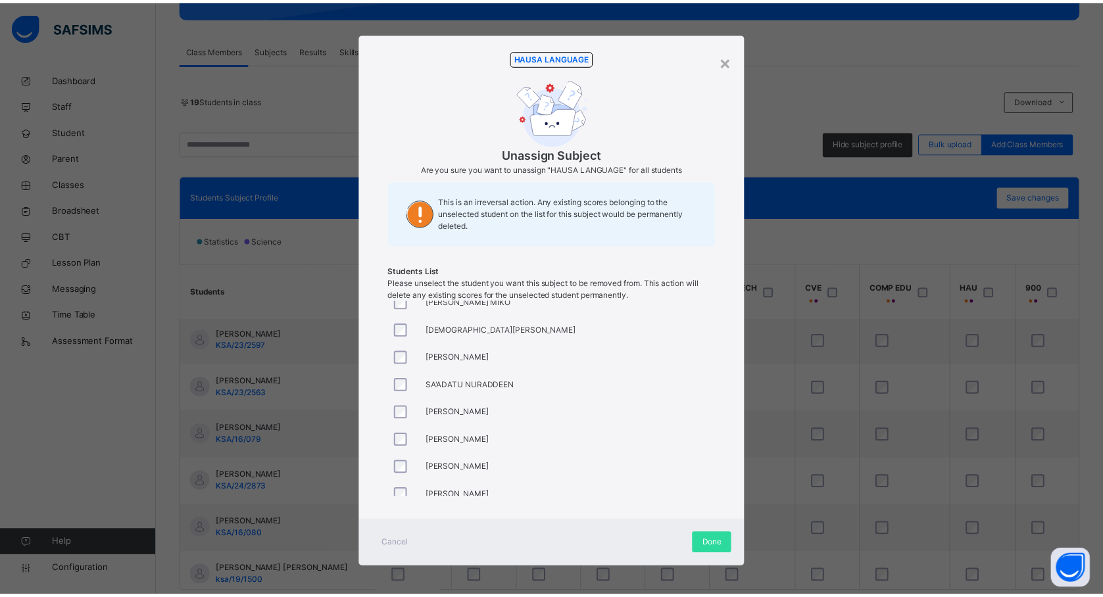
scroll to position [327, 0]
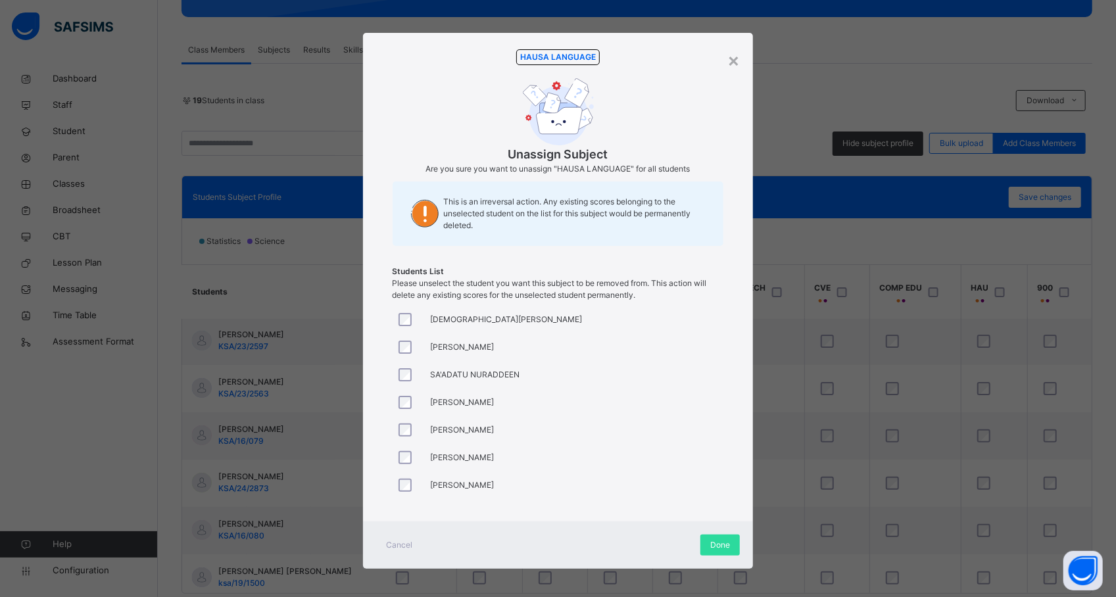
click at [401, 421] on div at bounding box center [409, 430] width 32 height 28
click at [711, 535] on div "Done" at bounding box center [720, 545] width 39 height 21
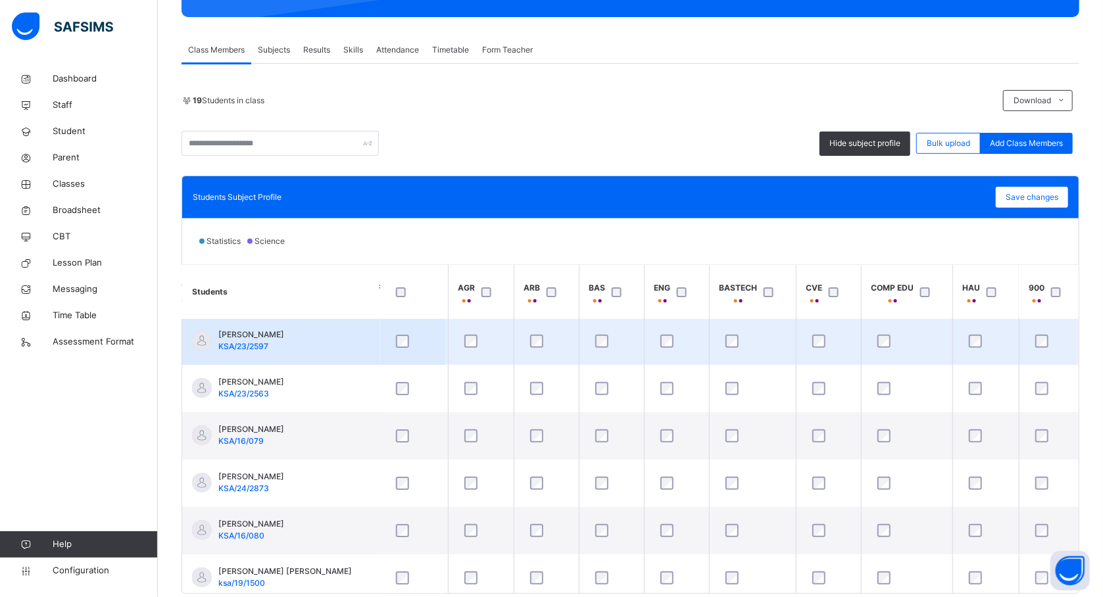
click at [743, 343] on div at bounding box center [753, 341] width 60 height 13
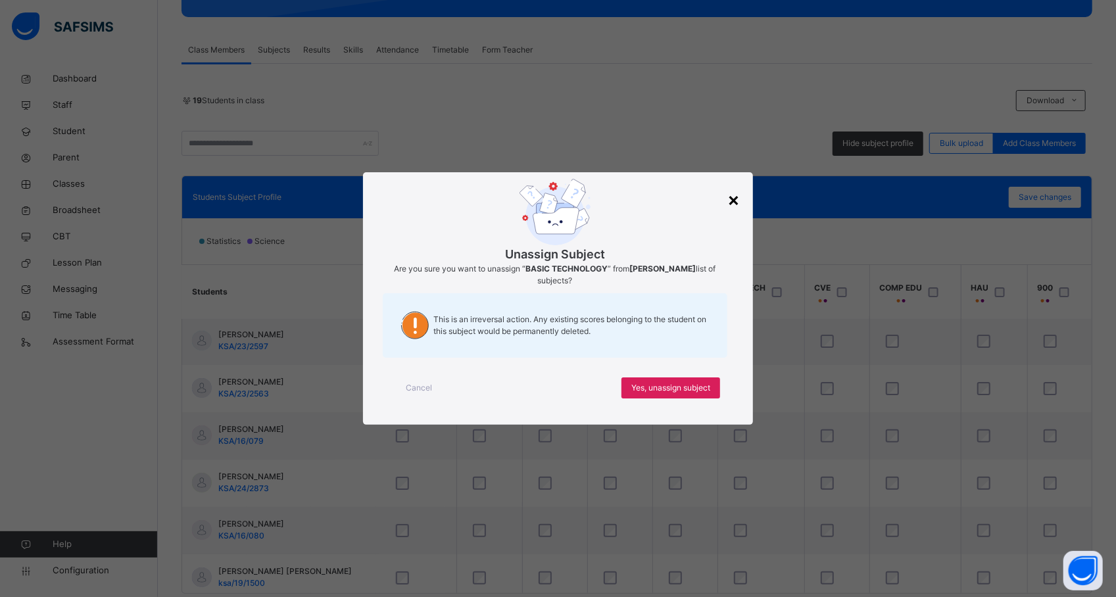
click at [739, 199] on div "×" at bounding box center [733, 199] width 12 height 28
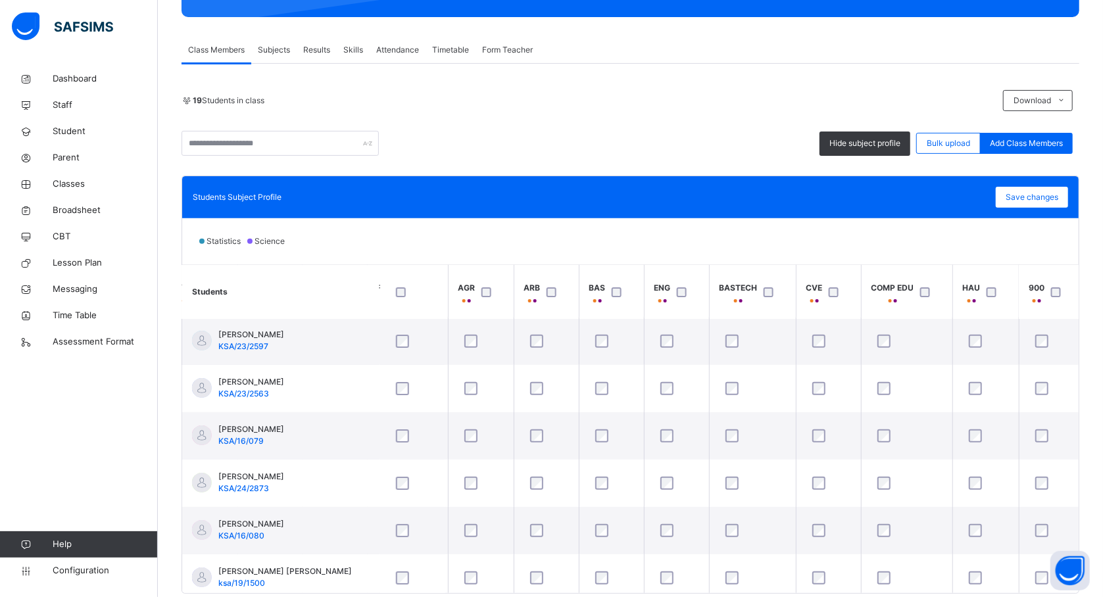
click at [799, 300] on th "CVE" at bounding box center [828, 292] width 65 height 55
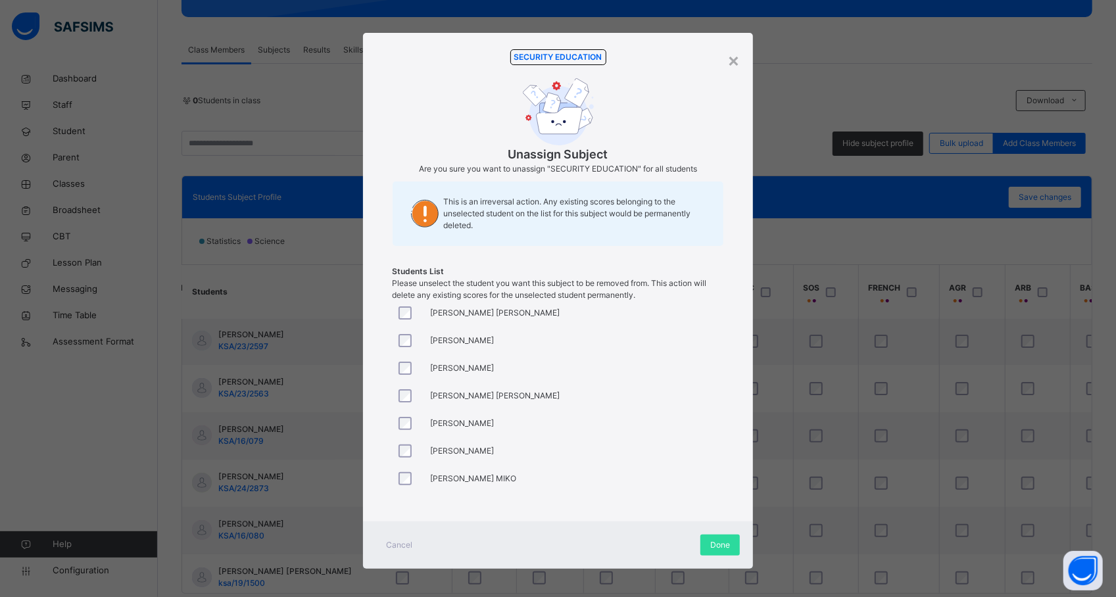
scroll to position [175, 0]
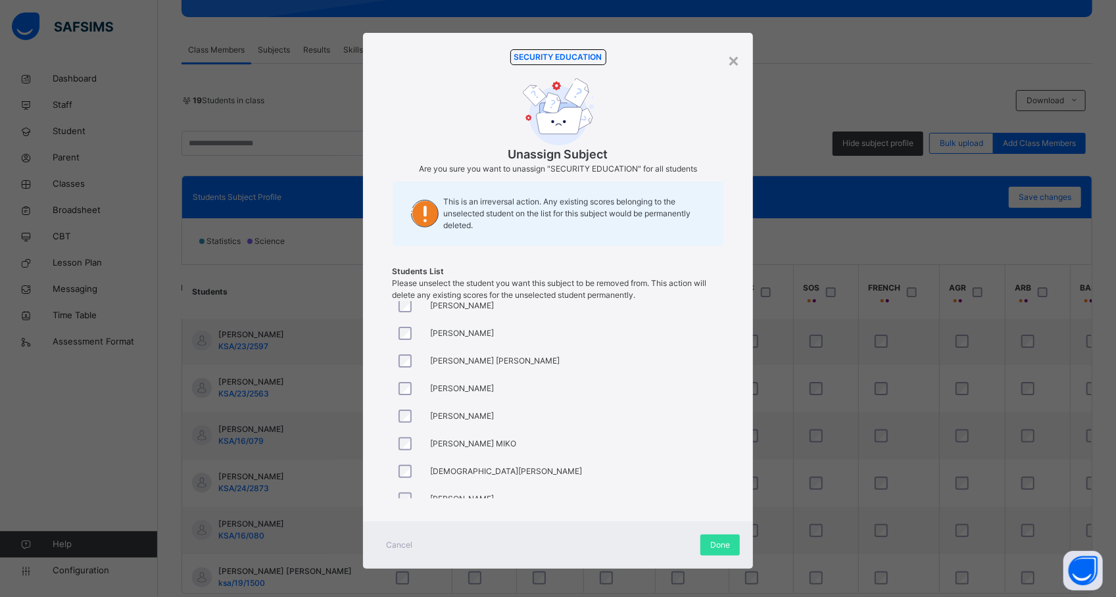
click at [400, 489] on div at bounding box center [409, 499] width 32 height 28
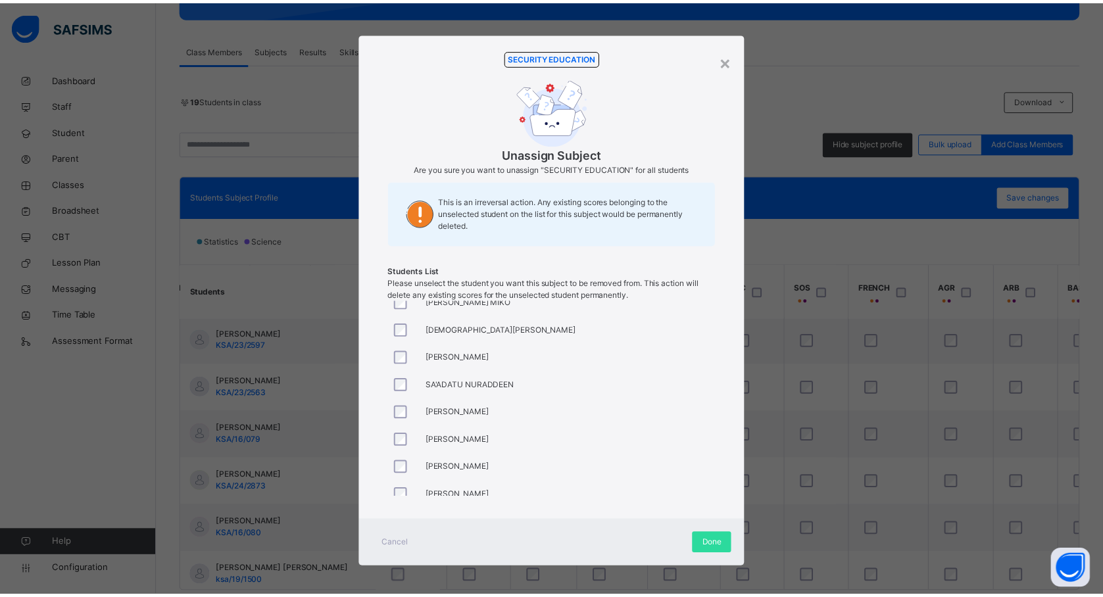
scroll to position [327, 0]
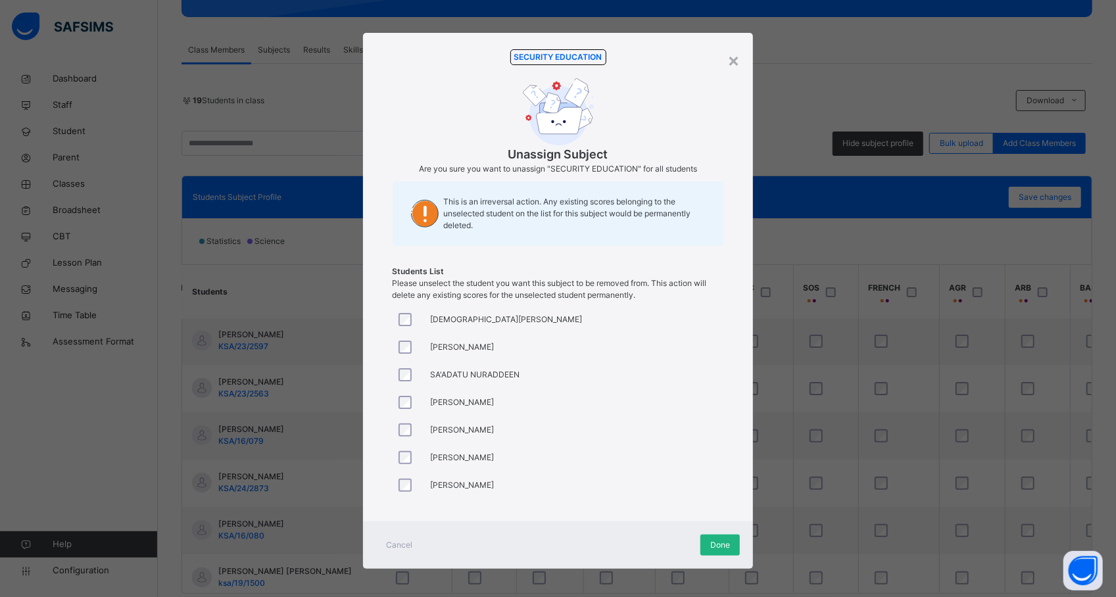
click at [705, 545] on div "Done" at bounding box center [720, 545] width 39 height 21
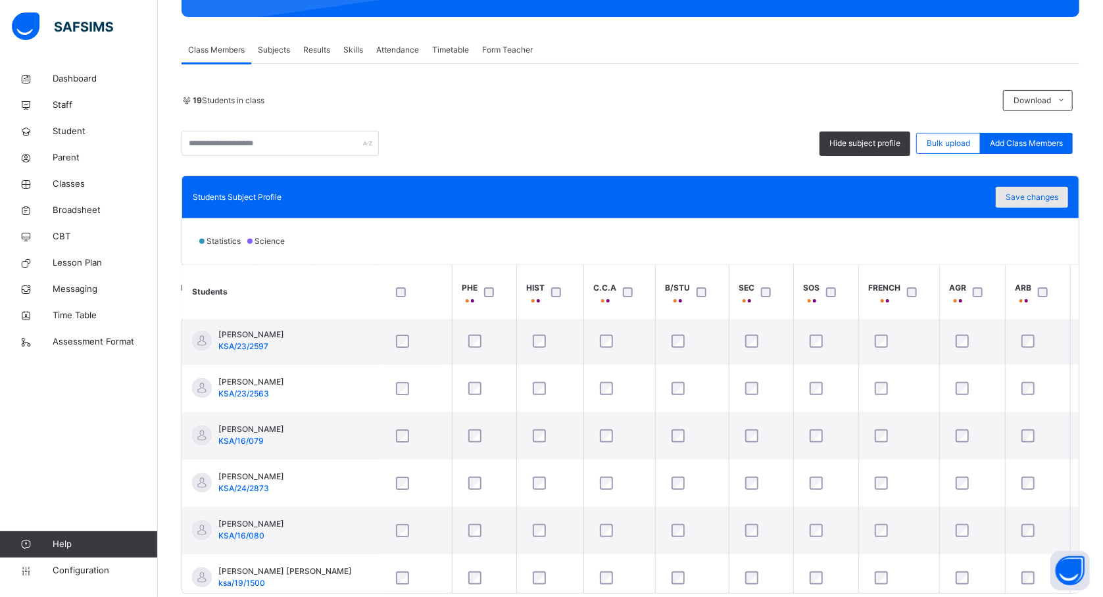
click at [1031, 193] on span "Save changes" at bounding box center [1032, 197] width 53 height 12
click at [1050, 196] on div "Save changes" at bounding box center [1032, 197] width 72 height 21
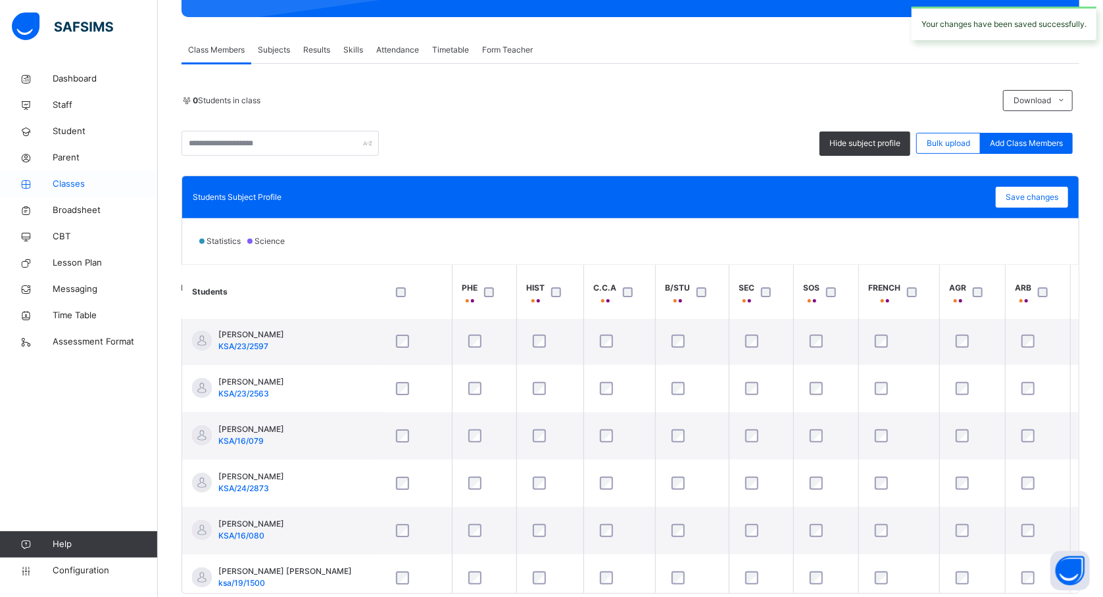
click at [70, 187] on span "Classes" at bounding box center [105, 184] width 105 height 13
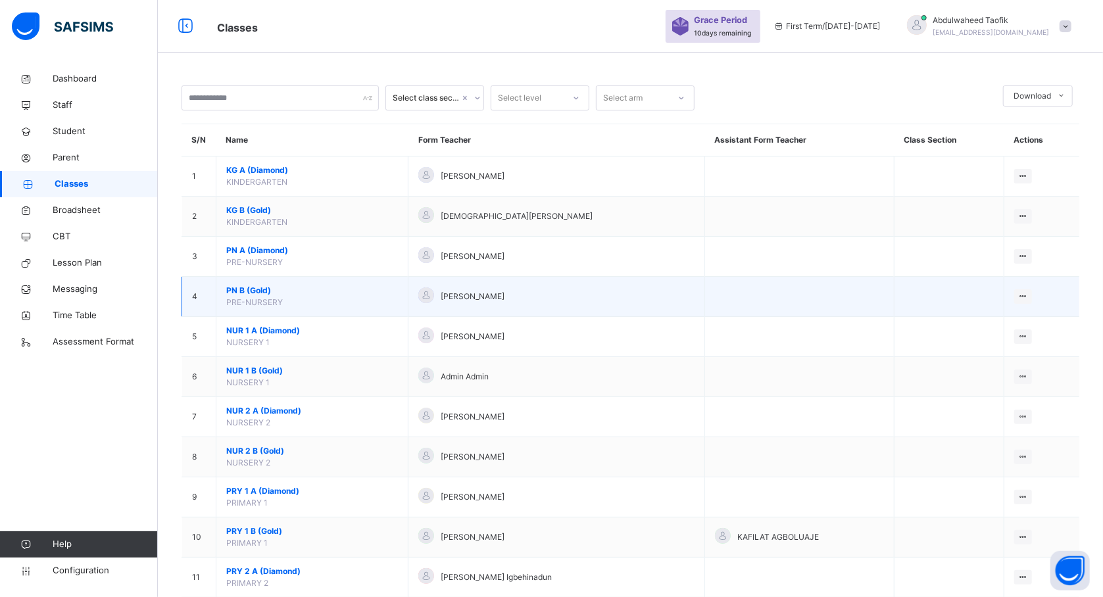
click at [324, 306] on td "PN B (Gold) PRE-NURSERY" at bounding box center [312, 297] width 192 height 40
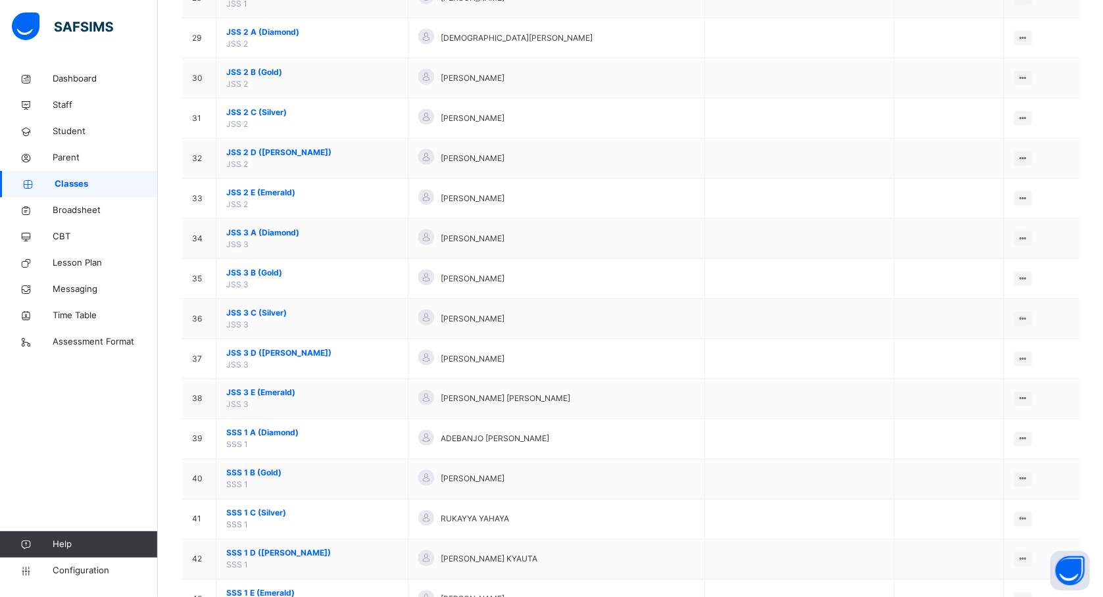
scroll to position [1263, 0]
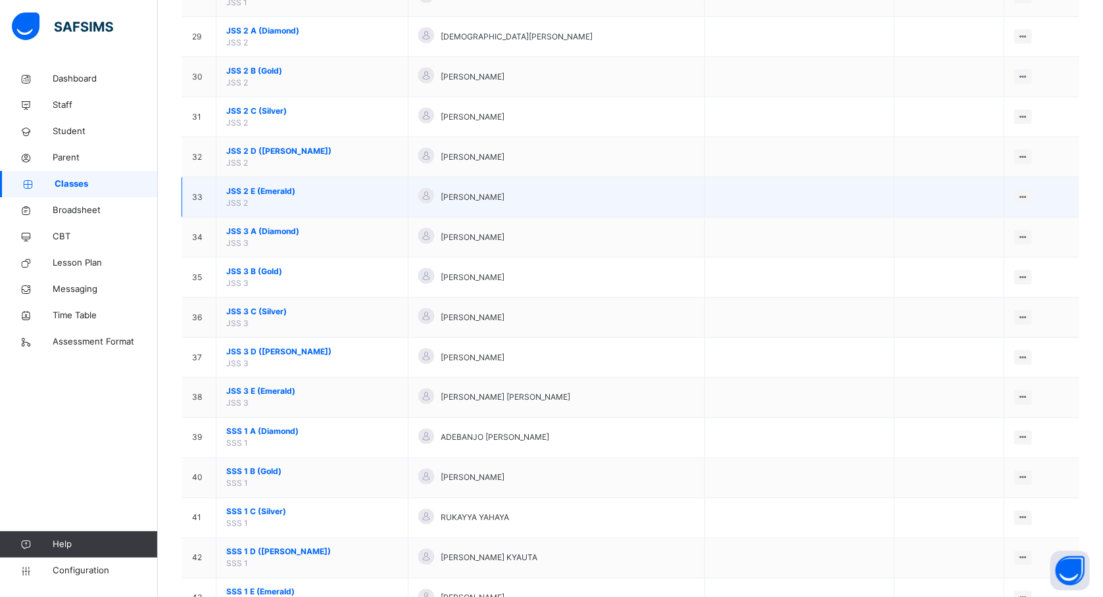
click at [275, 197] on span "JSS 2 E (Emerald)" at bounding box center [312, 191] width 172 height 12
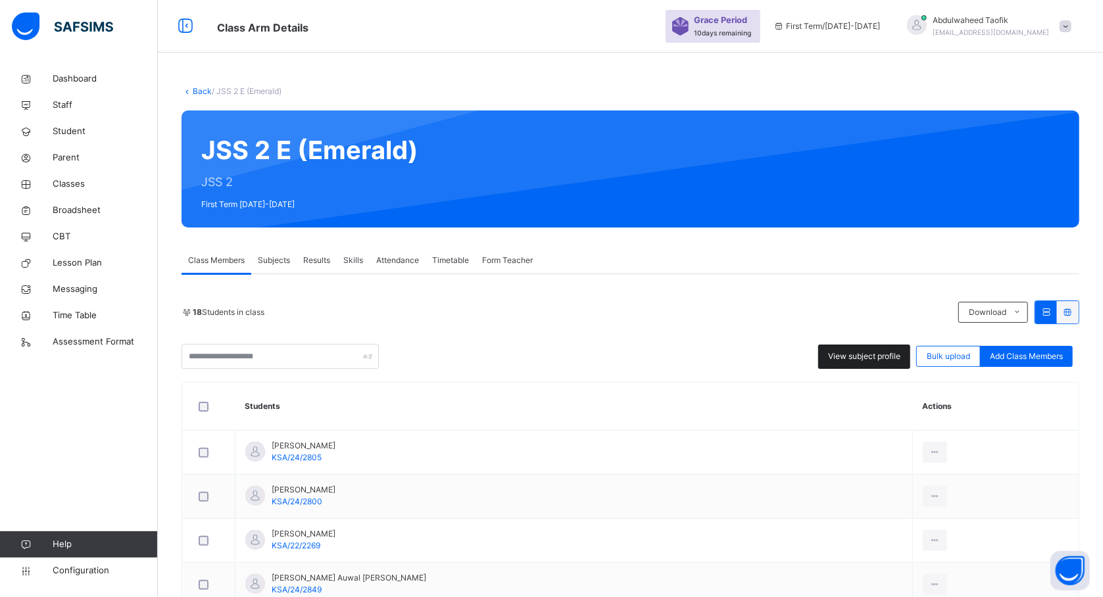
click at [880, 357] on span "View subject profile" at bounding box center [864, 357] width 72 height 12
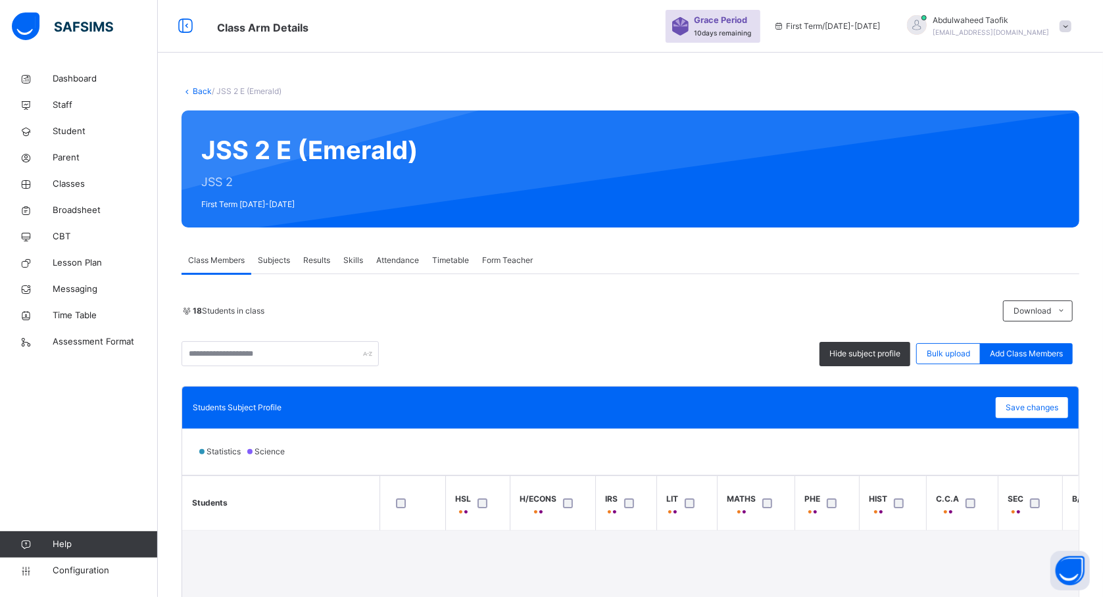
click at [325, 518] on th "Students" at bounding box center [280, 503] width 197 height 55
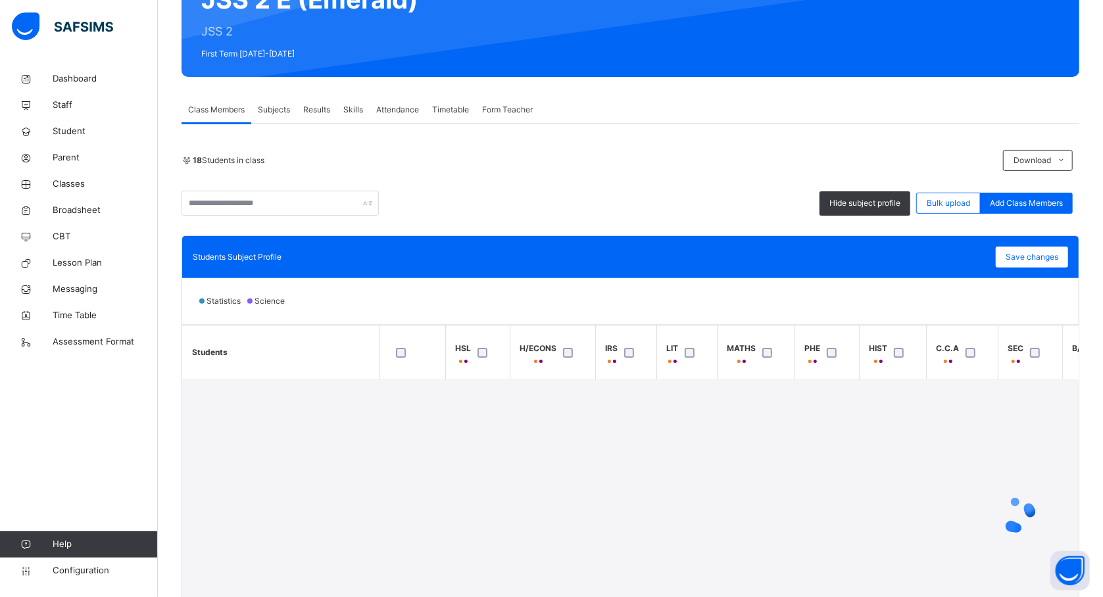
scroll to position [175, 0]
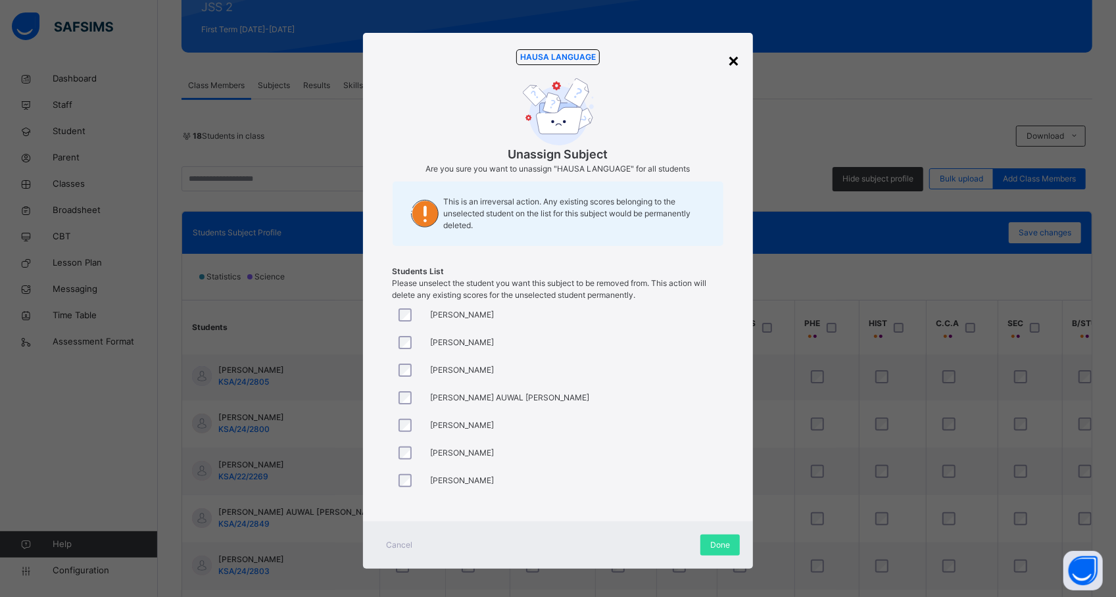
click at [729, 61] on div "×" at bounding box center [733, 60] width 12 height 28
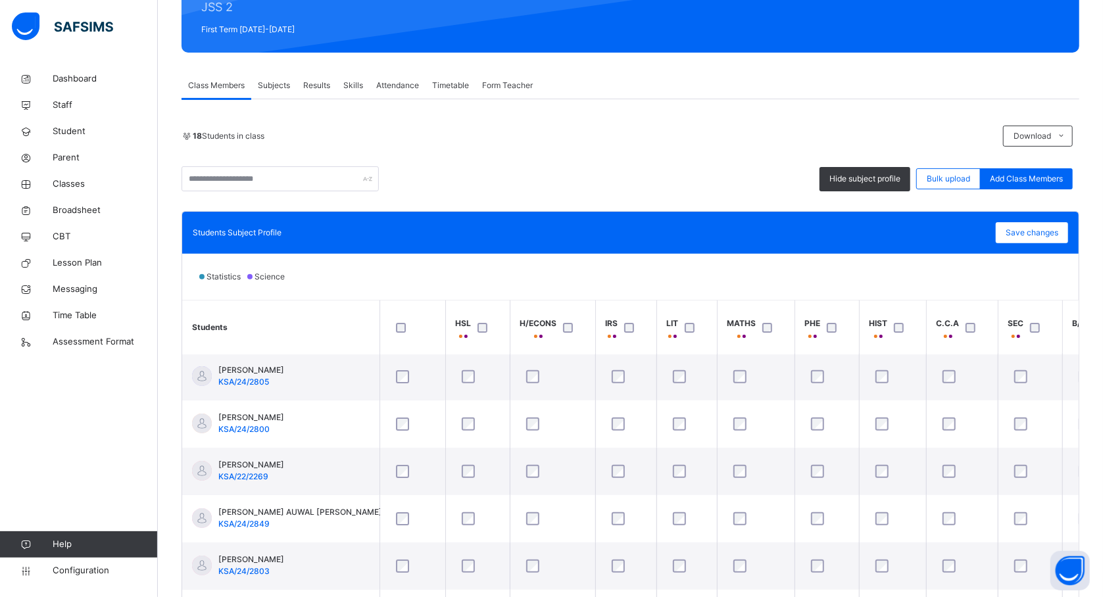
click at [763, 333] on div at bounding box center [770, 328] width 28 height 28
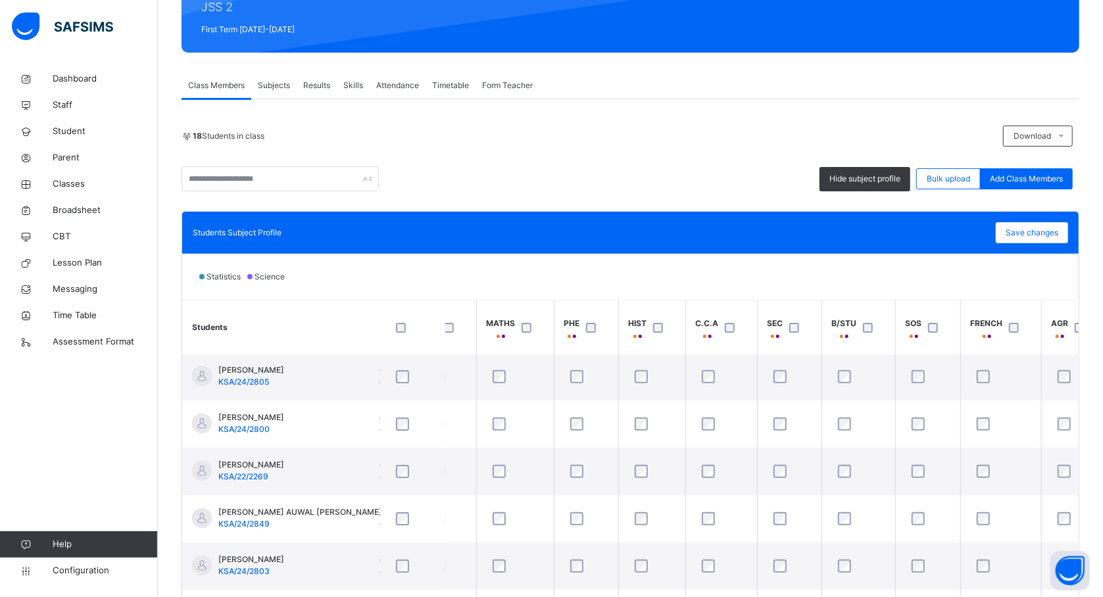
scroll to position [3, 245]
click at [1004, 329] on div at bounding box center [1013, 328] width 22 height 10
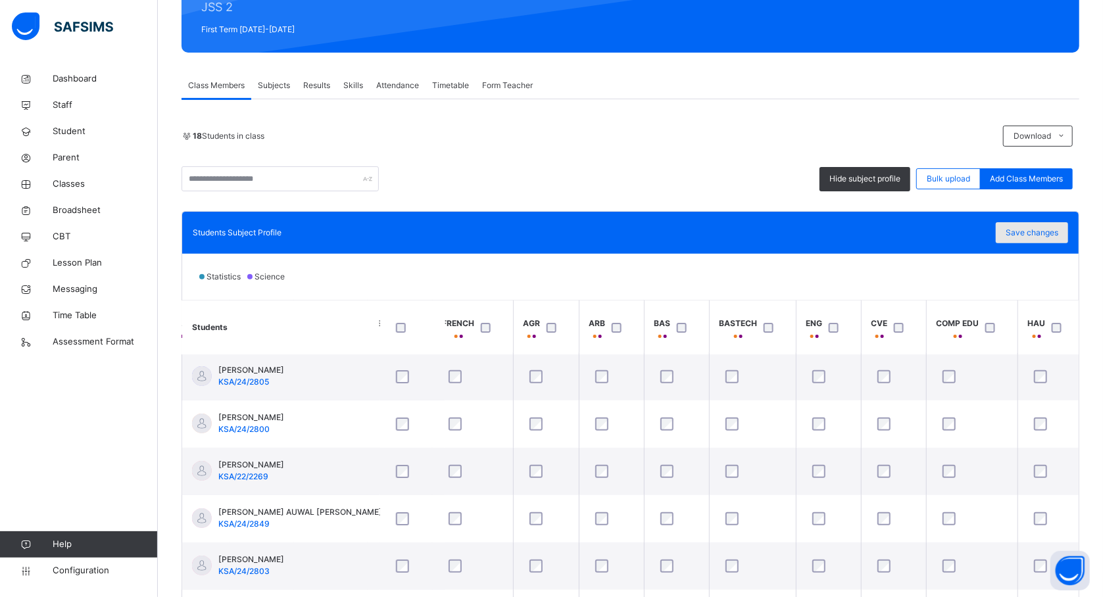
click at [1048, 233] on span "Save changes" at bounding box center [1032, 233] width 53 height 12
click at [74, 185] on span "Classes" at bounding box center [105, 184] width 105 height 13
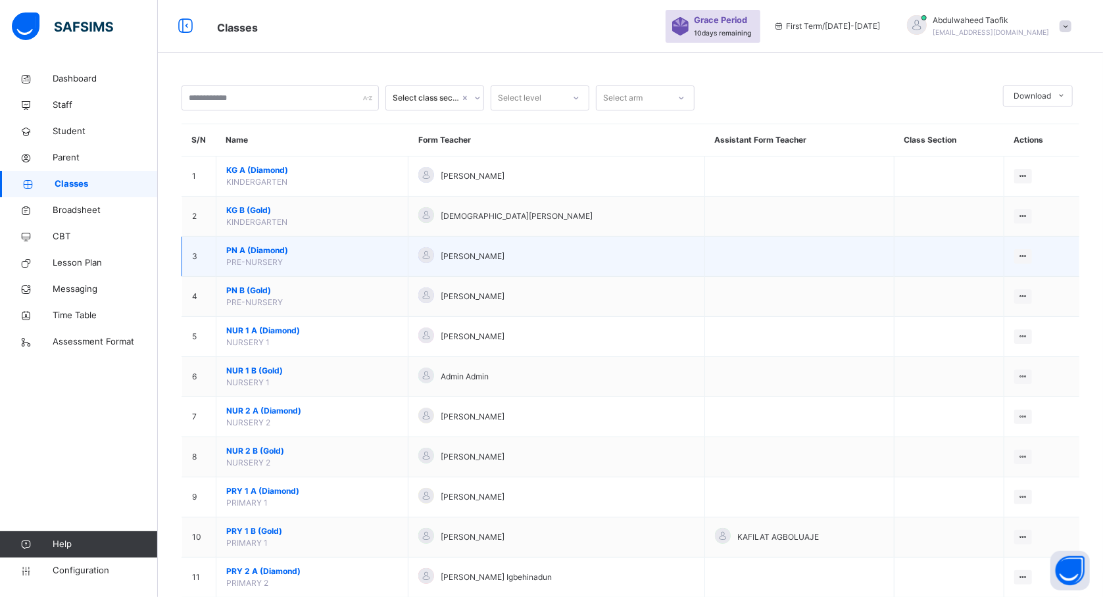
click at [348, 248] on span "PN A (Diamond)" at bounding box center [312, 251] width 172 height 12
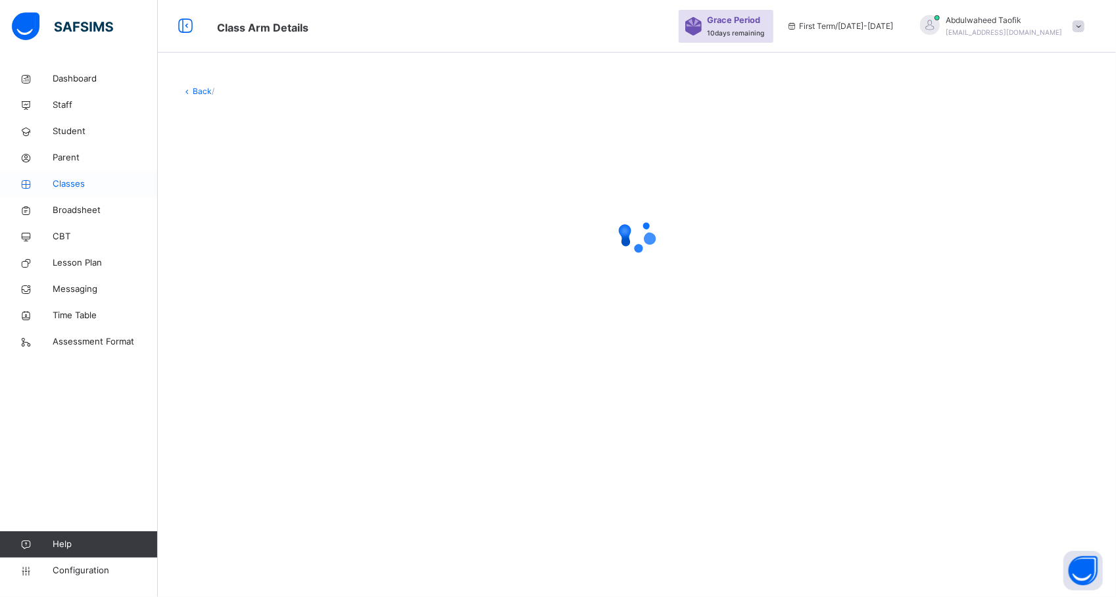
click at [84, 179] on span "Classes" at bounding box center [105, 184] width 105 height 13
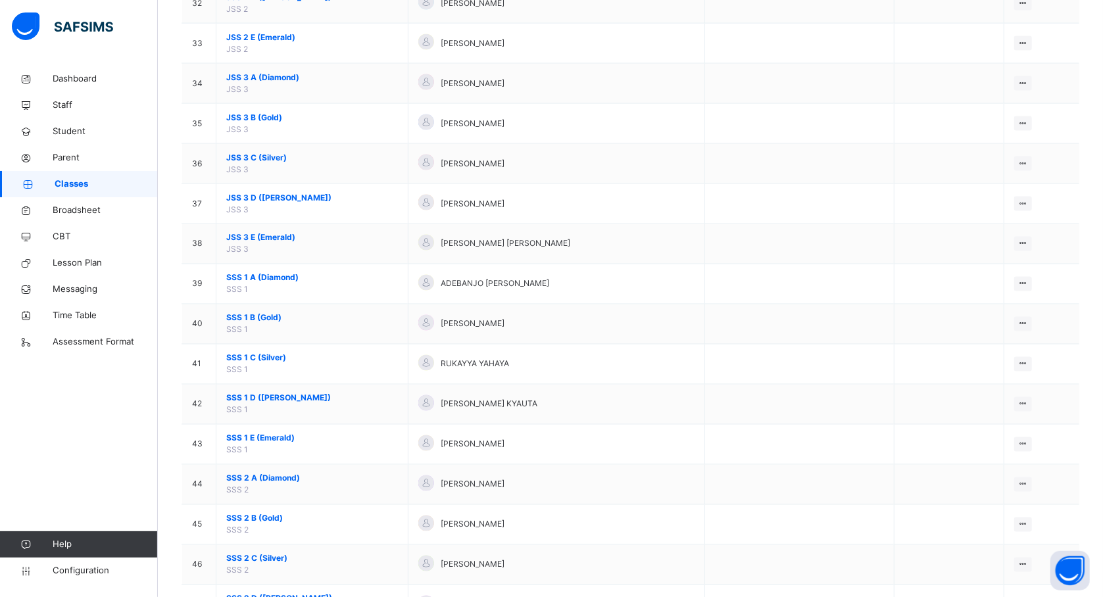
scroll to position [1421, 0]
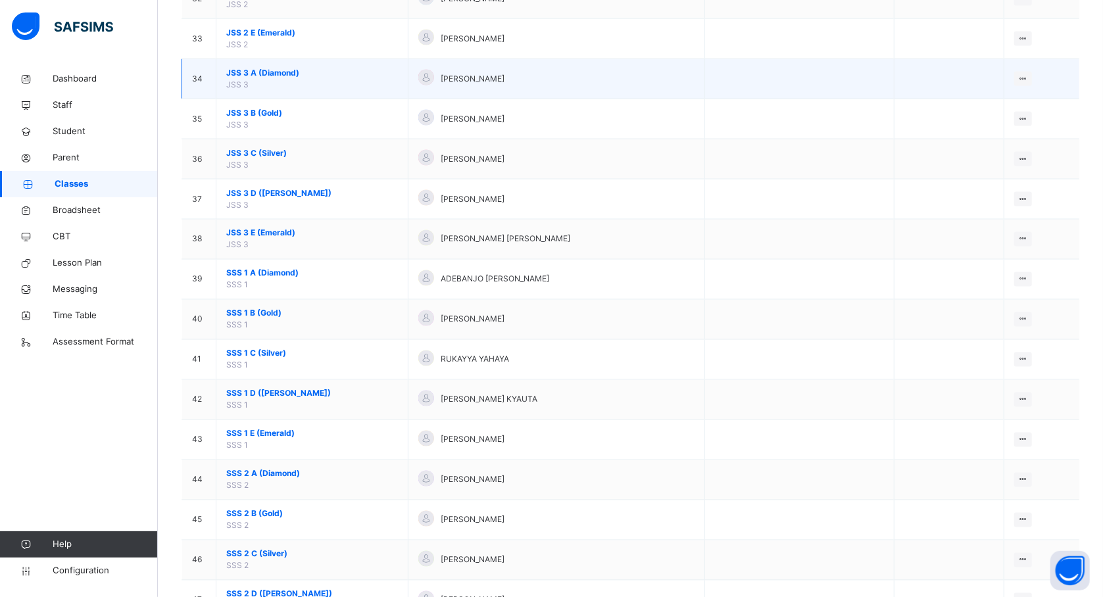
click at [264, 79] on span "JSS 3 A (Diamond)" at bounding box center [312, 73] width 172 height 12
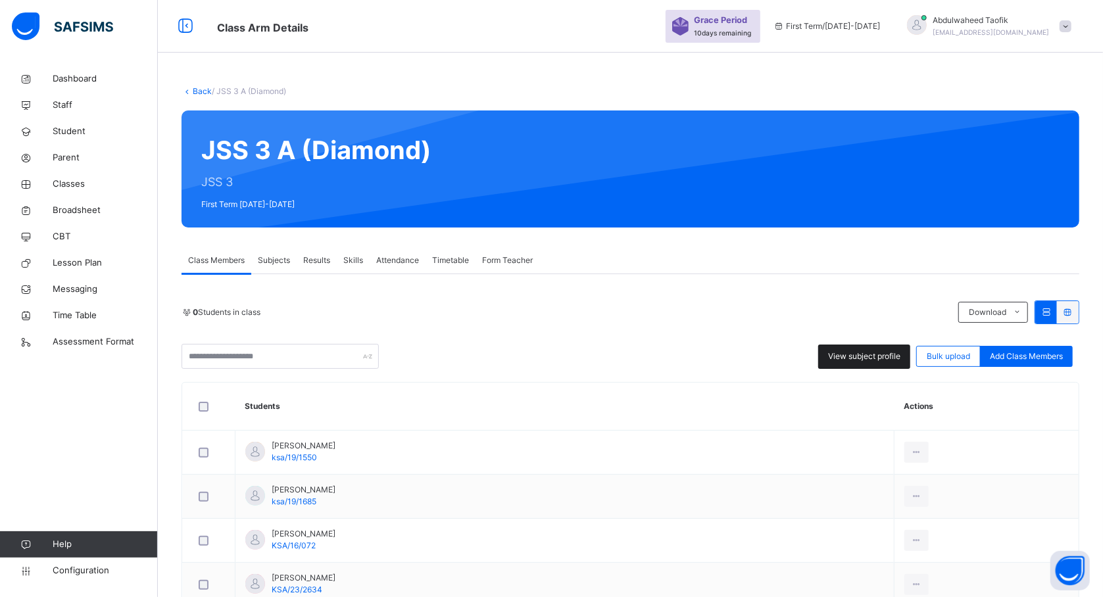
click at [879, 358] on span "View subject profile" at bounding box center [864, 357] width 72 height 12
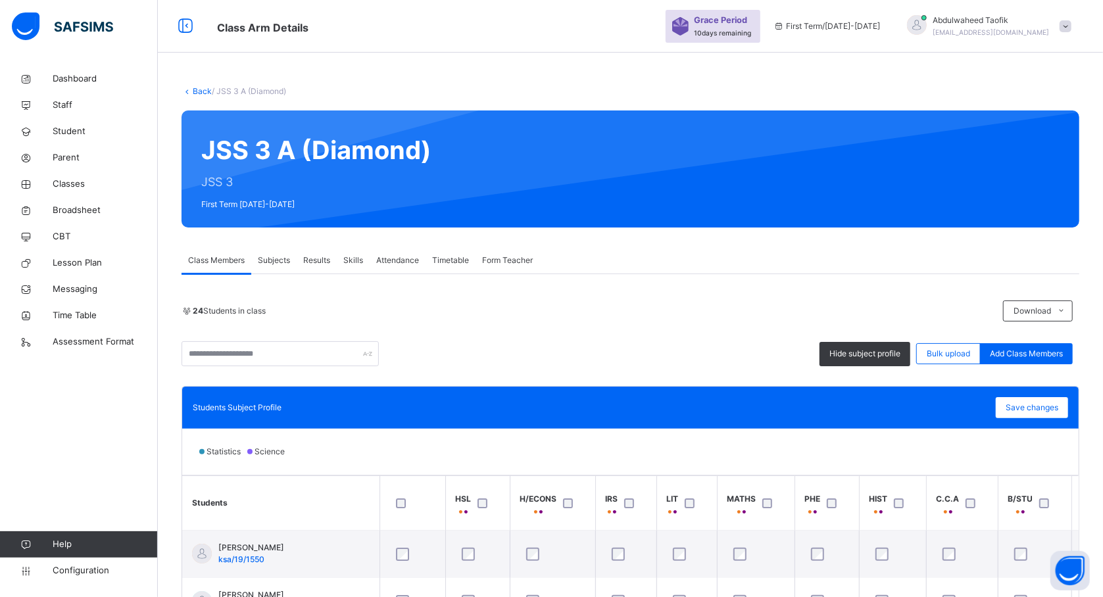
click at [368, 490] on th "Students" at bounding box center [280, 503] width 197 height 55
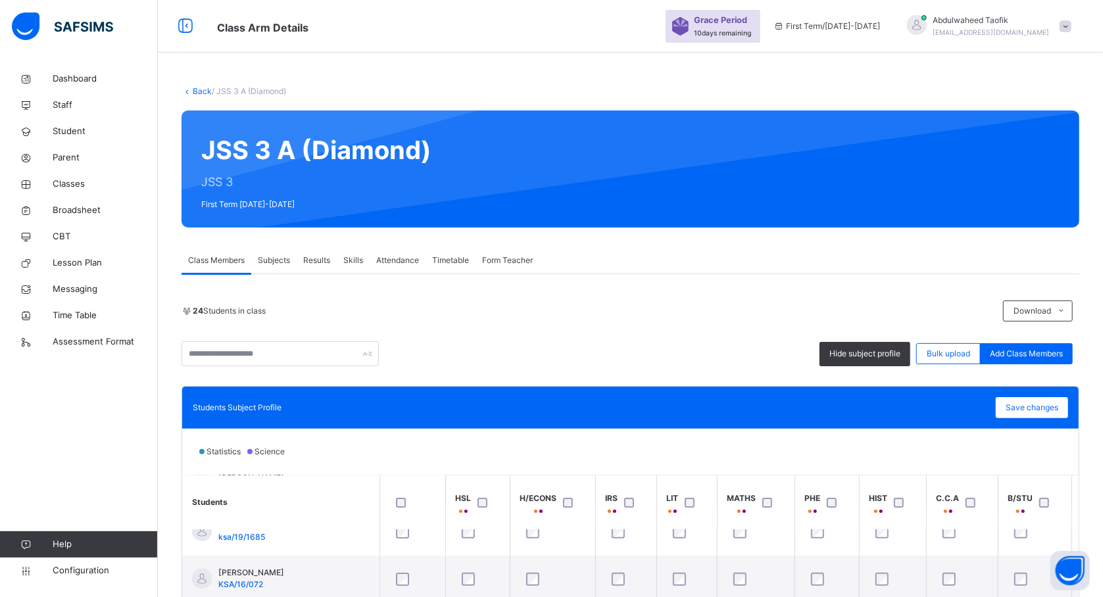
click at [458, 448] on div "Statistics Science" at bounding box center [630, 452] width 897 height 46
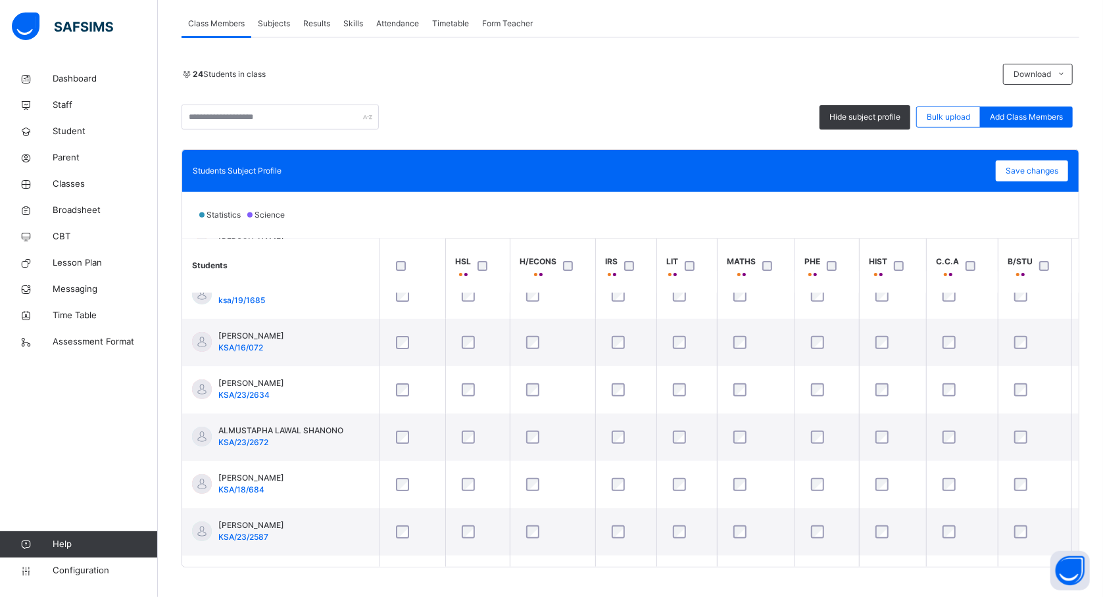
scroll to position [245, 0]
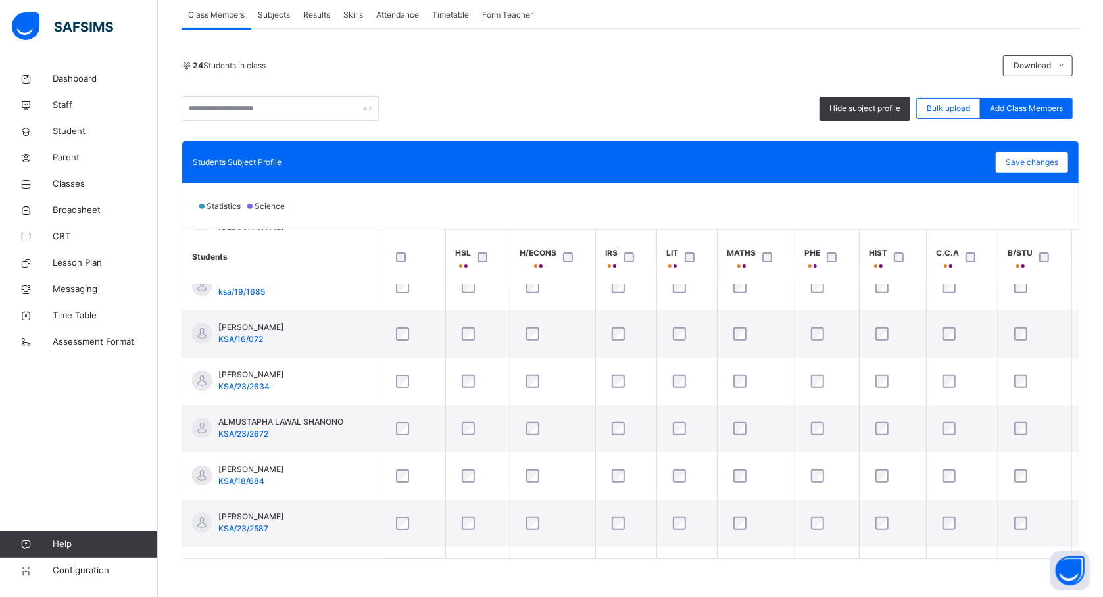
click at [458, 448] on td at bounding box center [477, 428] width 64 height 47
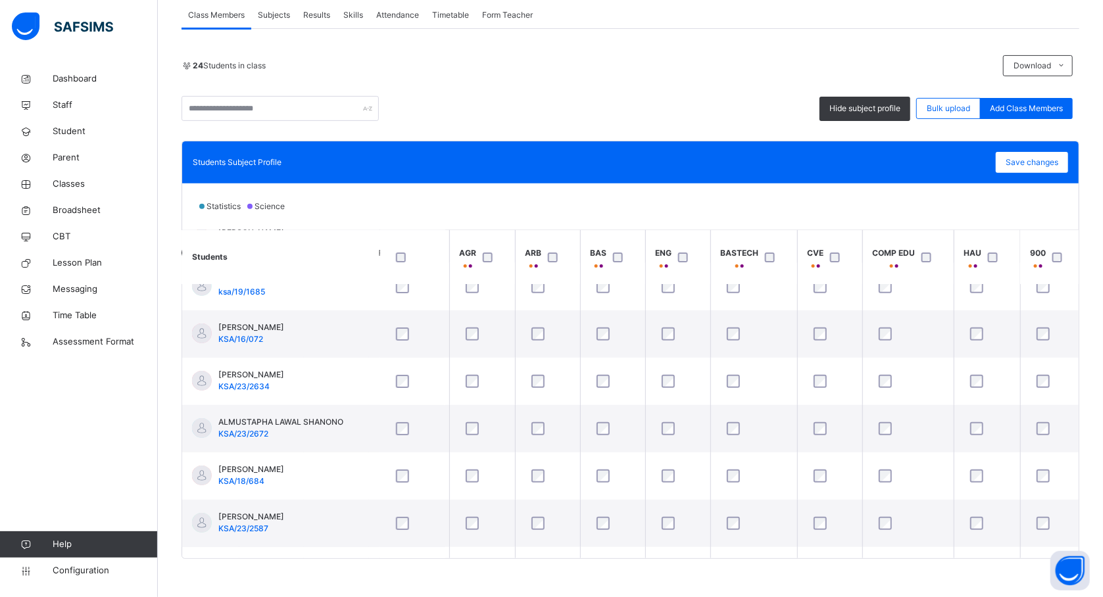
scroll to position [70, 834]
click at [764, 260] on div at bounding box center [772, 258] width 22 height 10
click at [1048, 158] on span "Save changes" at bounding box center [1032, 163] width 53 height 12
click at [79, 183] on span "Classes" at bounding box center [105, 184] width 105 height 13
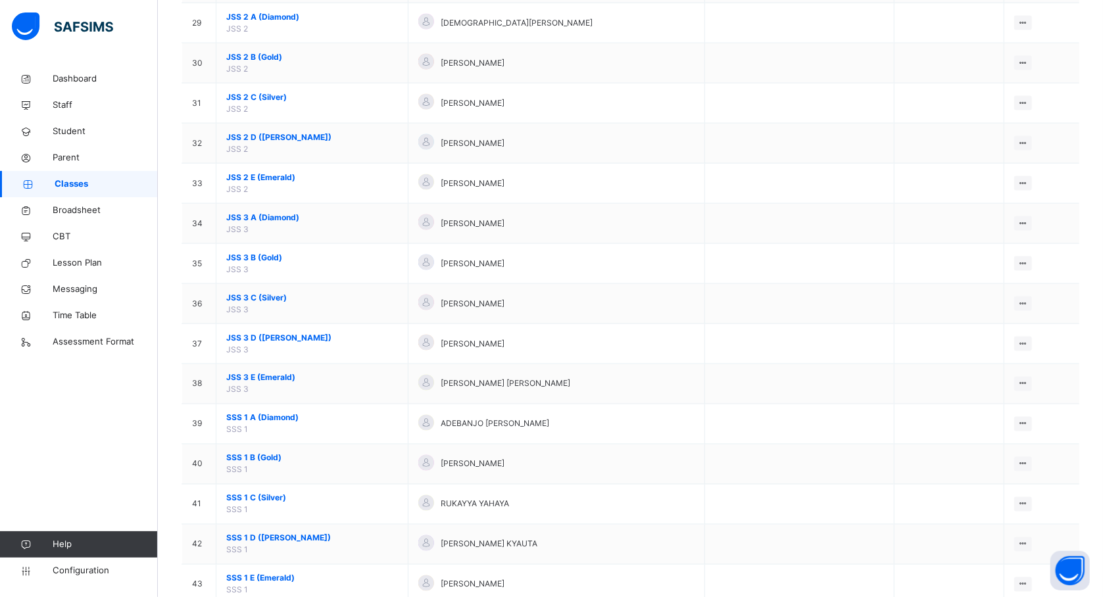
scroll to position [1296, 0]
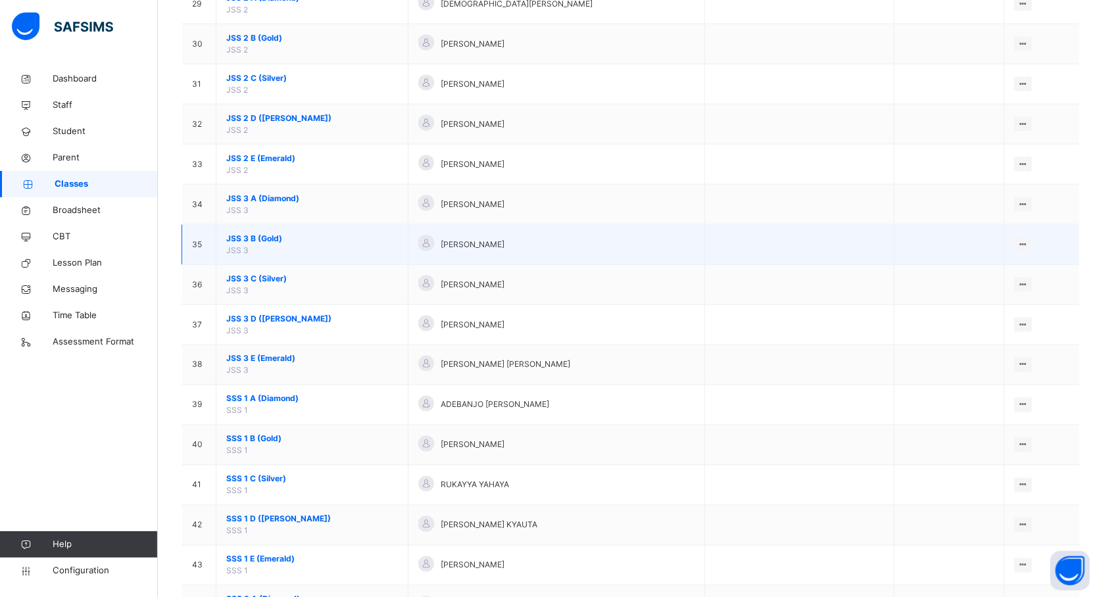
click at [254, 245] on span "JSS 3 B (Gold)" at bounding box center [312, 239] width 172 height 12
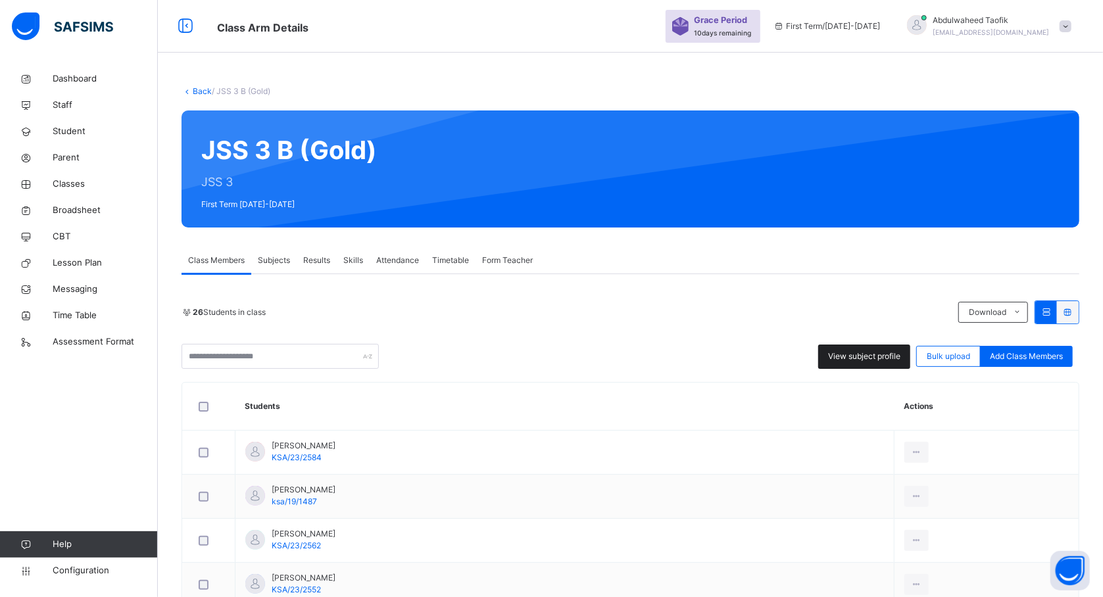
click at [882, 353] on span "View subject profile" at bounding box center [864, 357] width 72 height 12
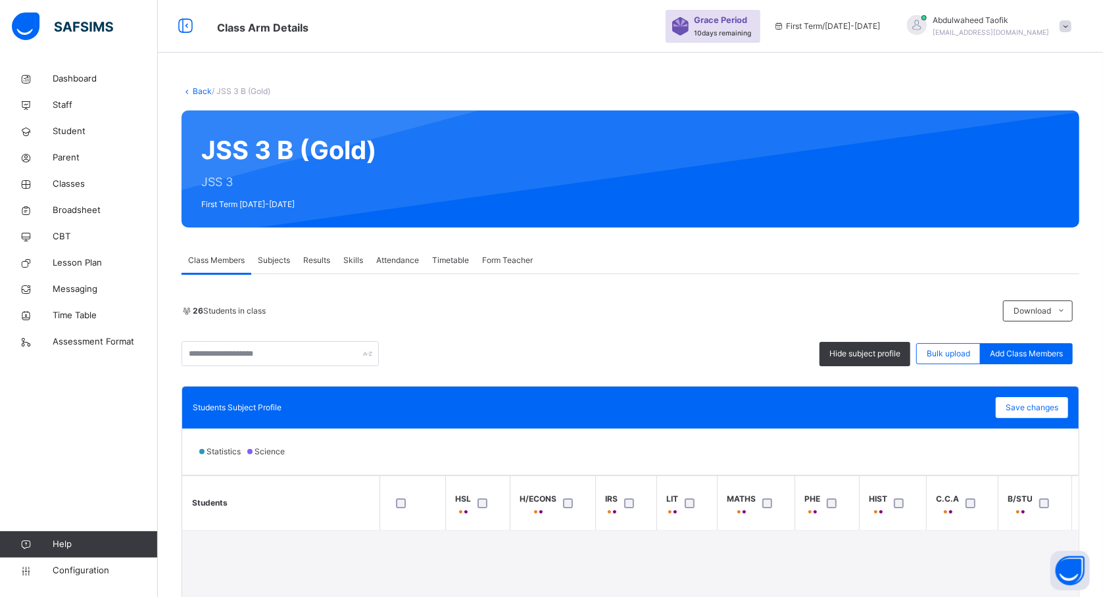
click at [590, 419] on div "Students Subject Profile Save changes" at bounding box center [630, 408] width 897 height 42
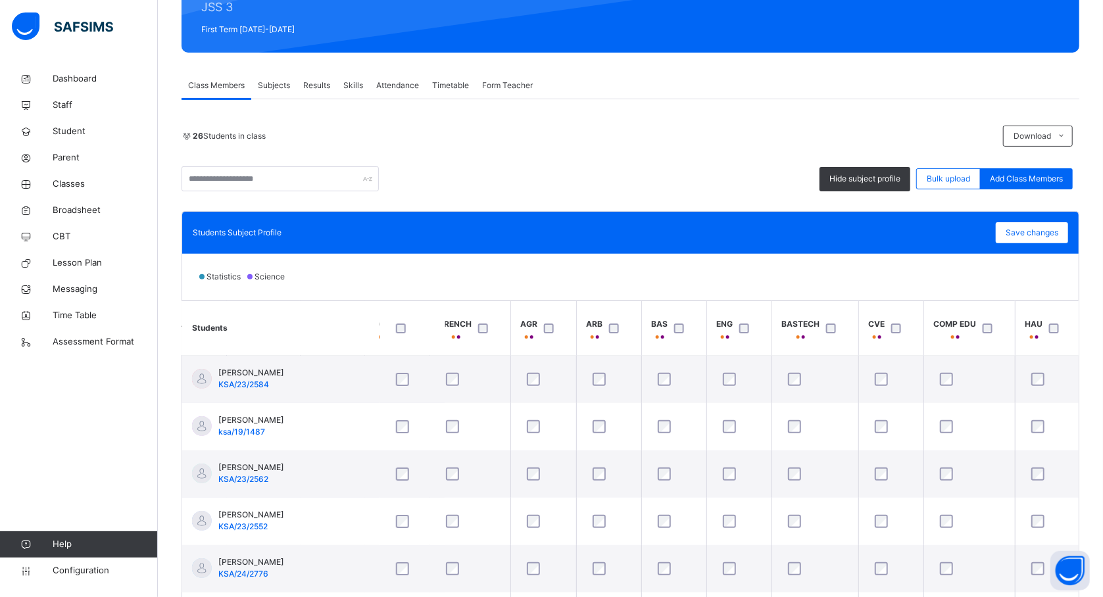
scroll to position [0, 806]
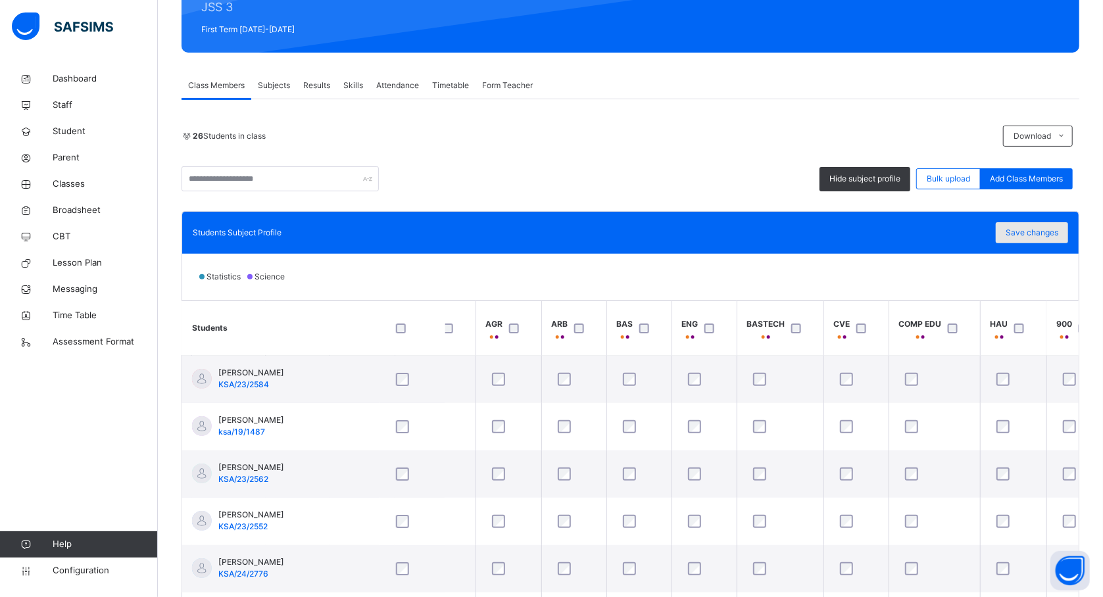
click at [1058, 232] on span "Save changes" at bounding box center [1032, 233] width 53 height 12
click at [1038, 232] on div "Save changes" at bounding box center [1032, 232] width 72 height 21
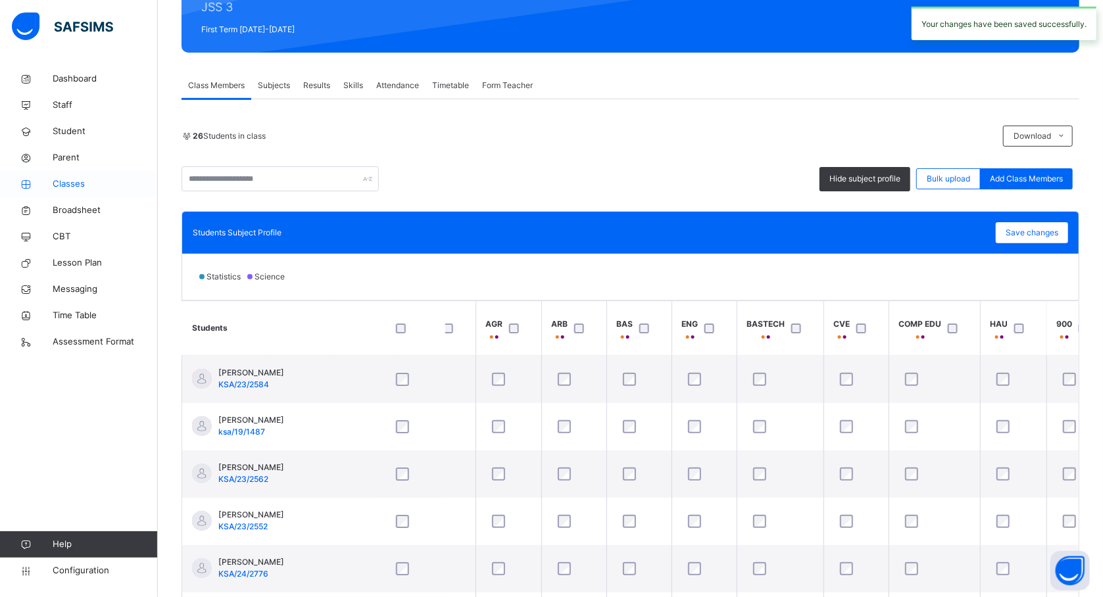
click at [76, 182] on span "Classes" at bounding box center [105, 184] width 105 height 13
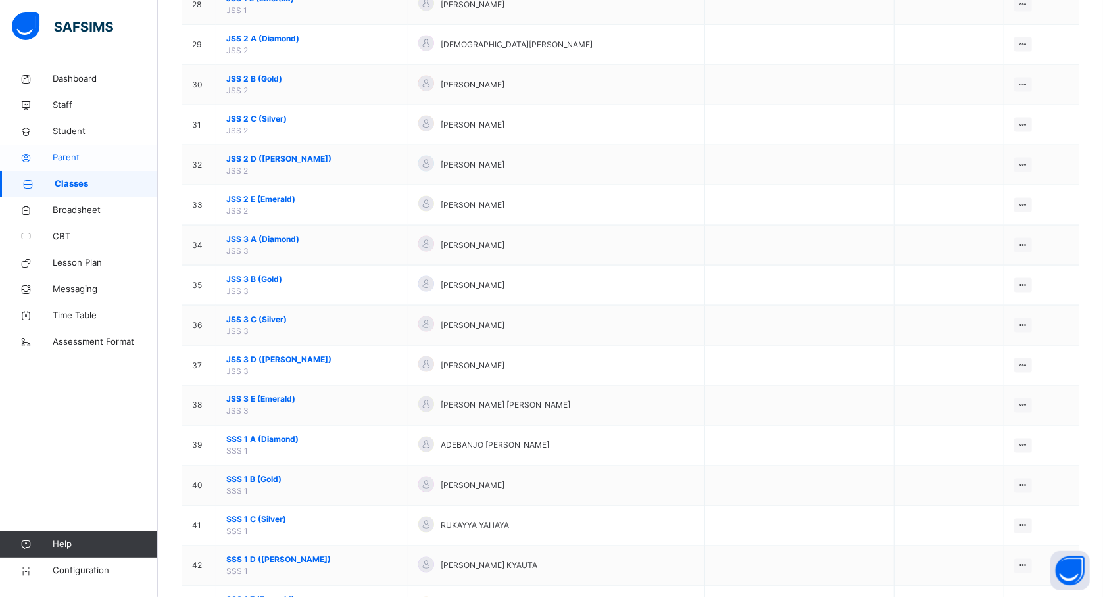
scroll to position [1259, 0]
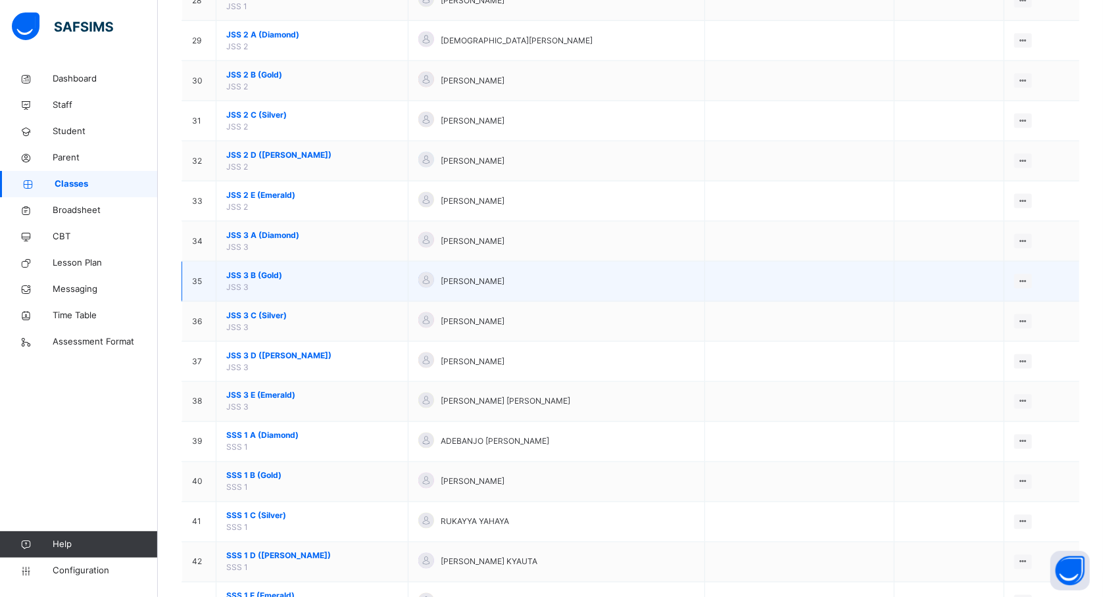
click at [266, 282] on span "JSS 3 B (Gold)" at bounding box center [312, 276] width 172 height 12
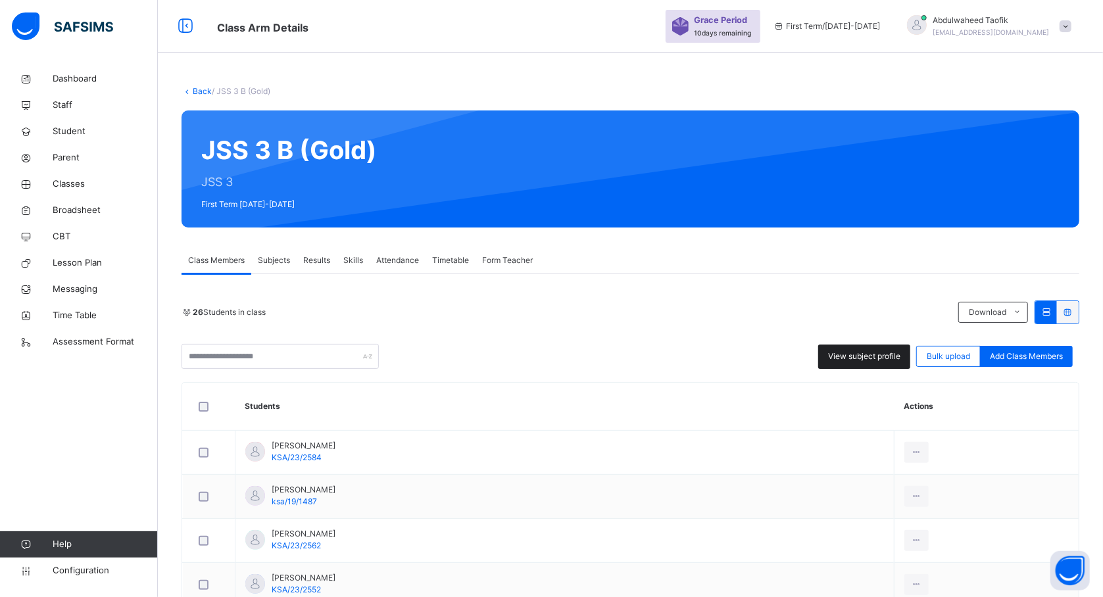
click at [852, 351] on span "View subject profile" at bounding box center [864, 357] width 72 height 12
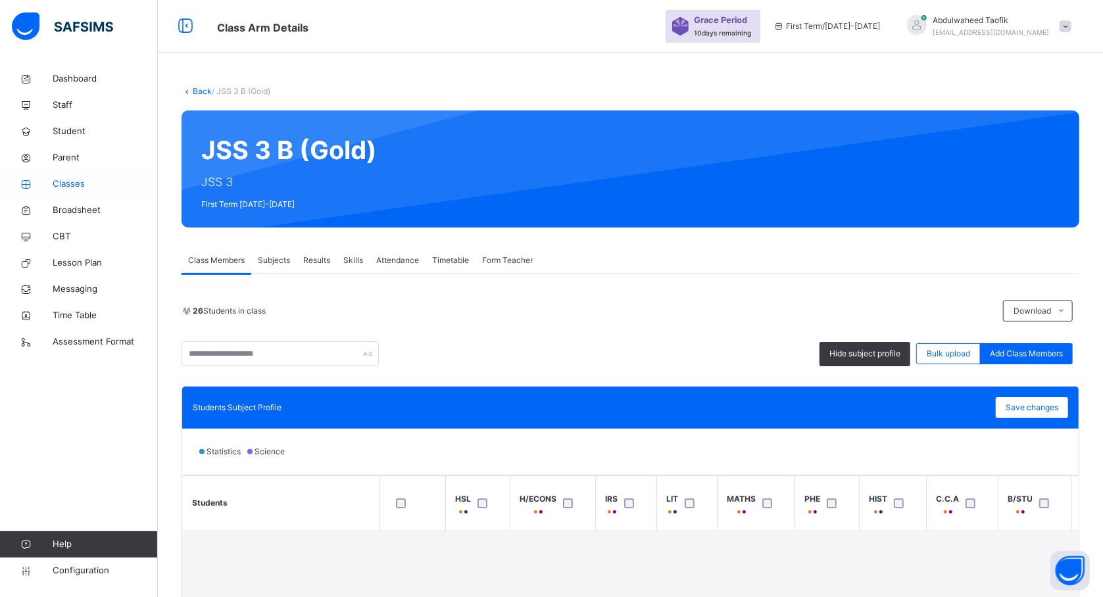
click at [61, 175] on link "Classes" at bounding box center [79, 184] width 158 height 26
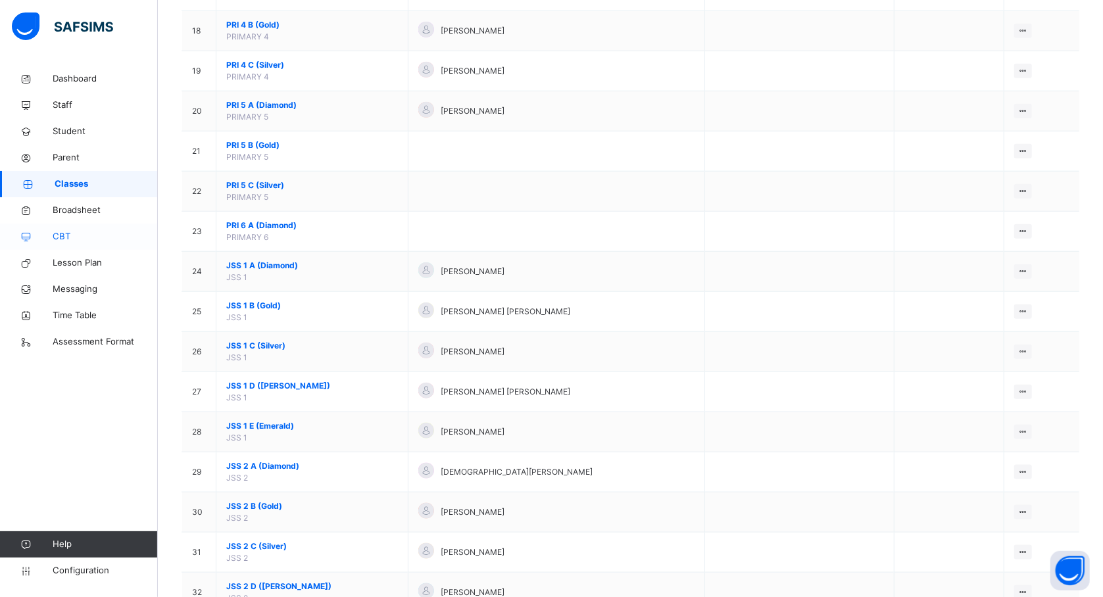
scroll to position [1069, 0]
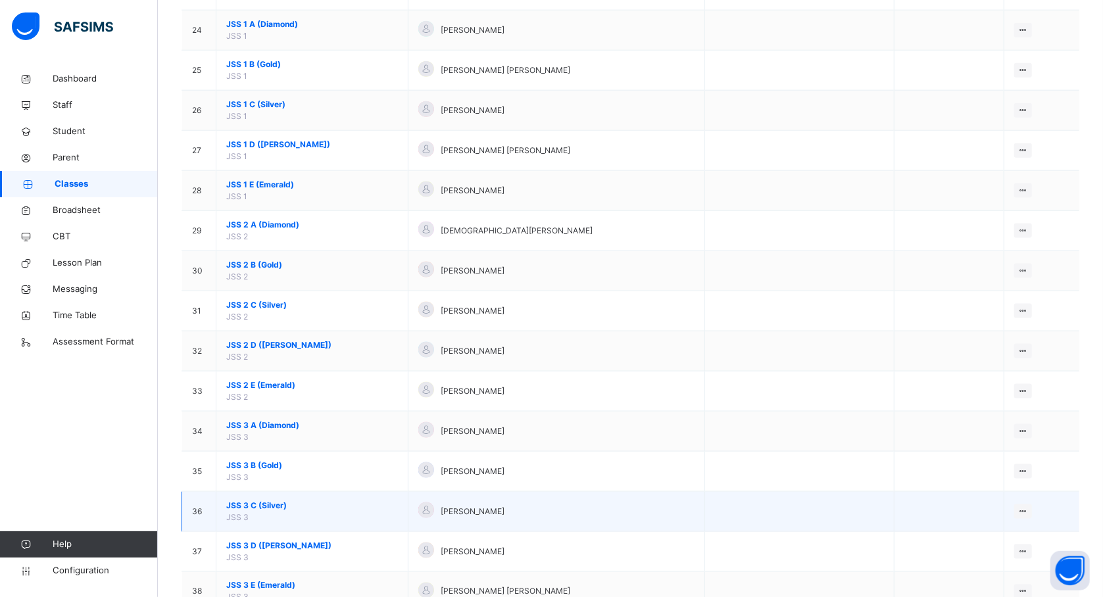
click at [262, 512] on span "JSS 3 C (Silver)" at bounding box center [312, 506] width 172 height 12
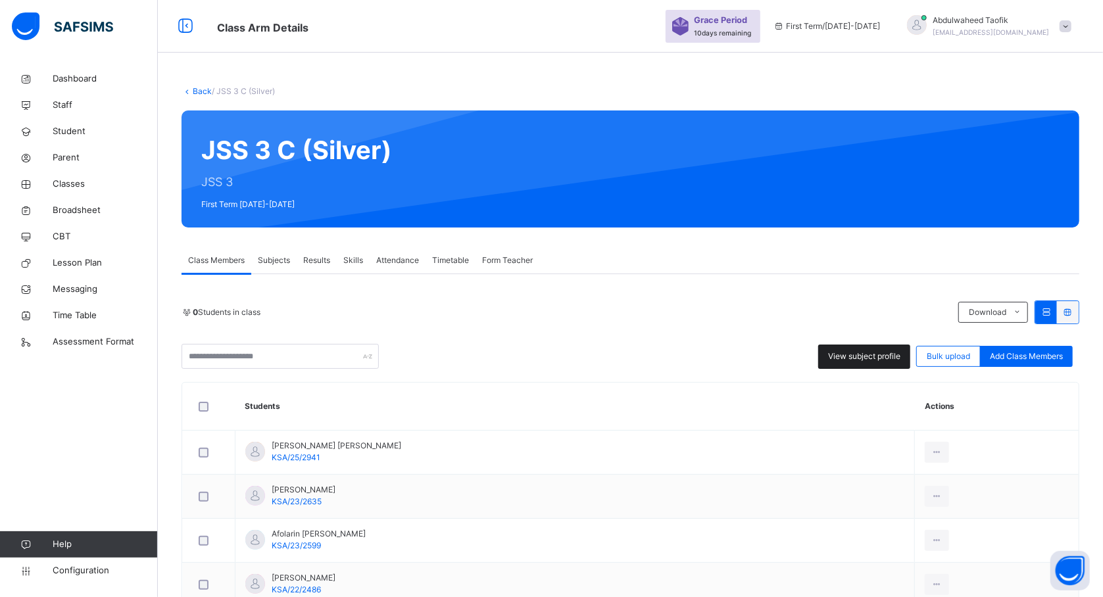
click at [877, 353] on span "View subject profile" at bounding box center [864, 357] width 72 height 12
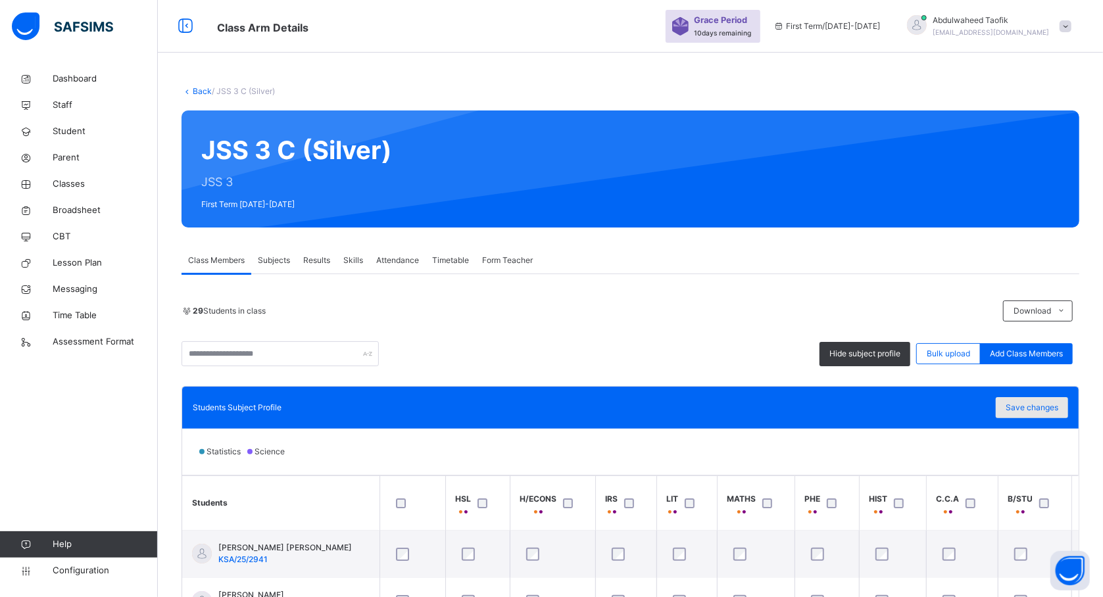
click at [1047, 405] on span "Save changes" at bounding box center [1032, 408] width 53 height 12
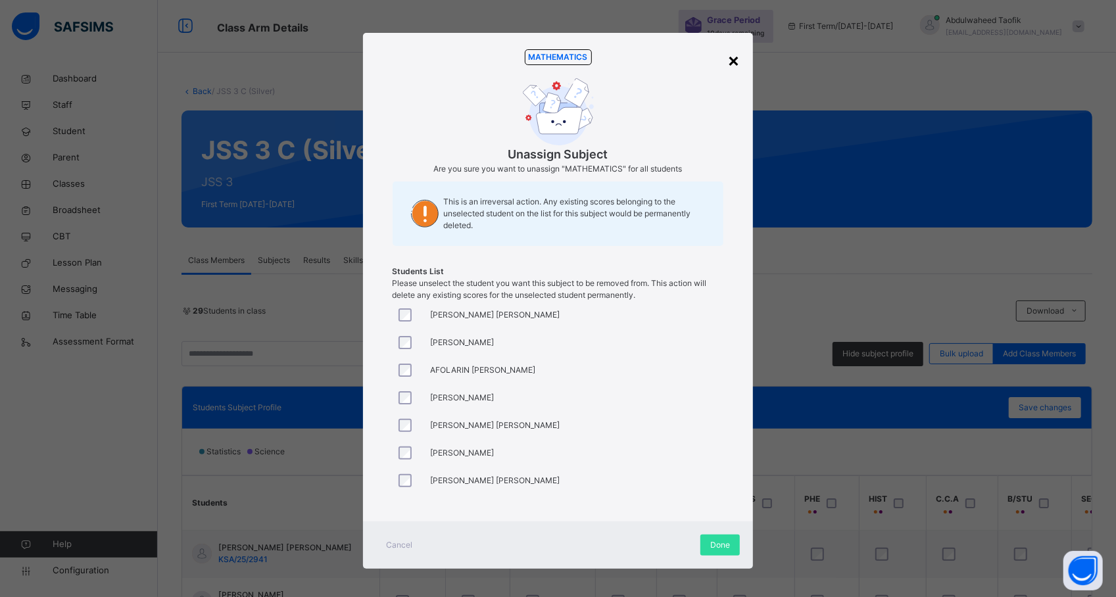
click at [727, 61] on div "×" at bounding box center [733, 60] width 12 height 28
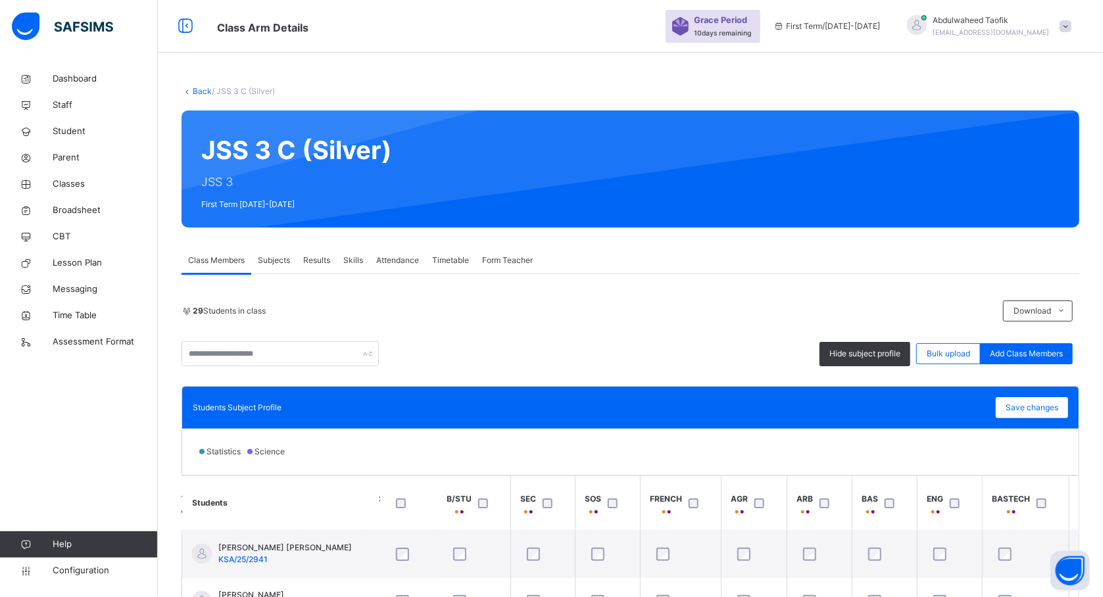
scroll to position [0, 596]
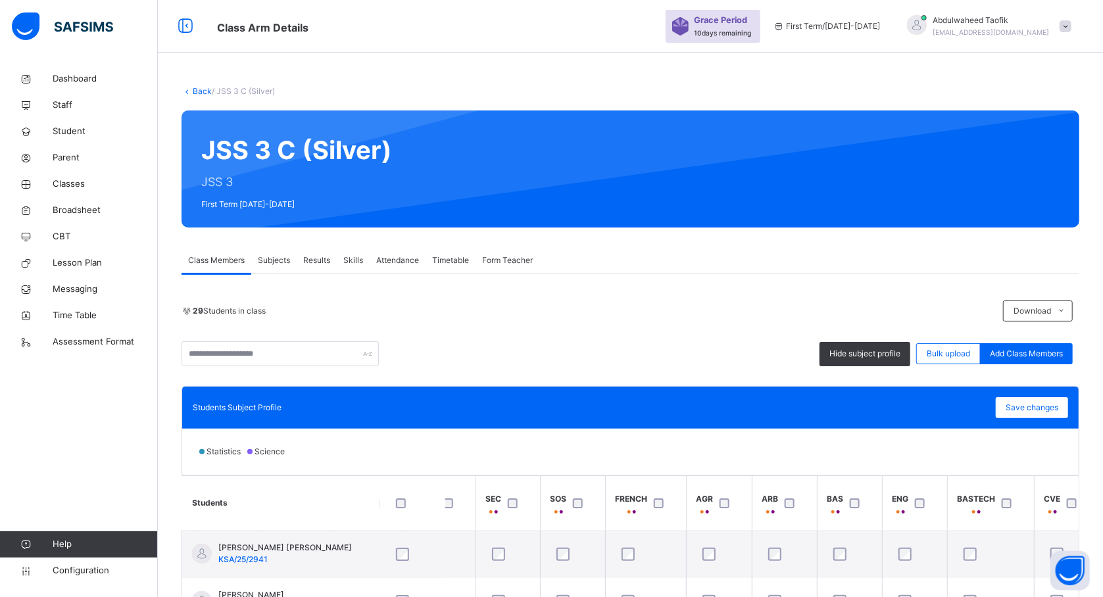
click at [914, 503] on div at bounding box center [923, 504] width 22 height 10
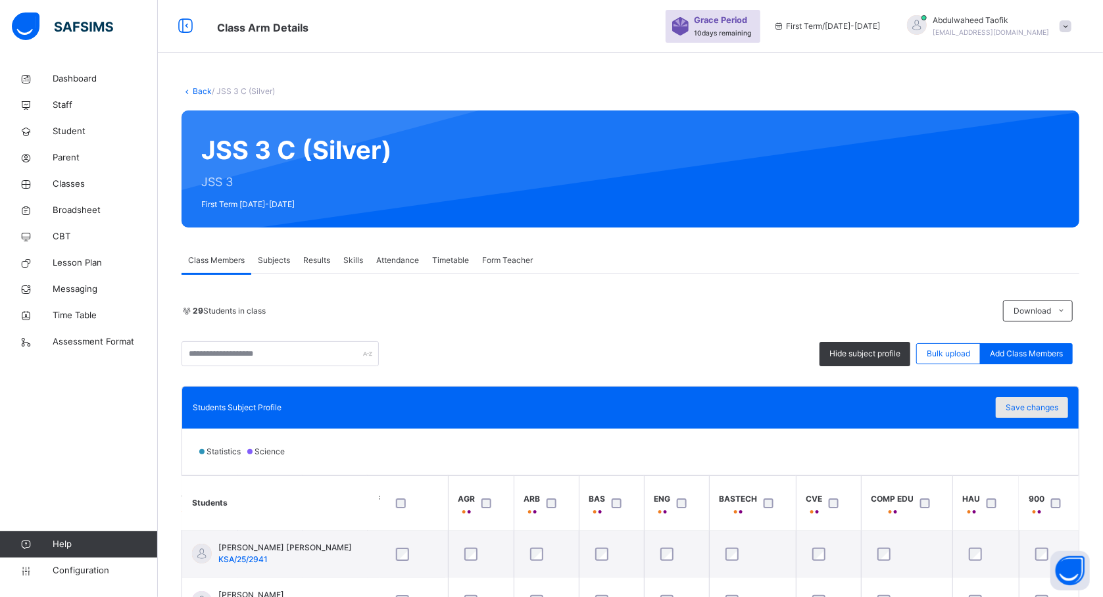
click at [1048, 410] on span "Save changes" at bounding box center [1032, 408] width 53 height 12
click at [1019, 406] on span "Save changes" at bounding box center [1032, 408] width 53 height 12
click at [1043, 406] on span "Save changes" at bounding box center [1032, 408] width 53 height 12
click at [74, 185] on span "Classes" at bounding box center [105, 184] width 105 height 13
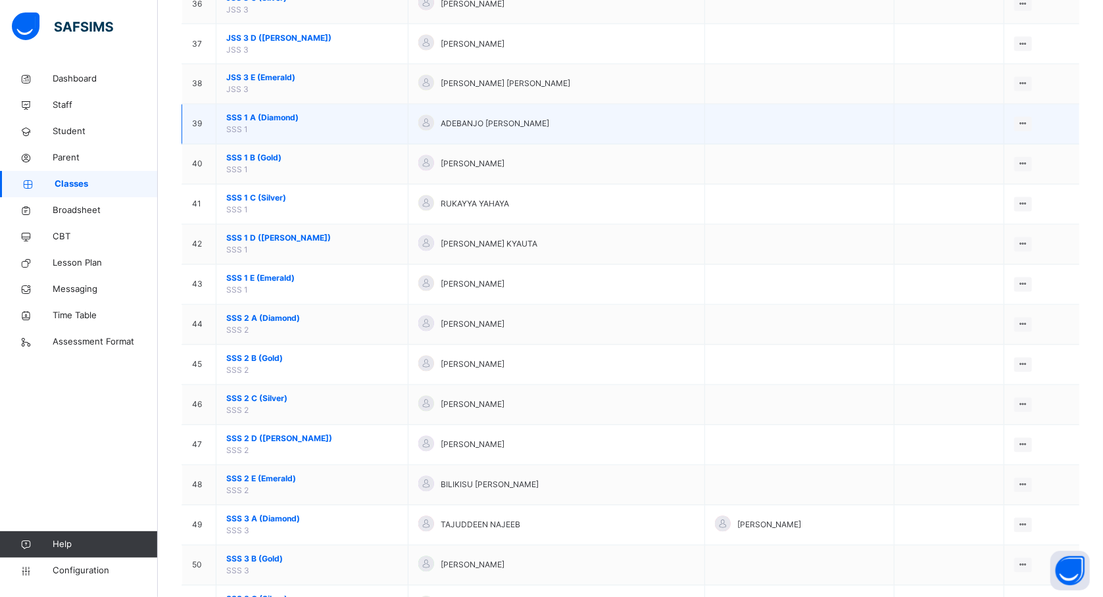
scroll to position [1477, 0]
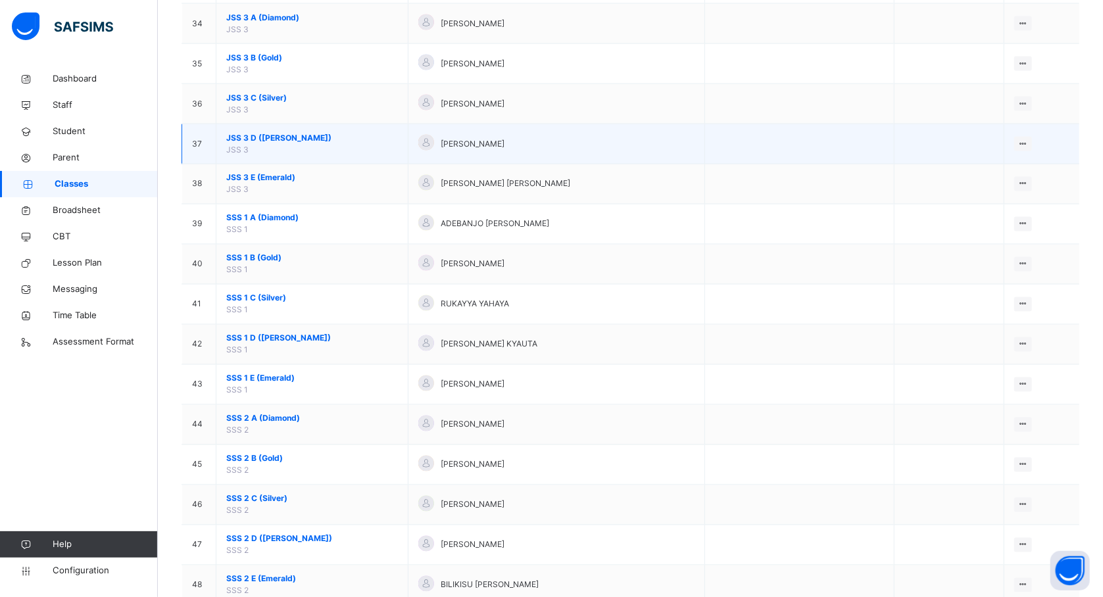
click at [264, 144] on span "JSS 3 D (Ruby)" at bounding box center [312, 138] width 172 height 12
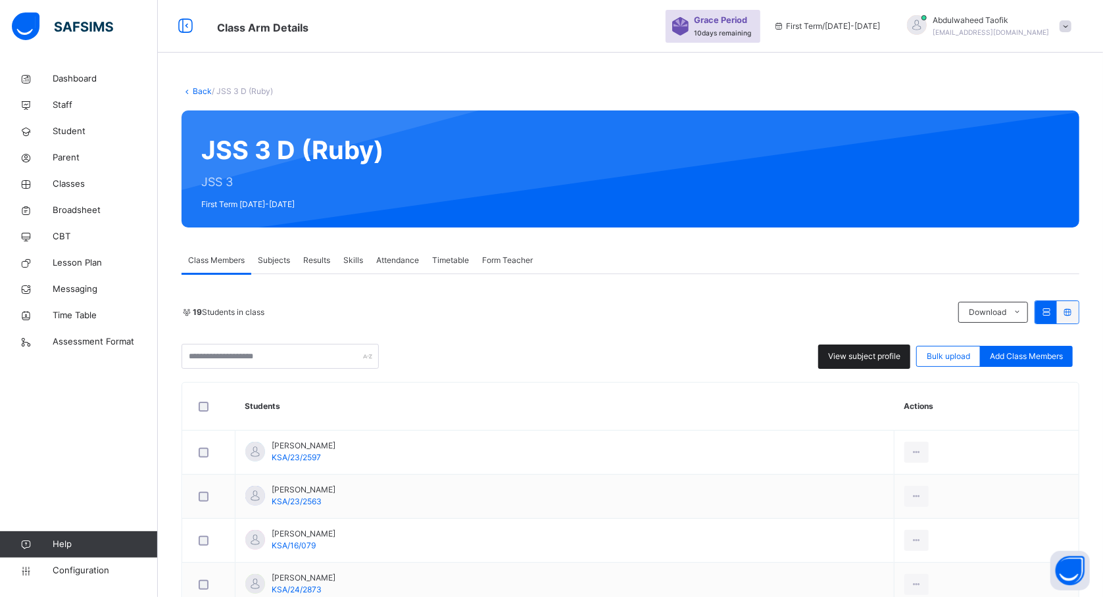
click at [882, 363] on div "View subject profile" at bounding box center [864, 357] width 92 height 24
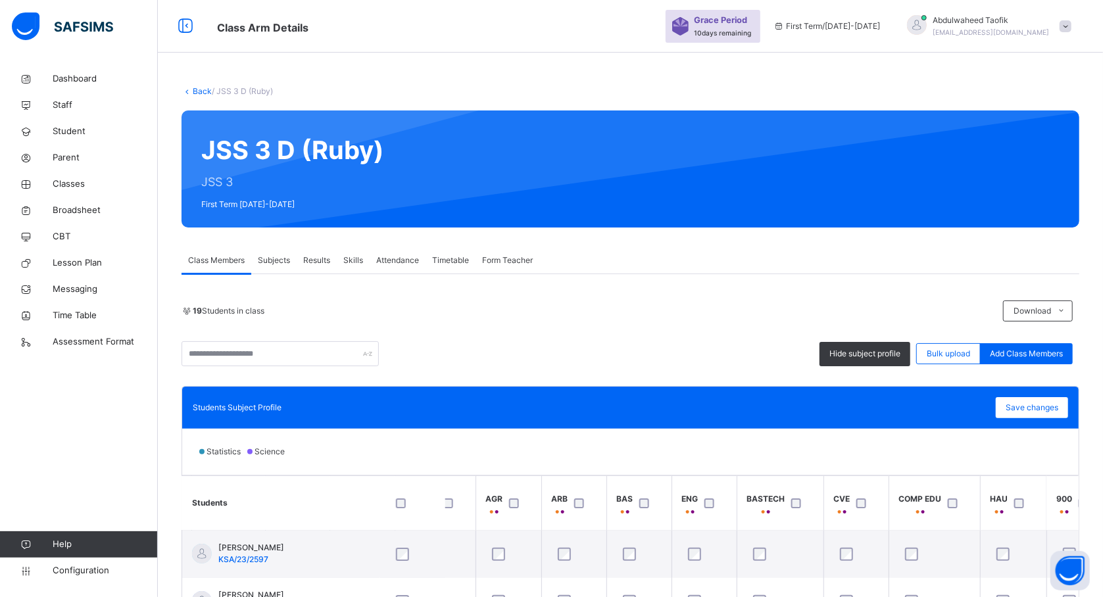
scroll to position [0, 834]
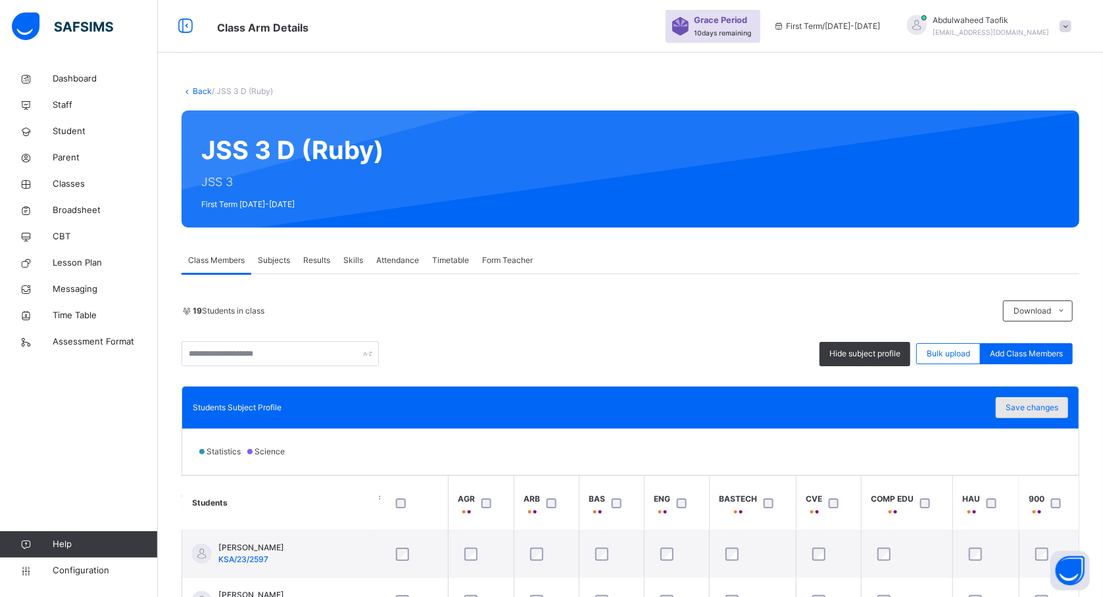
click at [1048, 409] on span "Save changes" at bounding box center [1032, 408] width 53 height 12
click at [85, 185] on span "Classes" at bounding box center [105, 184] width 105 height 13
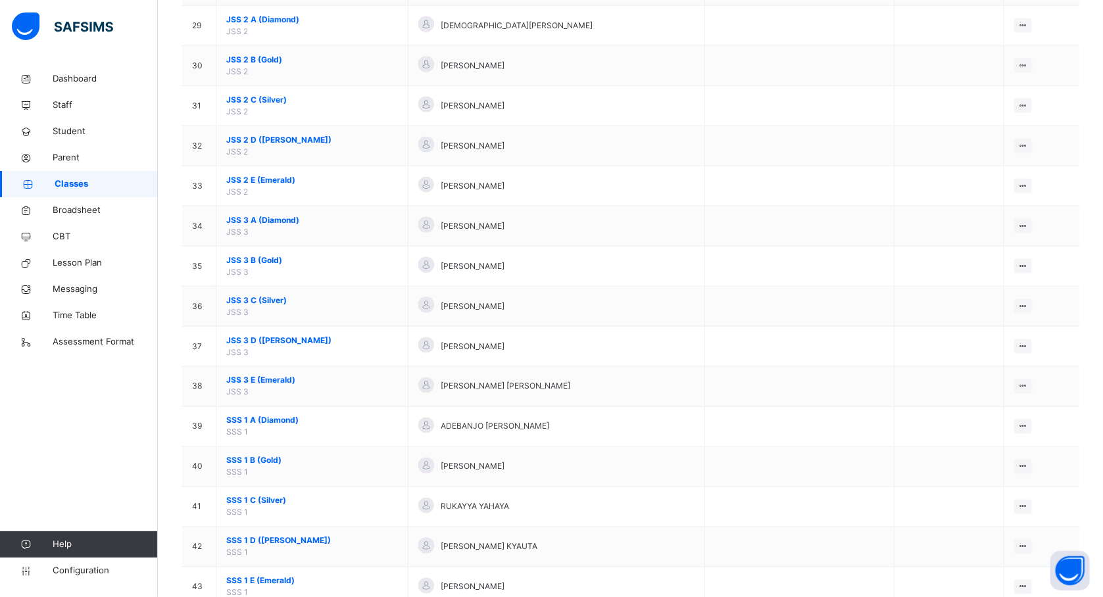
scroll to position [1297, 0]
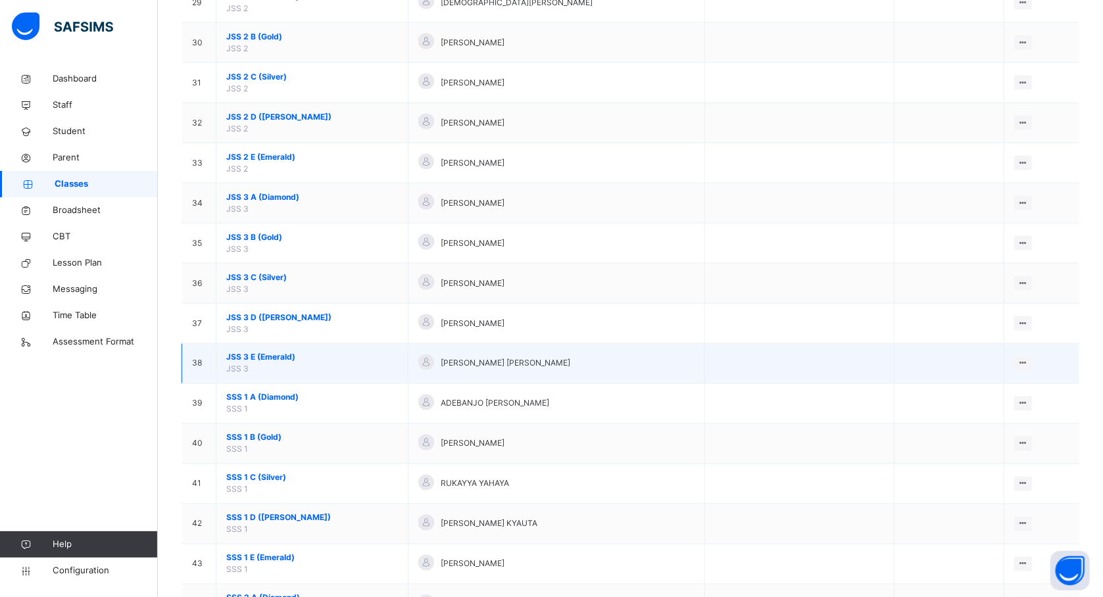
click at [270, 364] on span "JSS 3 E (Emerald)" at bounding box center [312, 358] width 172 height 12
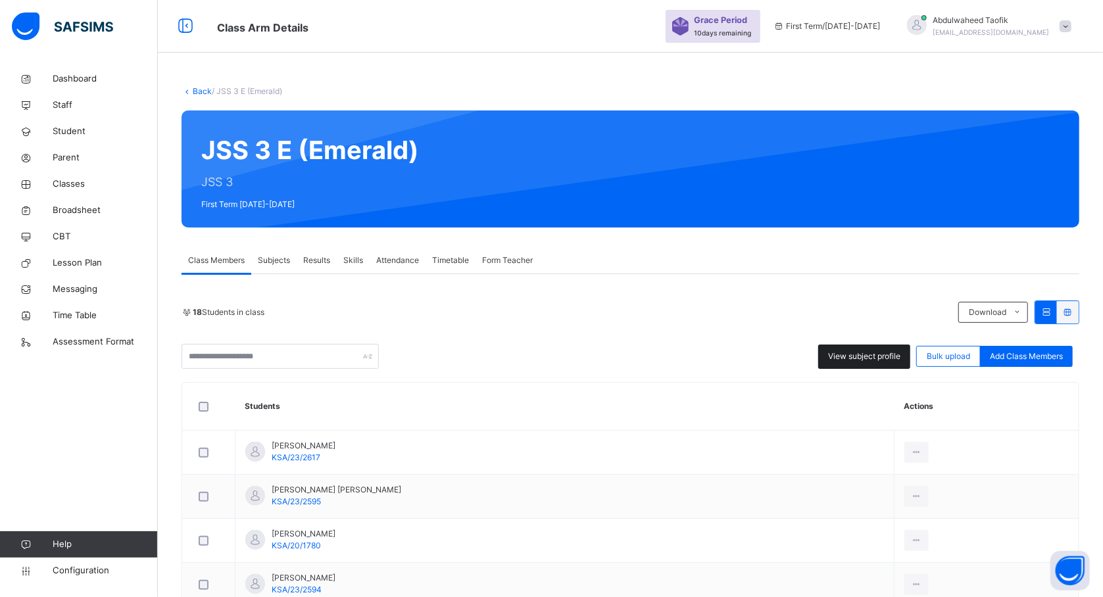
click at [858, 357] on span "View subject profile" at bounding box center [864, 357] width 72 height 12
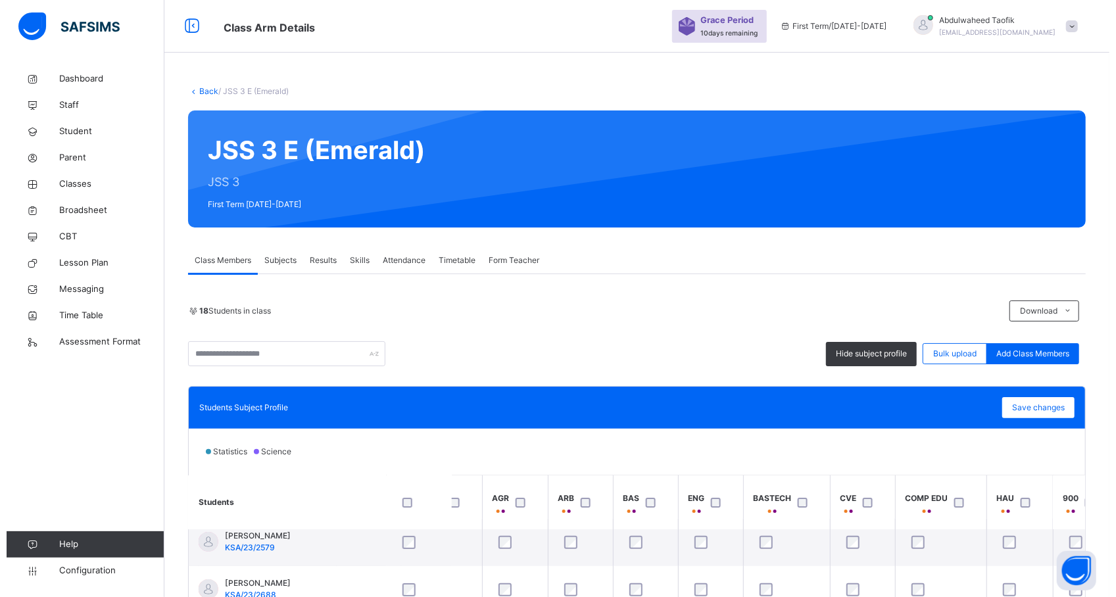
scroll to position [201, 834]
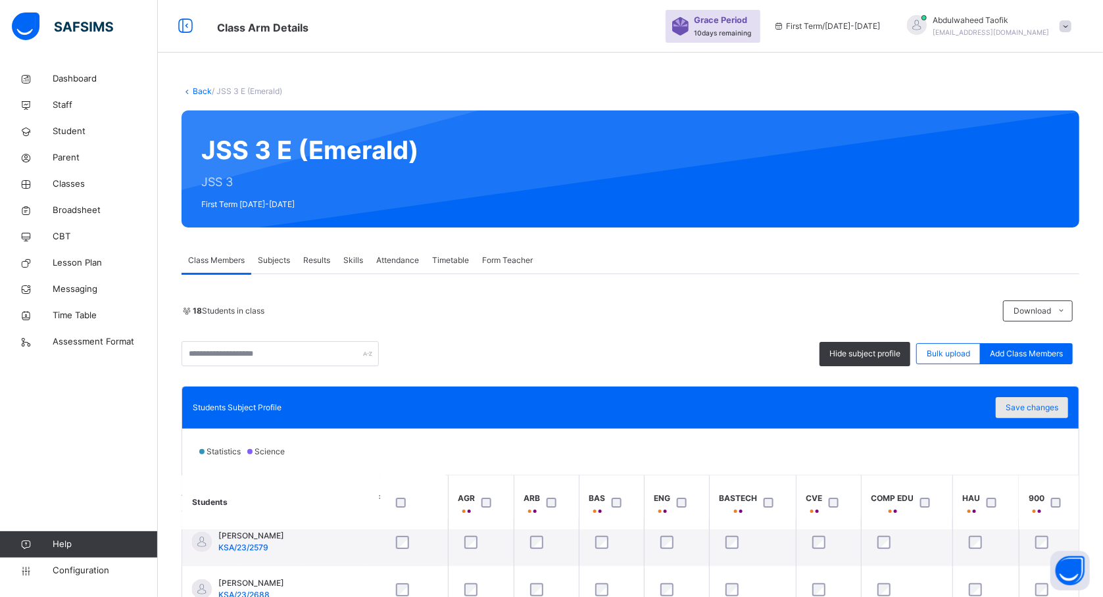
click at [1035, 413] on span "Save changes" at bounding box center [1032, 408] width 53 height 12
click at [1071, 24] on span at bounding box center [1066, 26] width 12 height 12
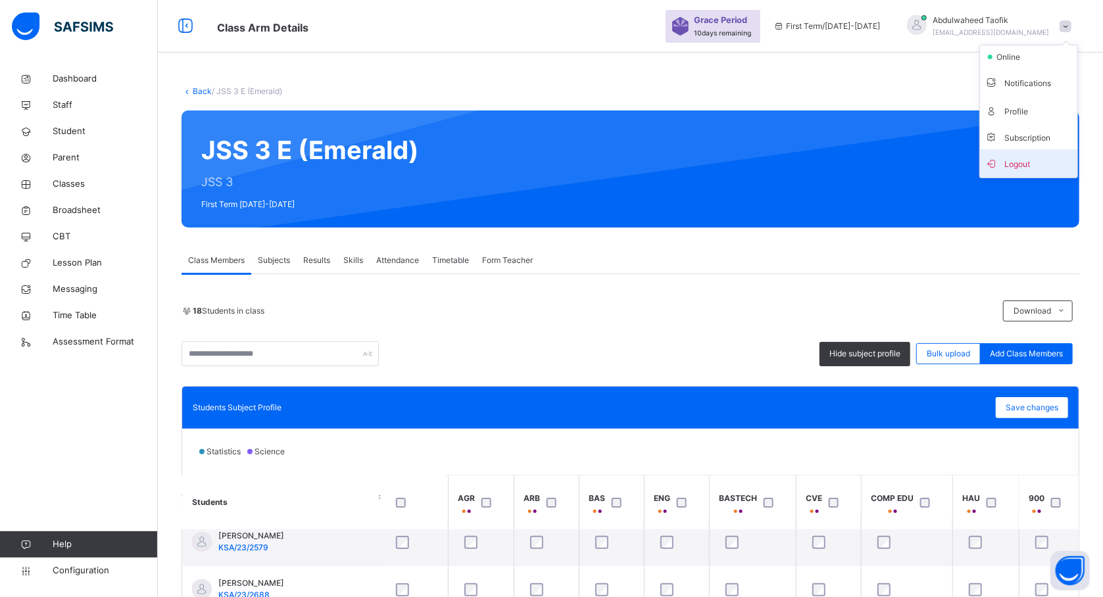
click at [1035, 155] on span "Logout" at bounding box center [1028, 164] width 87 height 18
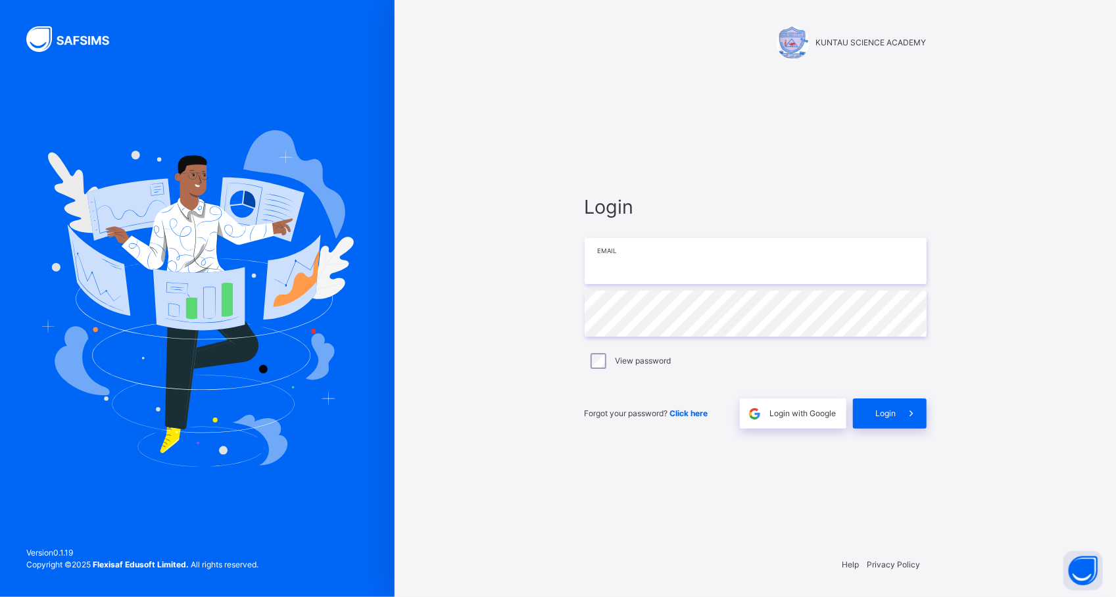
type input "**********"
